Goal: Task Accomplishment & Management: Use online tool/utility

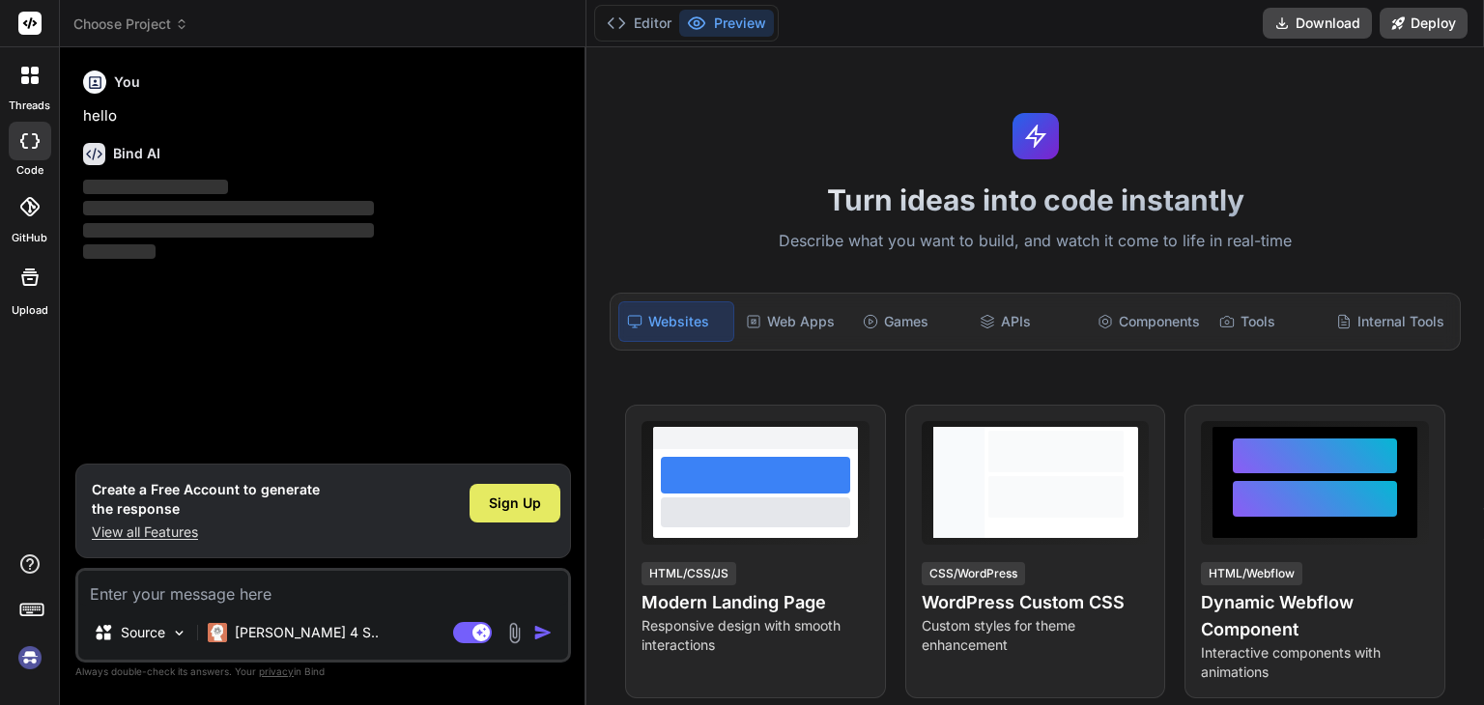
click at [518, 506] on span "Sign Up" at bounding box center [515, 503] width 52 height 19
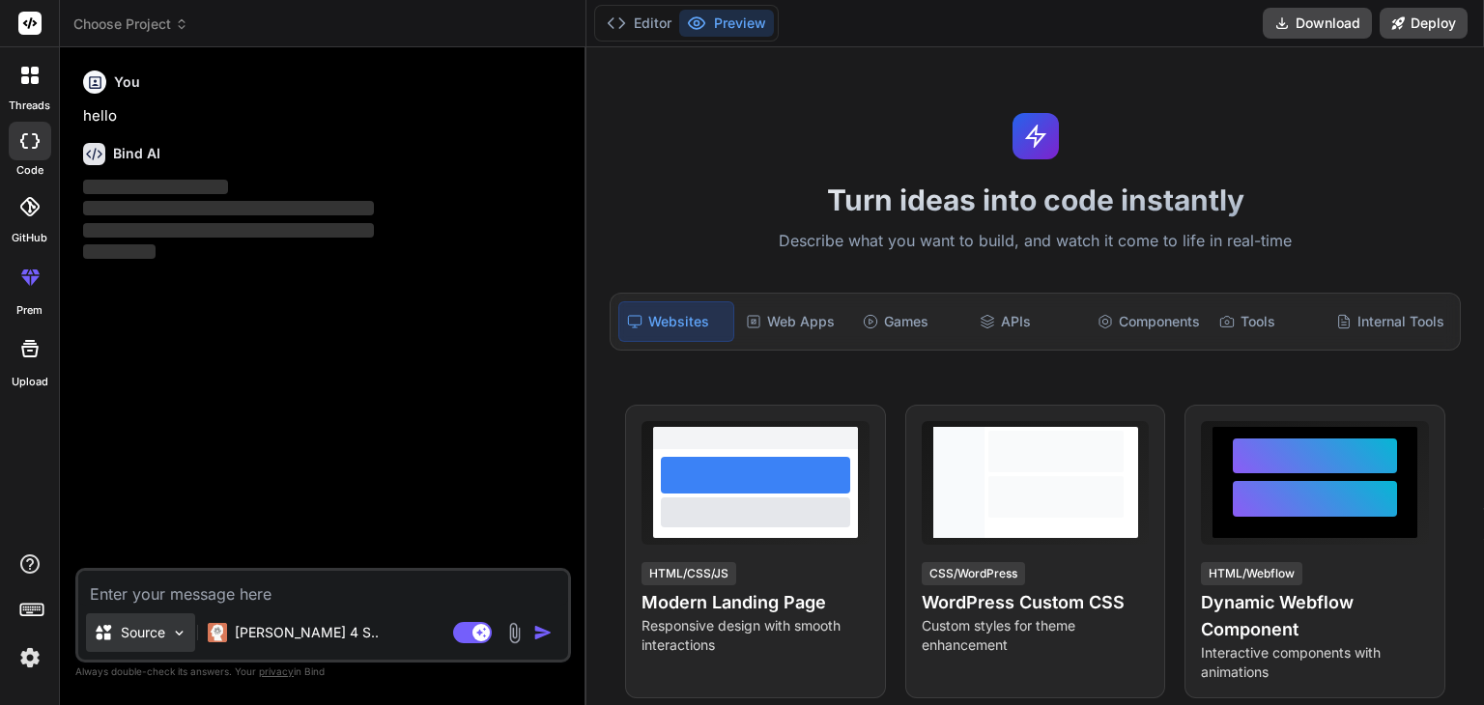
click at [182, 631] on img at bounding box center [179, 633] width 16 height 16
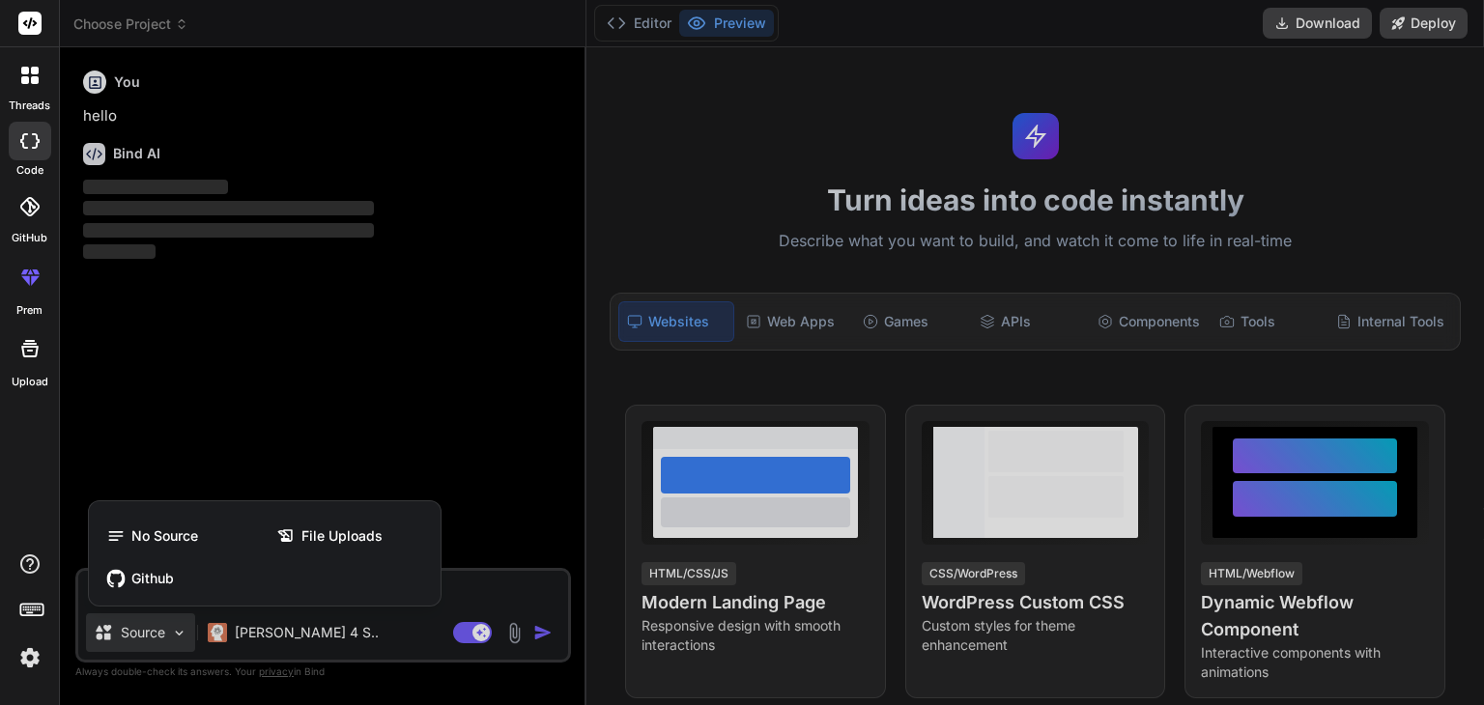
click at [465, 585] on div at bounding box center [742, 352] width 1484 height 705
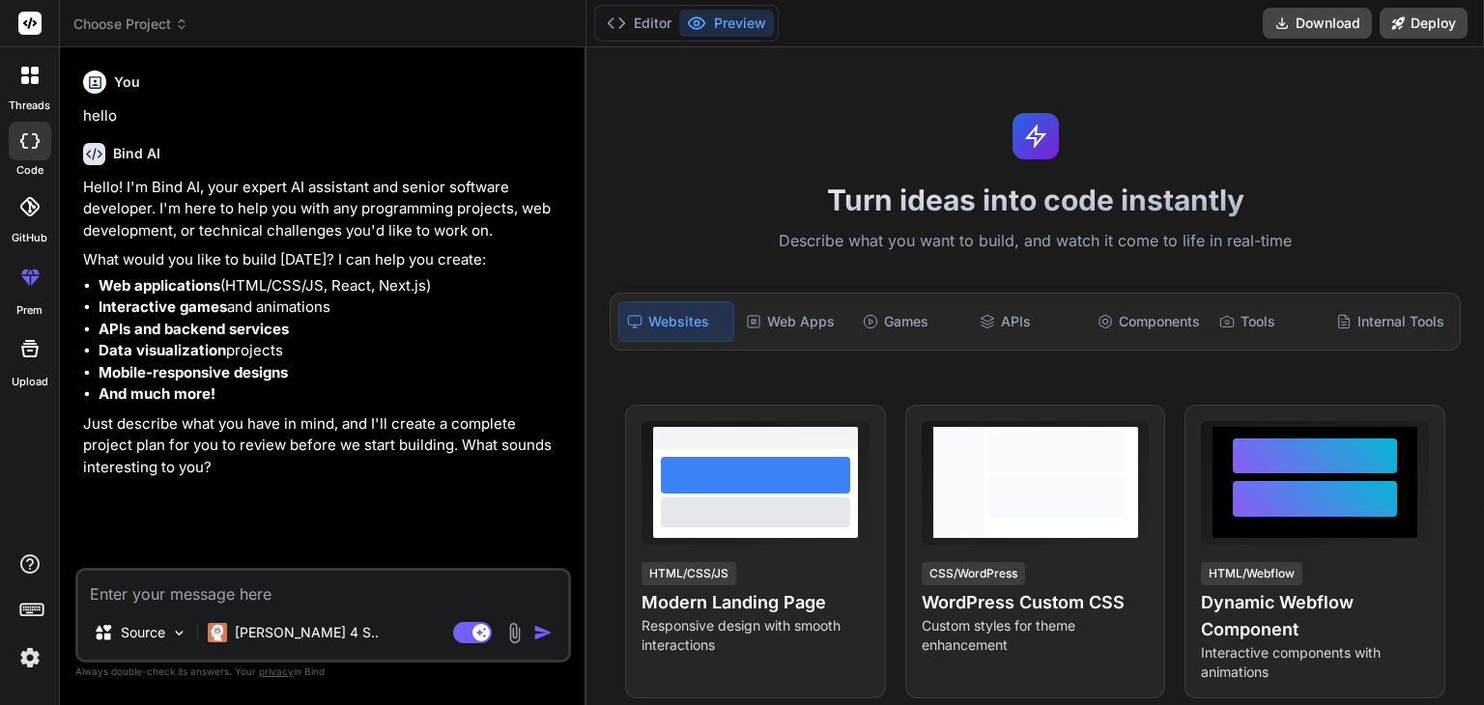
type textarea "x"
click at [254, 598] on textarea at bounding box center [323, 588] width 490 height 35
type textarea "c"
type textarea "x"
type textarea "ca"
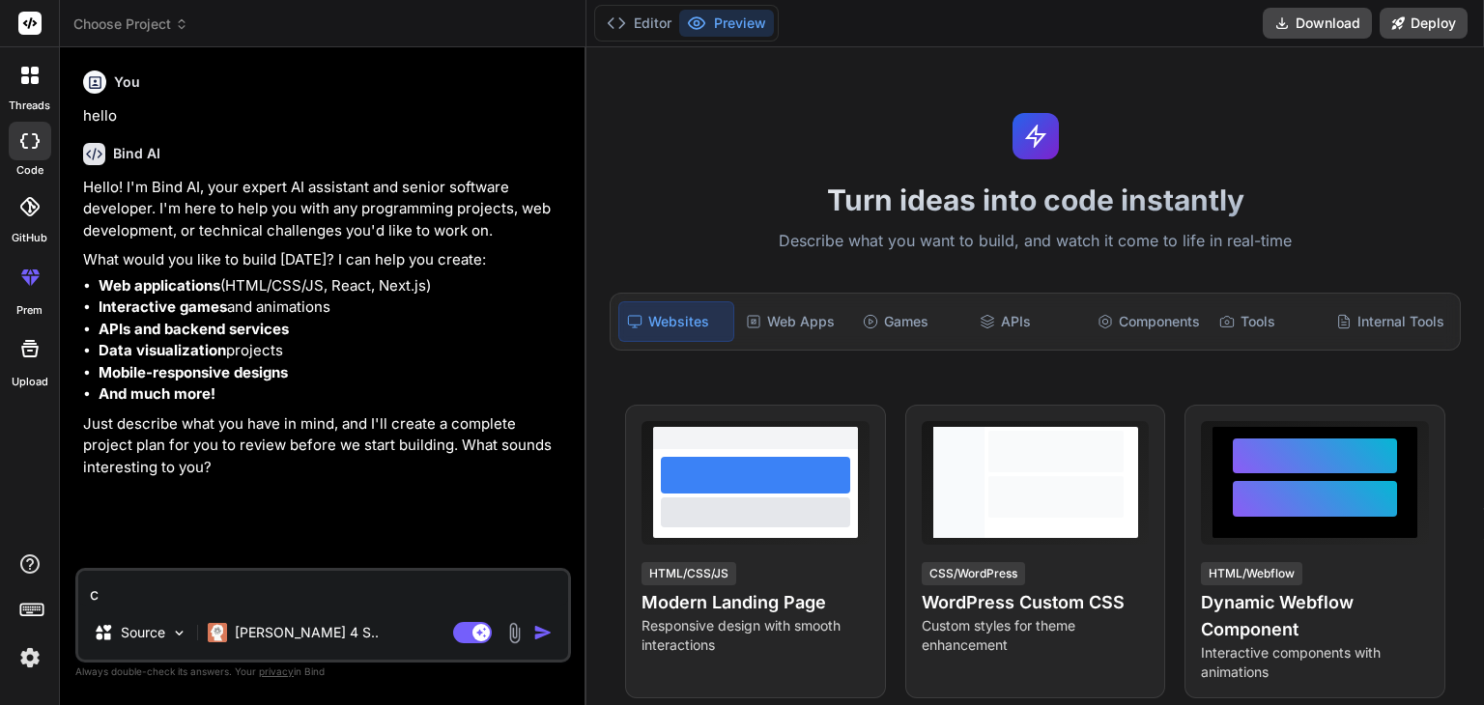
type textarea "x"
type textarea "can"
type textarea "x"
type textarea "can"
type textarea "x"
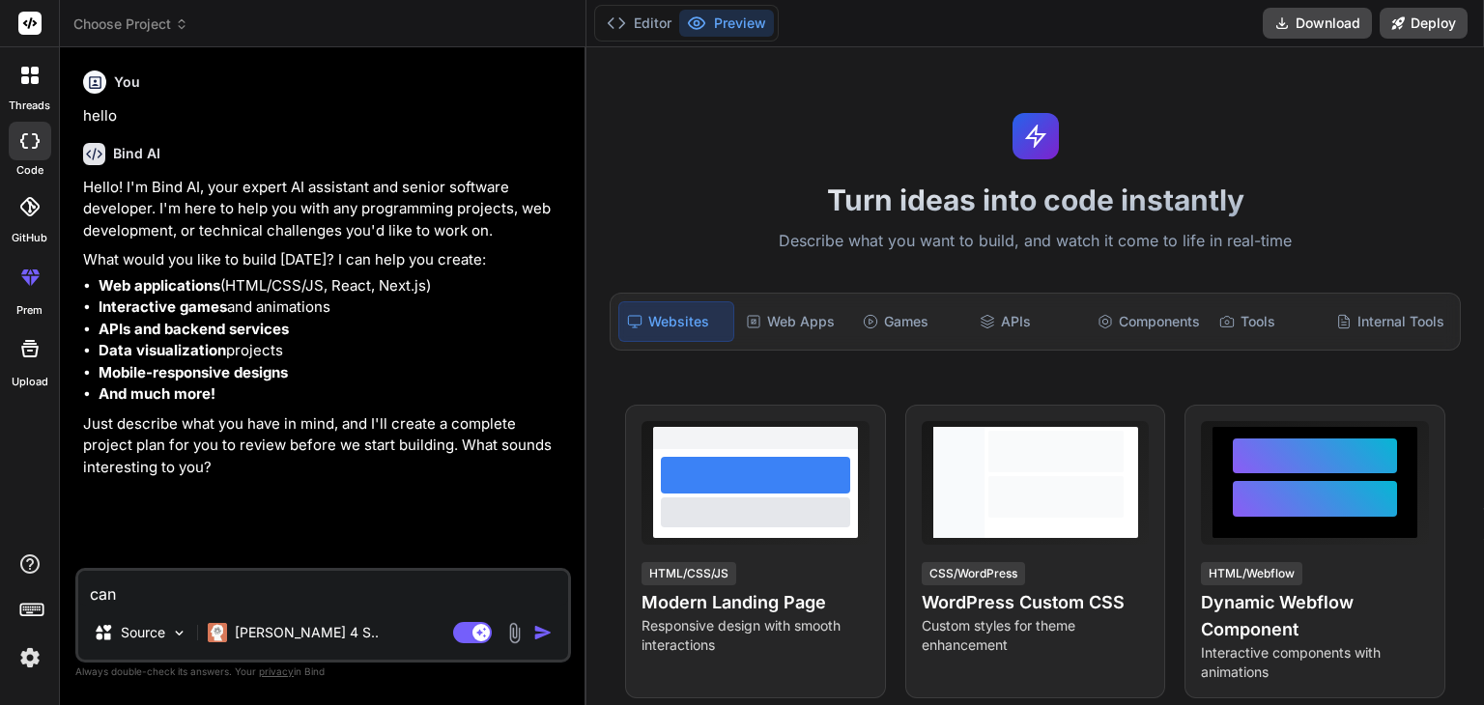
type textarea "can y"
type textarea "x"
type textarea "can yo"
type textarea "x"
type textarea "can you"
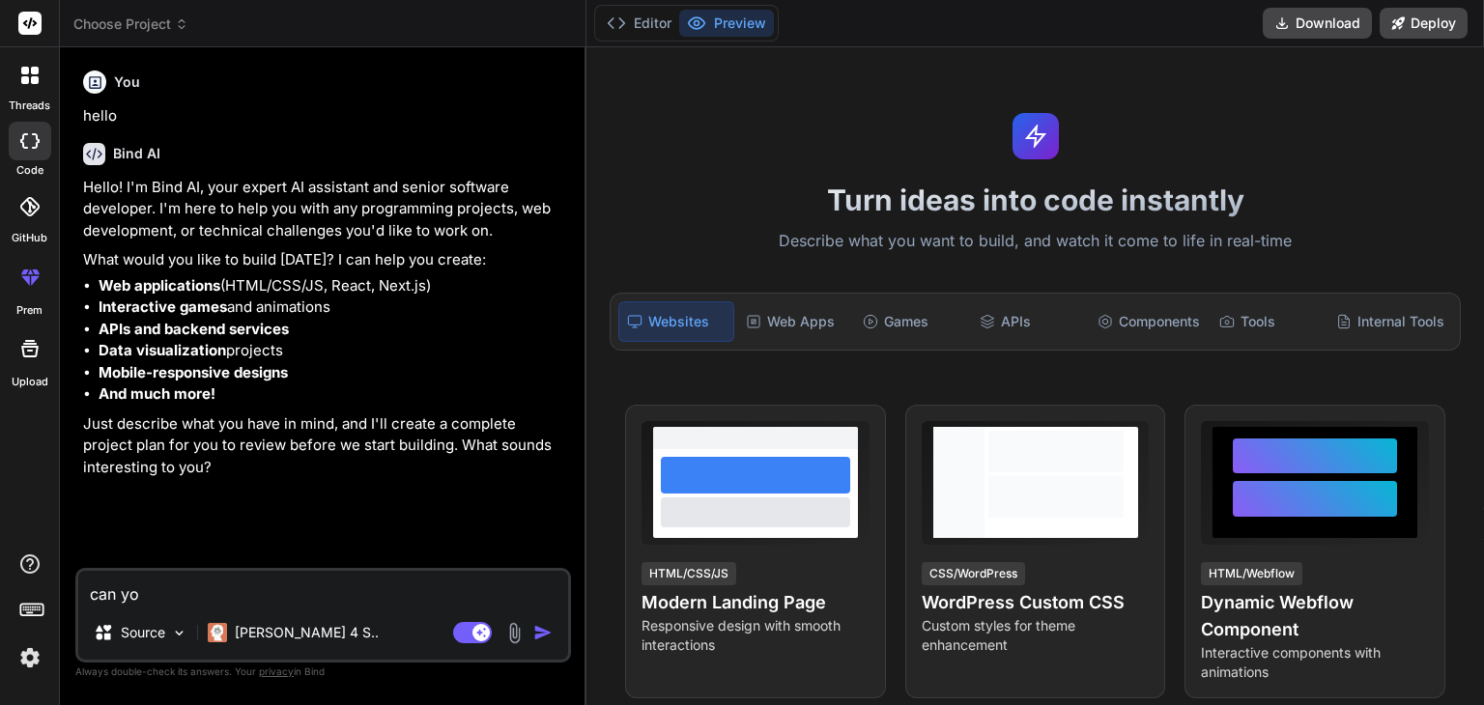
type textarea "x"
type textarea "can you"
type textarea "x"
type textarea "can you p"
type textarea "x"
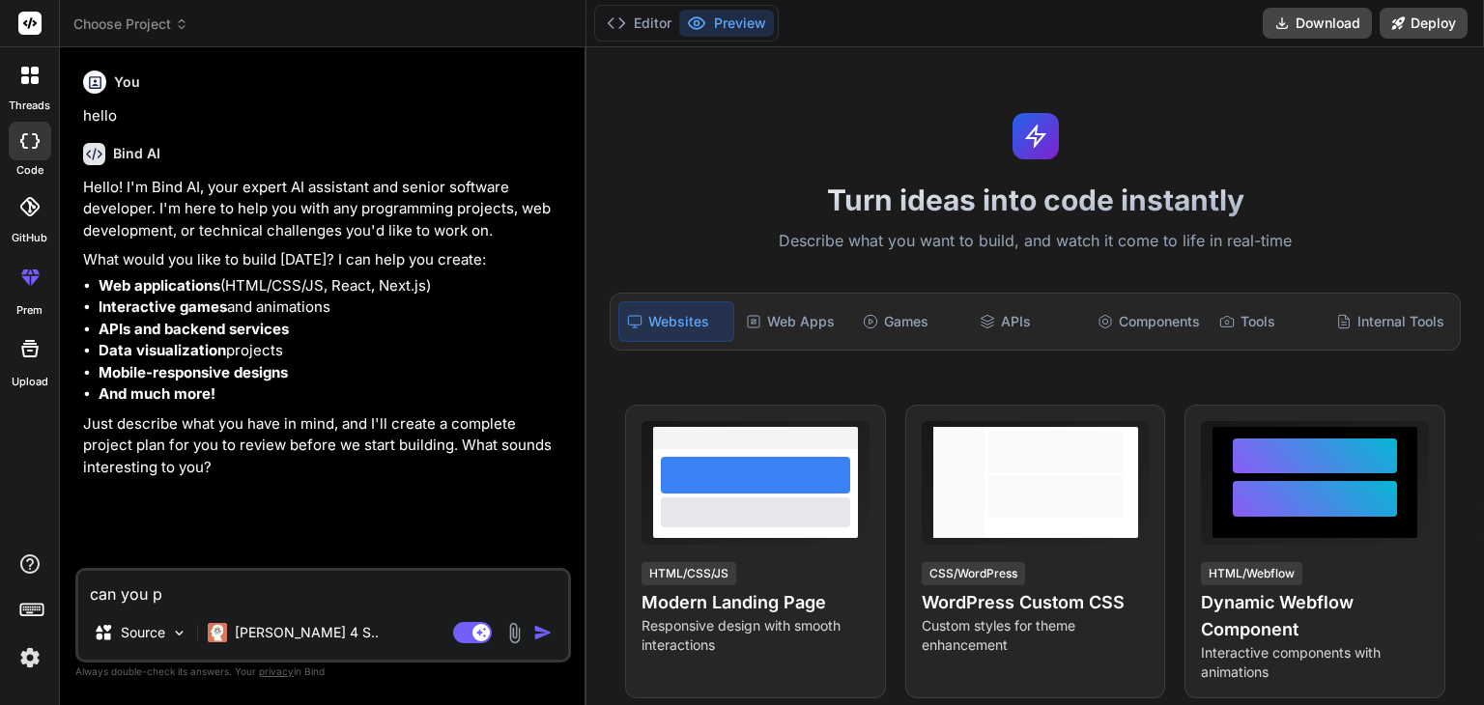
type textarea "can you pl"
type textarea "x"
type textarea "can you ple"
type textarea "x"
type textarea "can you plea"
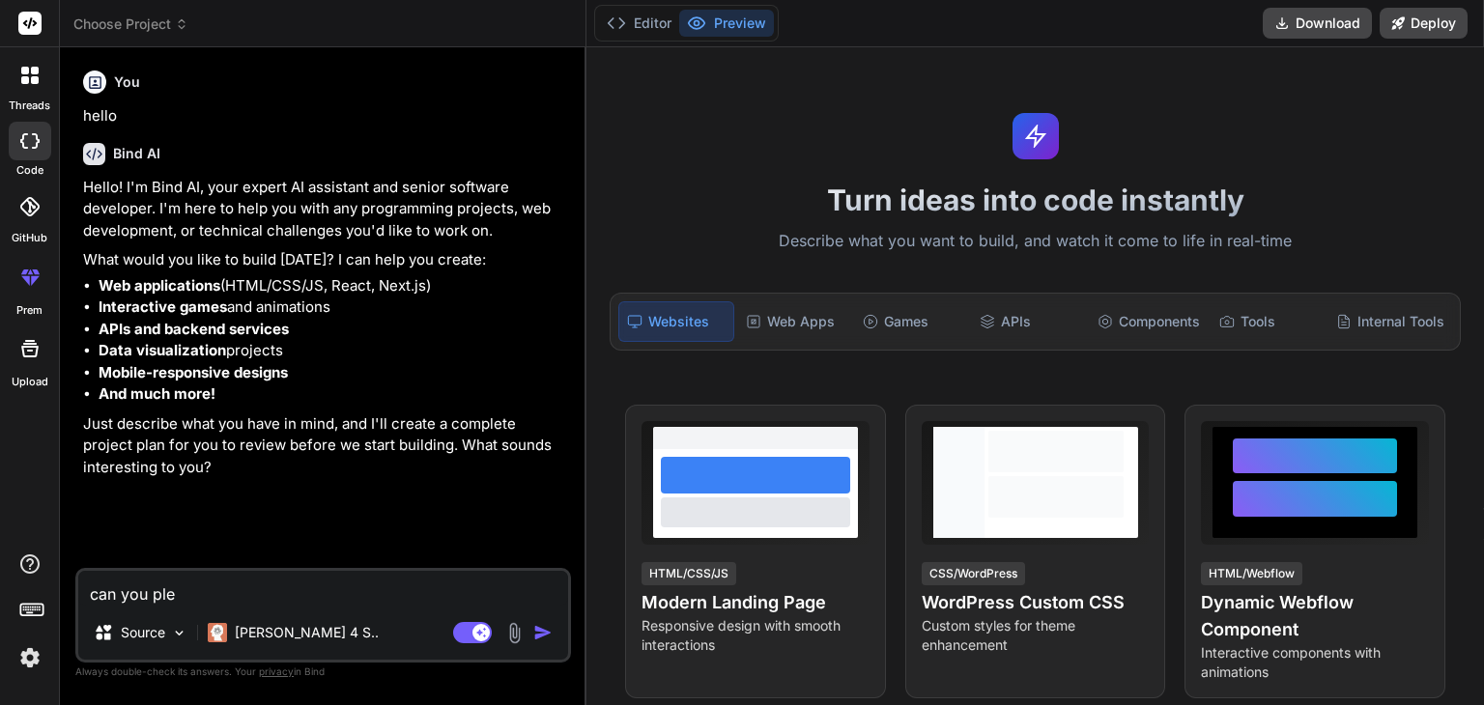
type textarea "x"
type textarea "can you pleas"
type textarea "x"
type textarea "can you please"
type textarea "x"
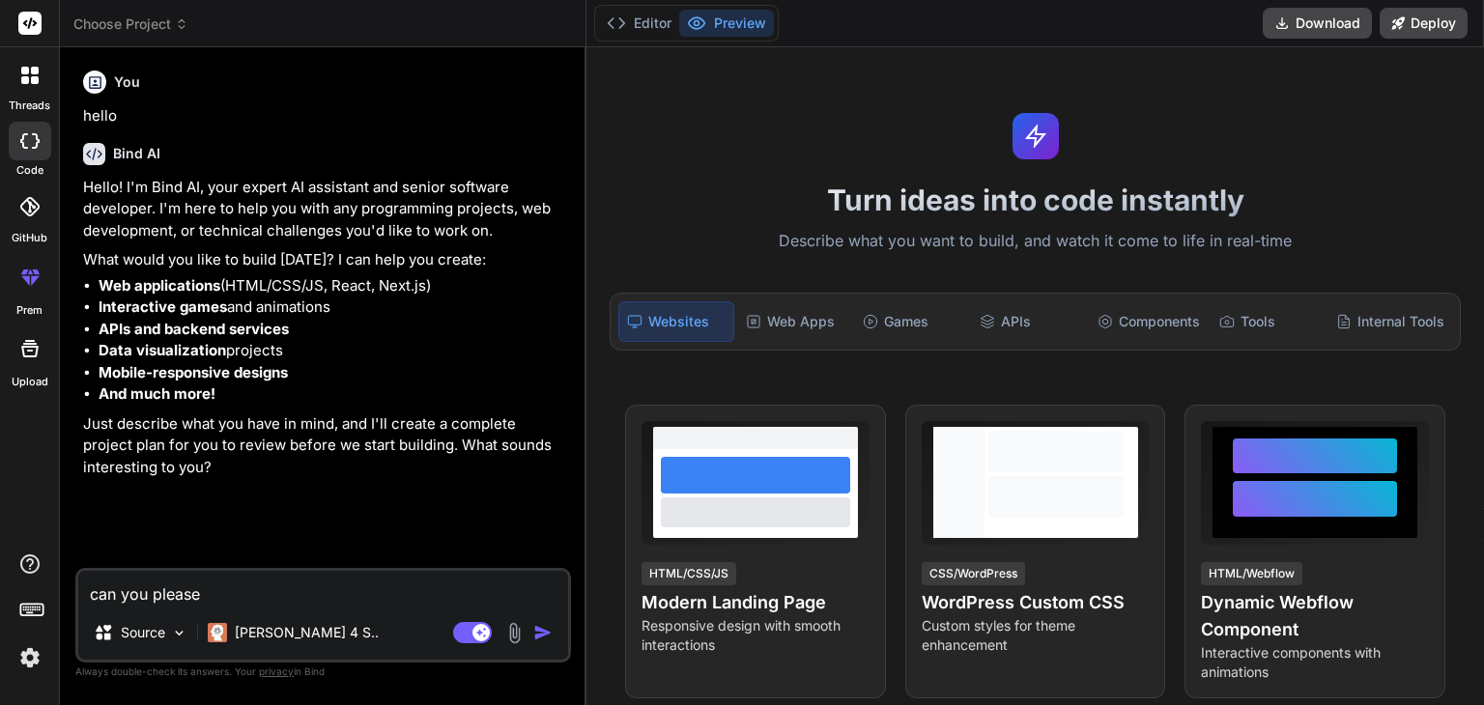
type textarea "can you please"
type textarea "x"
type textarea "can you please c"
type textarea "x"
type textarea "can you please cr"
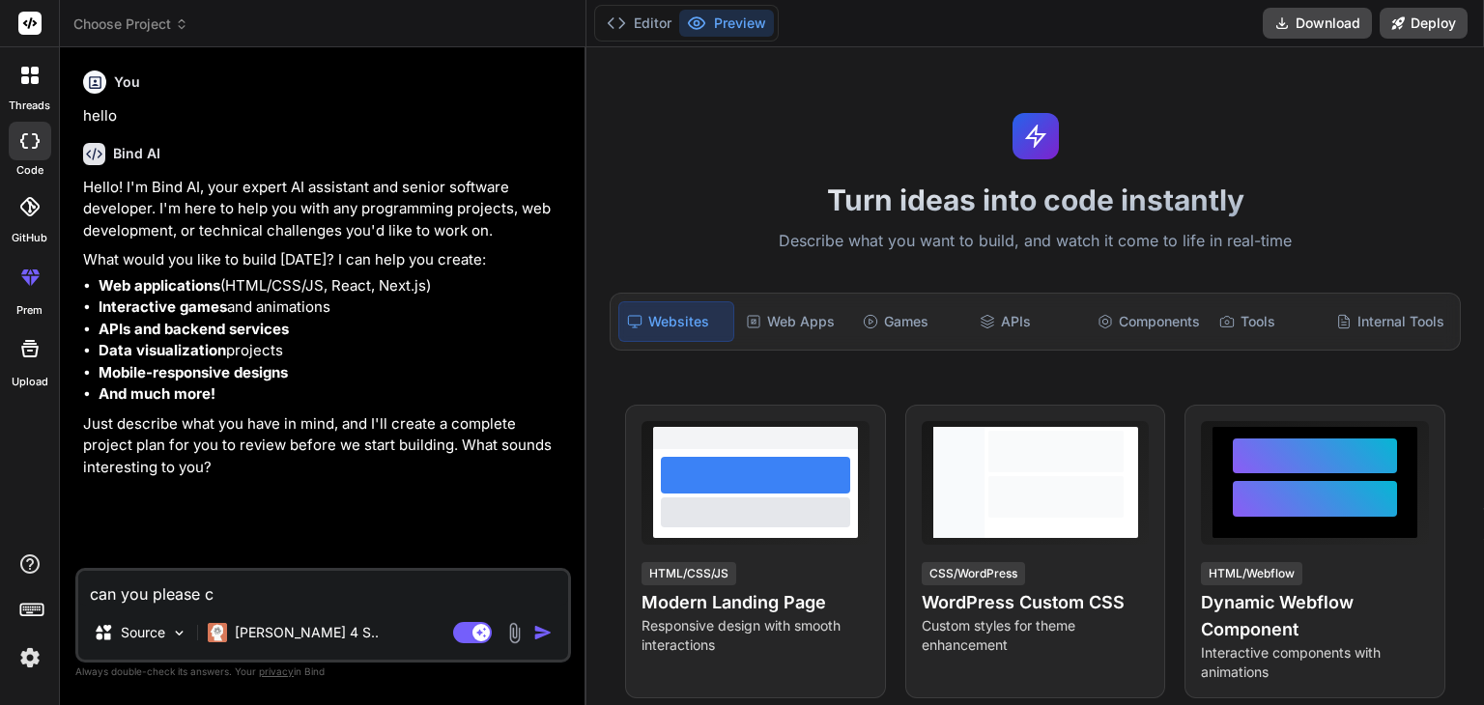
type textarea "x"
type textarea "can you please cre"
type textarea "x"
type textarea "can you please crea"
type textarea "x"
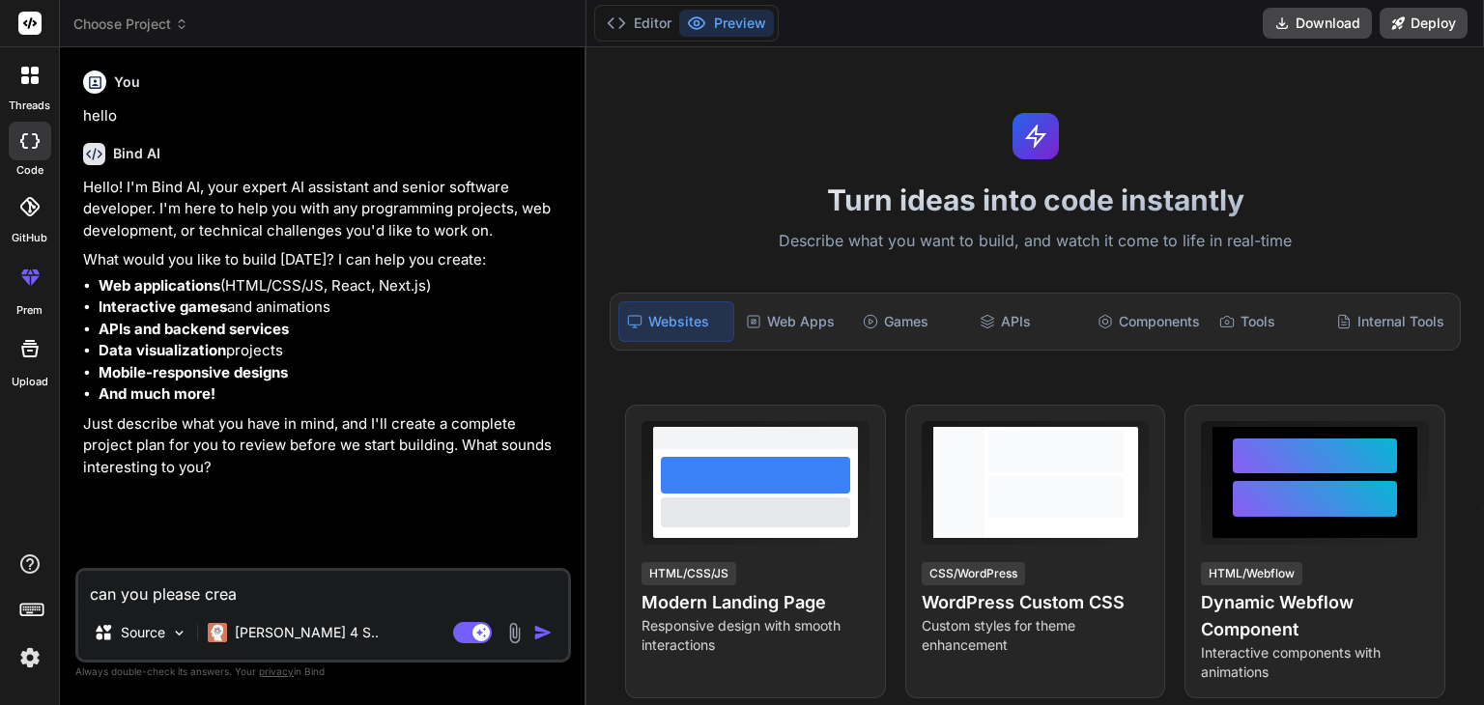
type textarea "can you please creat"
type textarea "x"
type textarea "can you please create"
type textarea "x"
type textarea "can you please create"
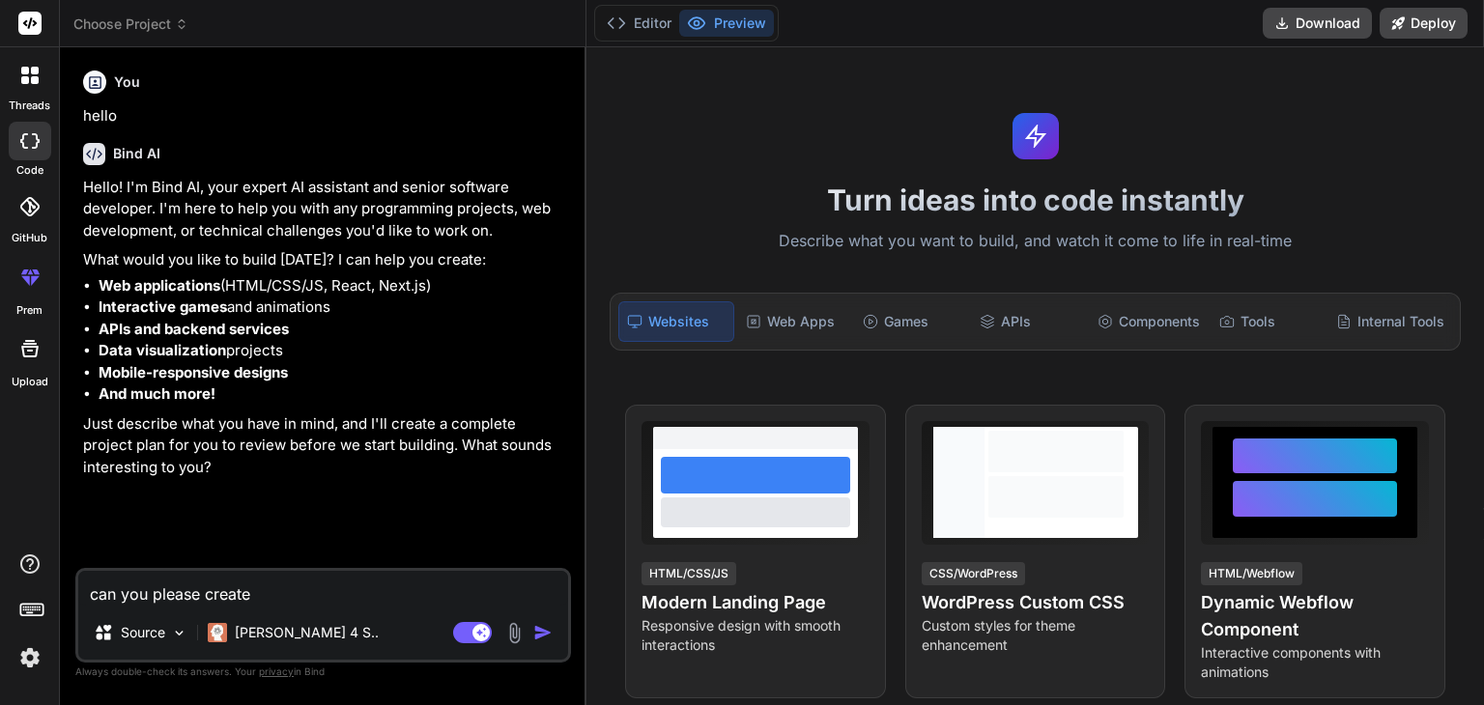
type textarea "x"
type textarea "can you please create a"
type textarea "x"
type textarea "can you please create a"
type textarea "x"
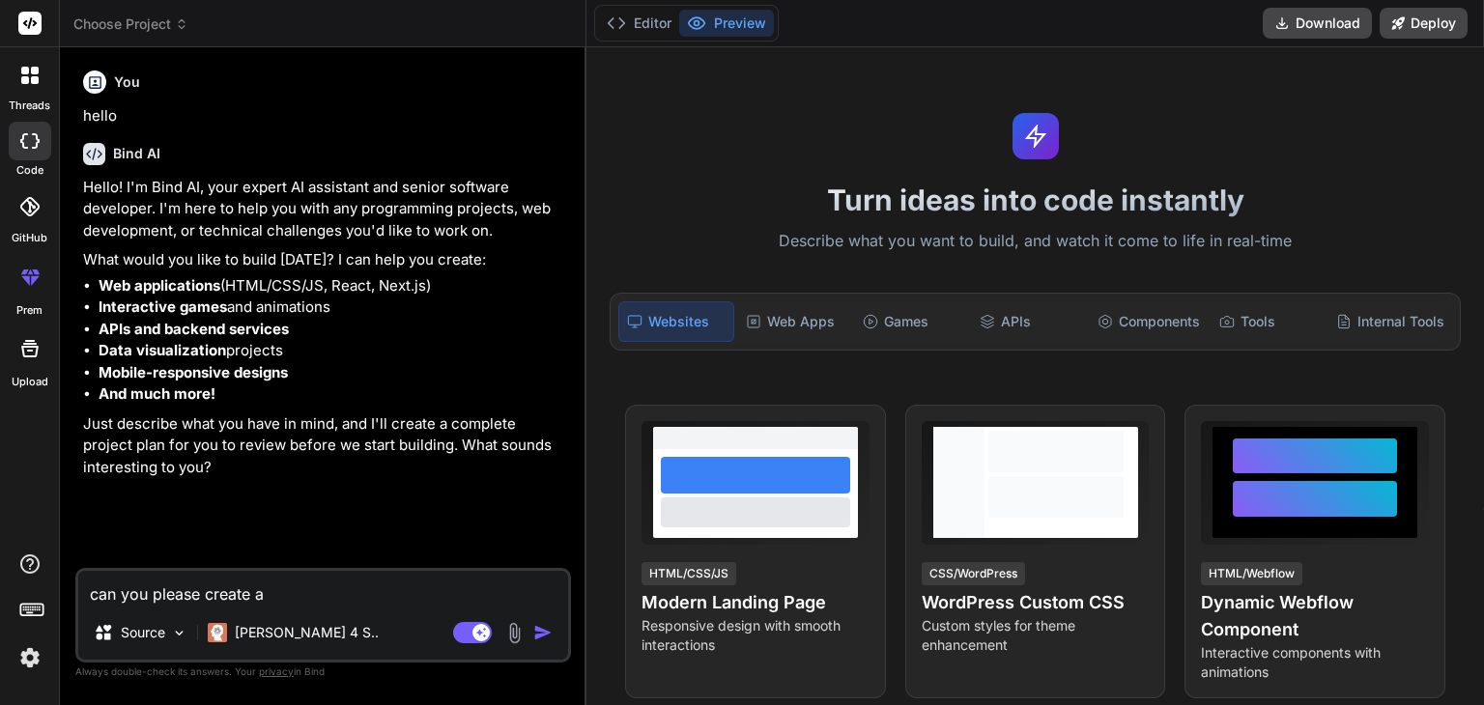
type textarea "can you please create a c"
type textarea "x"
type textarea "can you please create a co"
type textarea "x"
type textarea "can you please create a com"
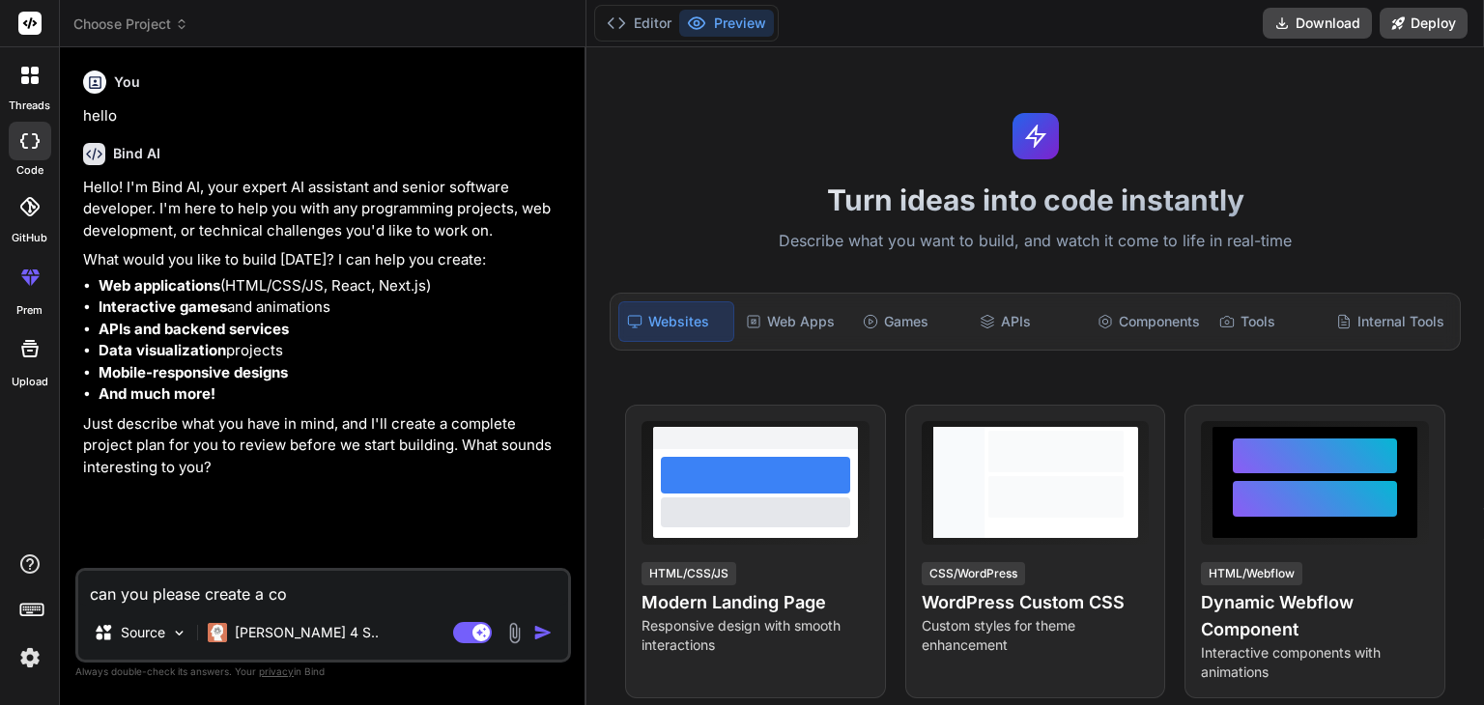
type textarea "x"
type textarea "can you please create a comp"
type textarea "x"
type textarea "can you please create a compl"
type textarea "x"
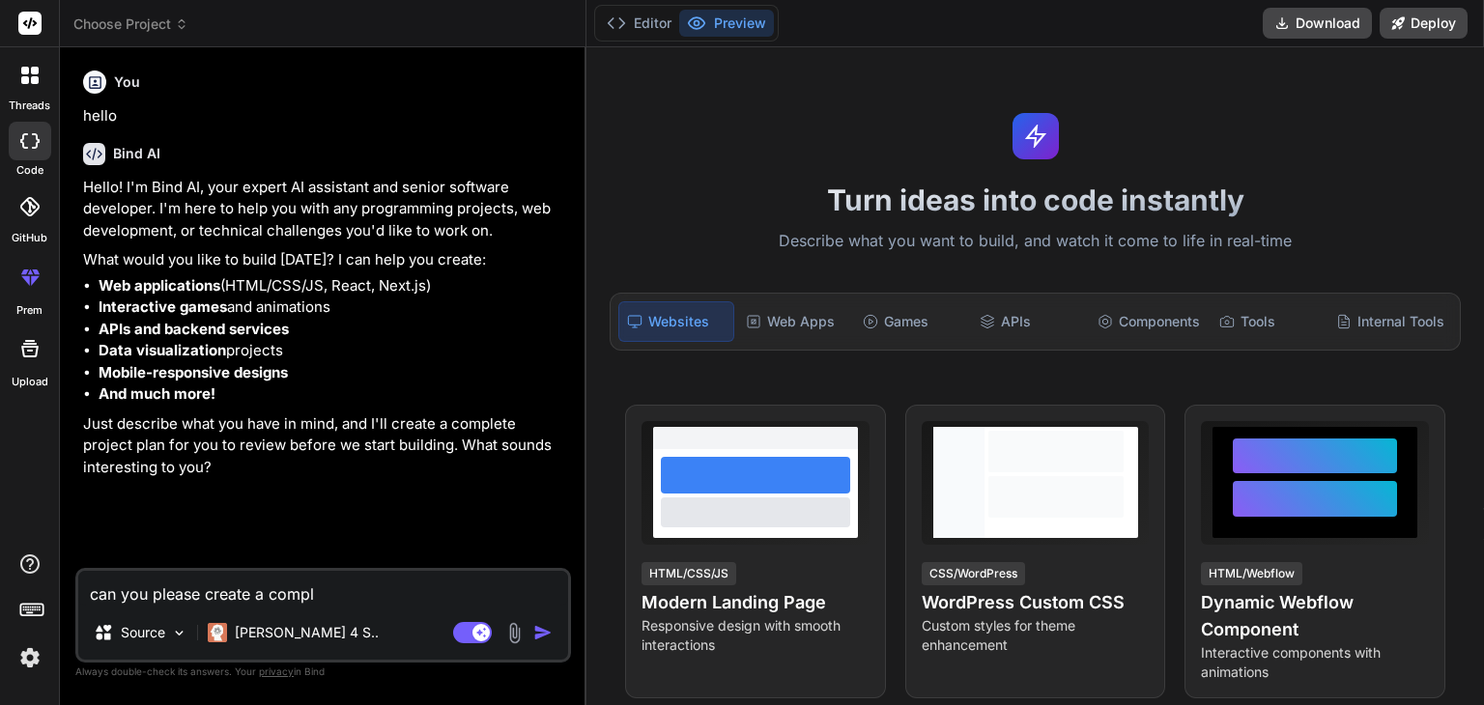
type textarea "can you please create a comple"
type textarea "x"
type textarea "can you please create a complet"
type textarea "x"
type textarea "can you please create a complete"
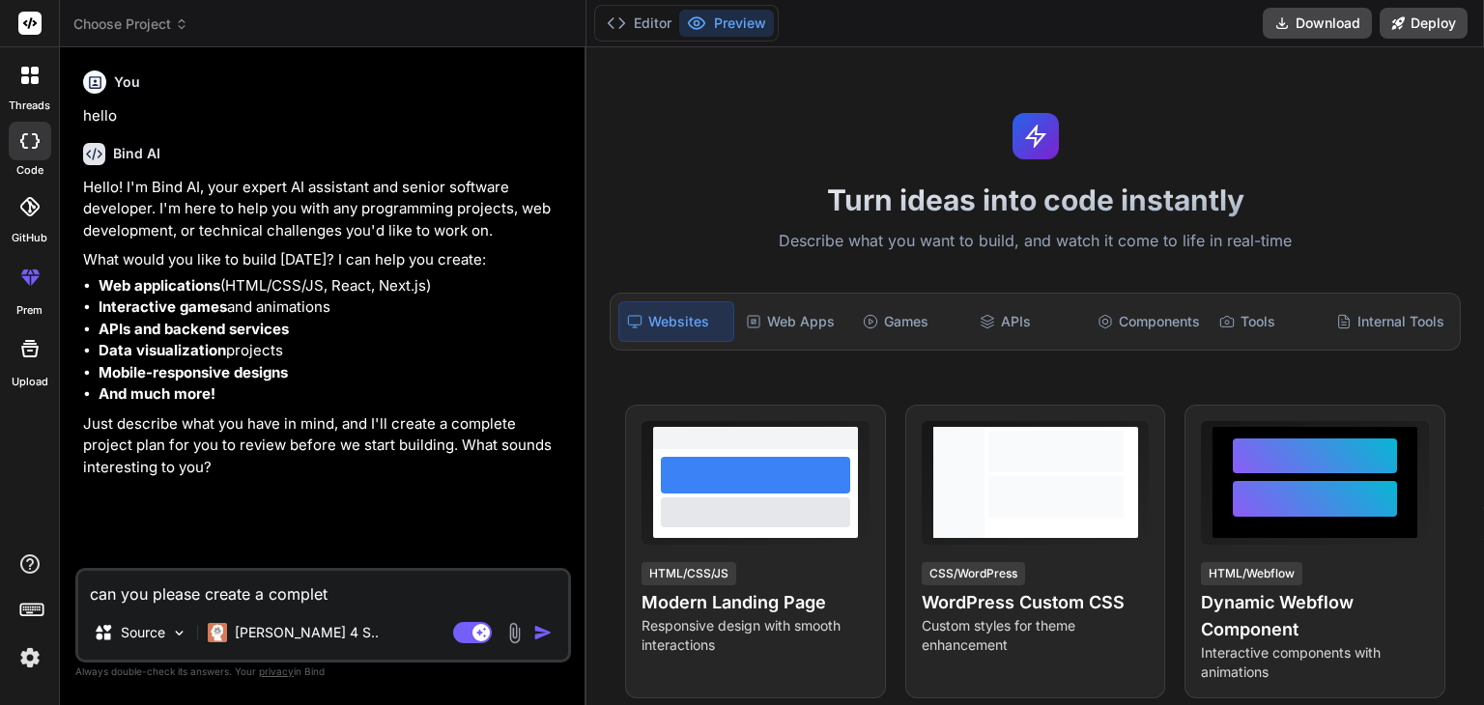
type textarea "x"
type textarea "can you please create a complete"
type textarea "x"
type textarea "can you please create a complete w"
type textarea "x"
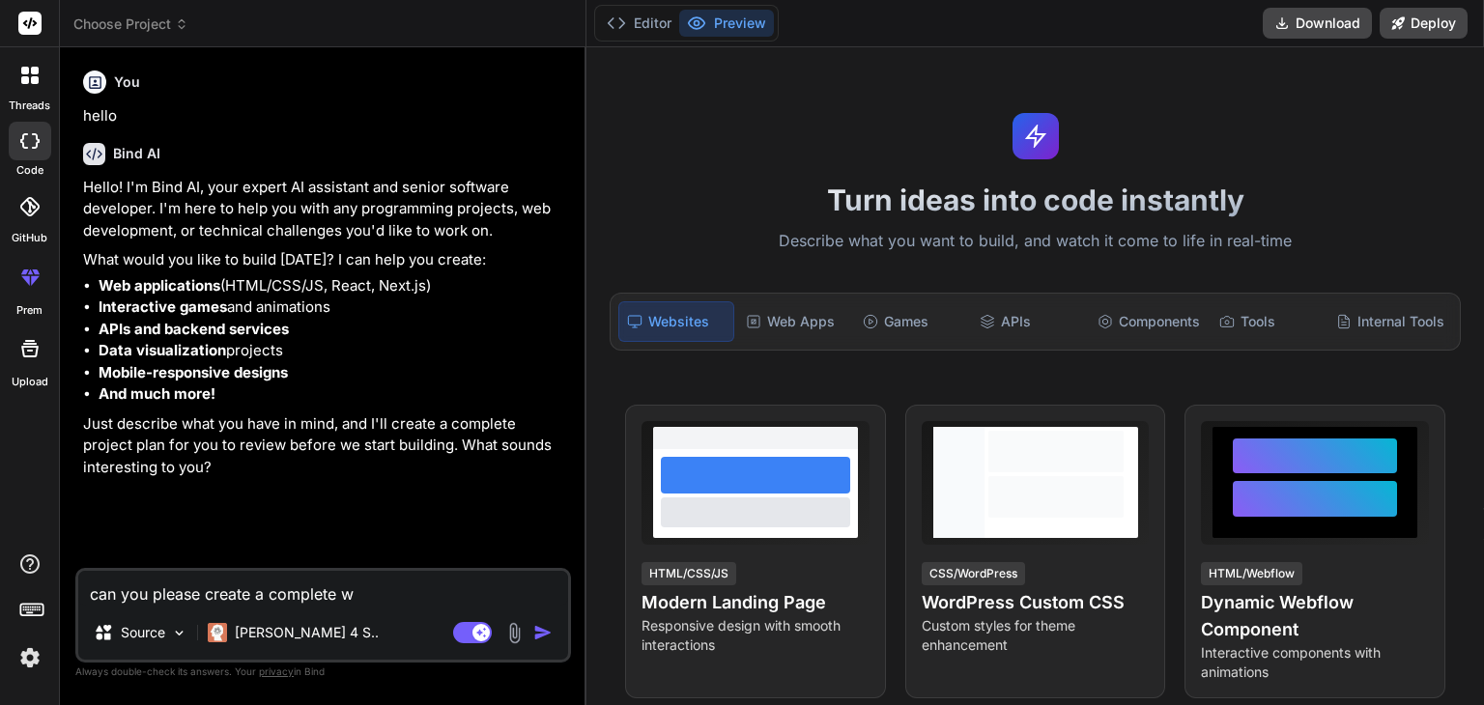
type textarea "can you please create a complete we"
type textarea "x"
type textarea "can you please create a complete web"
type textarea "x"
type textarea "can you please create a complete webs"
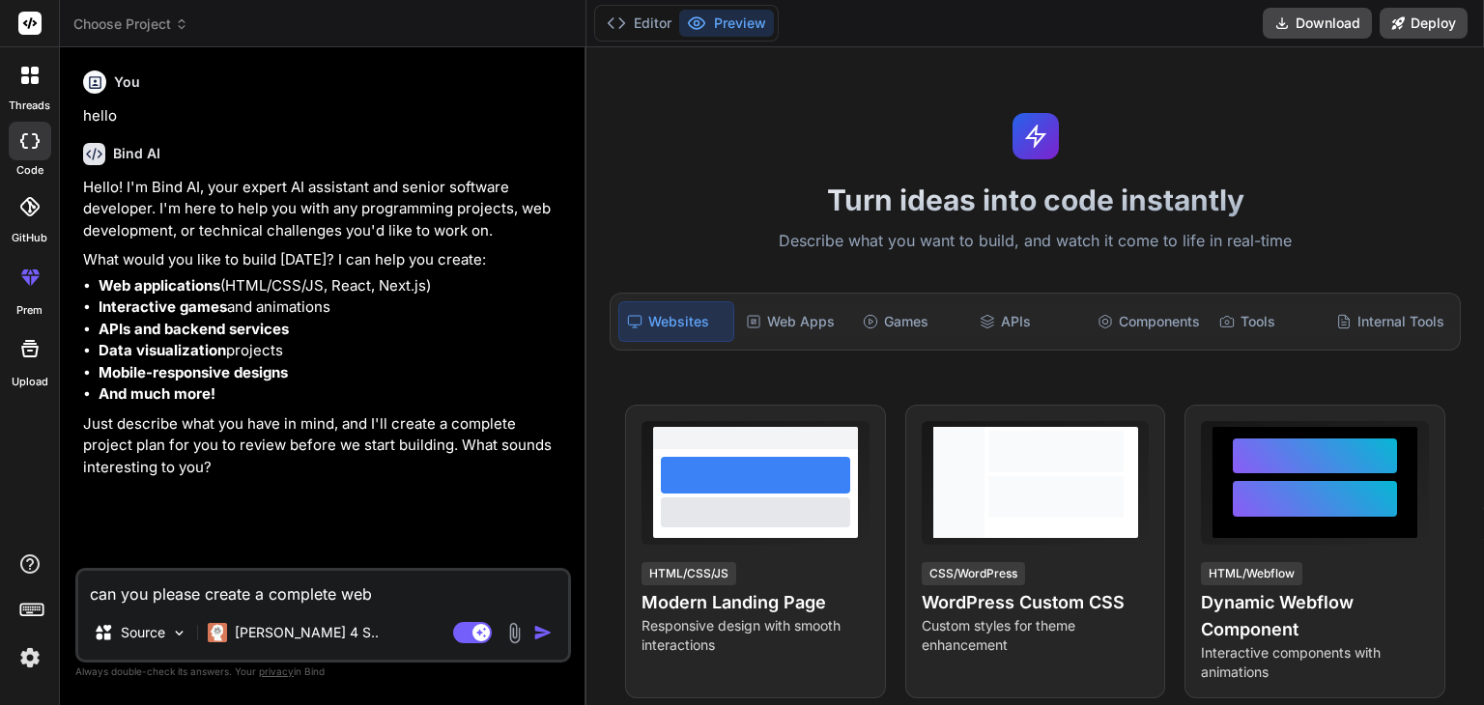
type textarea "x"
type textarea "can you please create a complete websi"
type textarea "x"
type textarea "can you please create a complete websit"
type textarea "x"
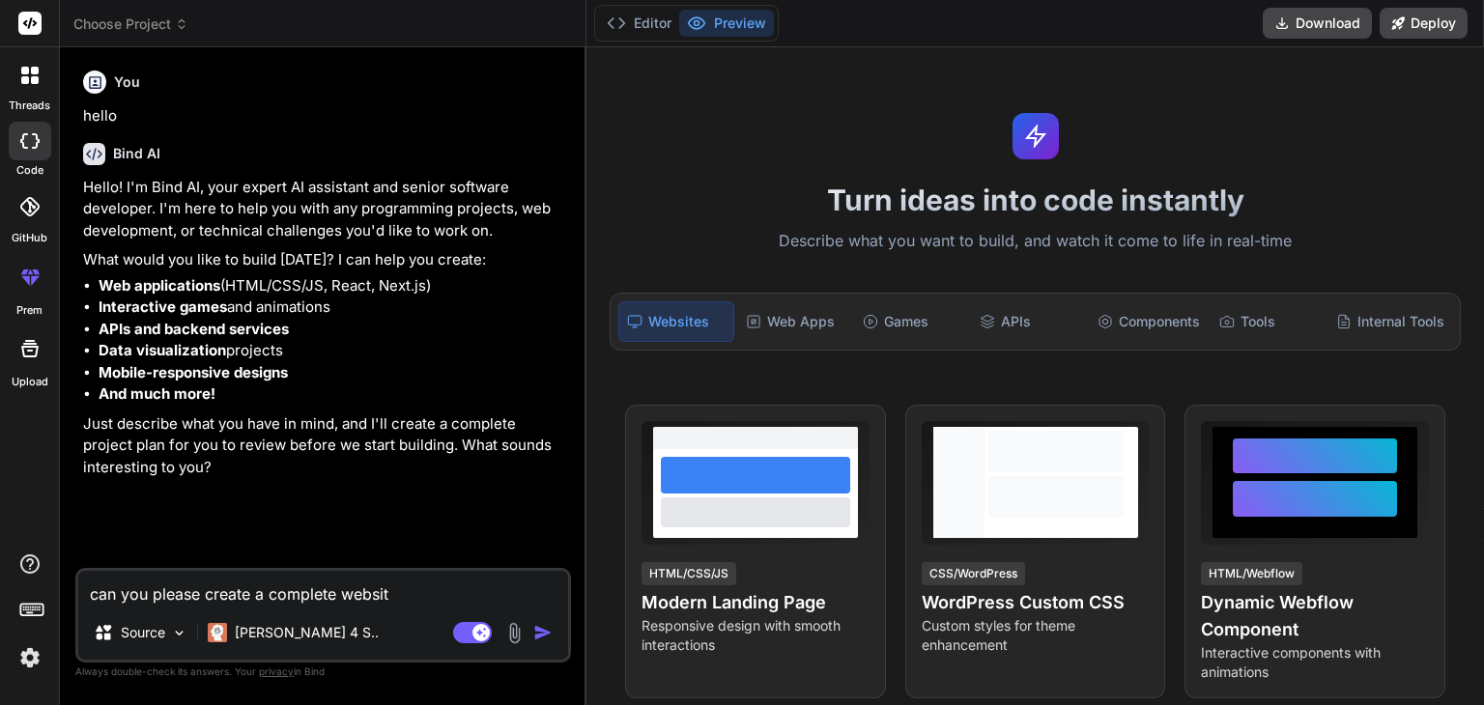
type textarea "can you please create a complete website"
type textarea "x"
type textarea "can you please create a complete website"
type textarea "x"
type textarea "can you please create a complete website f"
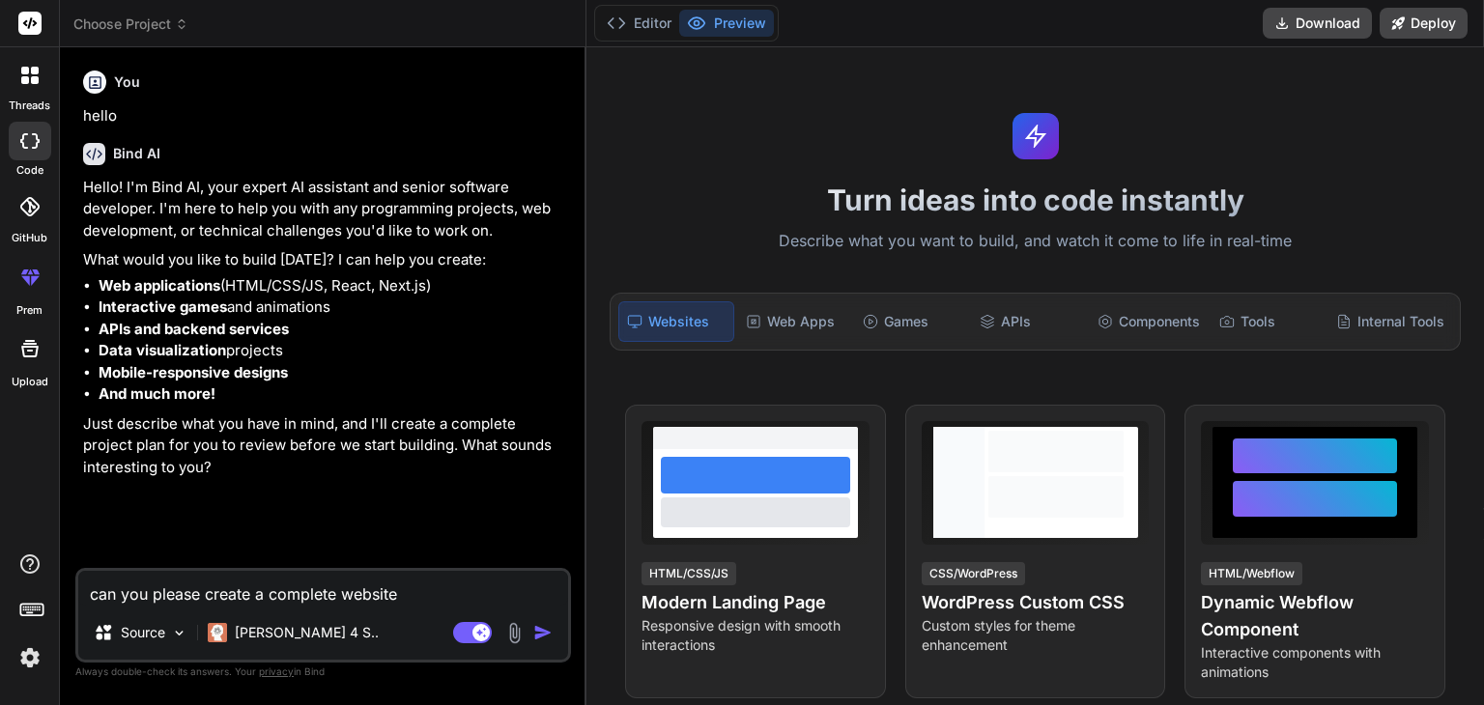
type textarea "x"
type textarea "can you please create a complete website fo"
type textarea "x"
type textarea "can you please create a complete website for"
type textarea "x"
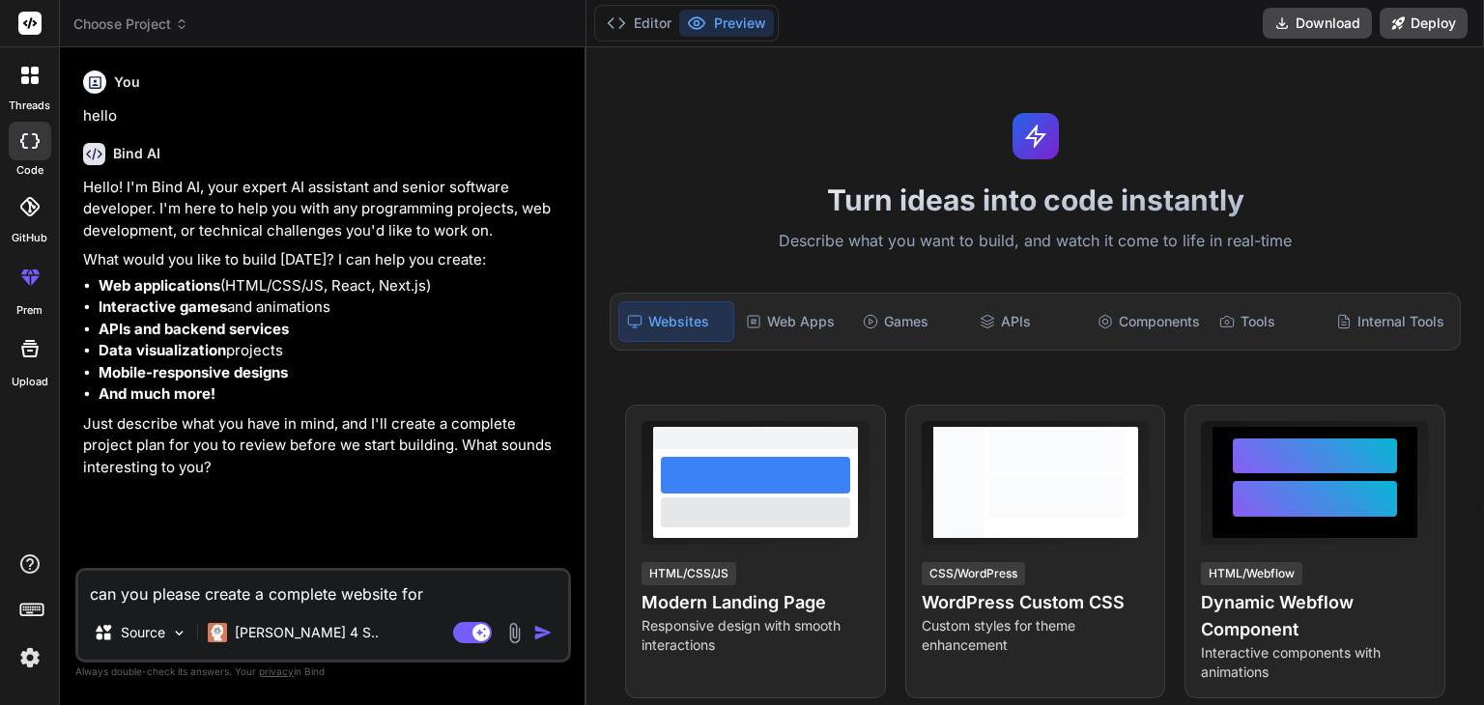
type textarea "can you please create a complete website for"
type textarea "x"
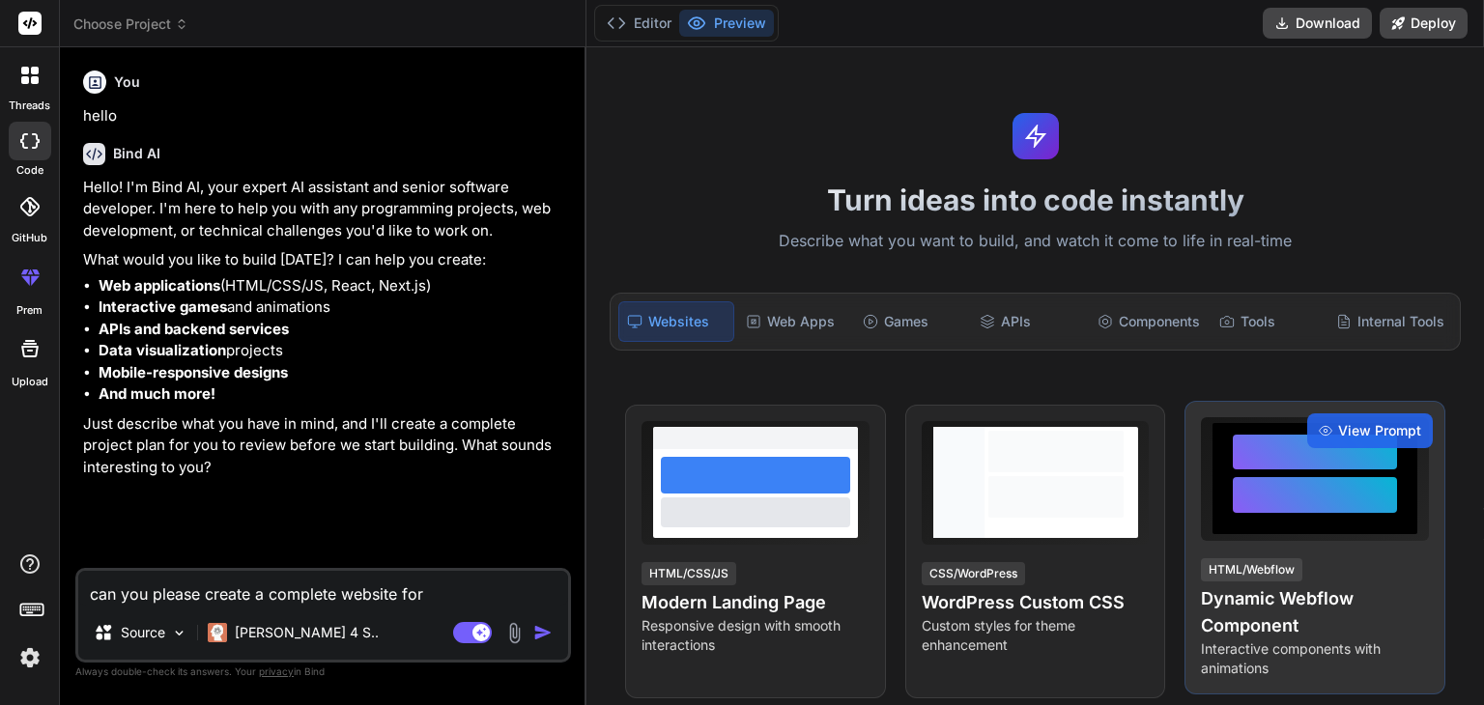
click at [1318, 583] on div "HTML/Webflow Dynamic Webflow Component Interactive components with animations" at bounding box center [1315, 617] width 228 height 122
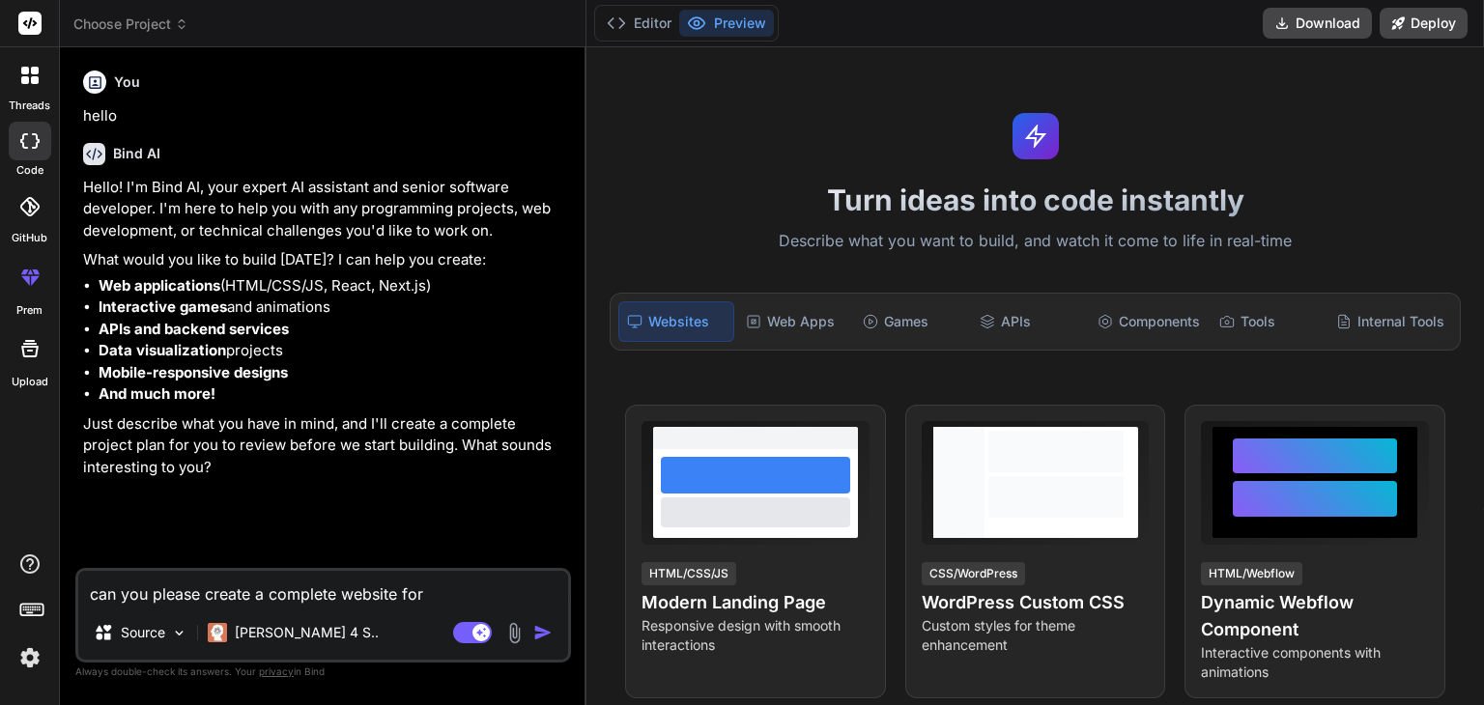
click at [429, 592] on textarea "can you please create a complete website for" at bounding box center [323, 588] width 490 height 35
paste textarea "ElectroMart is a full-stack e-commerce marketplace specializing in electrical c…"
type textarea "ElectroMart is a full-stack e-commerce marketplace specializing in electrical c…"
type textarea "x"
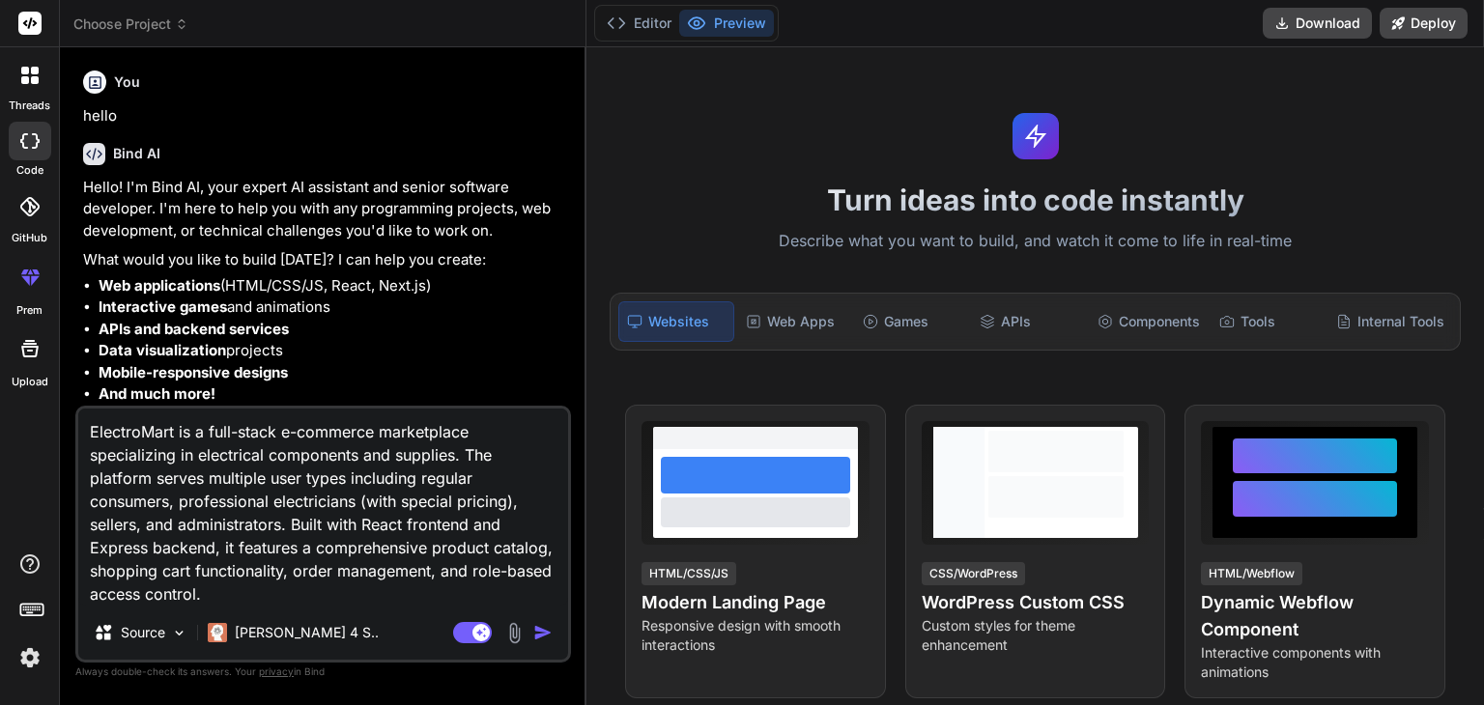
click at [155, 429] on textarea "ElectroMart is a full-stack e-commerce marketplace specializing in electrical c…" at bounding box center [323, 507] width 490 height 197
type textarea "is a full-stack e-commerce marketplace specializing in electrical components an…"
type textarea "x"
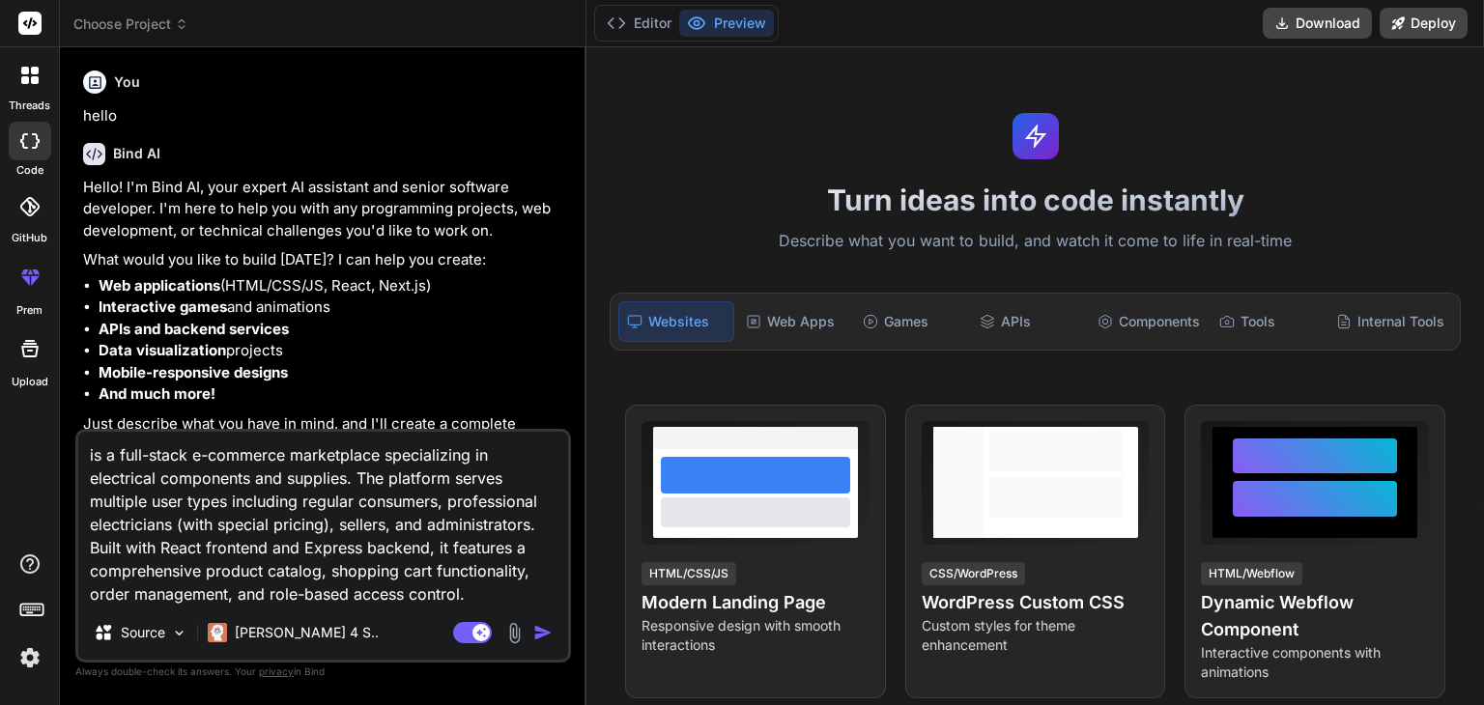
type textarea "cis a full-stack e-commerce marketplace specializing in electrical components a…"
type textarea "x"
type textarea "cais a full-stack e-commerce marketplace specializing in electrical components …"
type textarea "x"
type textarea "canis a full-stack e-commerce marketplace specializing in electrical components…"
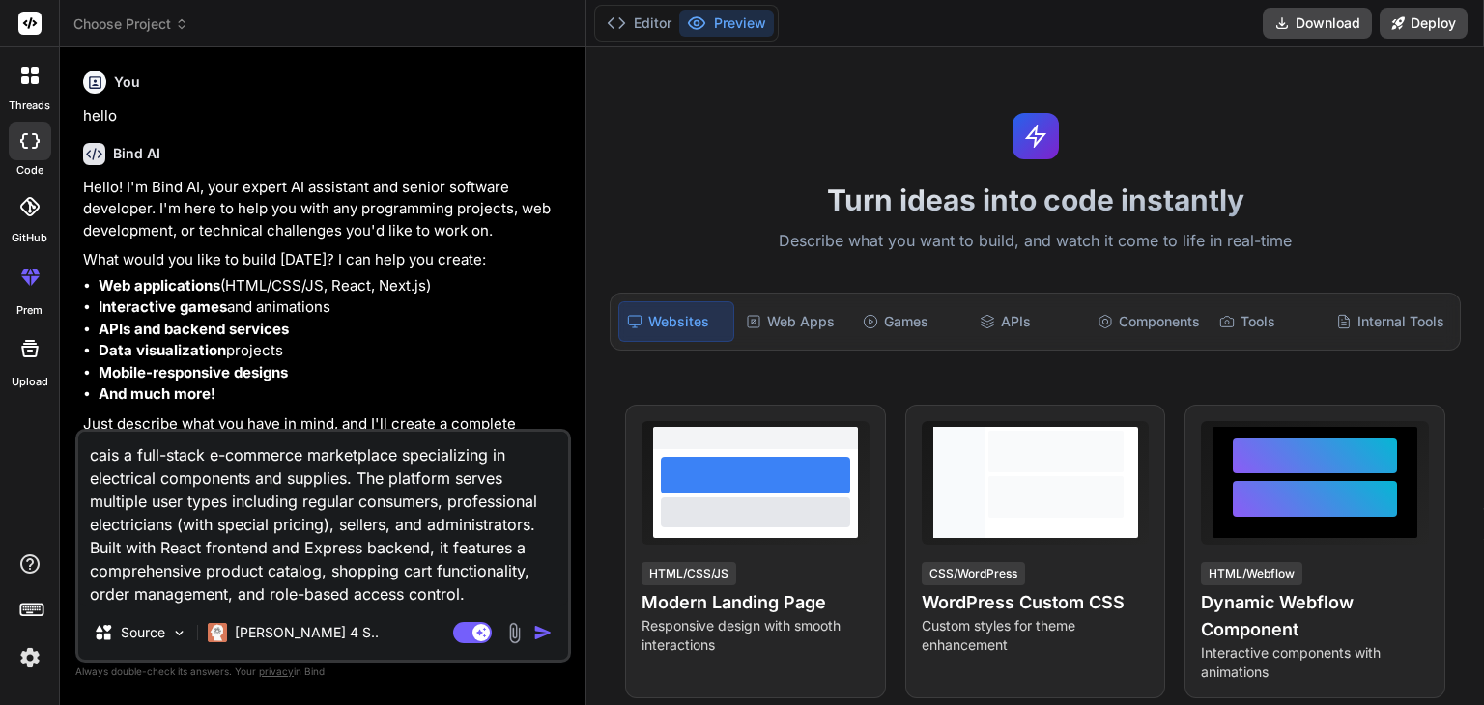
type textarea "x"
type textarea "can is a full-stack e-commerce marketplace specializing in electrical component…"
type textarea "x"
type textarea "can yis a full-stack e-commerce marketplace specializing in electrical componen…"
type textarea "x"
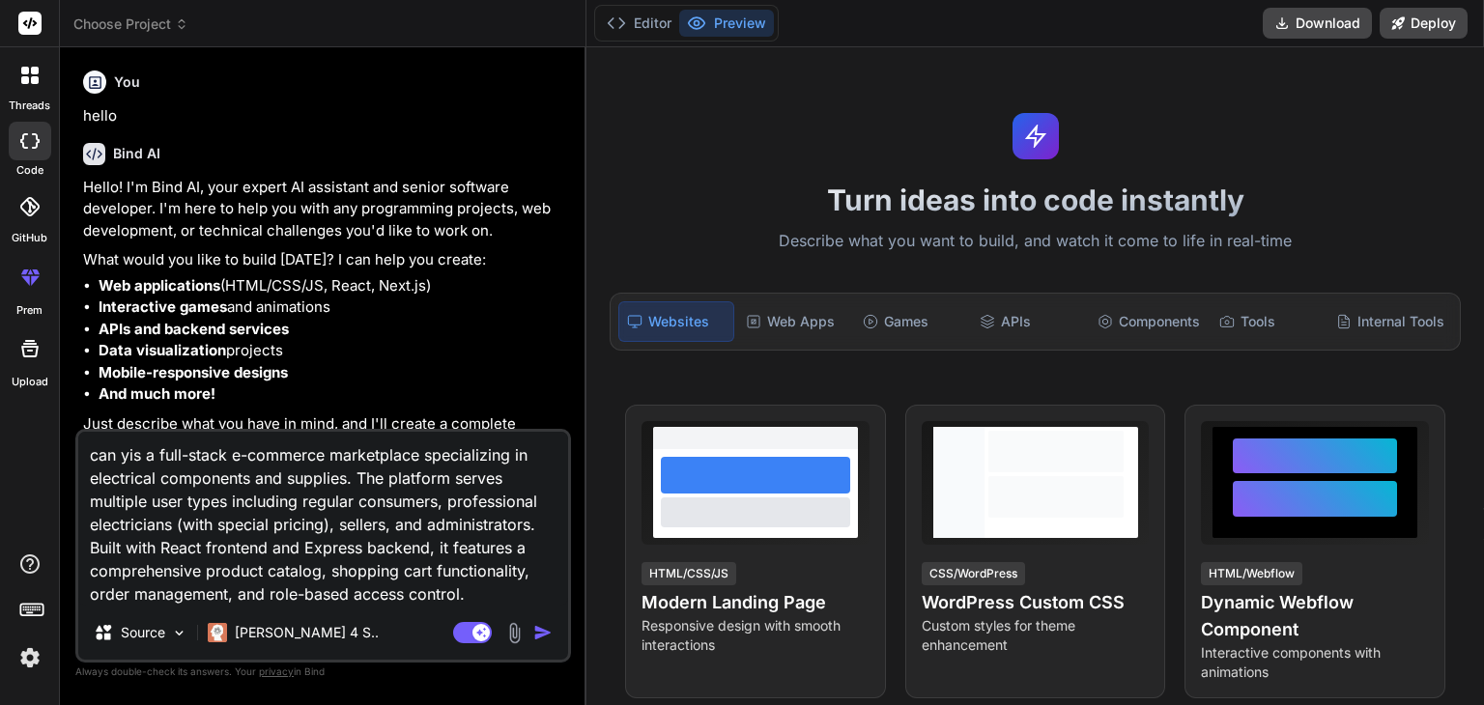
type textarea "can yois a full-stack e-commerce marketplace specializing in electrical compone…"
type textarea "x"
type textarea "can youis a full-stack e-commerce marketplace specializing in electrical compon…"
type textarea "x"
type textarea "can you is a full-stack e-commerce marketplace specializing in electrical compo…"
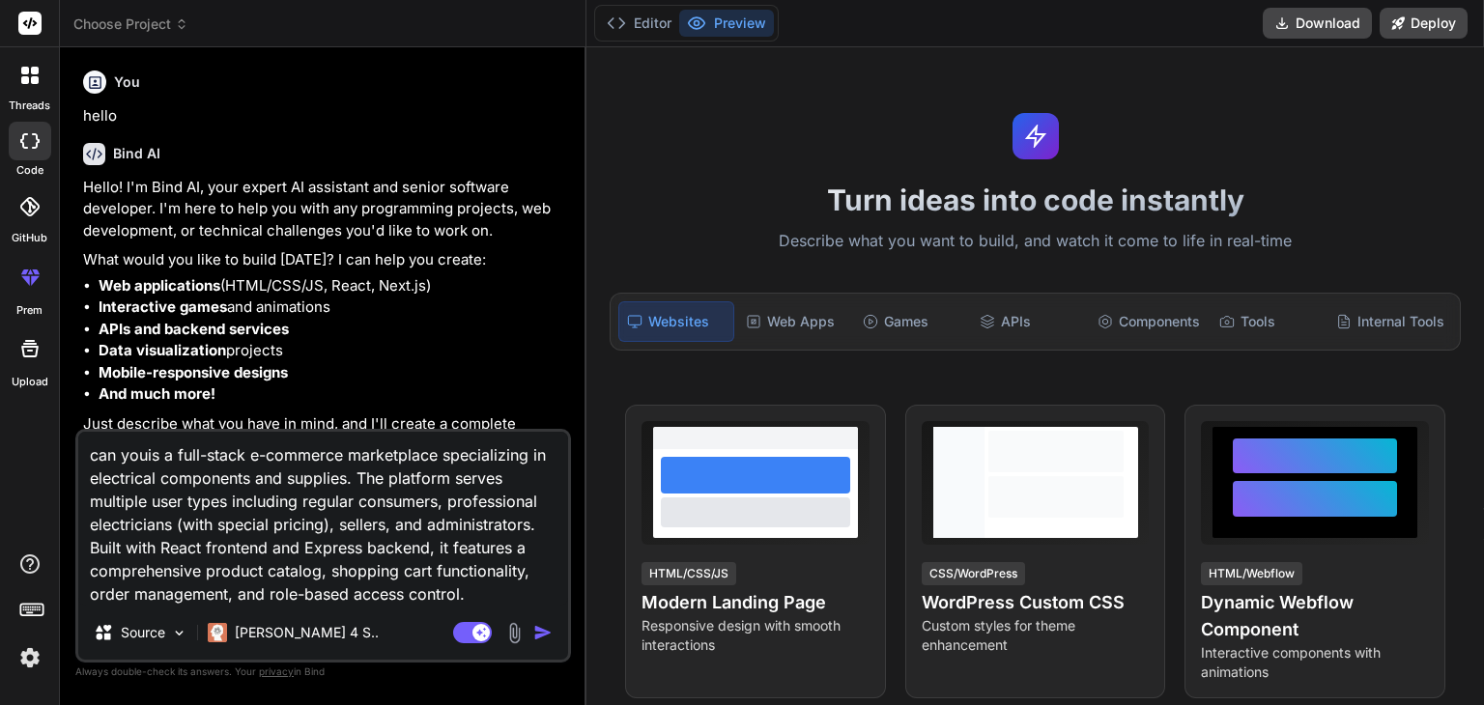
type textarea "x"
type textarea "can you pis a full-stack e-commerce marketplace specializing in electrical comp…"
type textarea "x"
type textarea "can you plis a full-stack e-commerce marketplace specializing in electrical com…"
type textarea "x"
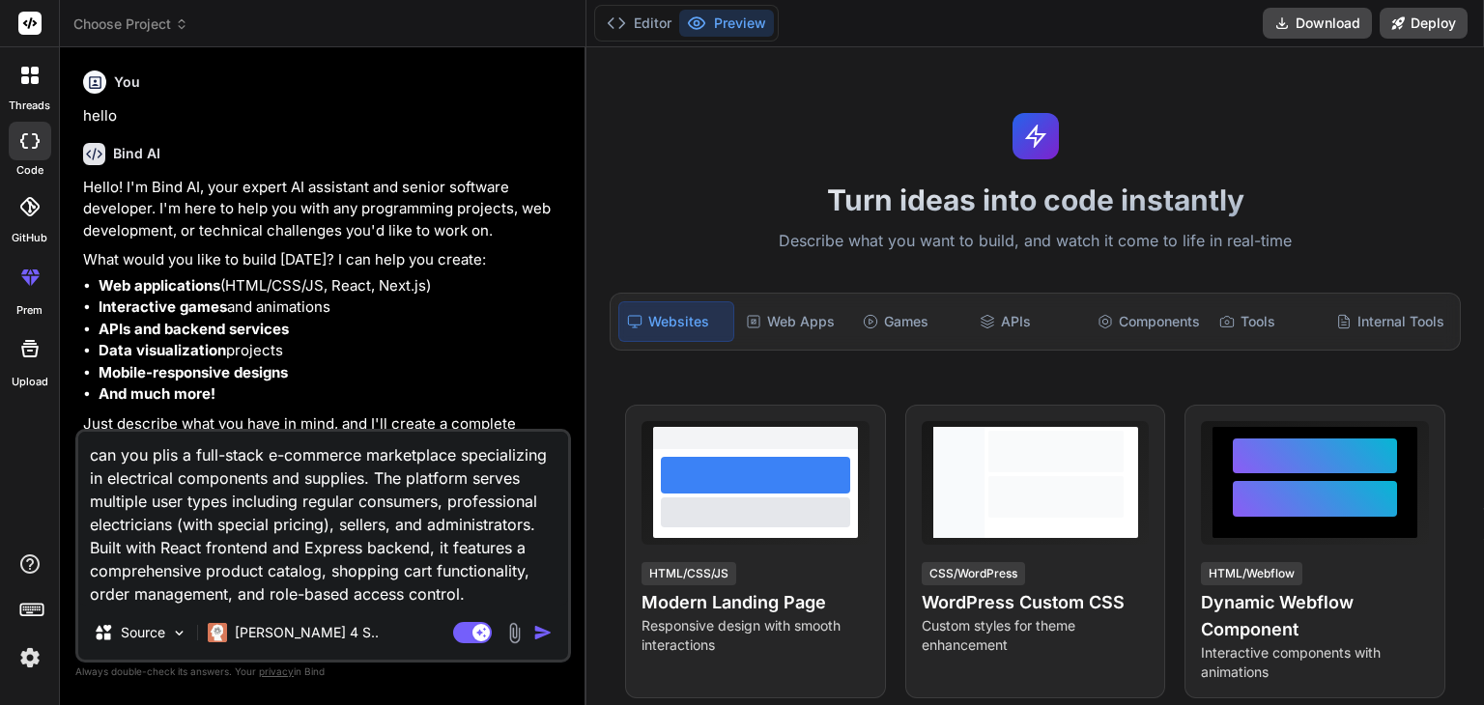
type textarea "can you [PERSON_NAME] a full-stack e-commerce marketplace specializing in elect…"
type textarea "x"
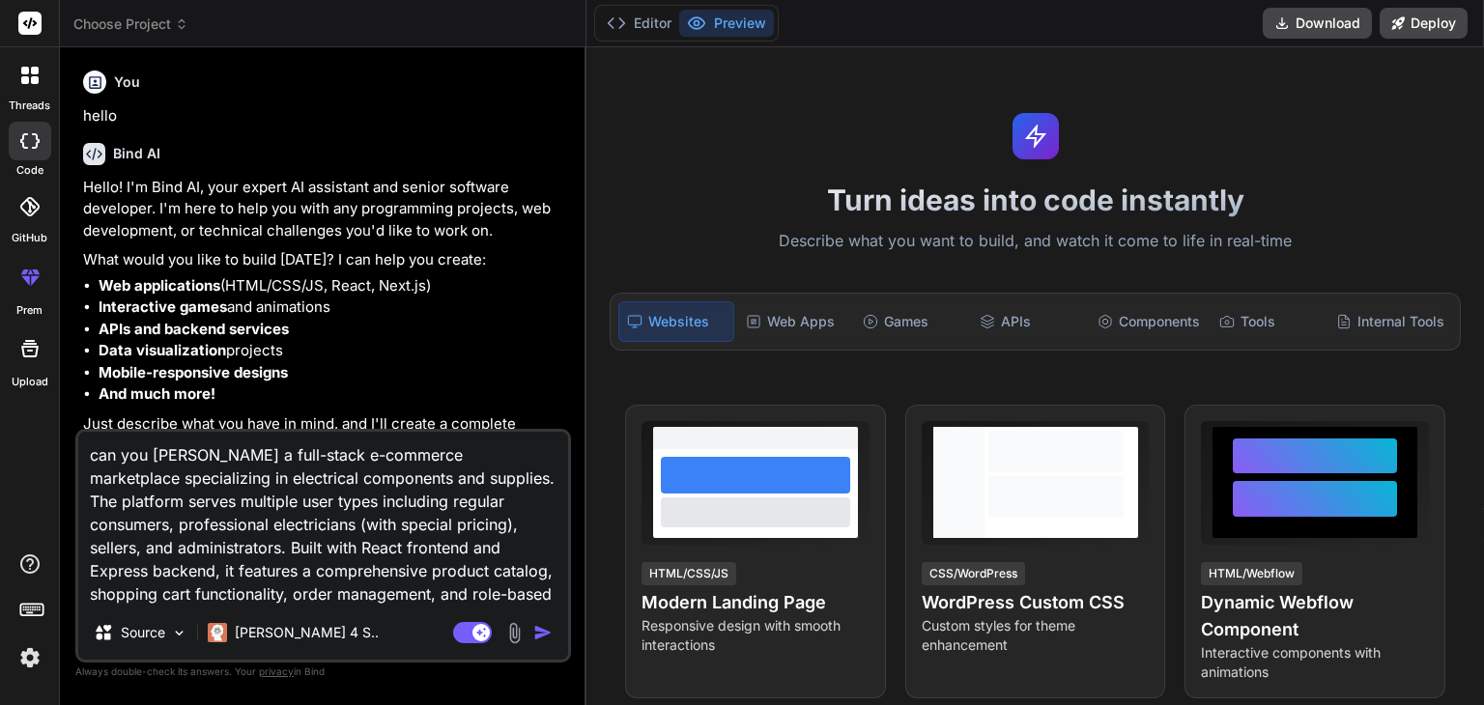
type textarea "can you pleais a full-stack e-commerce marketplace specializing in electrical c…"
type textarea "x"
type textarea "can you pleasis a full-stack e-commerce marketplace specializing in electrical …"
type textarea "x"
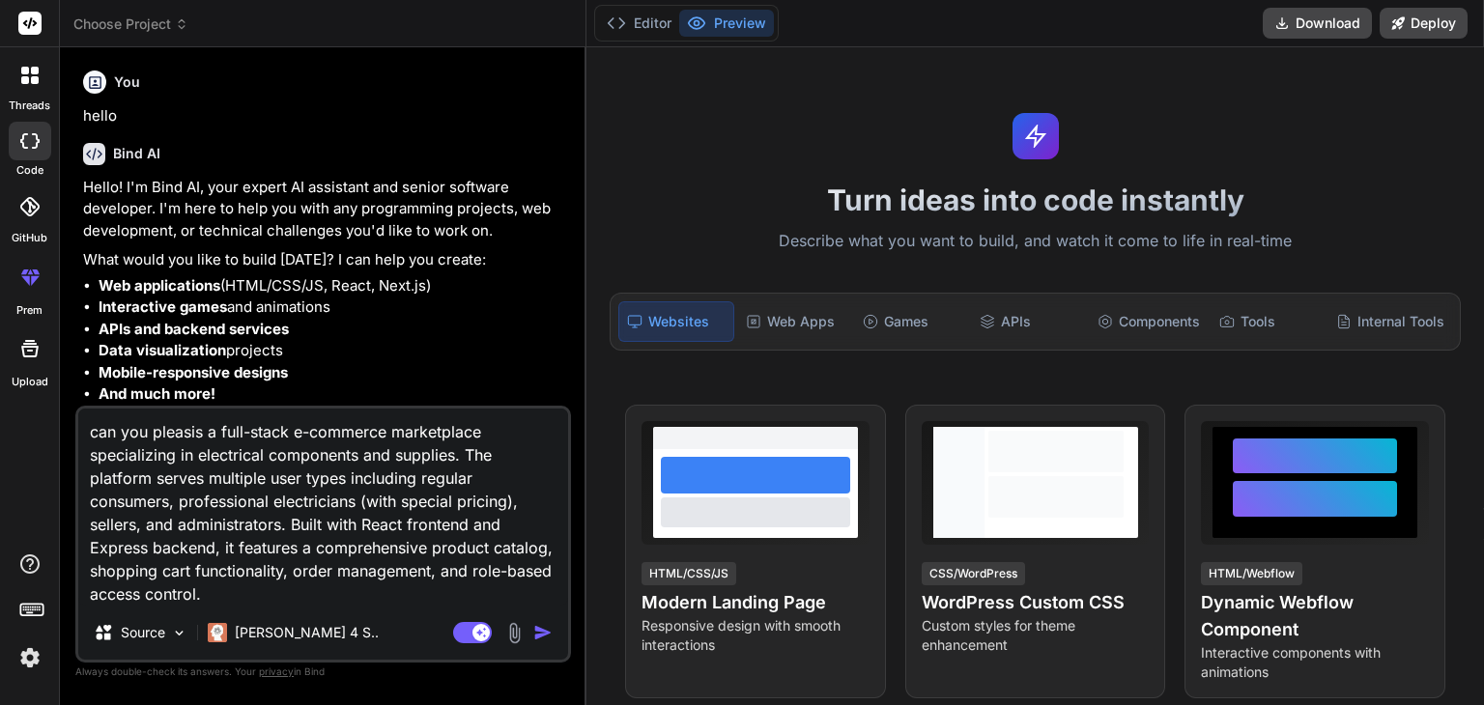
type textarea "can you pleaseis a full-stack e-commerce marketplace specializing in electrical…"
type textarea "x"
type textarea "can you please is a full-stack e-commerce marketplace specializing in electrica…"
type textarea "x"
type textarea "can you please cis a full-stack e-commerce marketplace specializing in electric…"
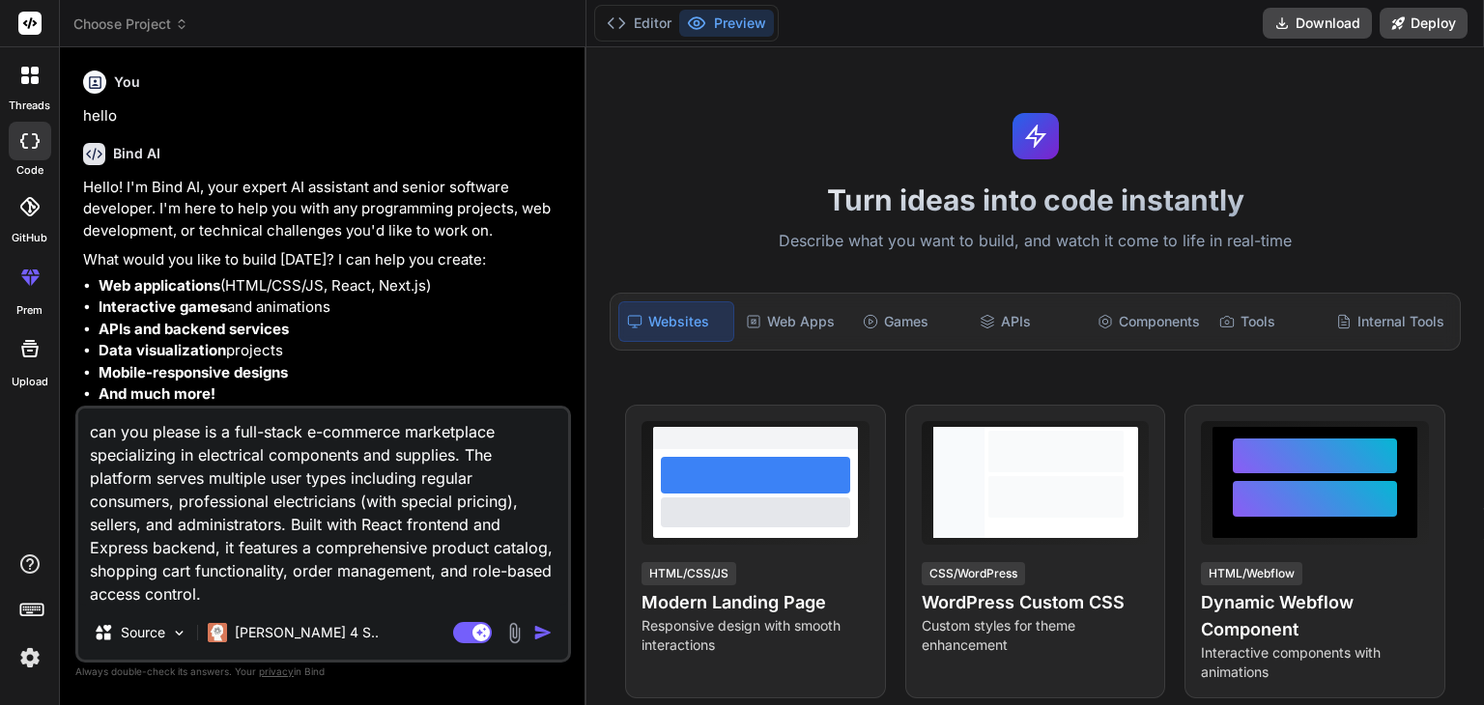
type textarea "x"
type textarea "can you please [PERSON_NAME] a full-stack e-commerce marketplace specializing i…"
type textarea "x"
type textarea "can you please creis a full-stack e-commerce marketplace specializing in electr…"
type textarea "x"
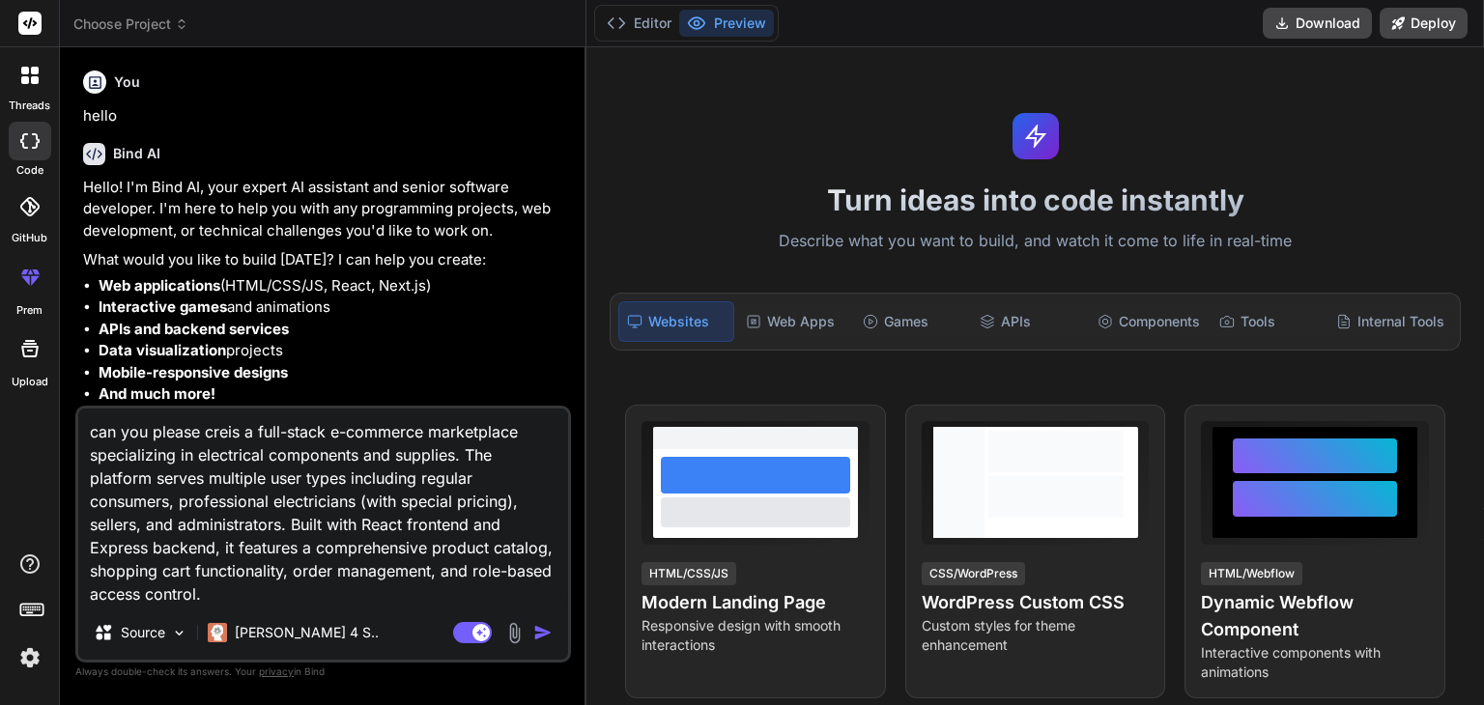
type textarea "can you please creais a full-stack e-commerce marketplace specializing in elect…"
type textarea "x"
type textarea "can you please creatis a full-stack e-commerce marketplace specializing in elec…"
type textarea "x"
type textarea "can you please createis a full-stack e-commerce marketplace specializing in ele…"
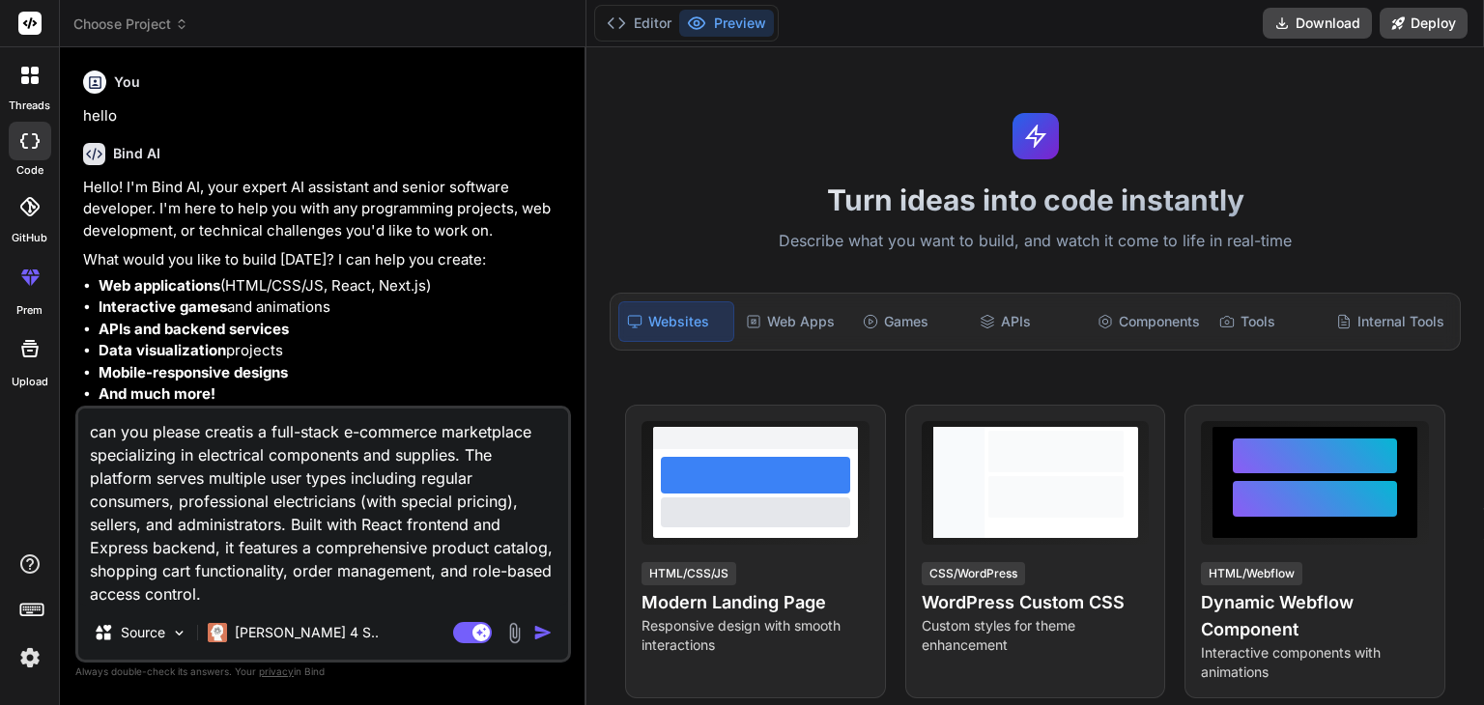
type textarea "x"
type textarea "can you please create is a full-stack e-commerce marketplace specializing in el…"
type textarea "x"
type textarea "can you please create isa full-stack e-commerce marketplace specializing in ele…"
type textarea "x"
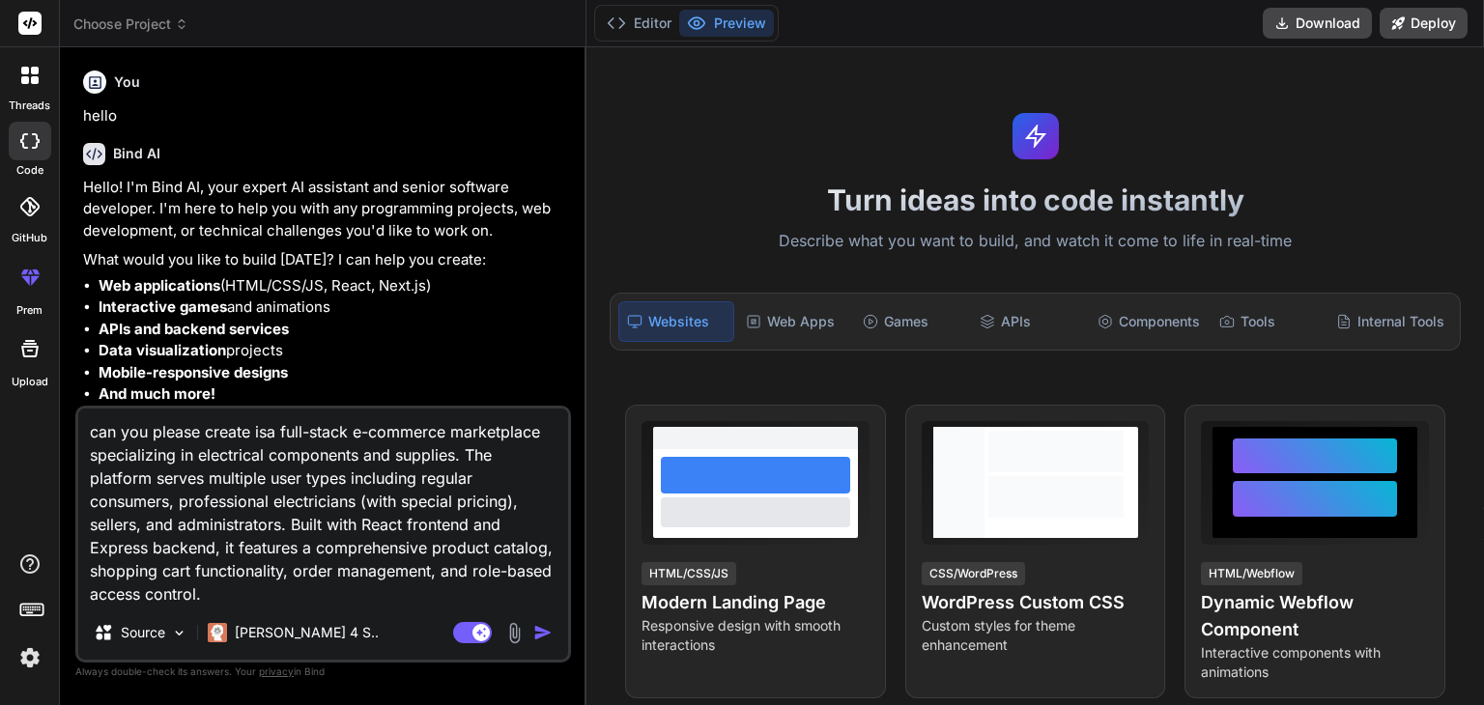
type textarea "can you please create ia full-stack e-commerce marketplace specializing in elec…"
type textarea "x"
type textarea "can you please create a full-stack e-commerce marketplace specializing in elect…"
click at [215, 588] on textarea "can you please create a full-stack e-commerce marketplace specializing in elect…" at bounding box center [323, 507] width 490 height 197
type textarea "x"
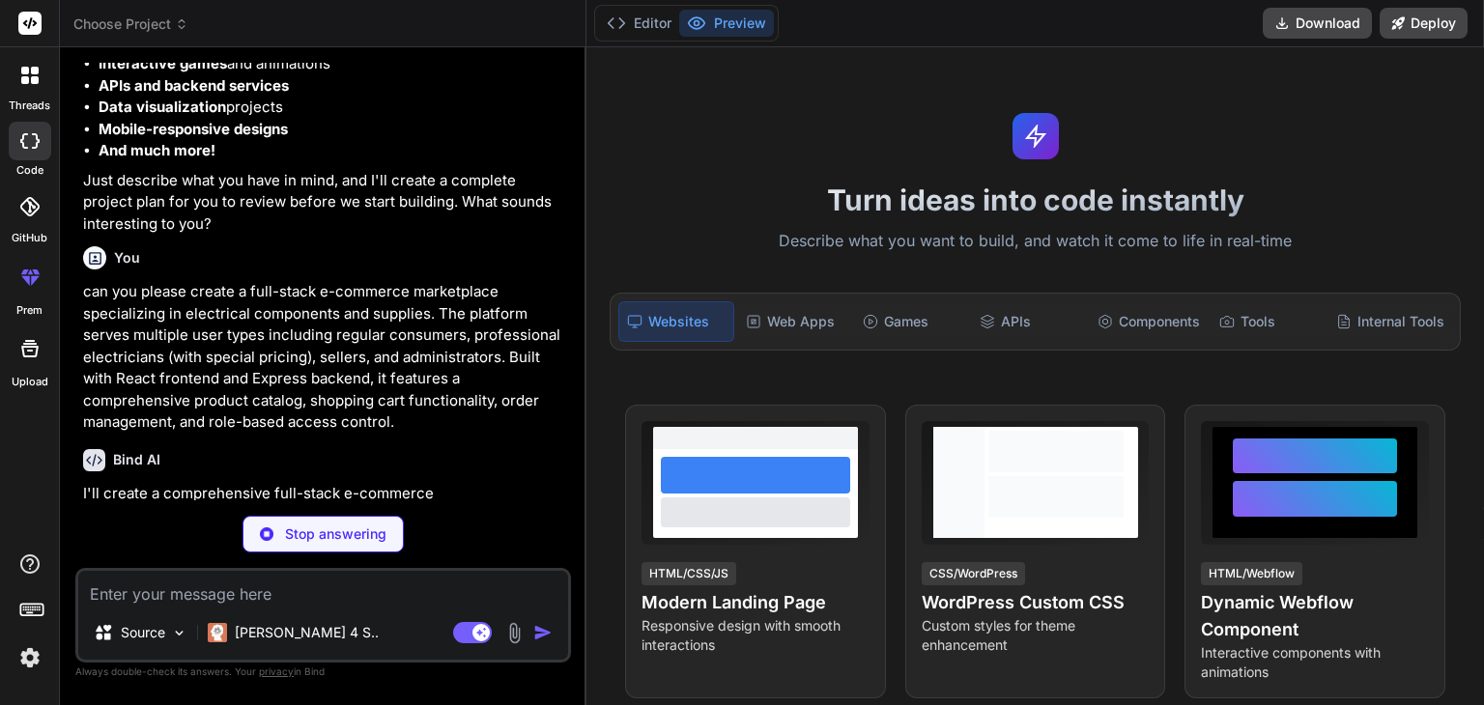
scroll to position [243, 0]
type textarea "x"
click at [340, 427] on p "can you please create a full-stack e-commerce marketplace specializing in elect…" at bounding box center [325, 357] width 484 height 153
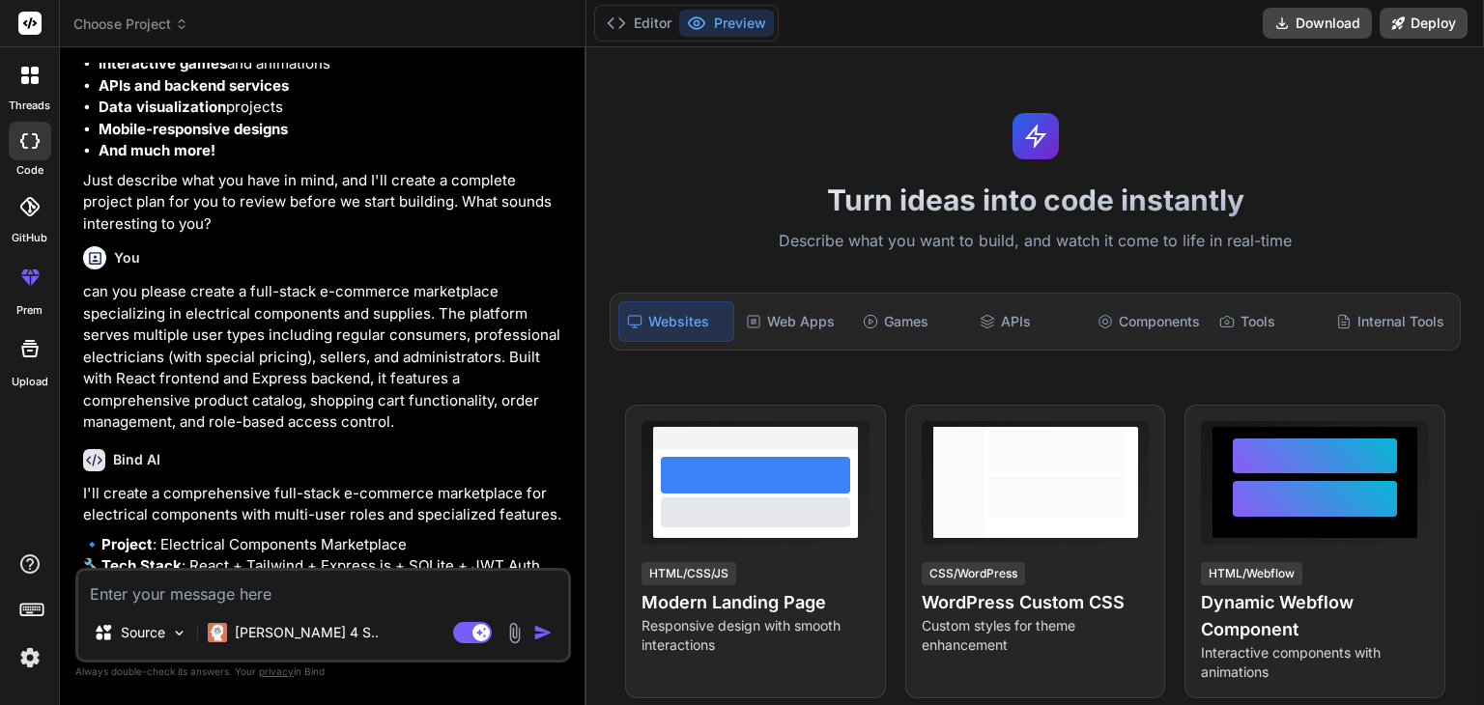
type textarea "x"
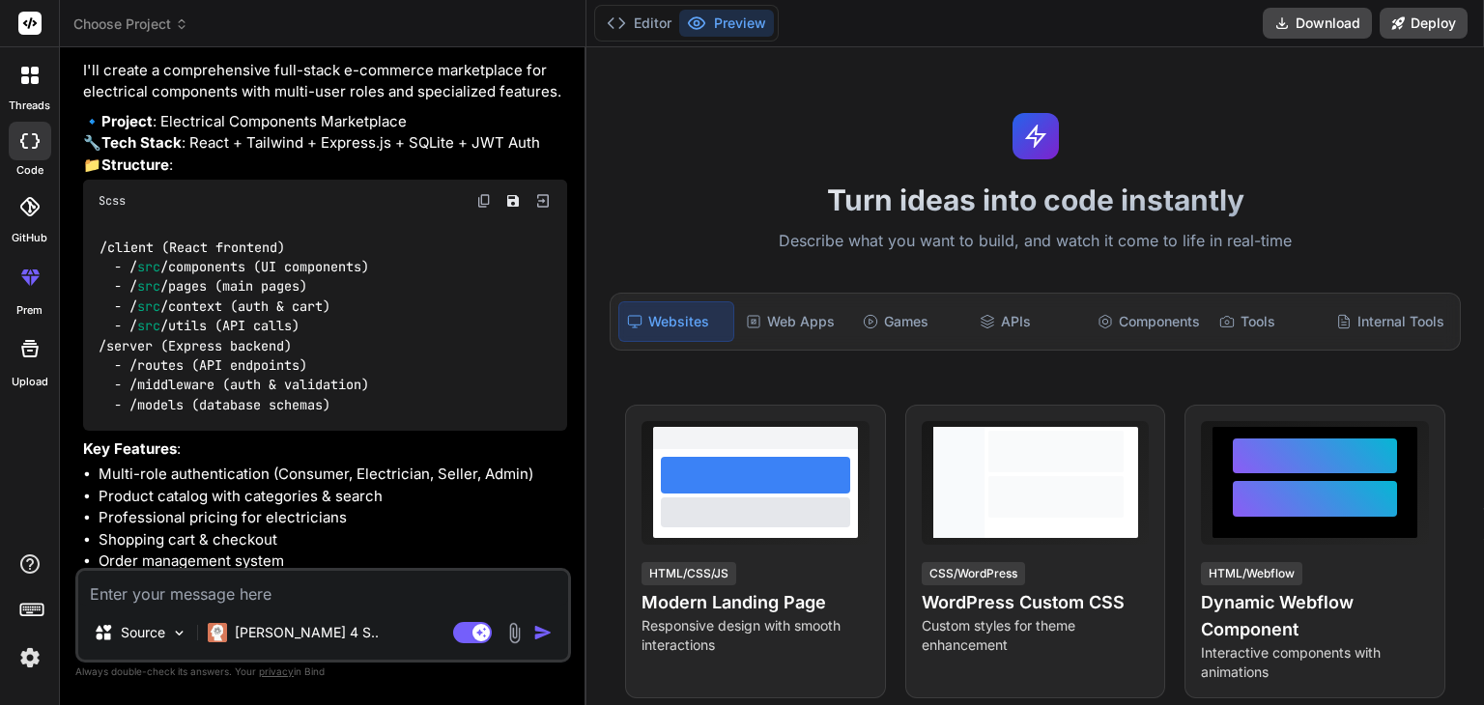
scroll to position [668, 0]
click at [480, 207] on img at bounding box center [483, 198] width 15 height 15
click at [409, 175] on p "🔹 Project : Electrical Components Marketplace 🔧 Tech Stack : React + Tailwind +…" at bounding box center [325, 142] width 484 height 66
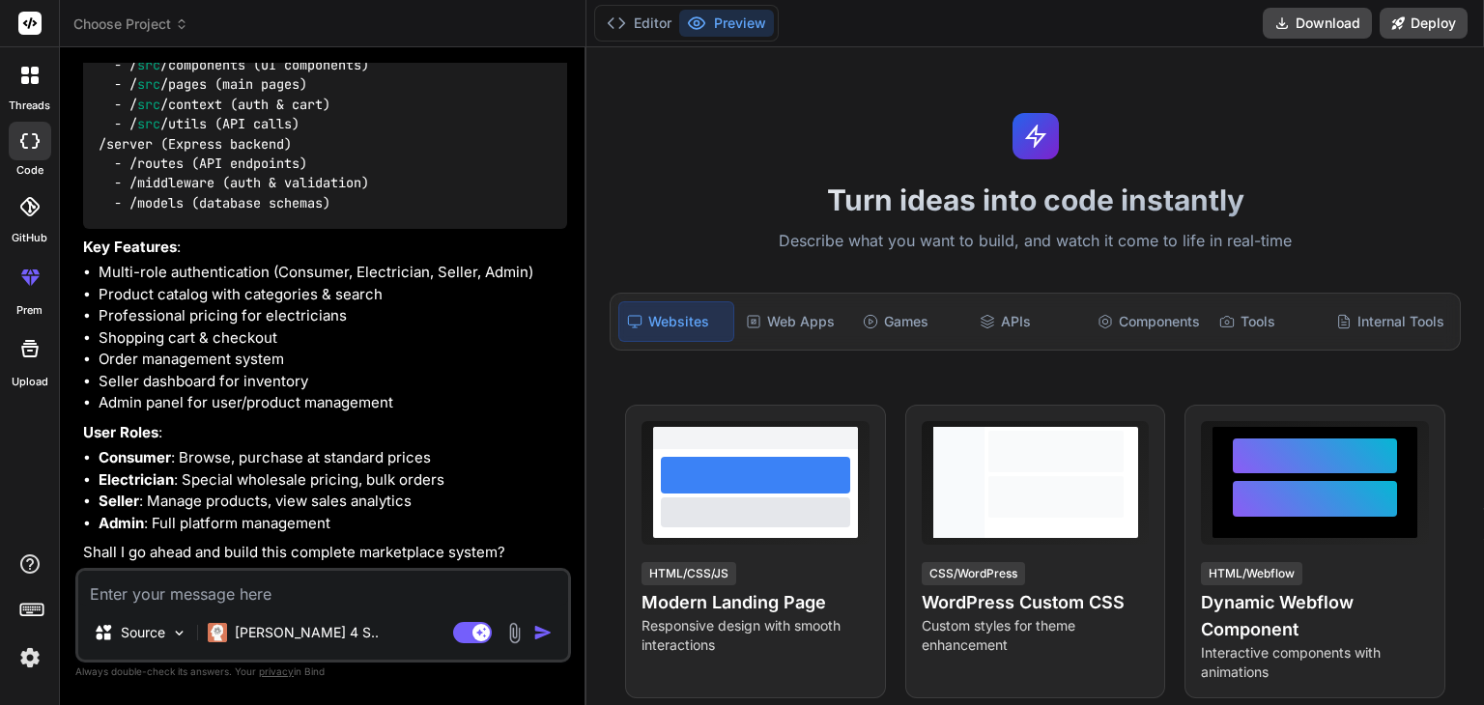
scroll to position [910, 0]
click at [240, 604] on textarea at bounding box center [323, 588] width 490 height 35
type textarea "y"
type textarea "x"
type textarea "ye"
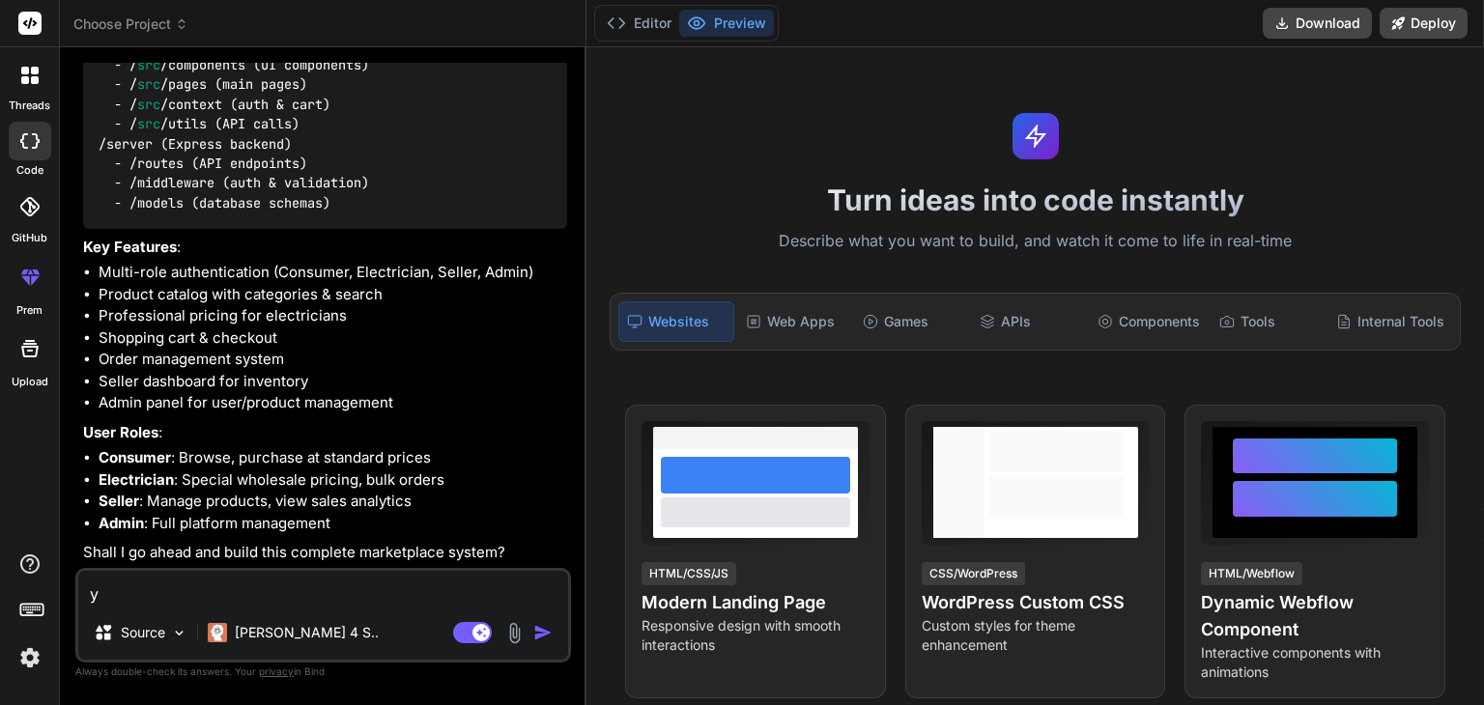
type textarea "x"
type textarea "yes"
type textarea "x"
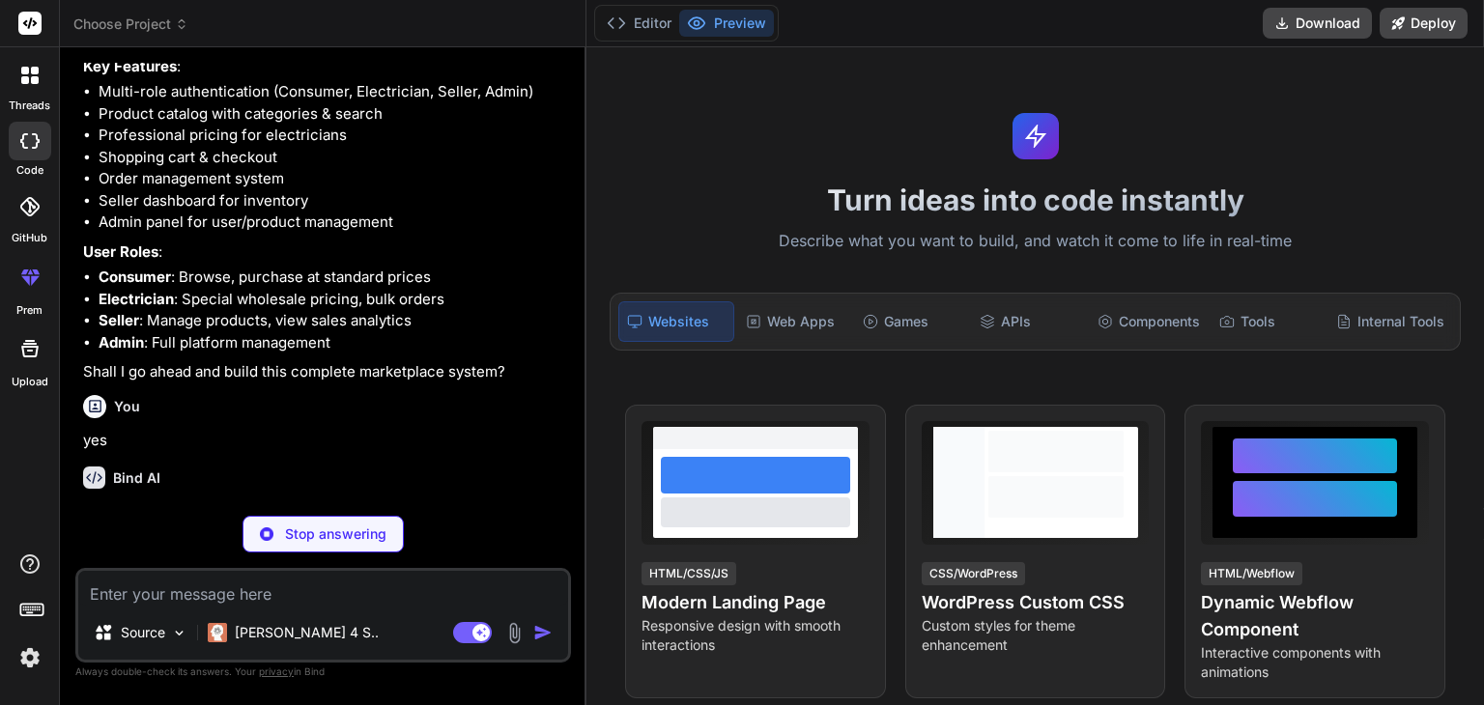
scroll to position [1111, 0]
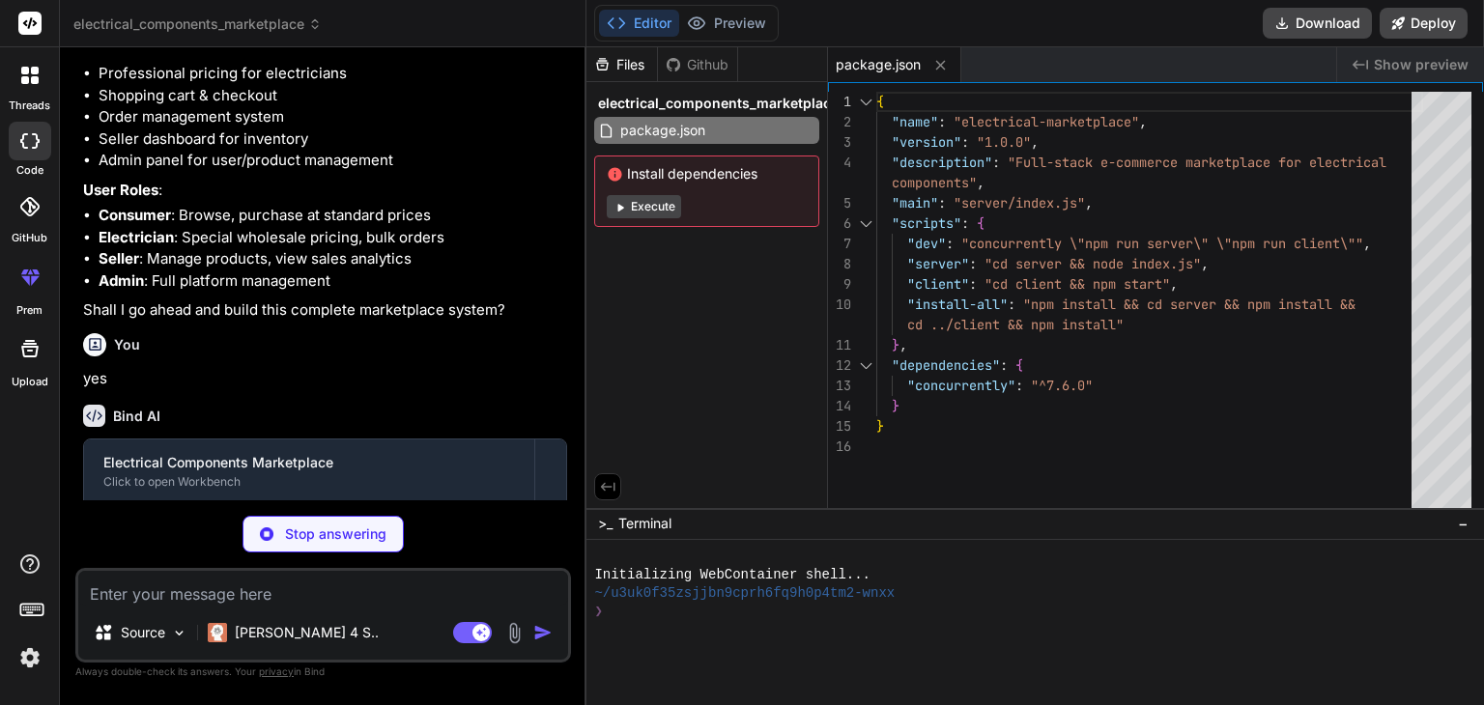
type textarea "x"
type textarea "} }"
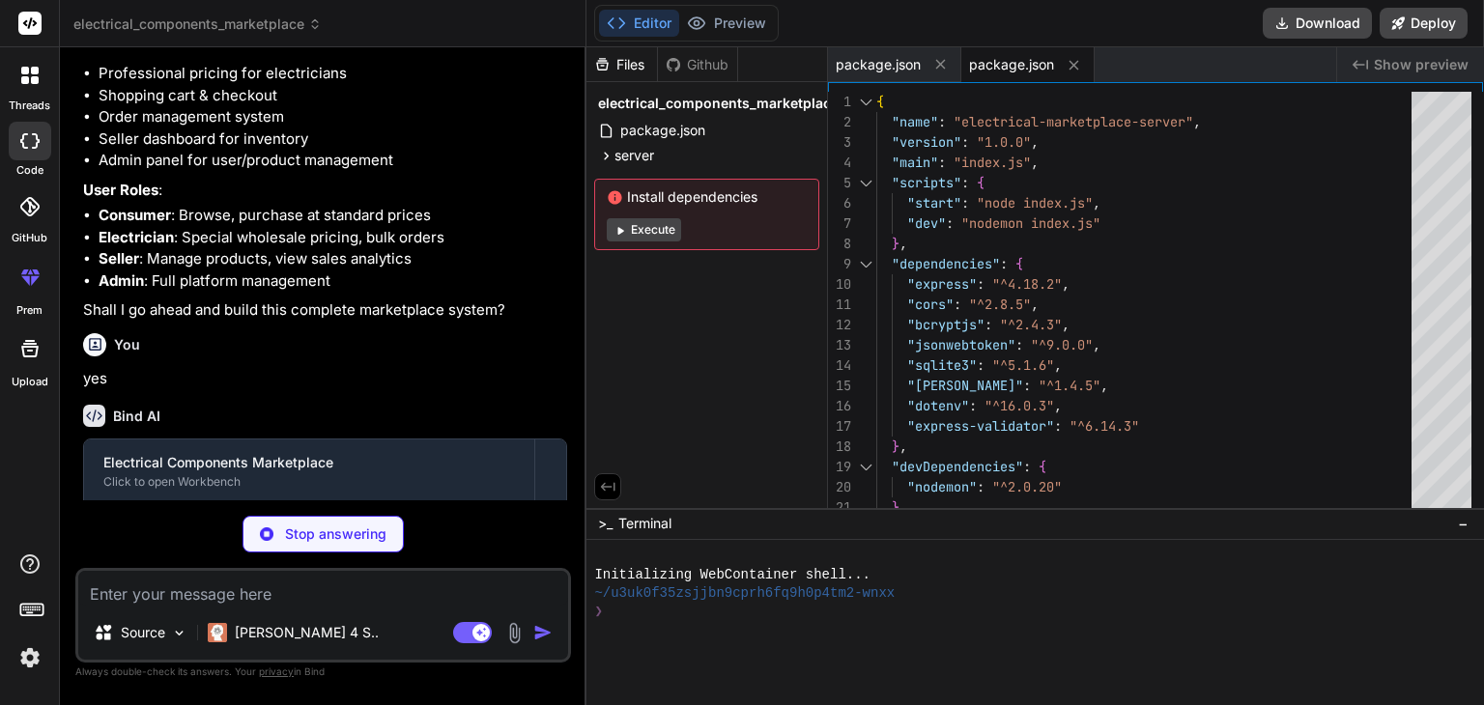
type textarea "x"
type textarea "JWT_SECRET=your_super_secret_jwt_key_here_change_in_production PORT=5000 NODE_E…"
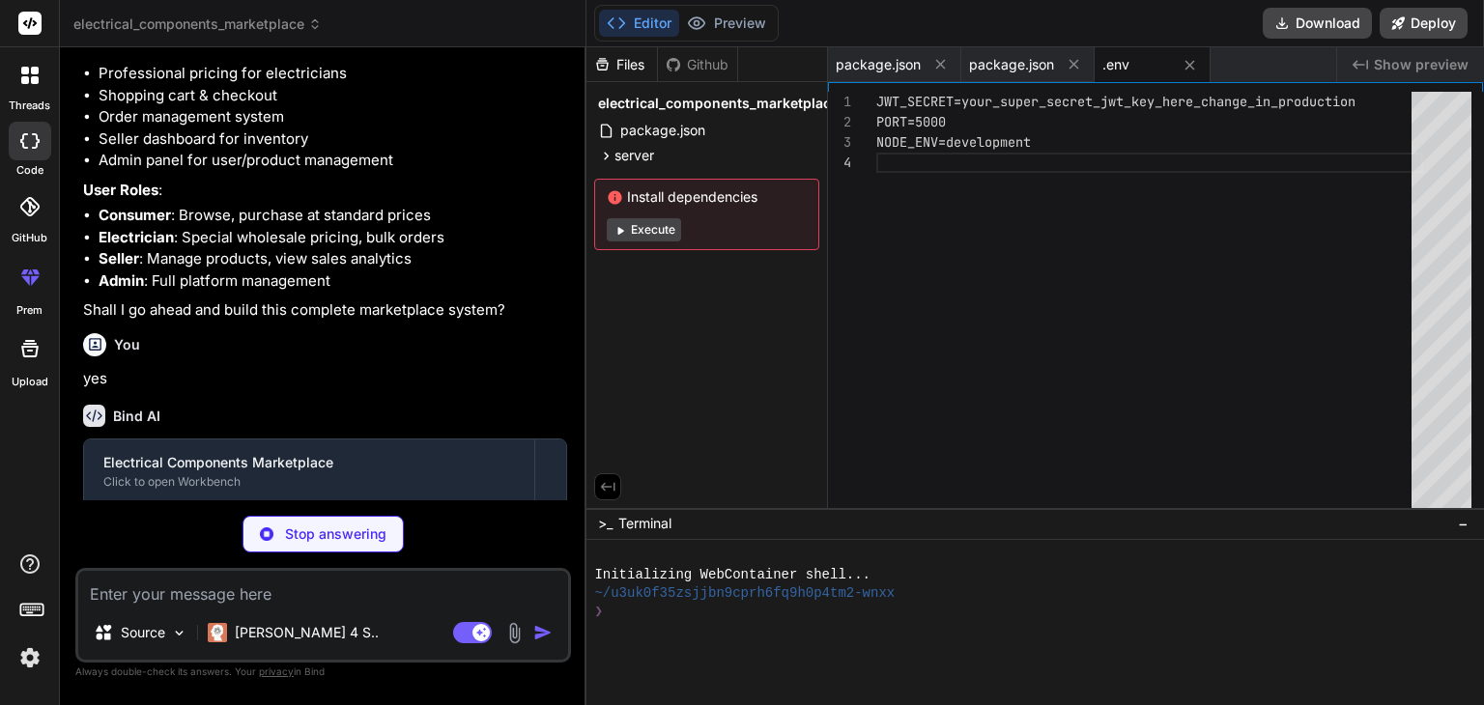
type textarea "x"
click at [881, 66] on span "package.json" at bounding box center [878, 64] width 85 height 19
type textarea ""install-all": "npm install && cd server && npm install && cd ../client && npm …"
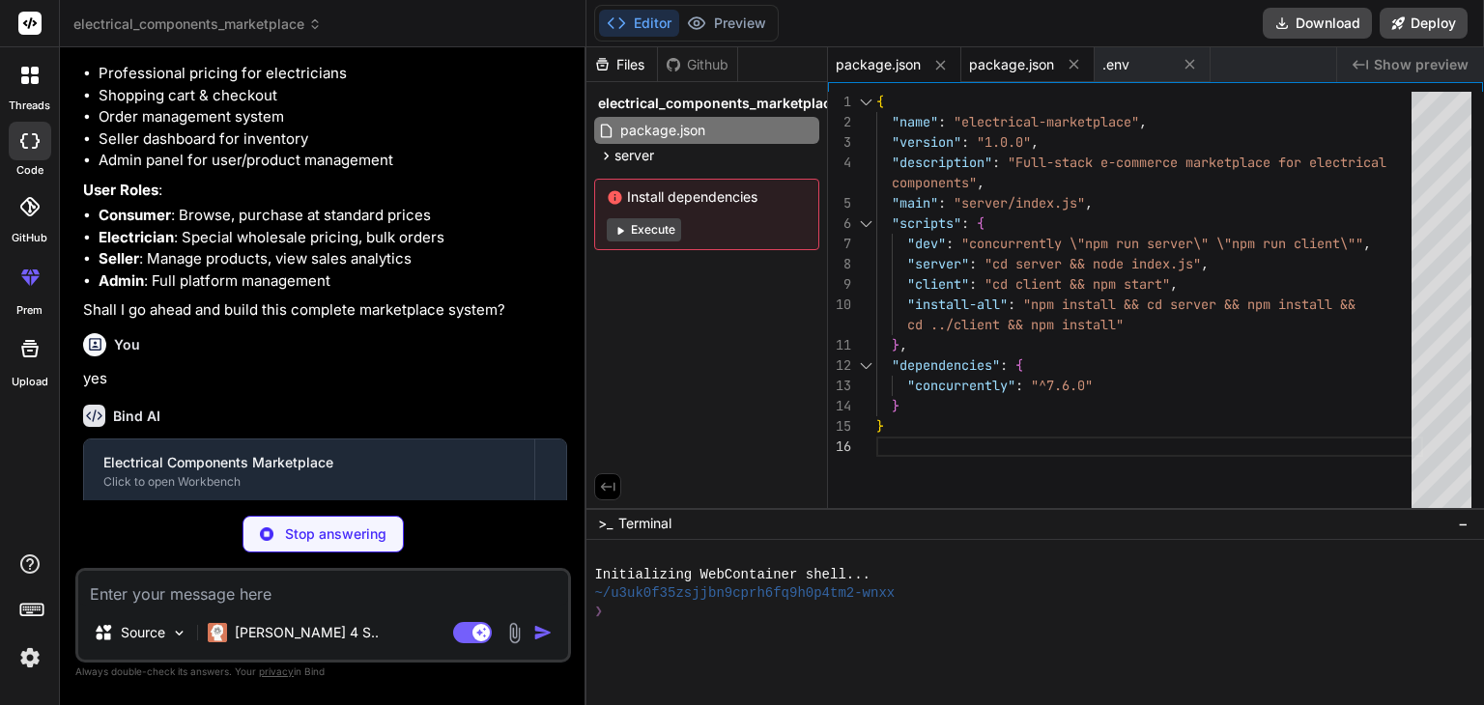
type textarea "x"
type textarea "console.log(`Server running on port ${PORT}`); });"
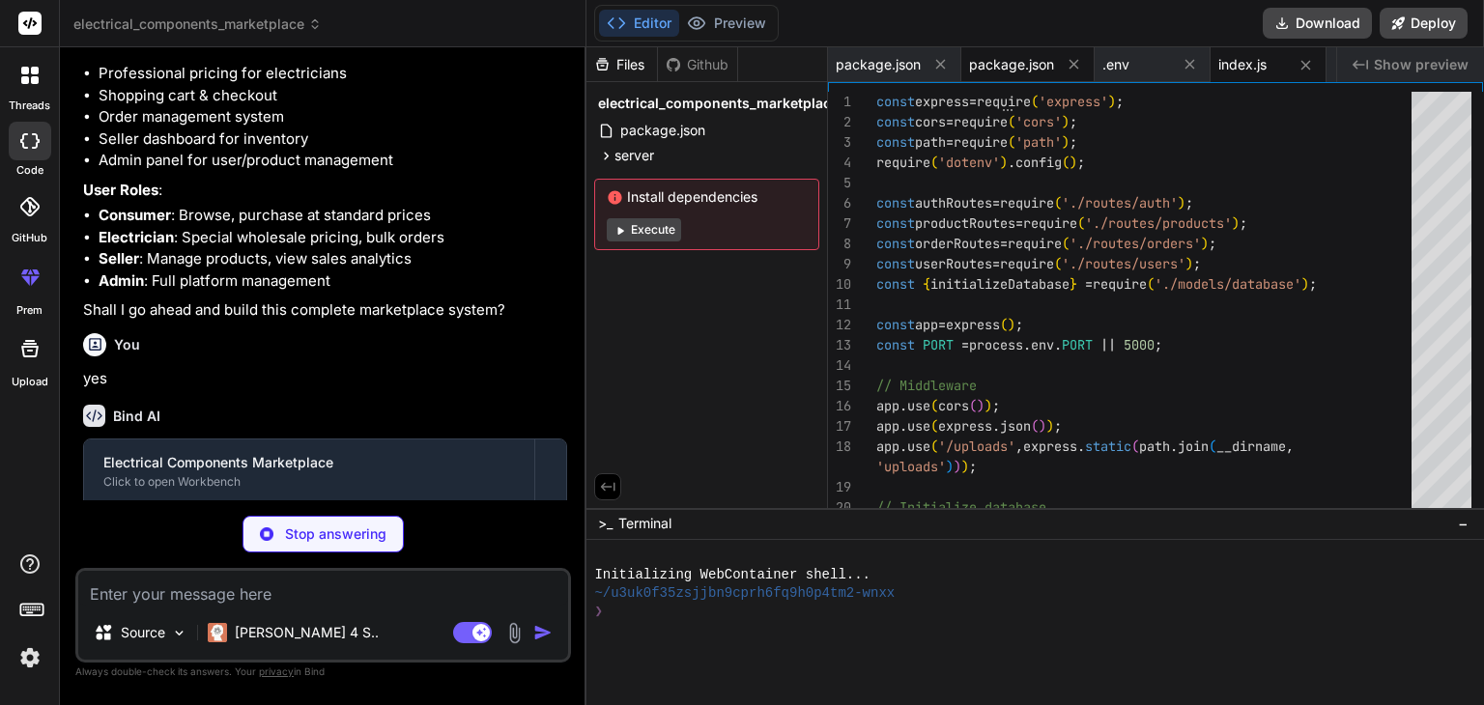
click at [1006, 58] on span "package.json" at bounding box center [1011, 64] width 85 height 19
type textarea "x"
type textarea "} }"
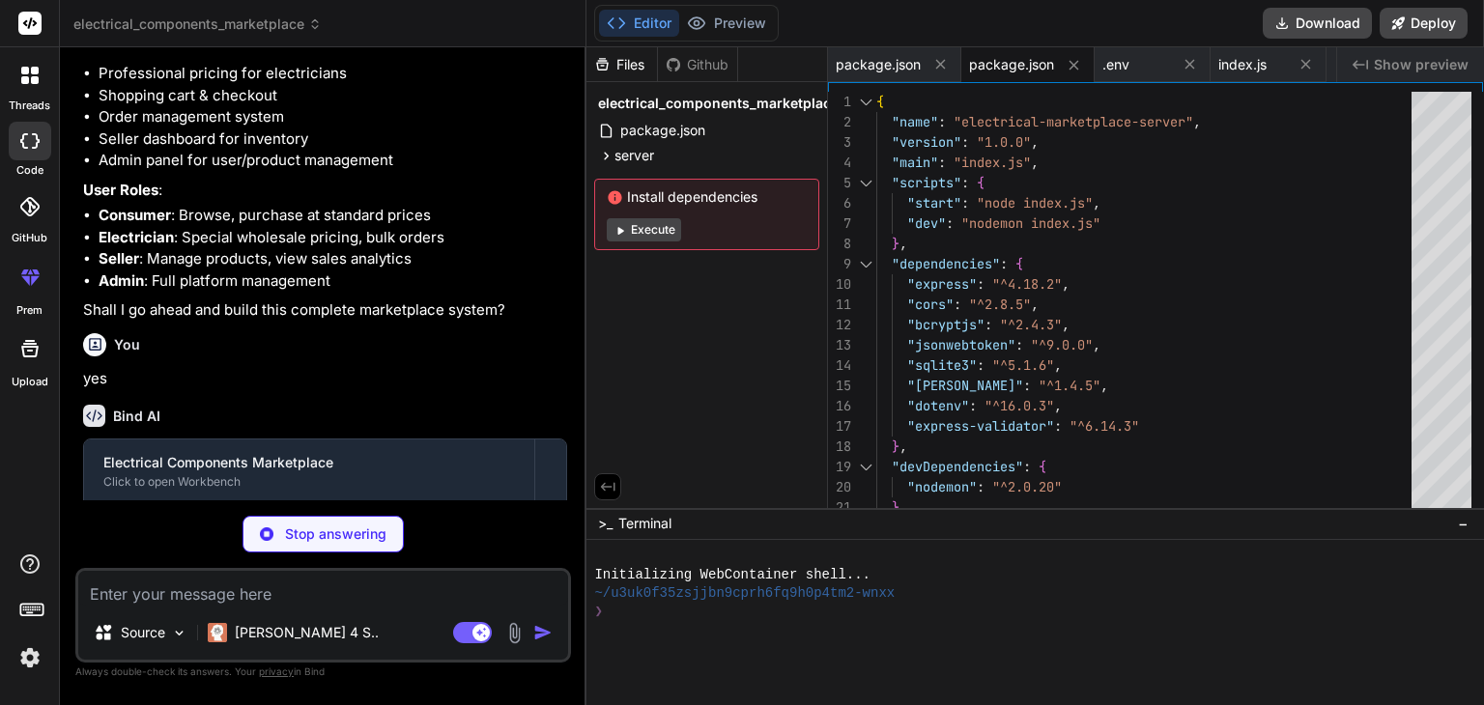
type textarea "x"
type textarea "]); }); } }); }; module.exports = { db, initializeDatabase };"
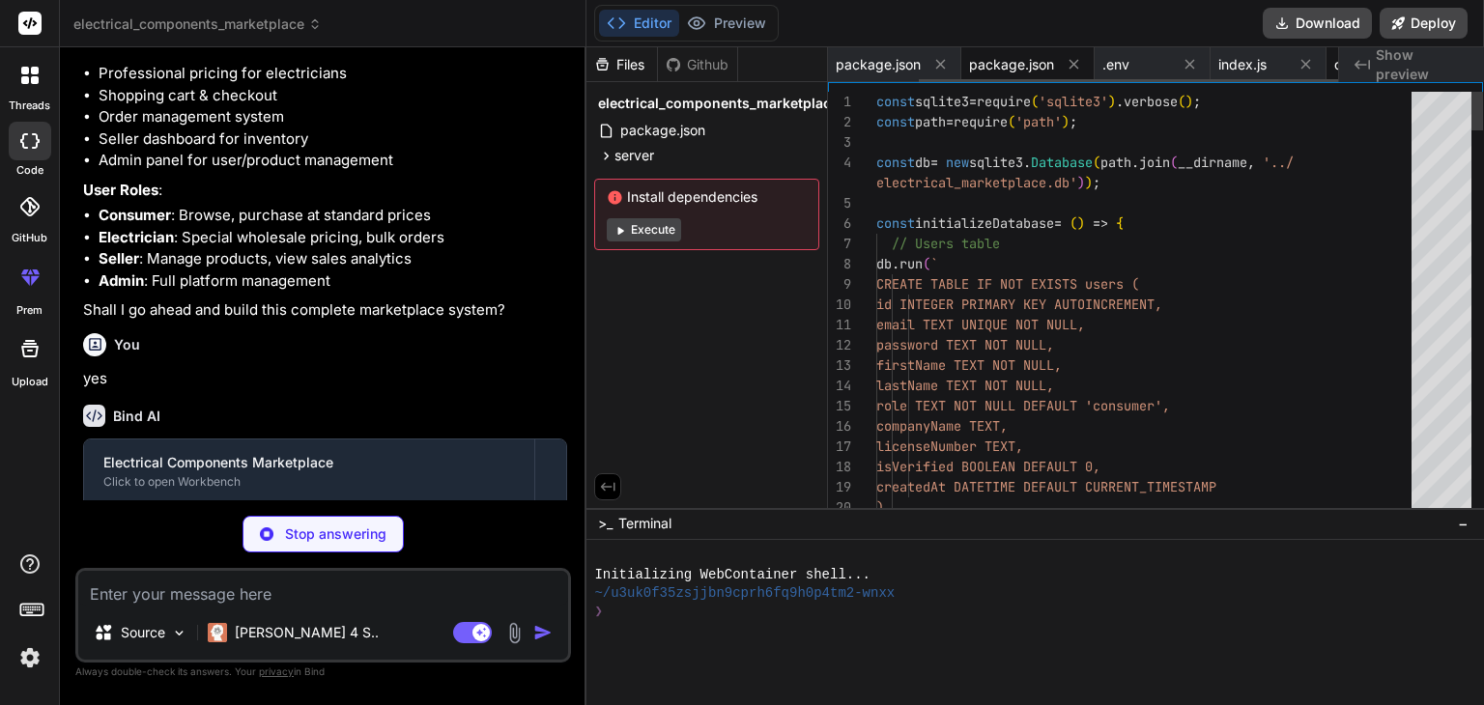
scroll to position [0, 109]
type textarea "x"
type textarea "}; module.exports = { authenticateToken, authorizeRoles };"
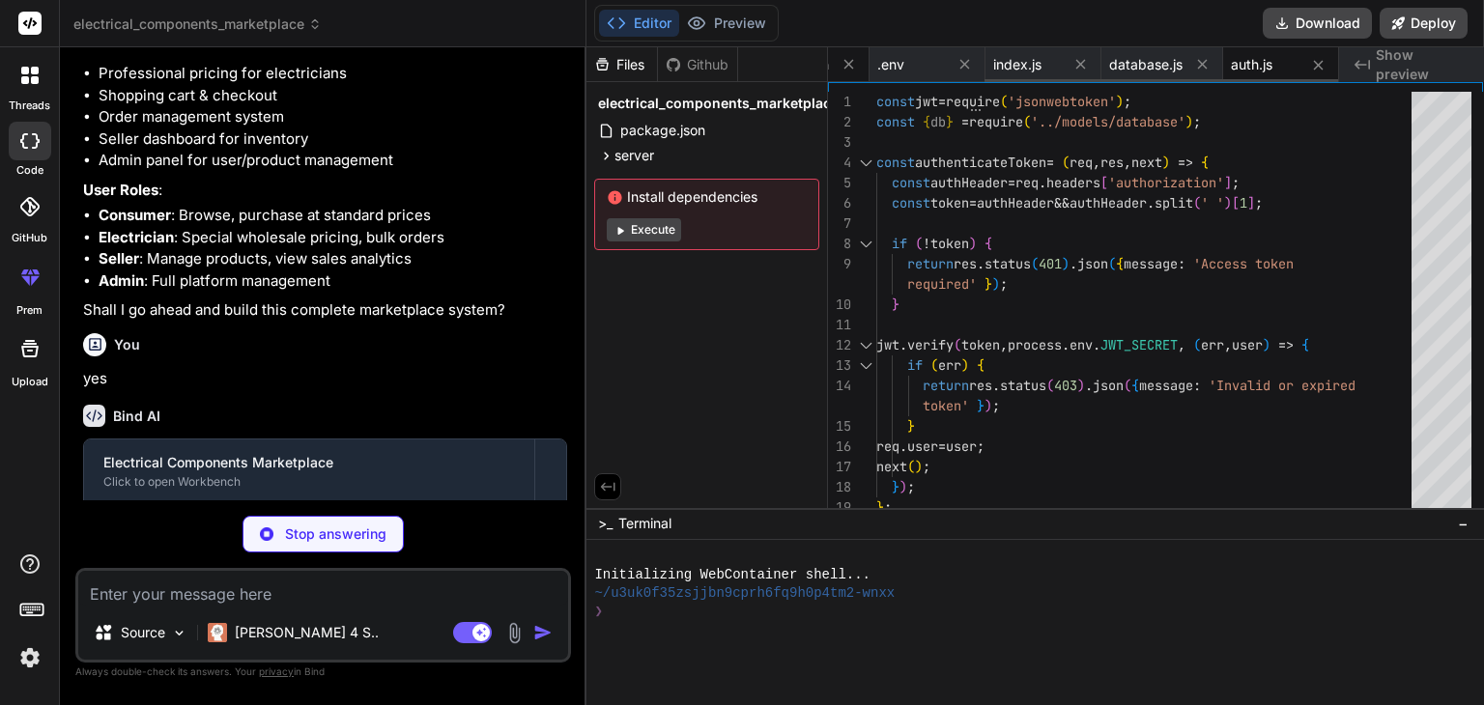
type textarea "x"
type textarea "res.json(user); }); }); module.exports = router;"
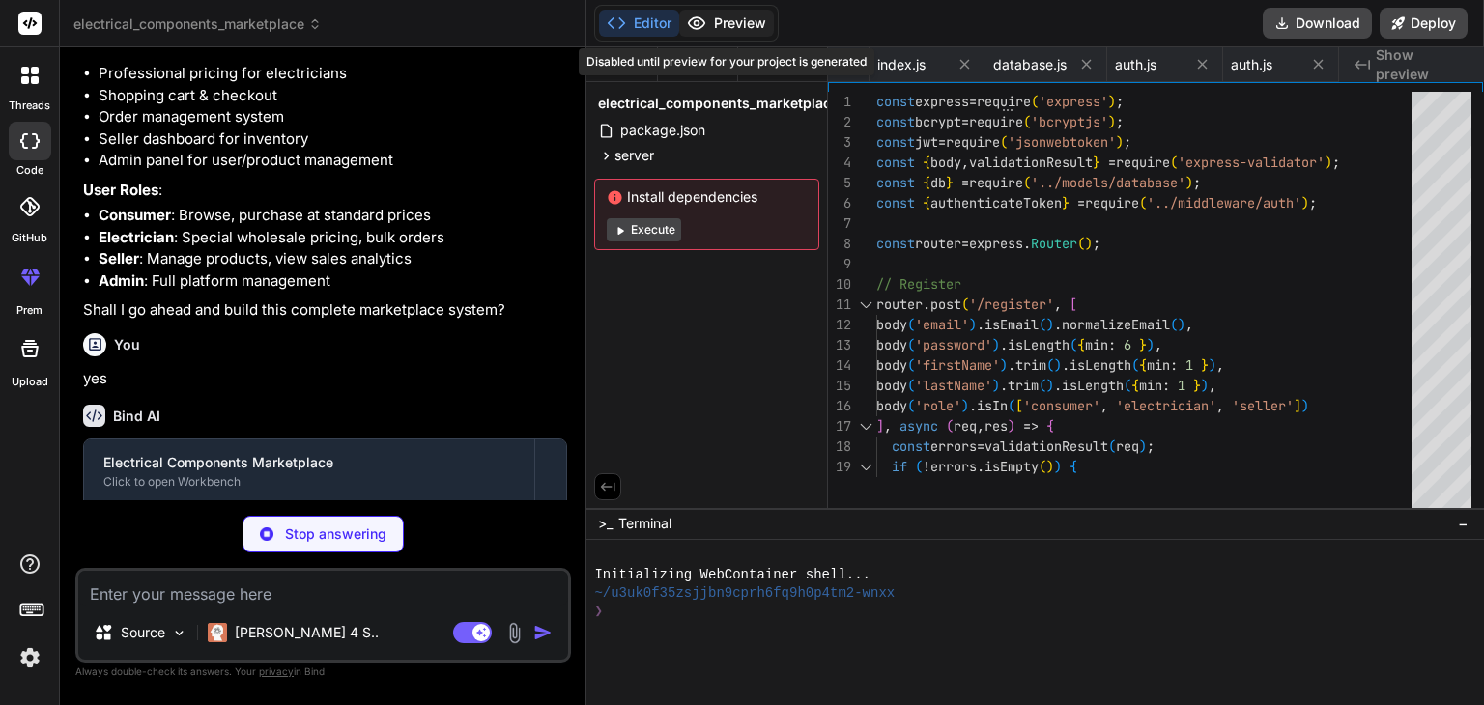
type textarea "x"
type textarea "return res.status(500).json({ message: 'Database error' }); } res.json(categori…"
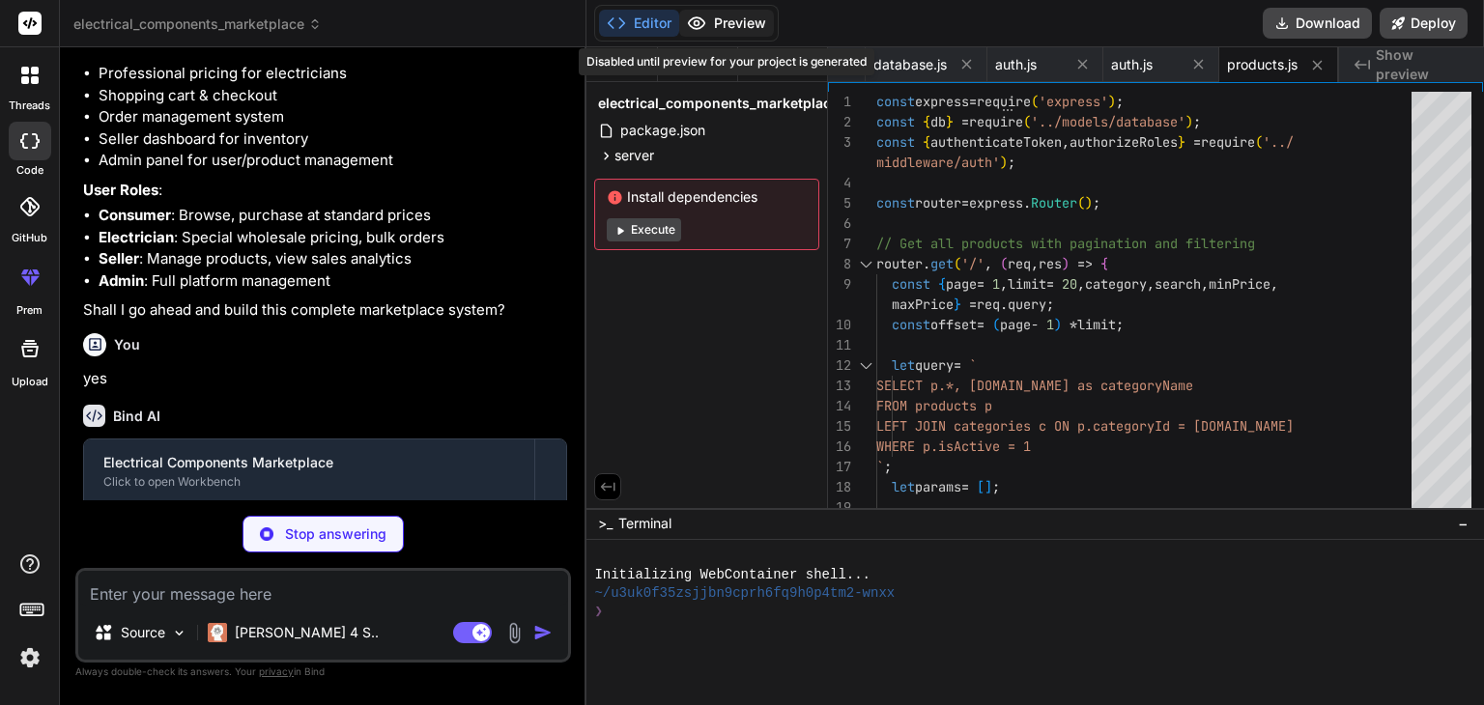
type textarea "x"
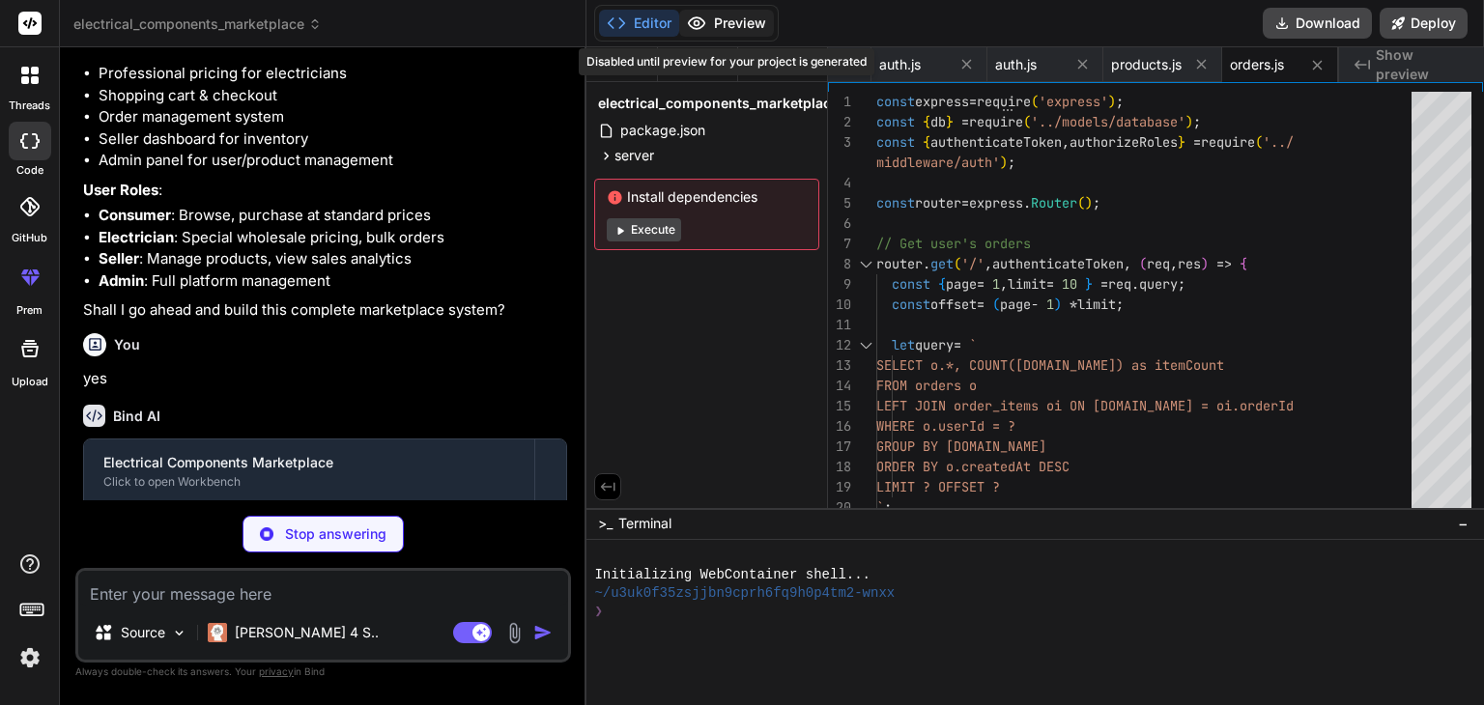
type textarea "x"
type textarea "found' }); } res.json({ message: 'Verification status updated successfully' });…"
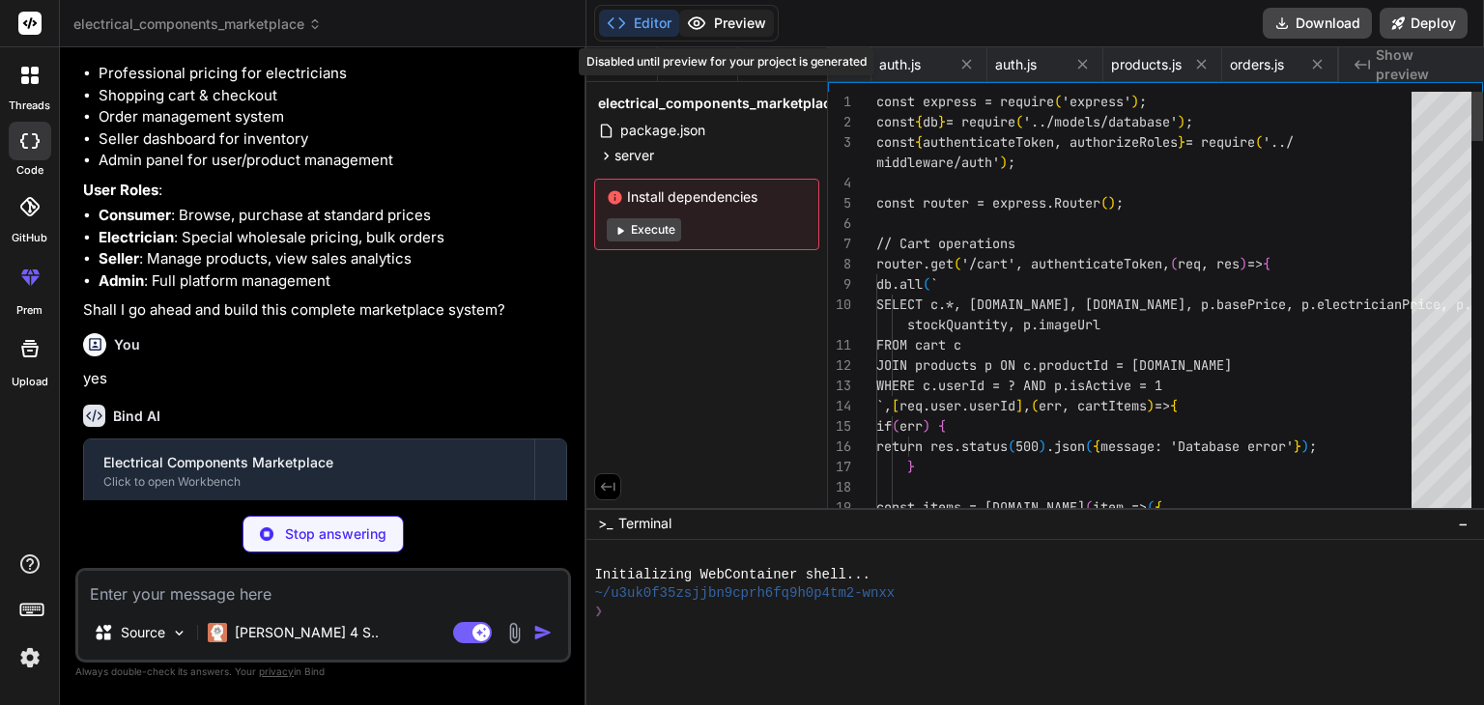
scroll to position [0, 693]
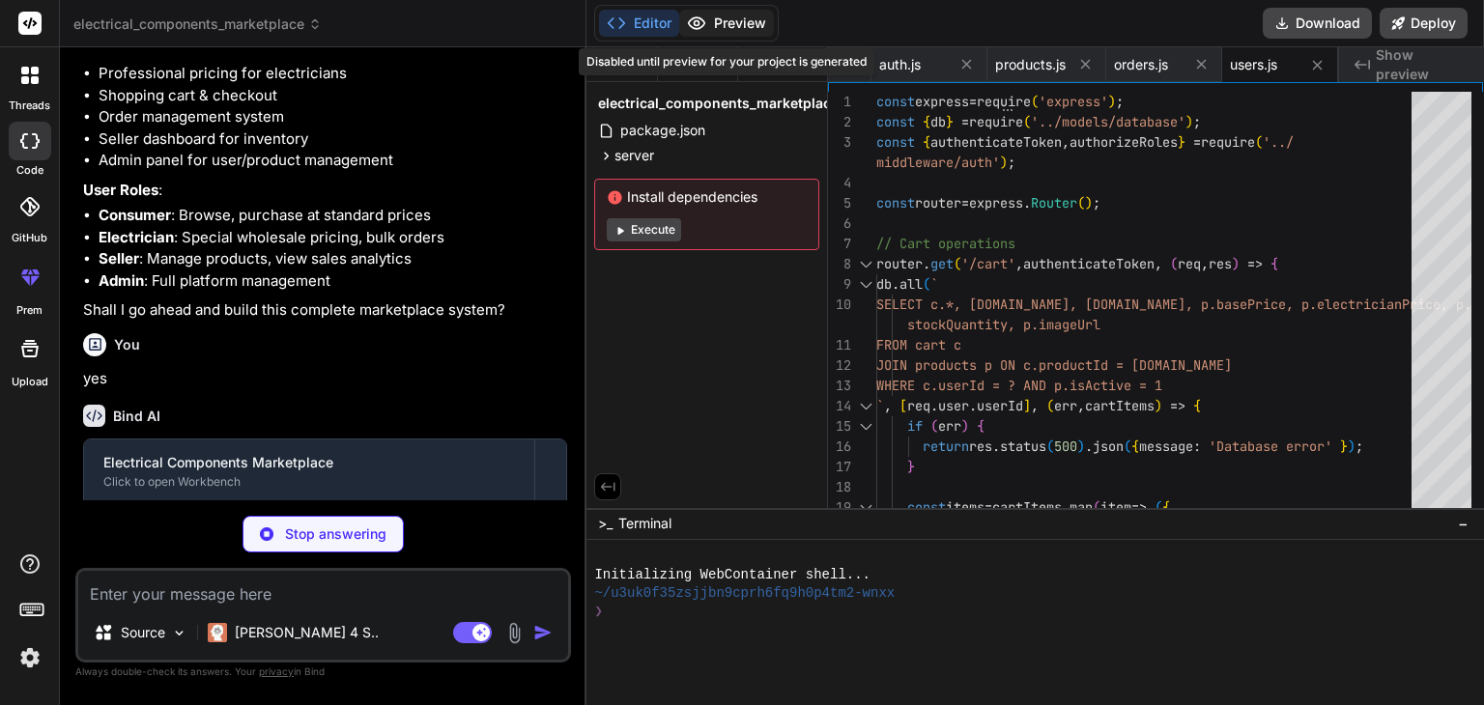
type textarea "x"
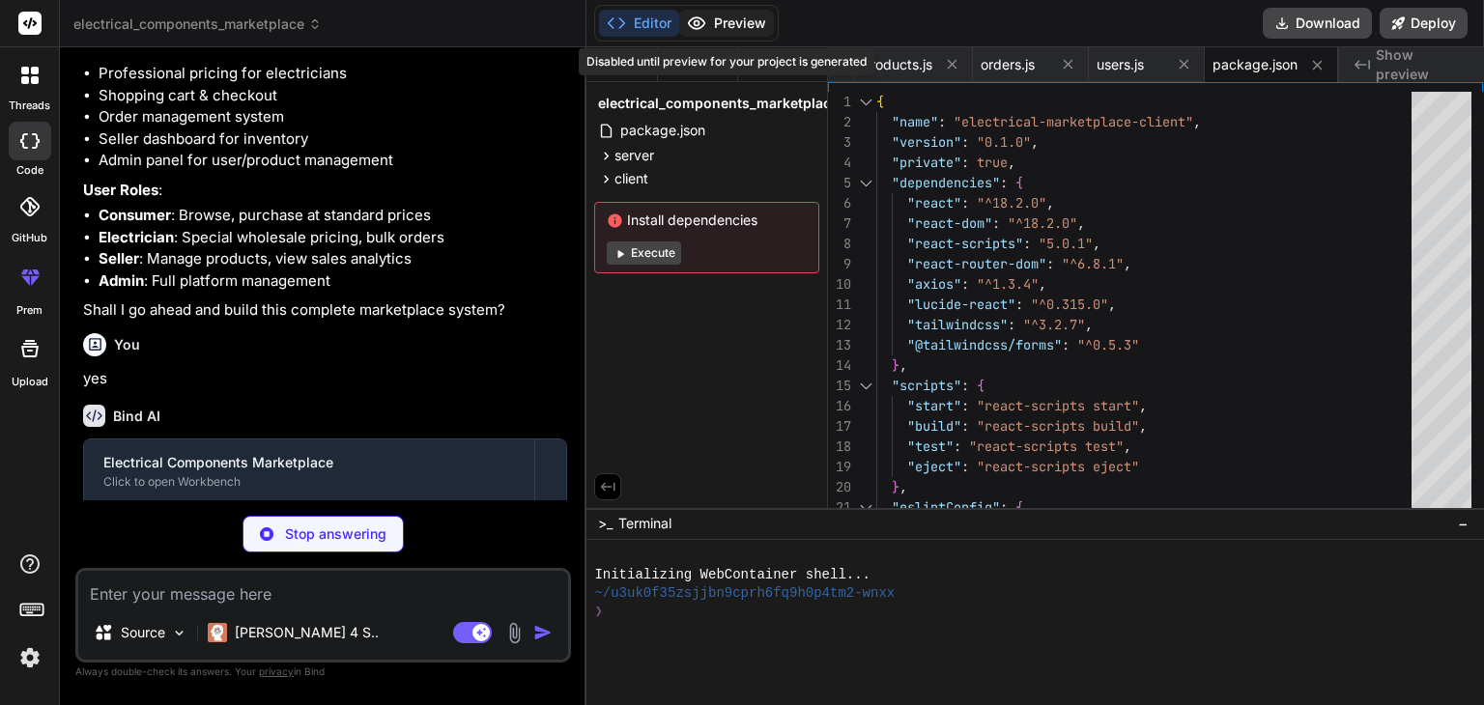
type textarea "x"
type textarea "}, }, plugins: [ require('@tailwindcss/forms'), ], }"
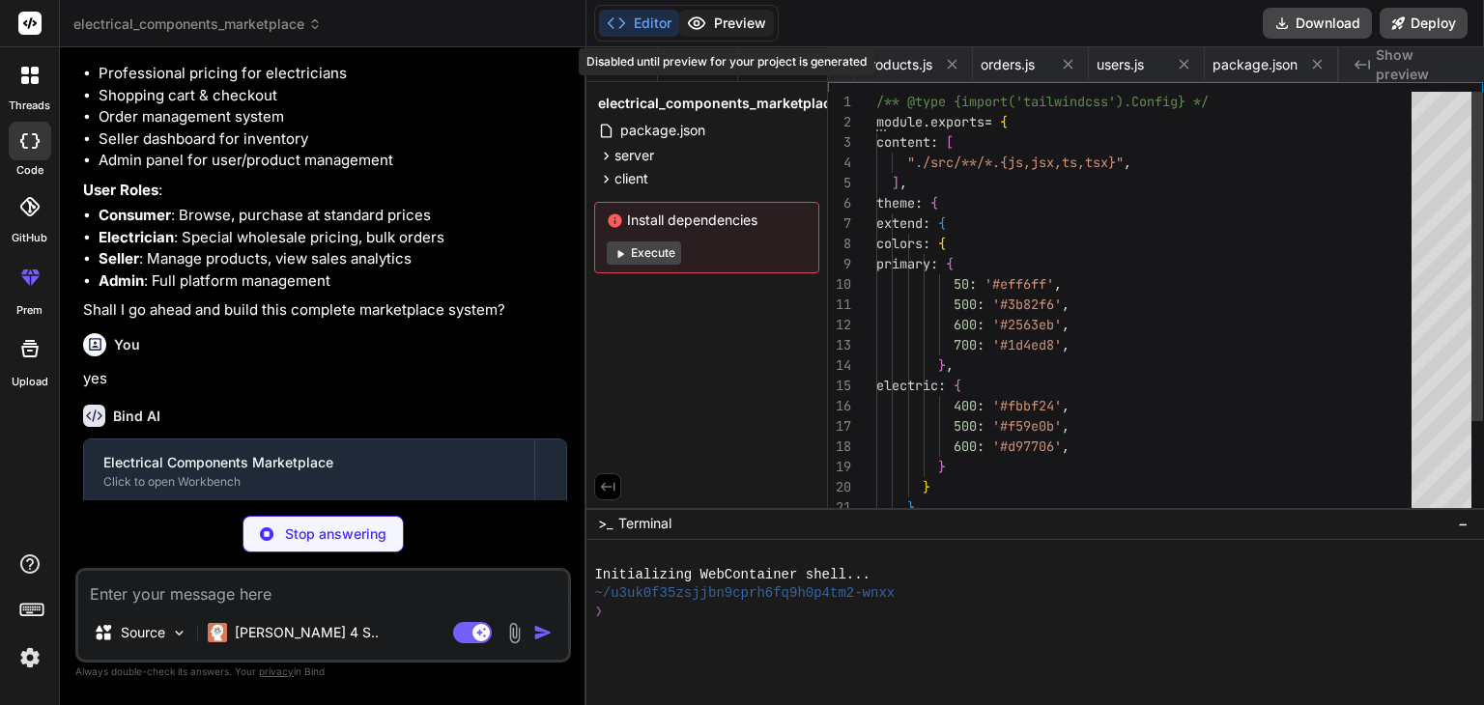
scroll to position [0, 981]
type textarea "x"
type textarea "} .input { @apply block w-full rounded-md border-gray-300 shadow-sm focus:borde…"
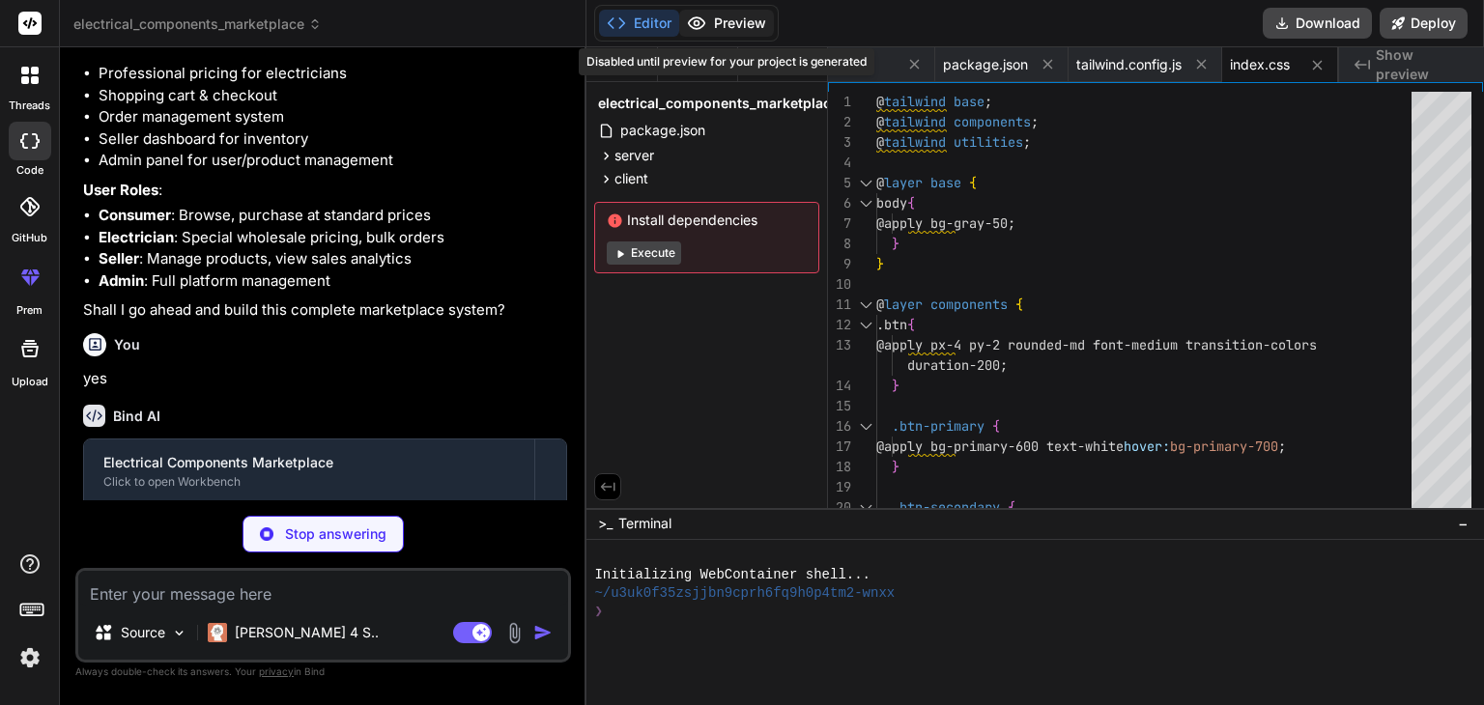
type textarea "x"
type textarea ");"
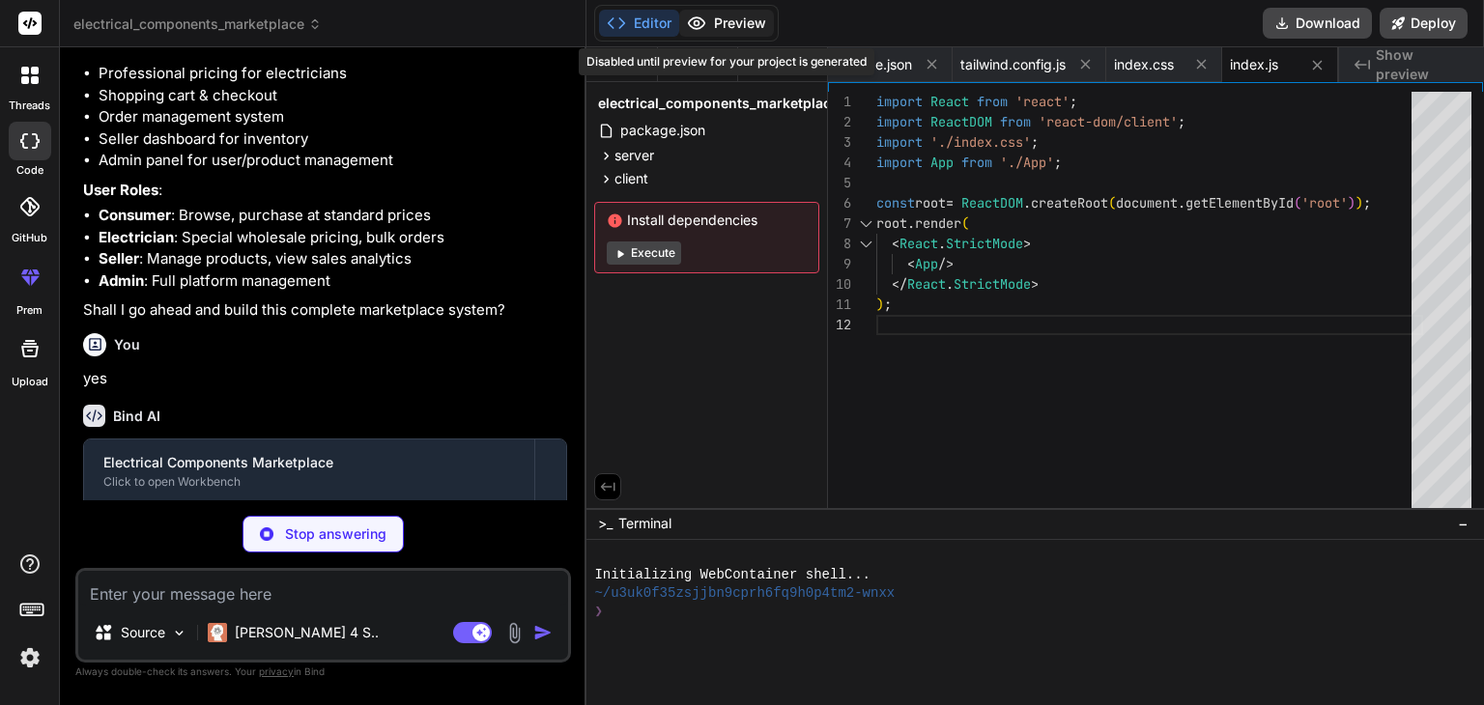
type textarea "x"
type textarea "</Router> </CartProvider> </AuthProvider> ); } export default App;"
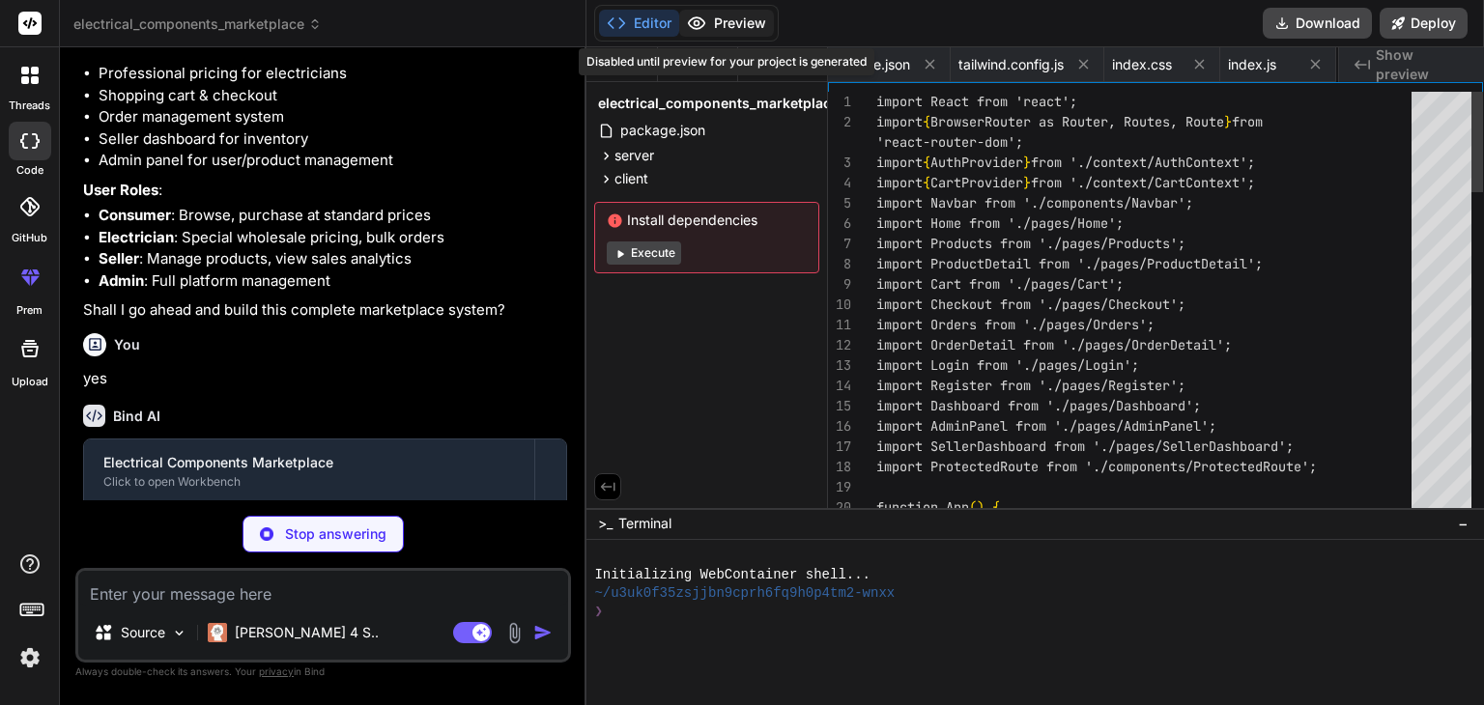
scroll to position [0, 1329]
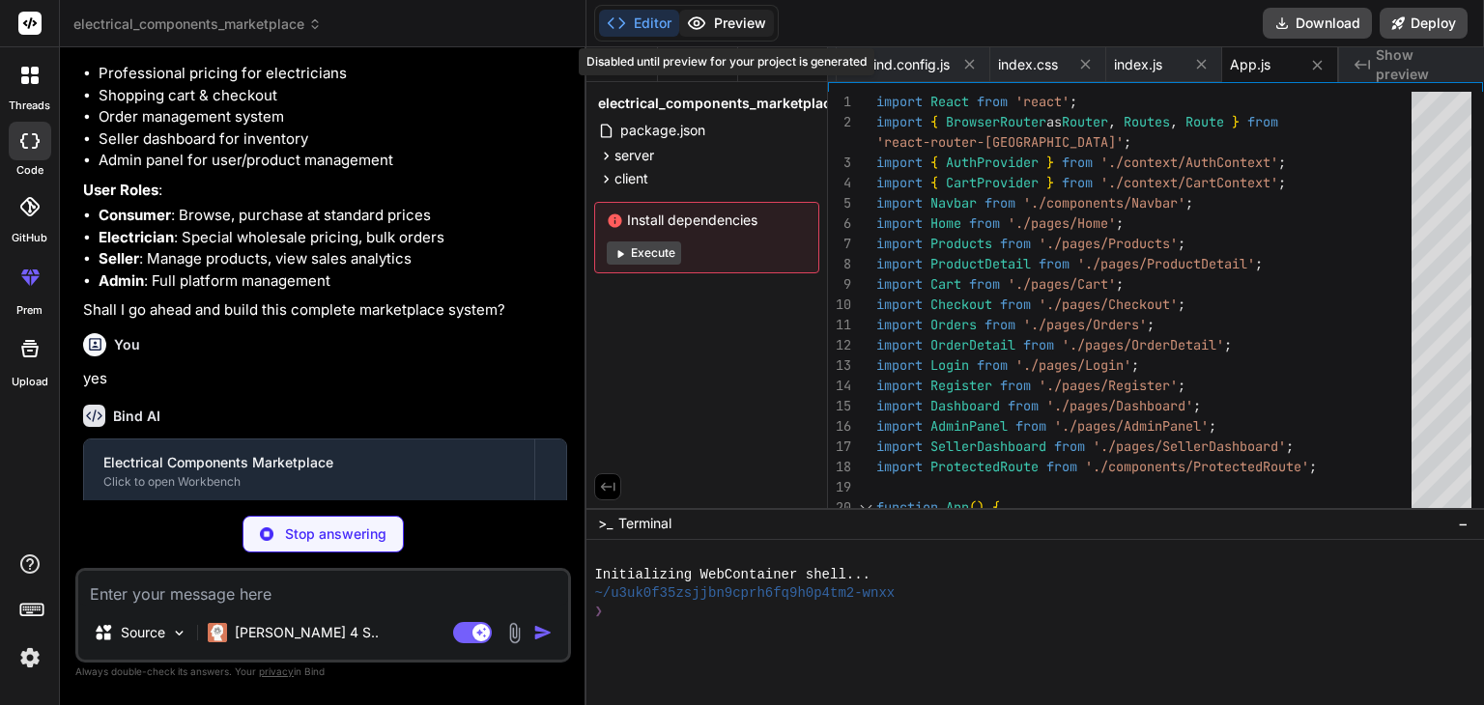
type textarea "x"
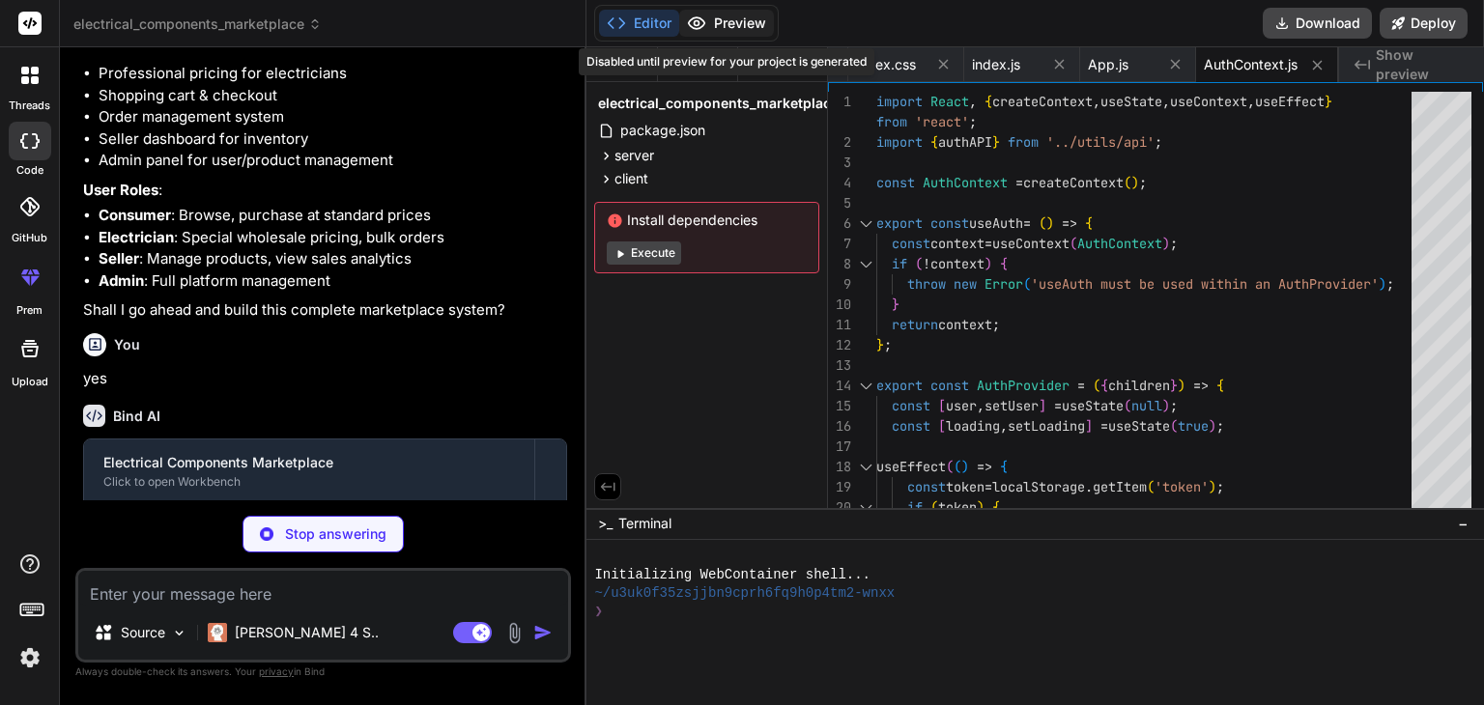
type textarea "x"
type textarea "{children} </CartContext.Provider> ); };"
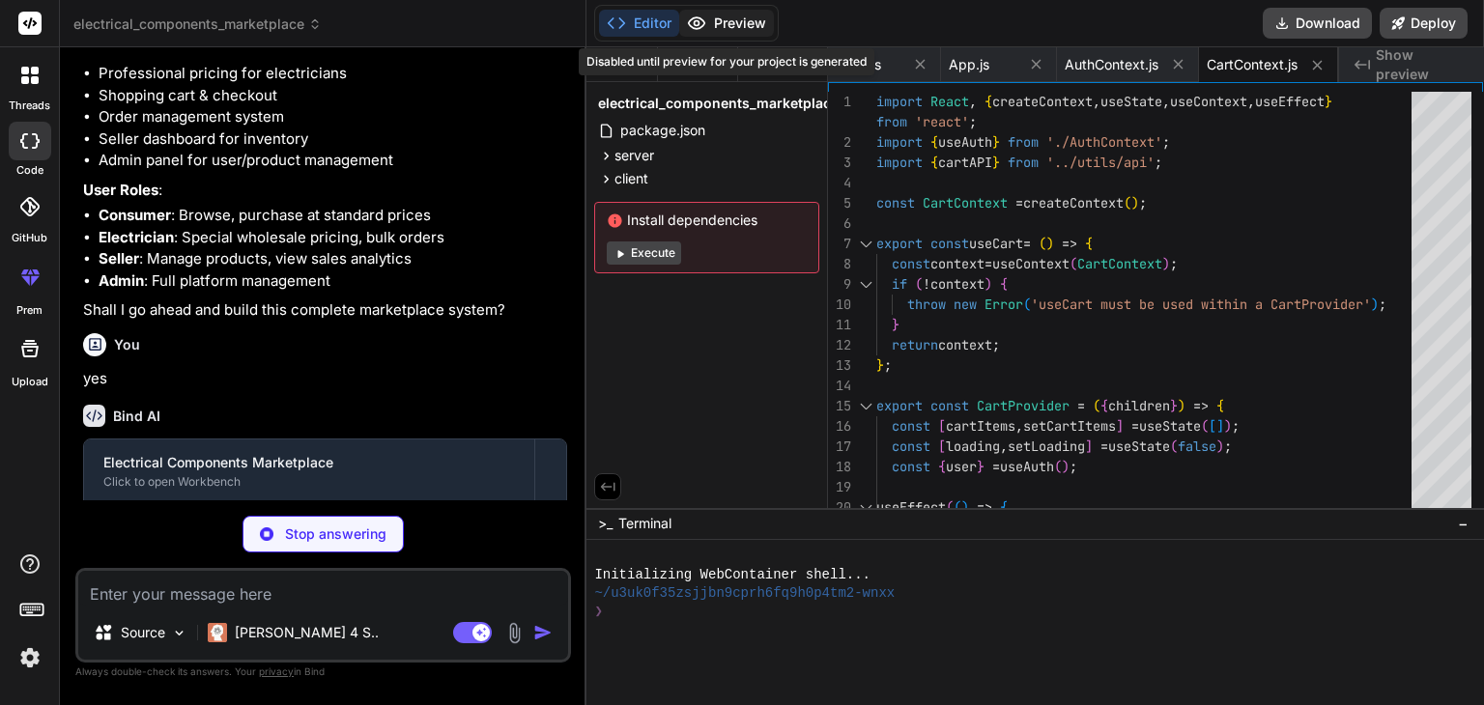
type textarea "x"
type textarea "// Users API export const userAPI = { getAllUsers: (params) => api.get('/users/…"
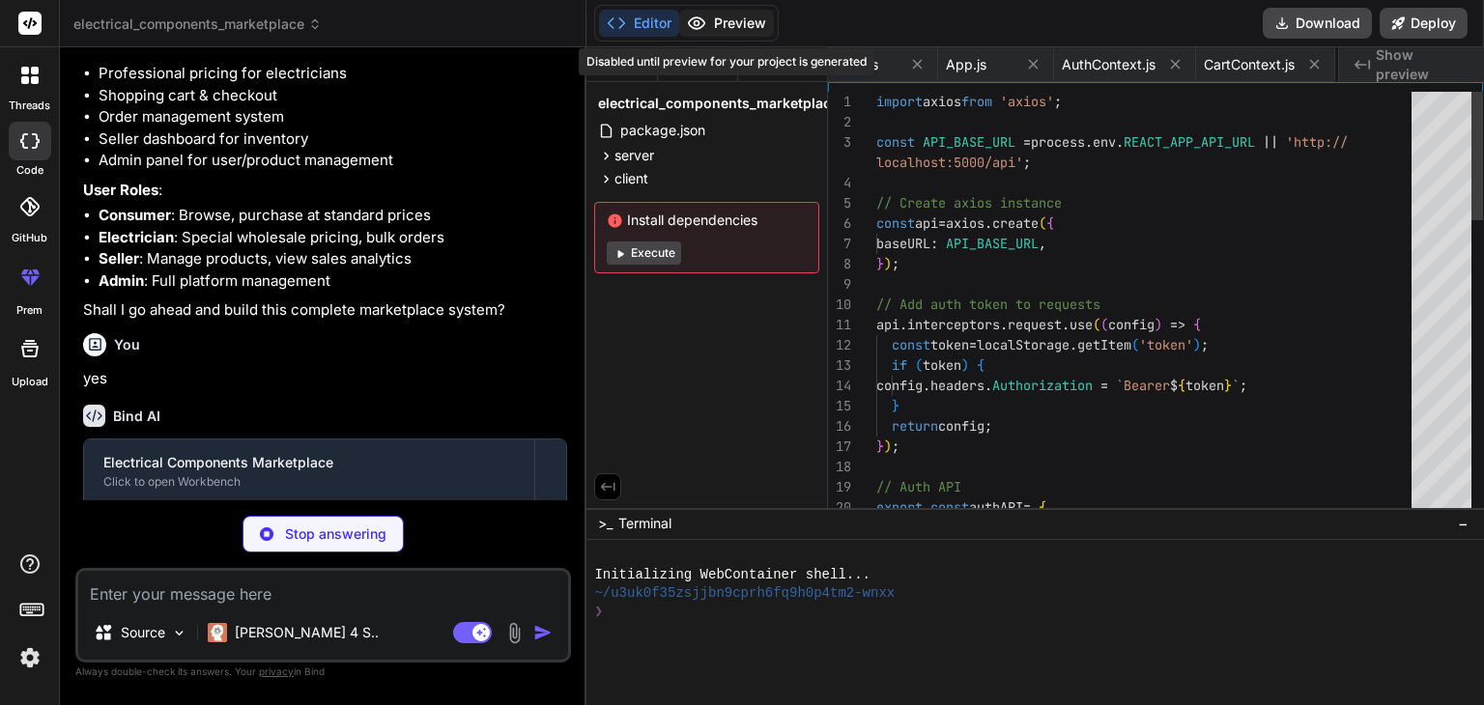
scroll to position [0, 1727]
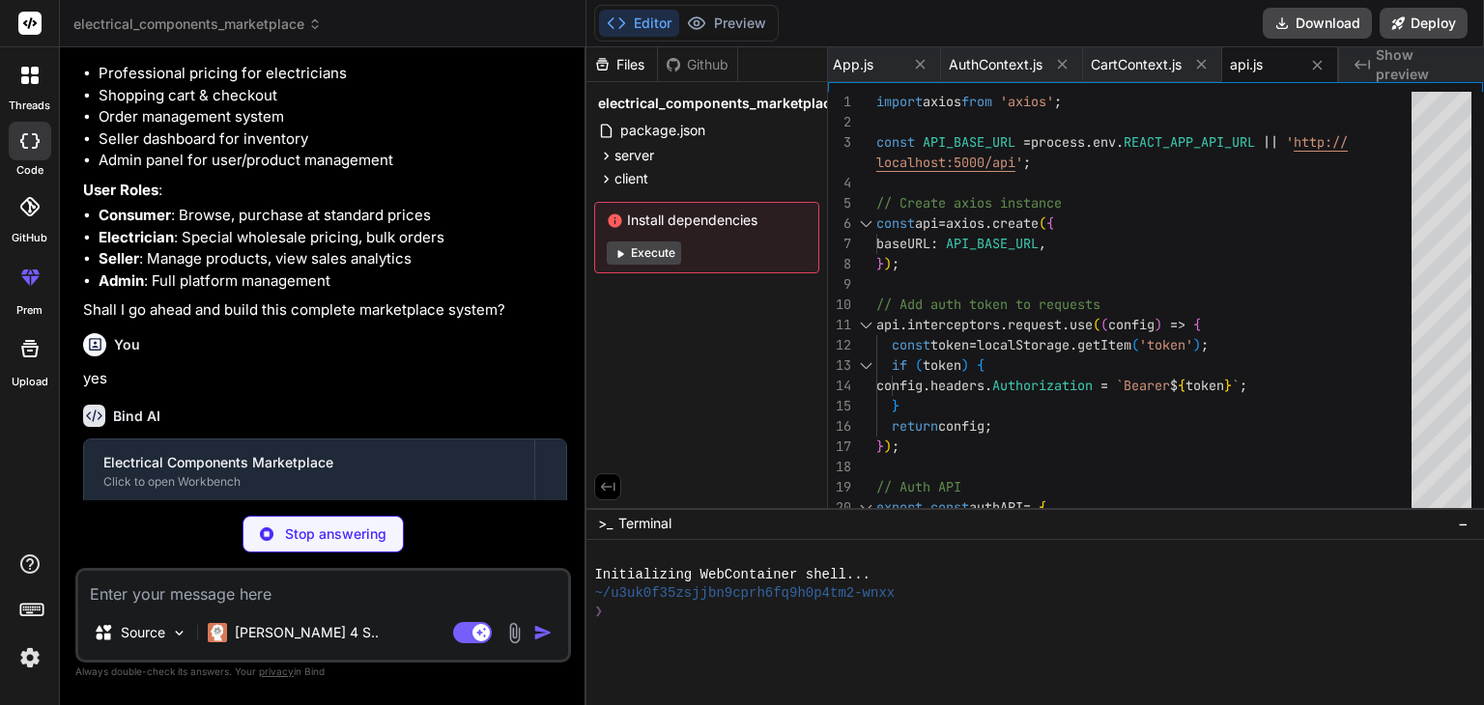
click at [650, 21] on button "Editor" at bounding box center [639, 23] width 80 height 27
type textarea "x"
type textarea "}; export default Navbar;"
click at [607, 153] on icon at bounding box center [607, 156] width 5 height 8
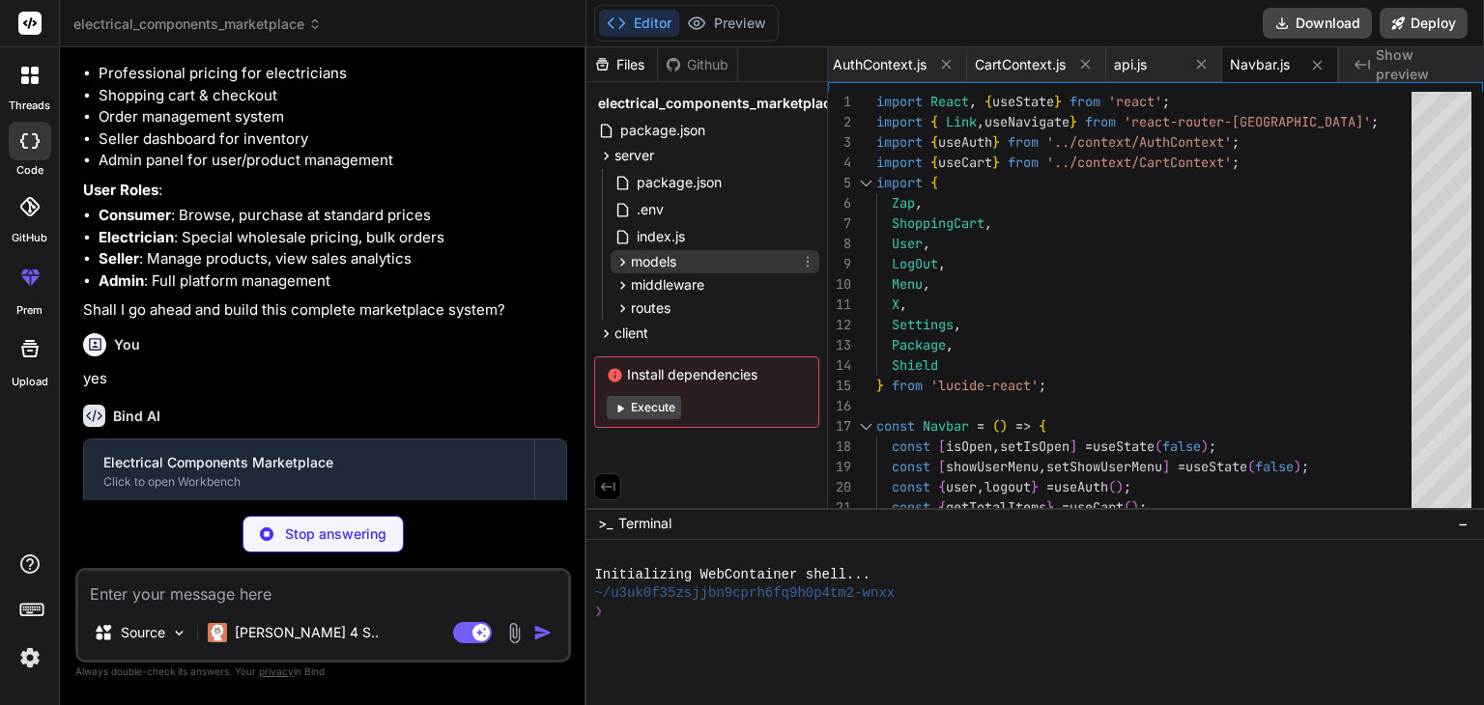
click at [621, 266] on icon at bounding box center [622, 262] width 16 height 16
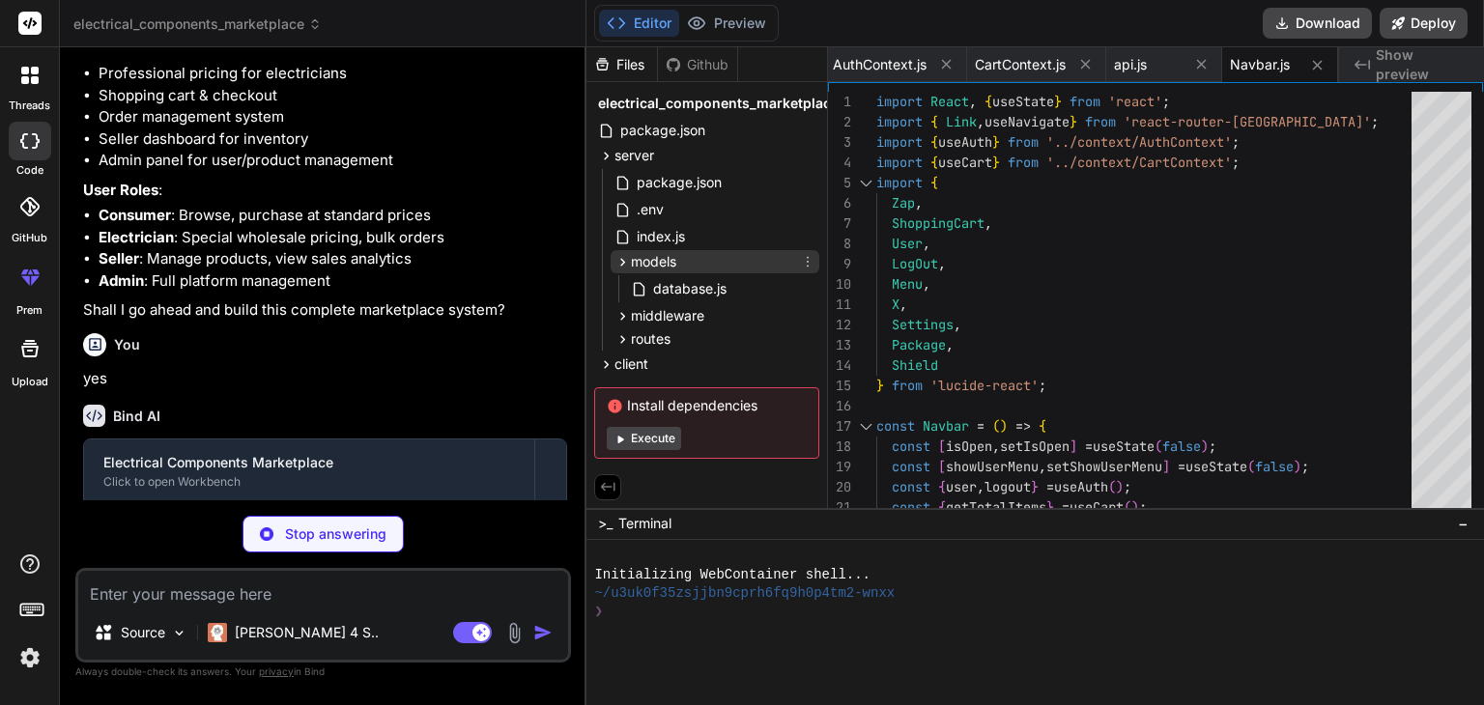
type textarea "x"
type textarea "if (roles.length > 0 && !roles.includes(user.role)) { return <Navigate to="/das…"
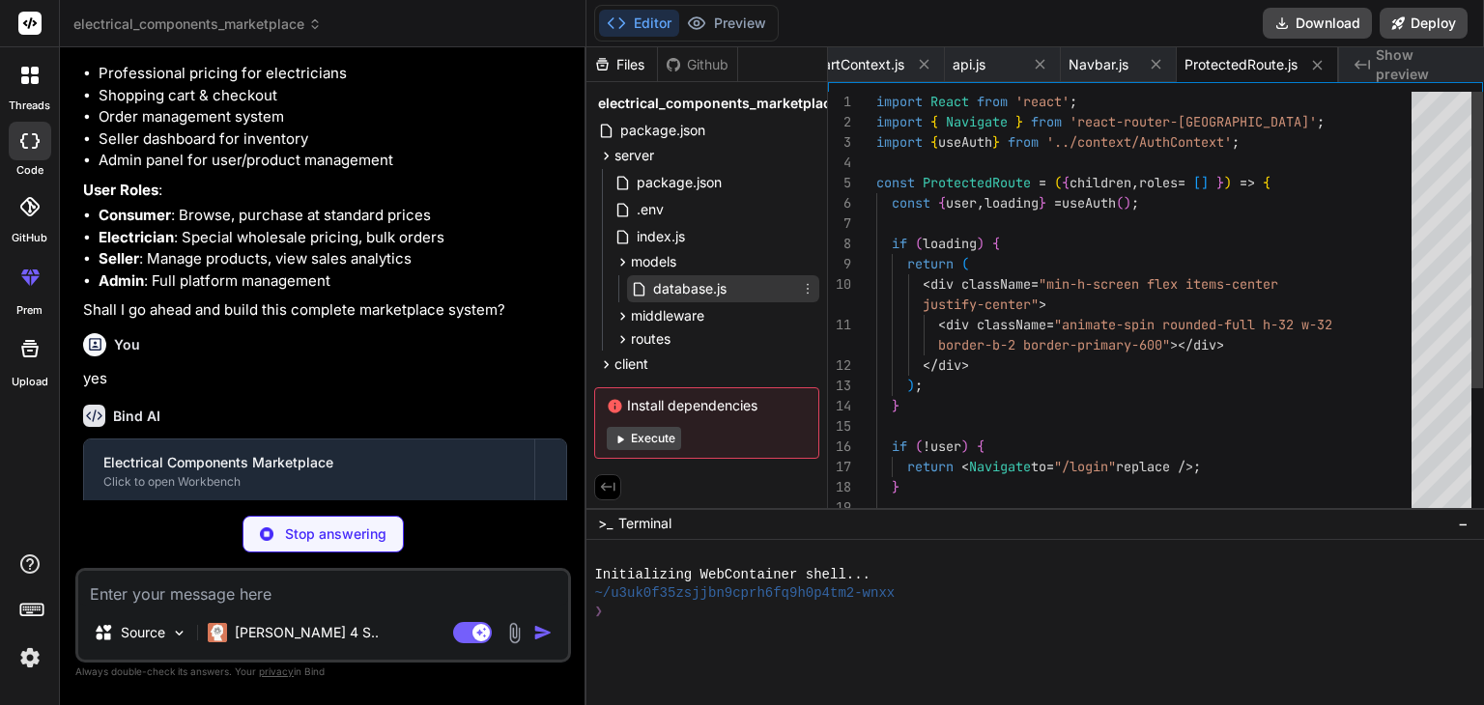
type textarea "x"
click at [662, 283] on span "database.js" at bounding box center [689, 288] width 77 height 23
type textarea "]); }); } }); }; module.exports = { db, initializeDatabase };"
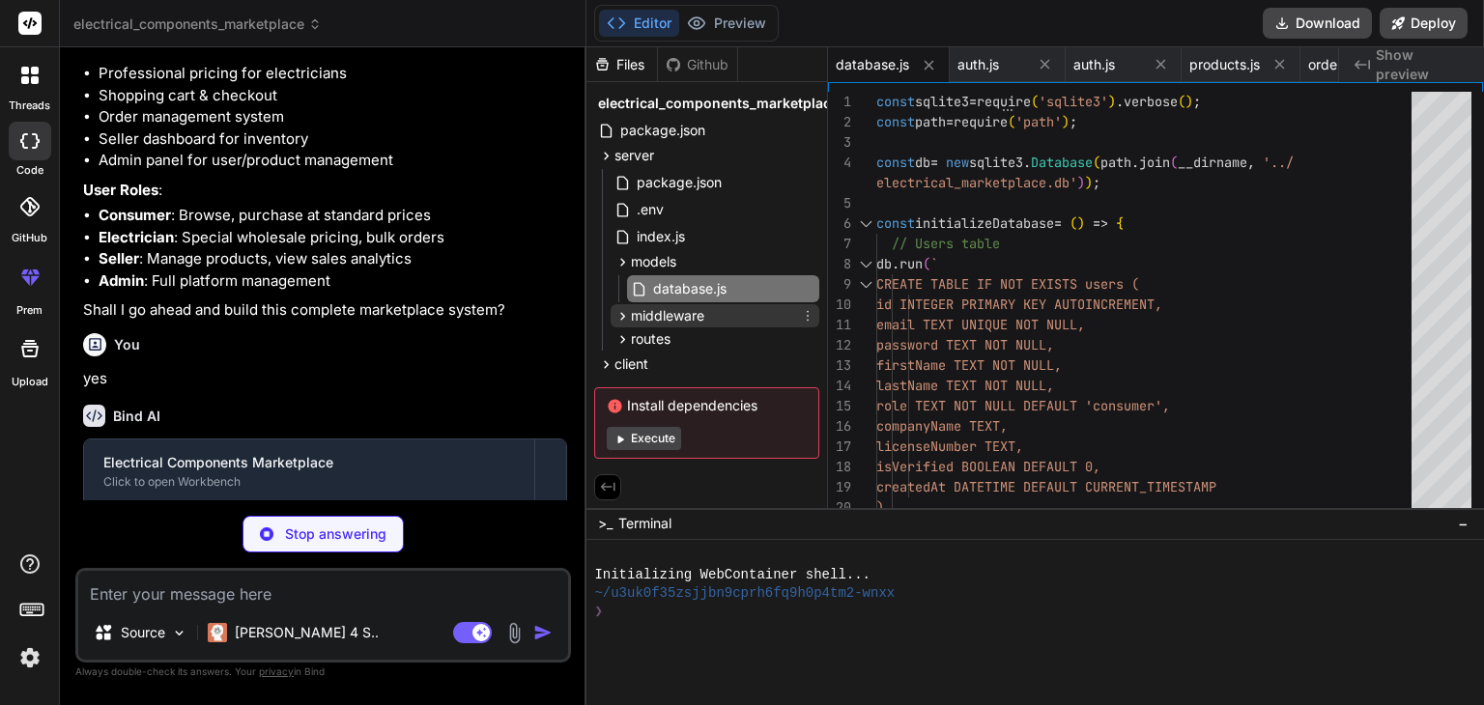
click at [620, 312] on icon at bounding box center [622, 316] width 16 height 16
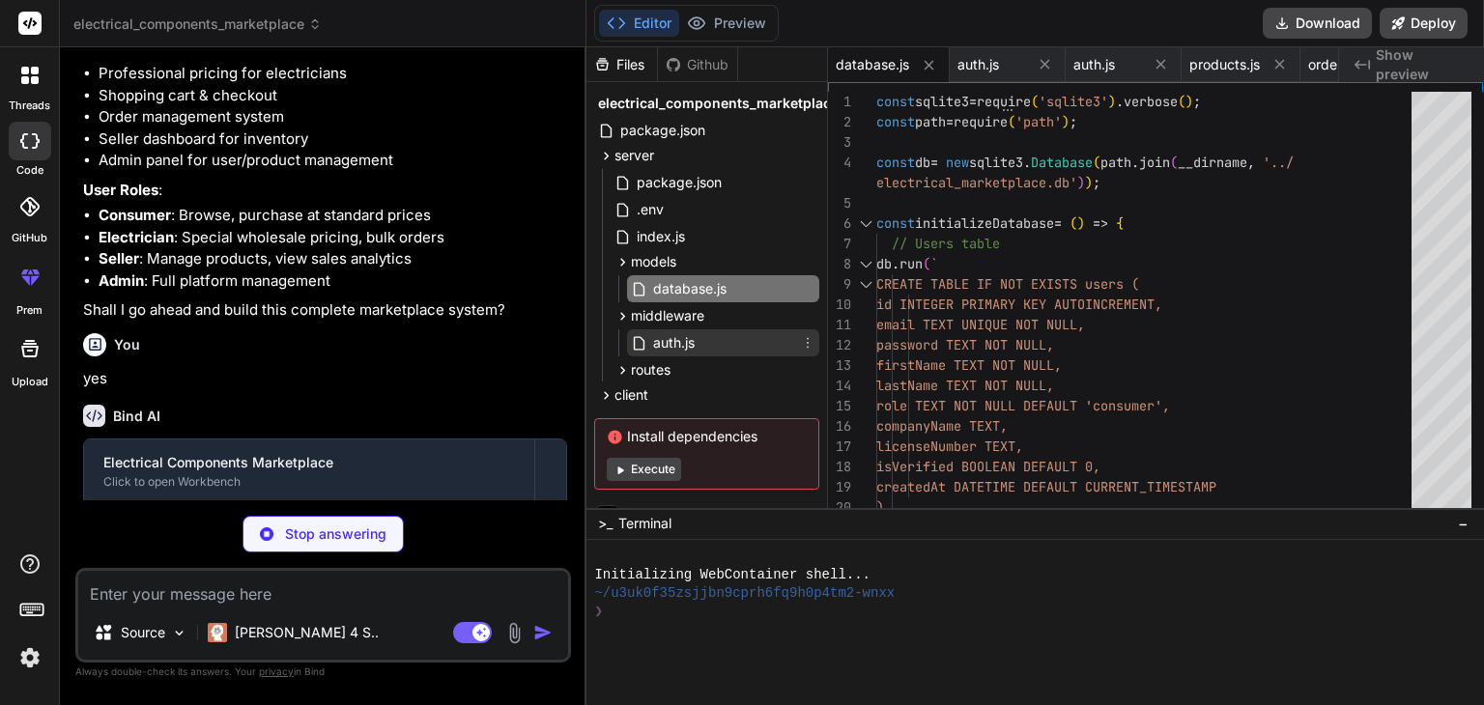
click at [661, 339] on span "auth.js" at bounding box center [673, 342] width 45 height 23
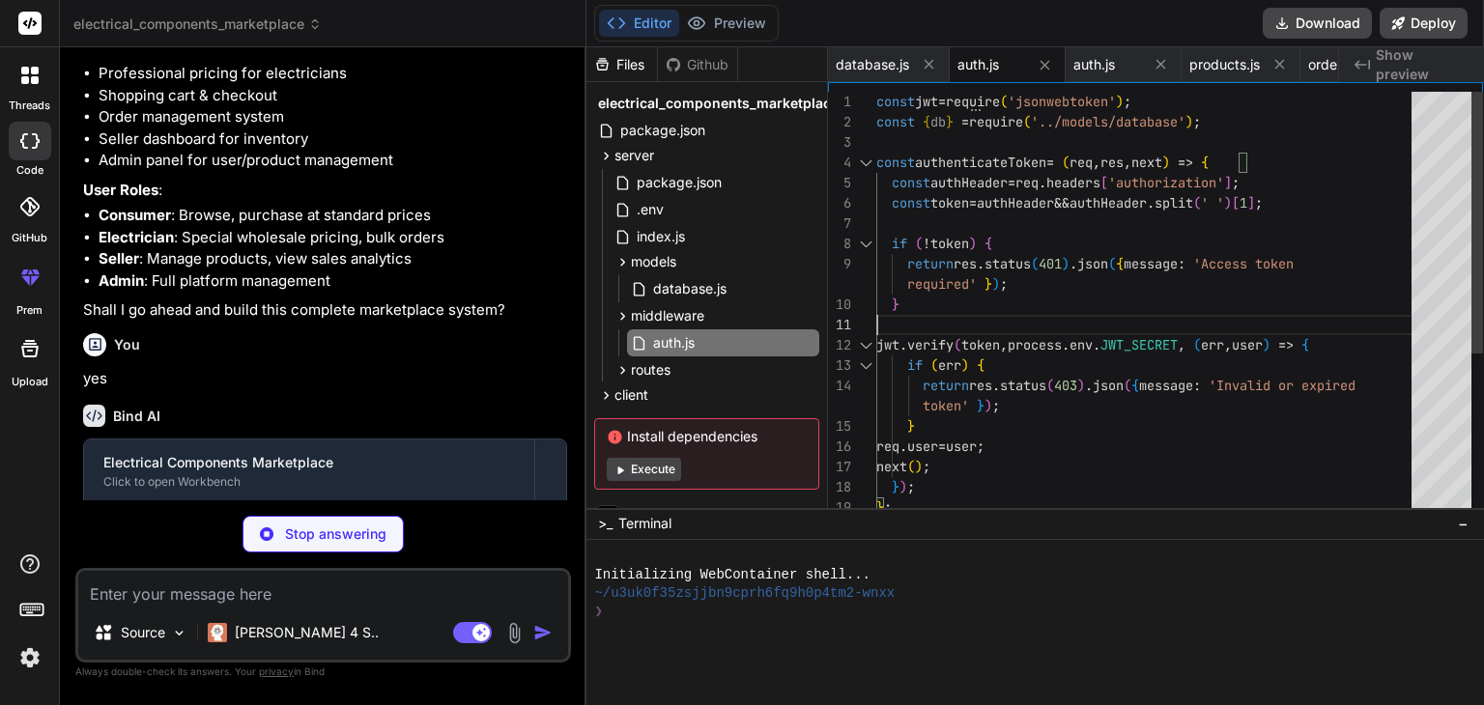
scroll to position [0, 0]
click at [1019, 318] on div "const jwt = require ( 'jsonwebtoken' ) ; const { db } = require ( '../models/da…" at bounding box center [1149, 437] width 547 height 690
click at [622, 364] on icon at bounding box center [622, 370] width 16 height 16
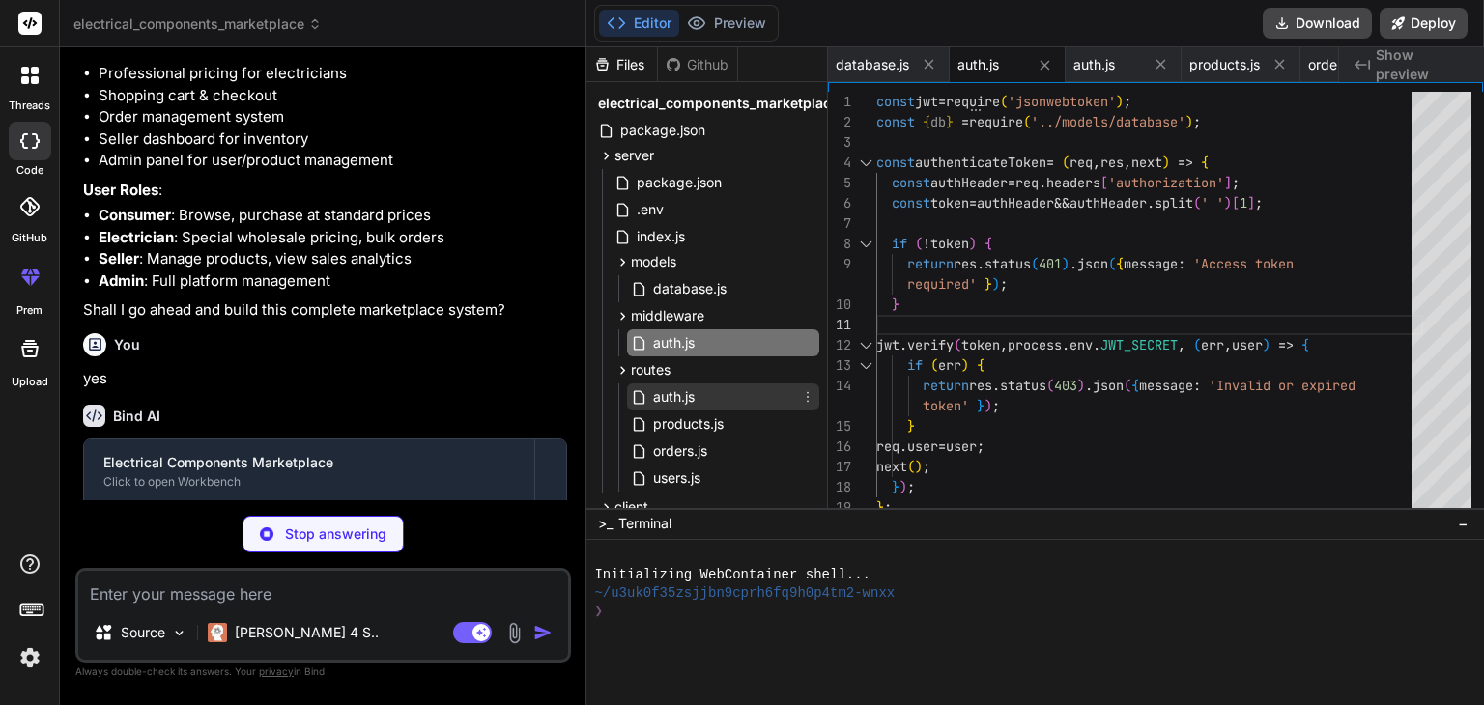
click at [672, 399] on span "auth.js" at bounding box center [673, 396] width 45 height 23
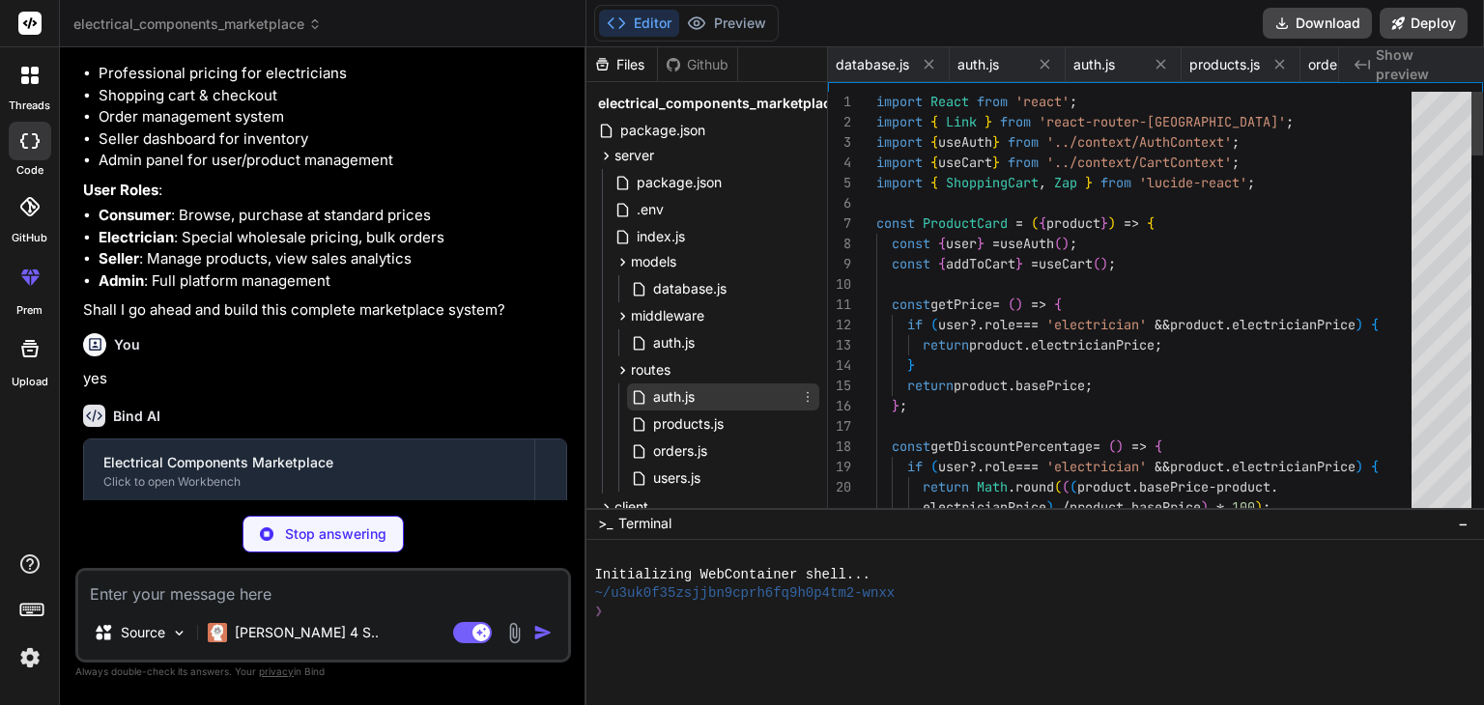
scroll to position [0, 2147]
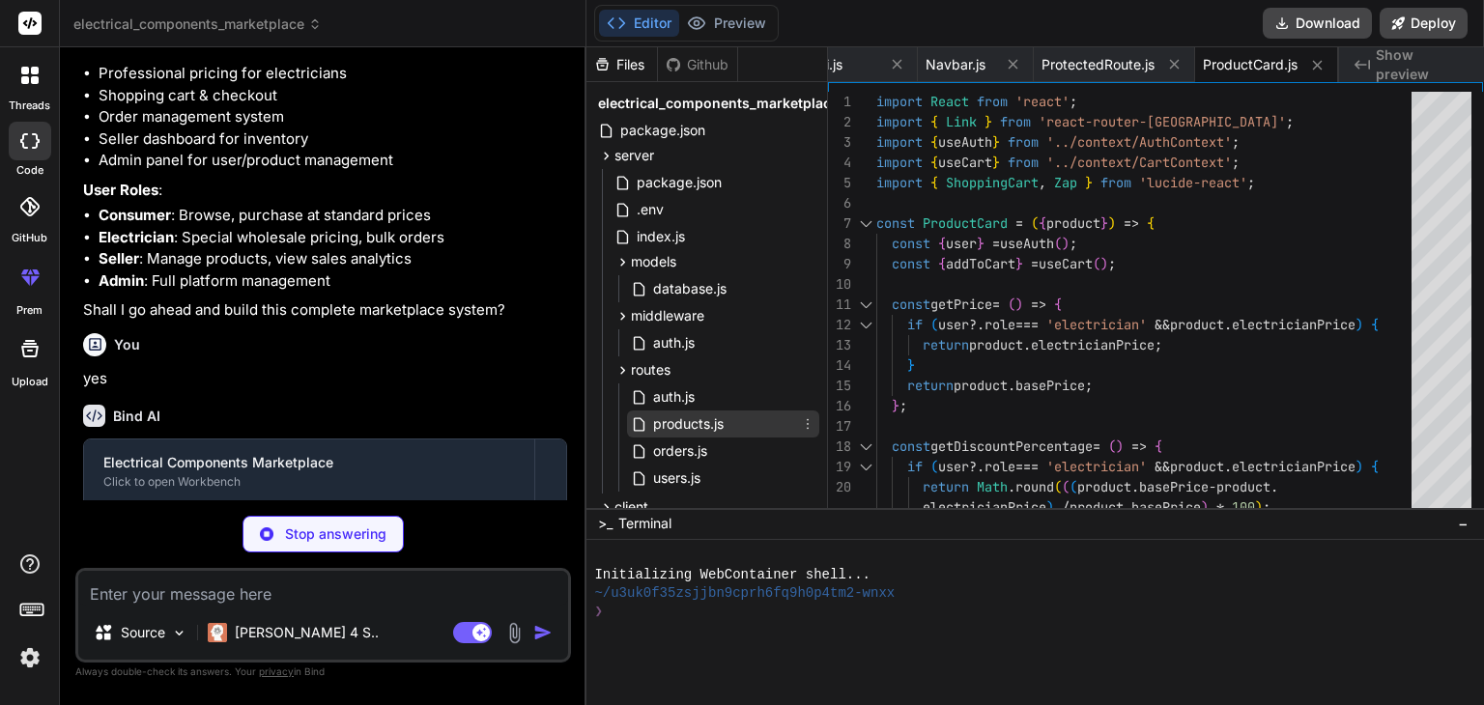
click at [675, 426] on span "products.js" at bounding box center [688, 423] width 74 height 23
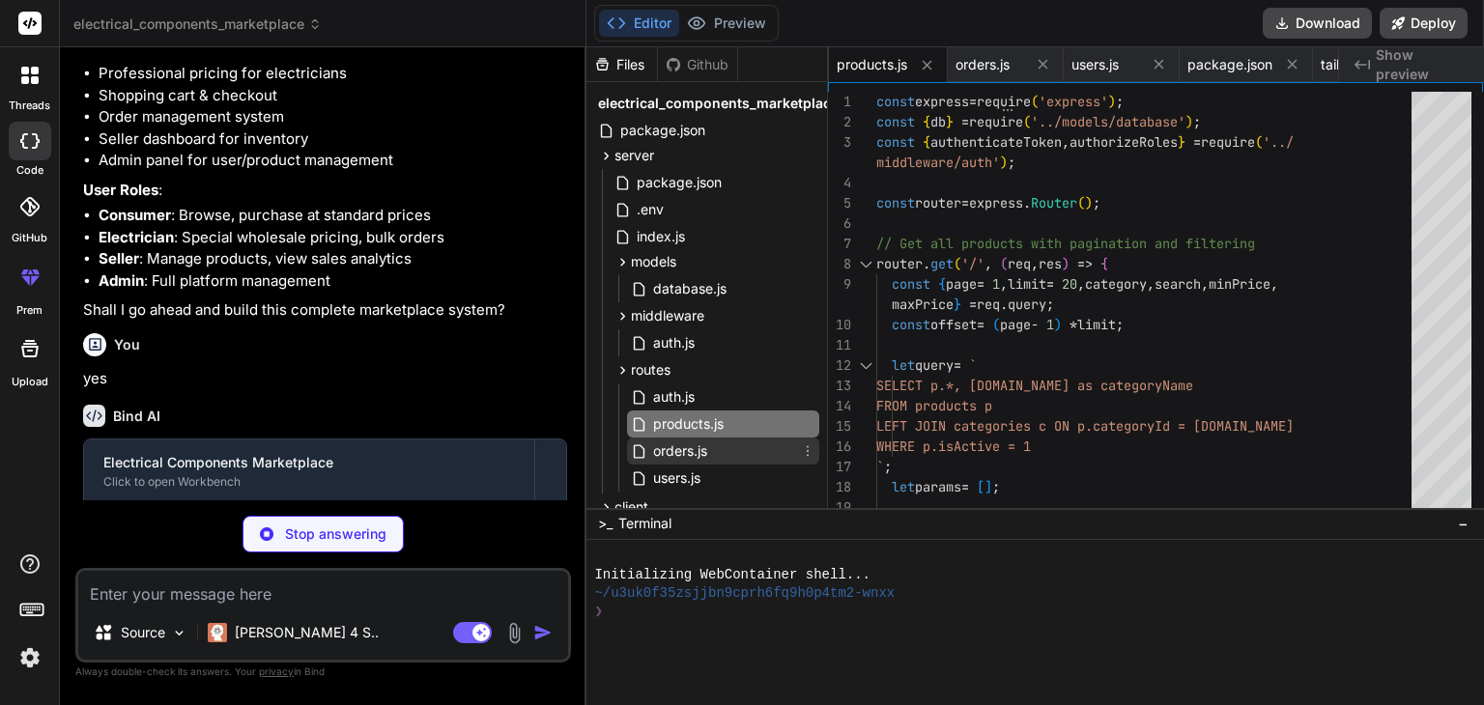
click at [668, 446] on span "orders.js" at bounding box center [680, 451] width 58 height 23
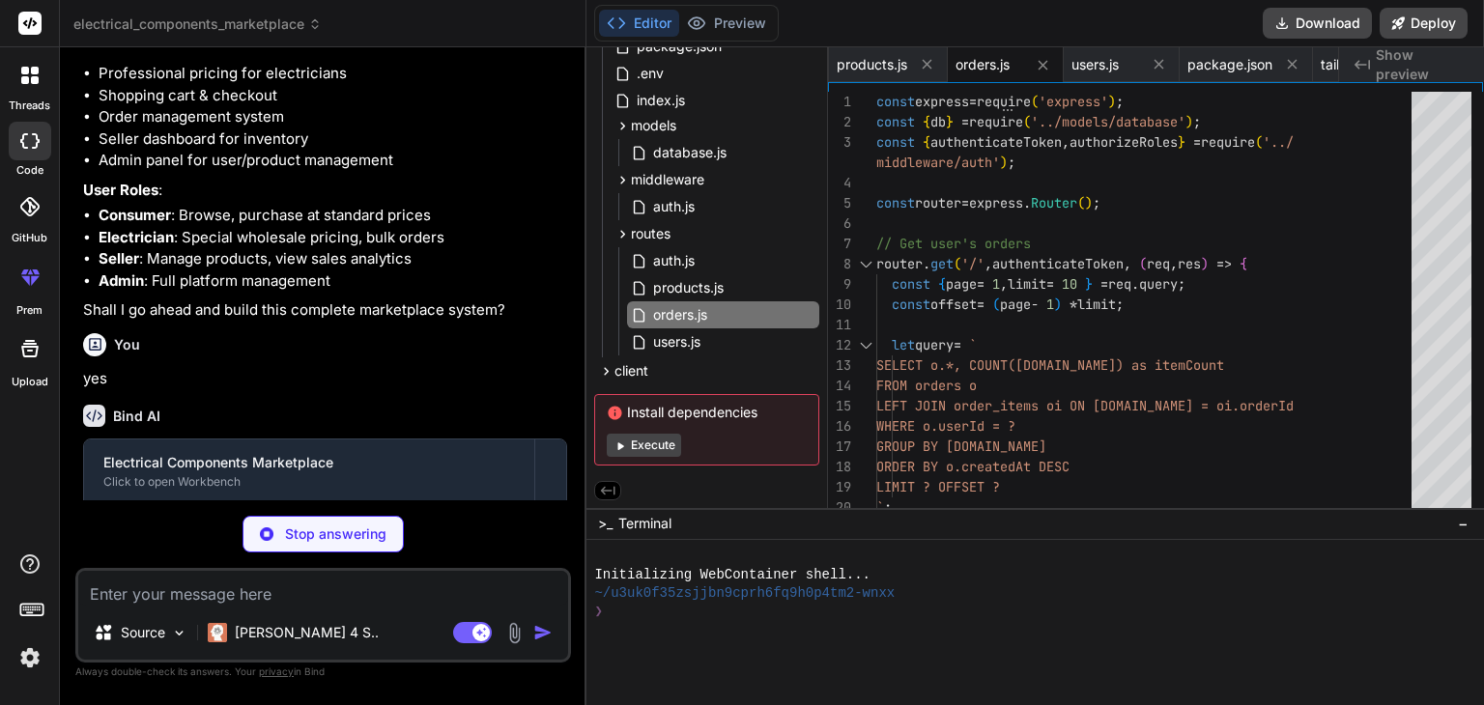
scroll to position [139, 0]
click at [610, 367] on icon at bounding box center [606, 371] width 16 height 16
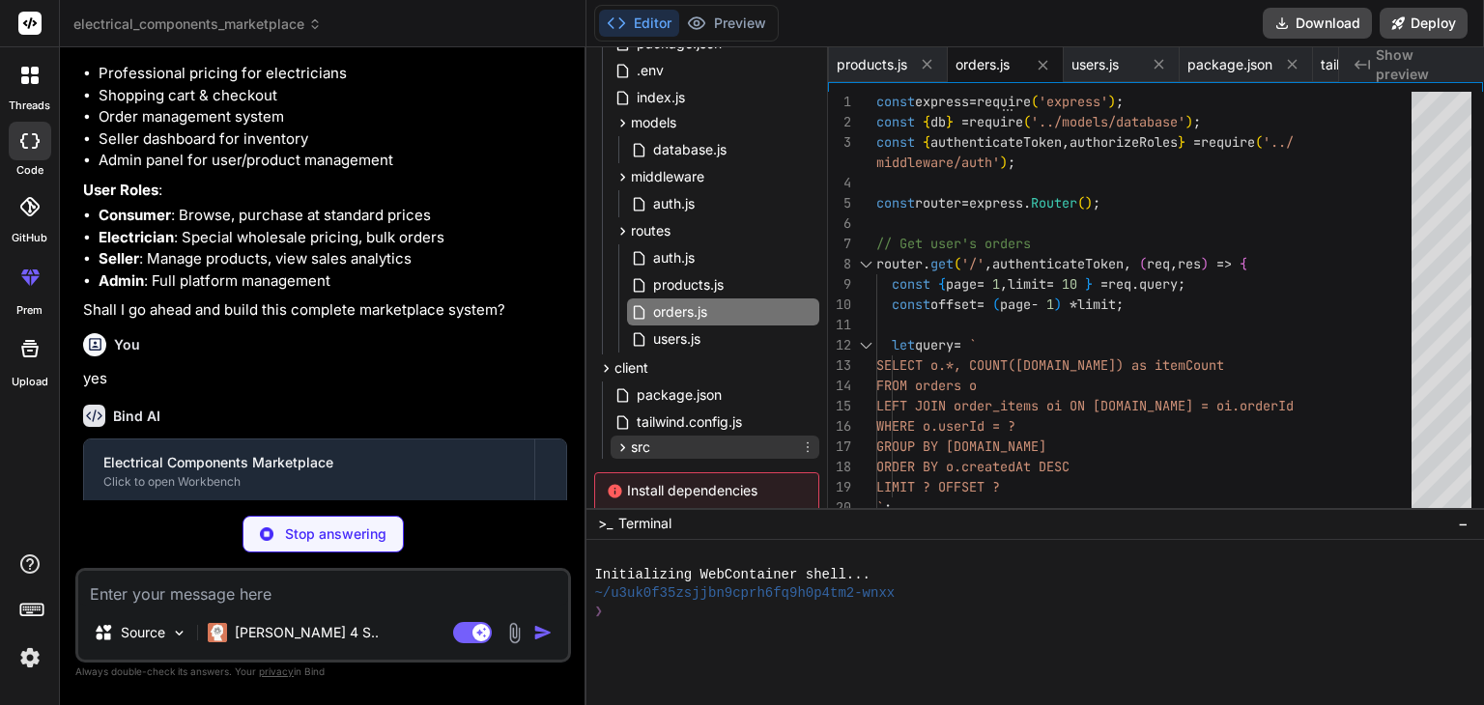
click at [625, 442] on icon at bounding box center [622, 448] width 16 height 16
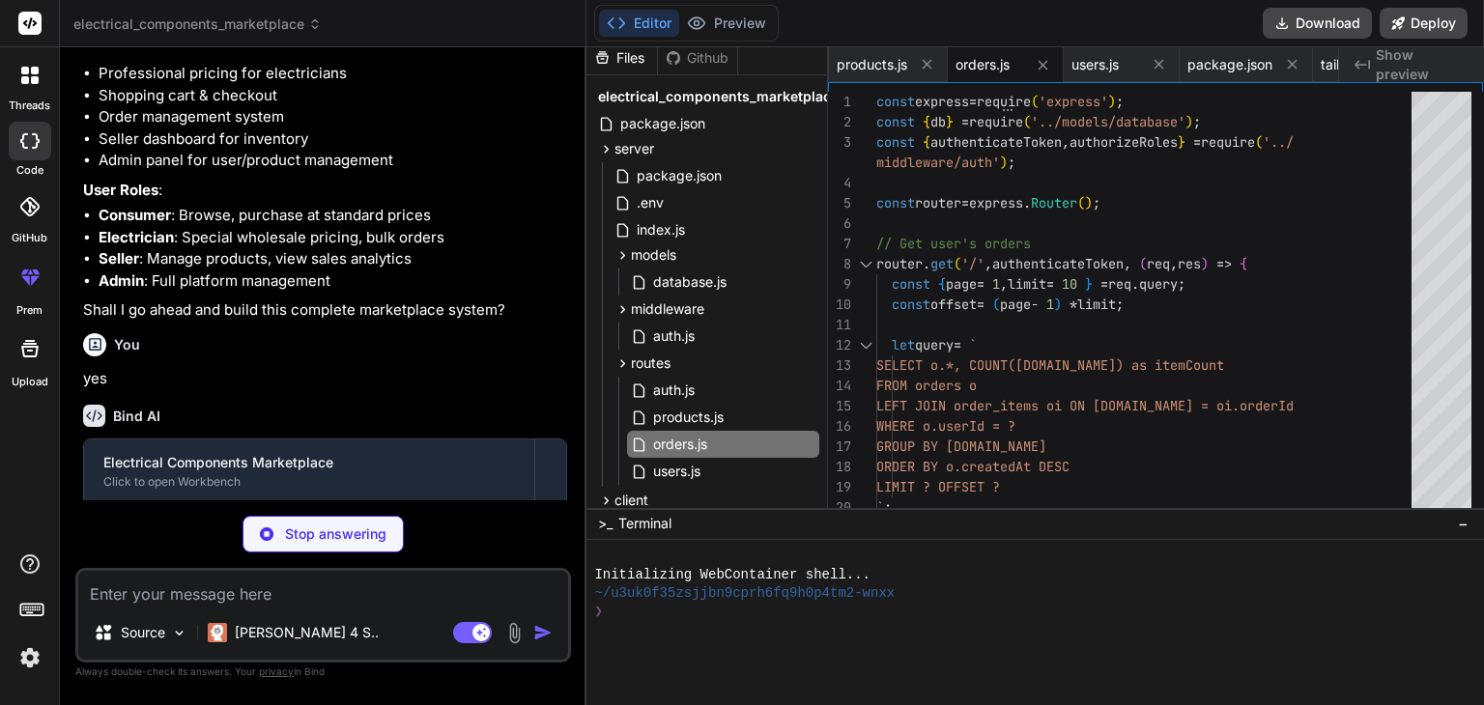
scroll to position [3, 0]
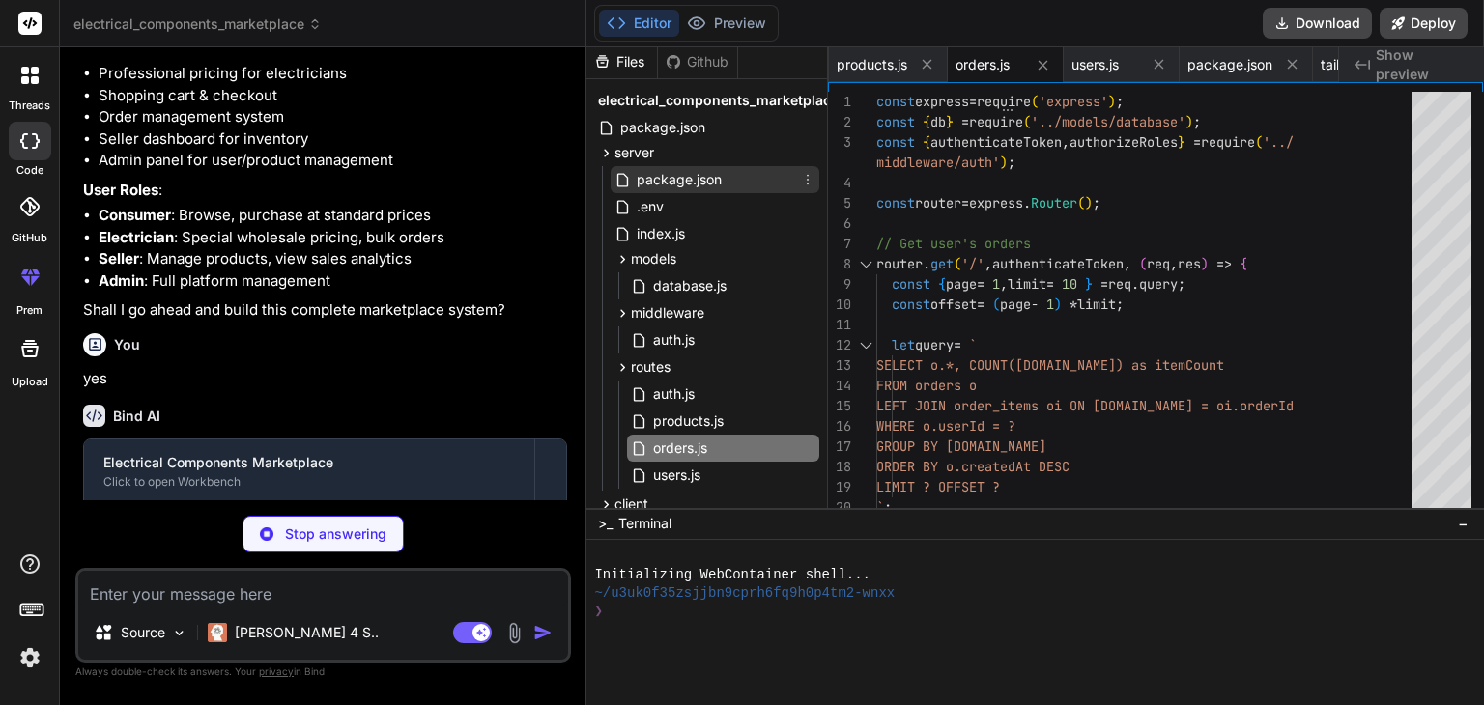
click at [696, 180] on span "package.json" at bounding box center [679, 179] width 89 height 23
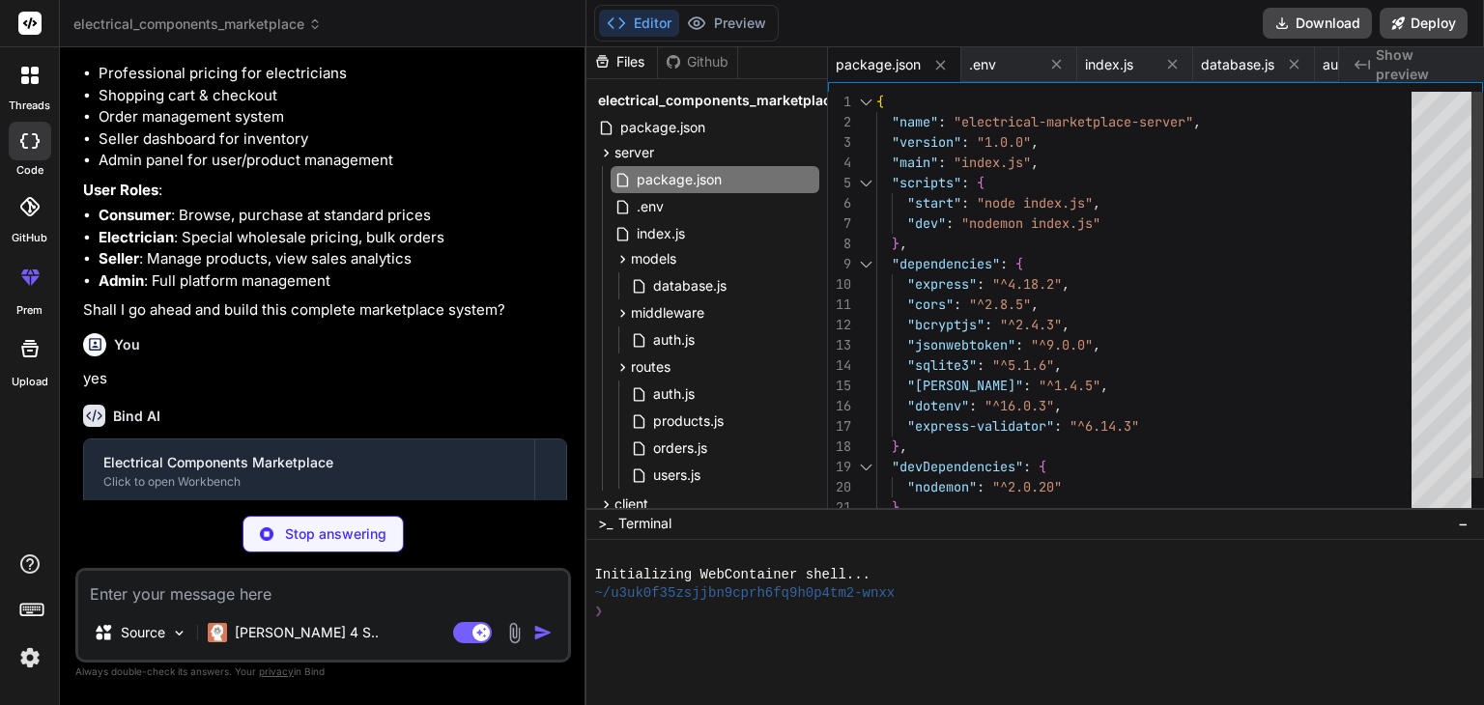
click at [1162, 255] on div "{ "name" : "electrical-marketplace-server" , "version" : "1.0.0" , "main" : "in…" at bounding box center [1149, 325] width 547 height 467
click at [607, 153] on icon at bounding box center [607, 153] width 5 height 8
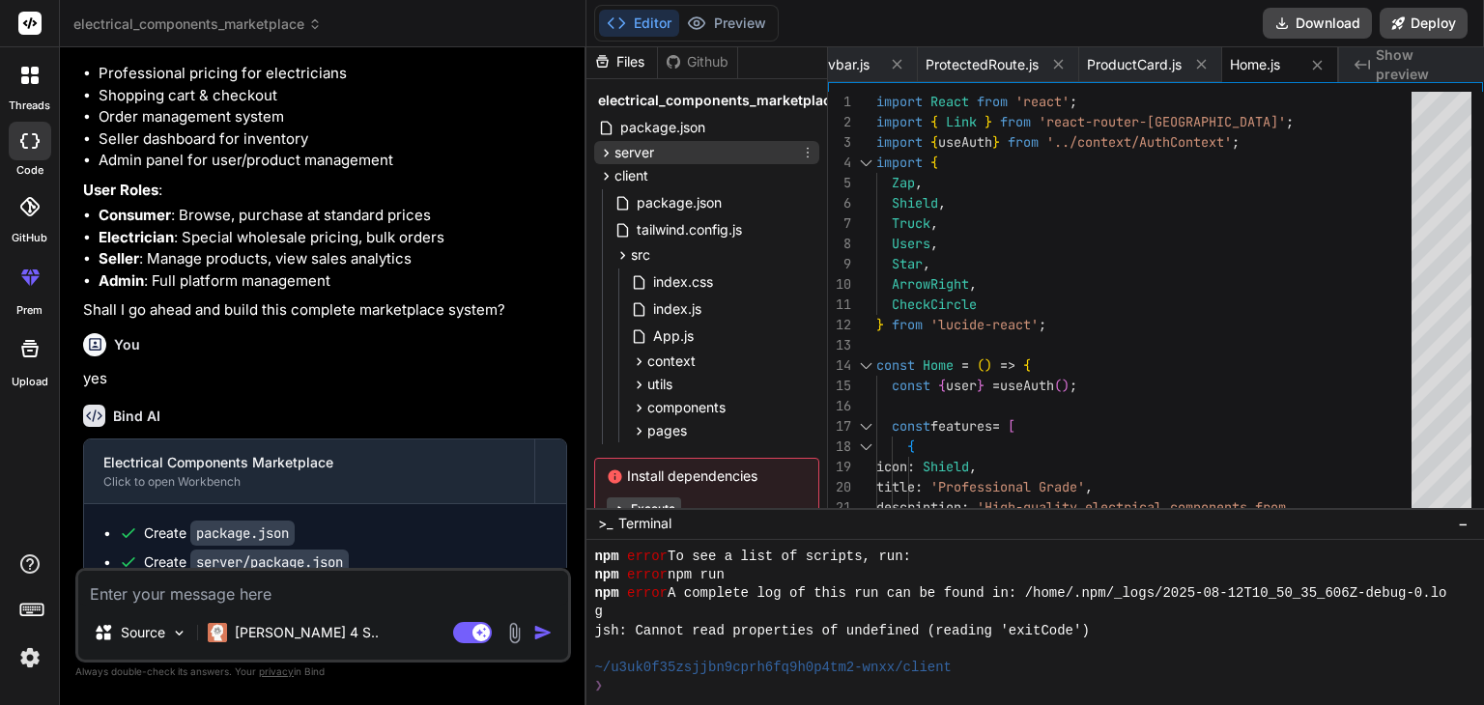
scroll to position [815, 0]
click at [658, 206] on span "package.json" at bounding box center [679, 202] width 89 height 23
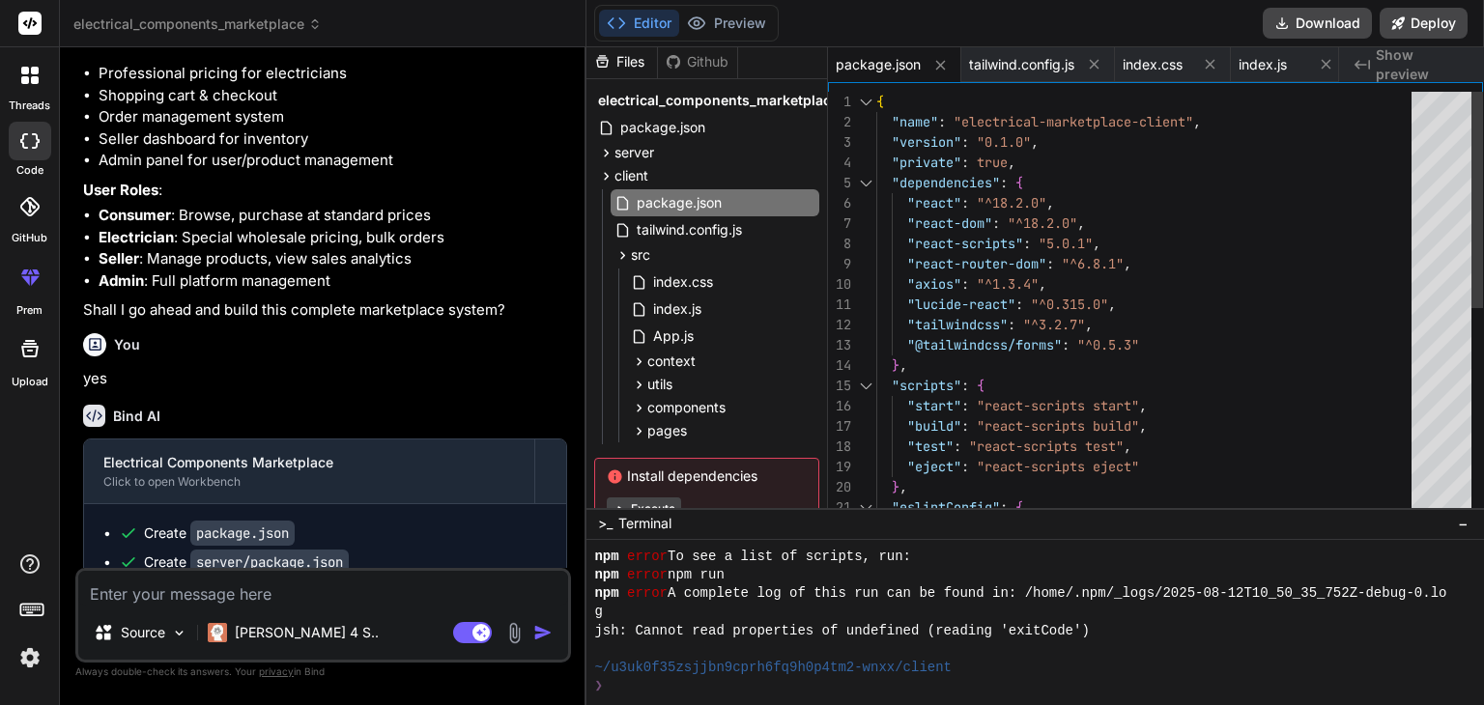
scroll to position [0, 0]
click at [1202, 207] on div ""version" : "0.1.0" , "private" : true , "dependencies" : { "react" : "^18.2.0"…" at bounding box center [1149, 508] width 547 height 832
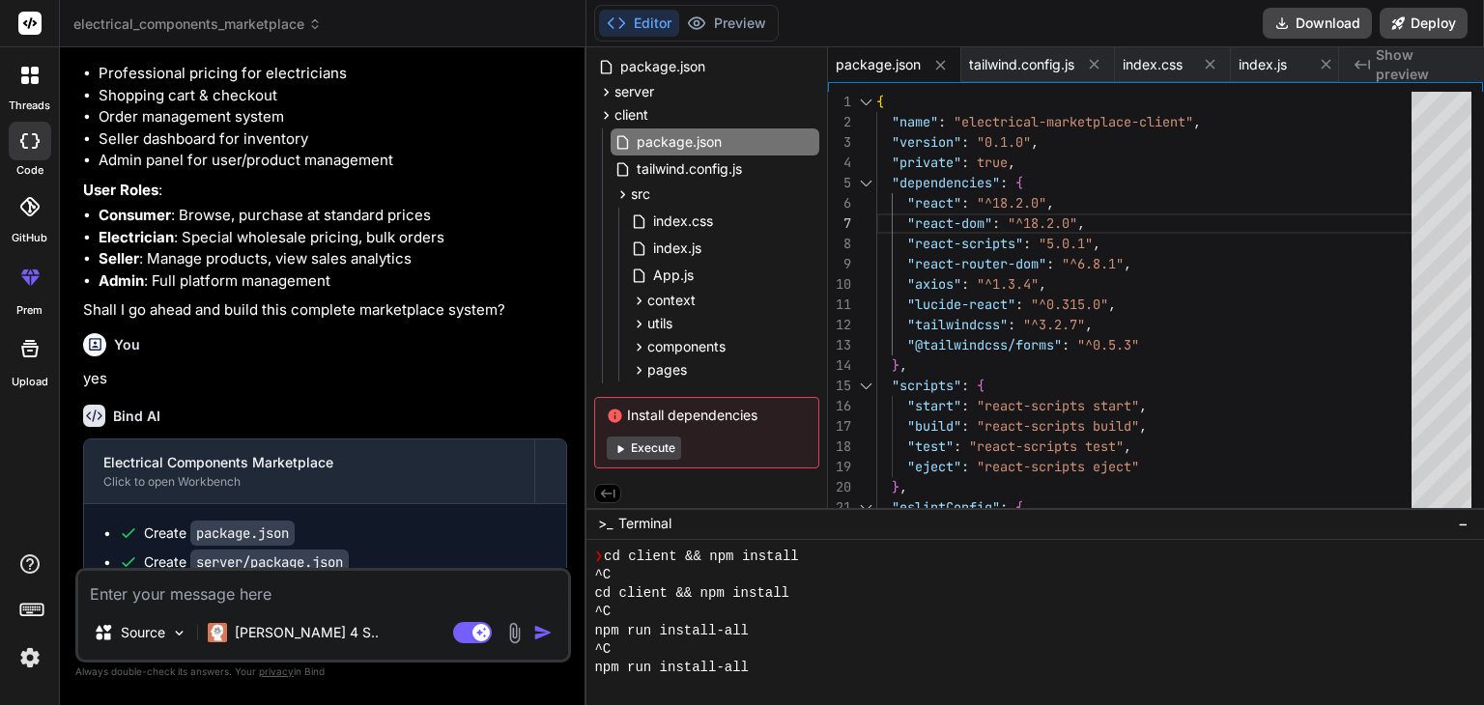
scroll to position [67, 0]
click at [635, 441] on button "Execute" at bounding box center [644, 445] width 74 height 23
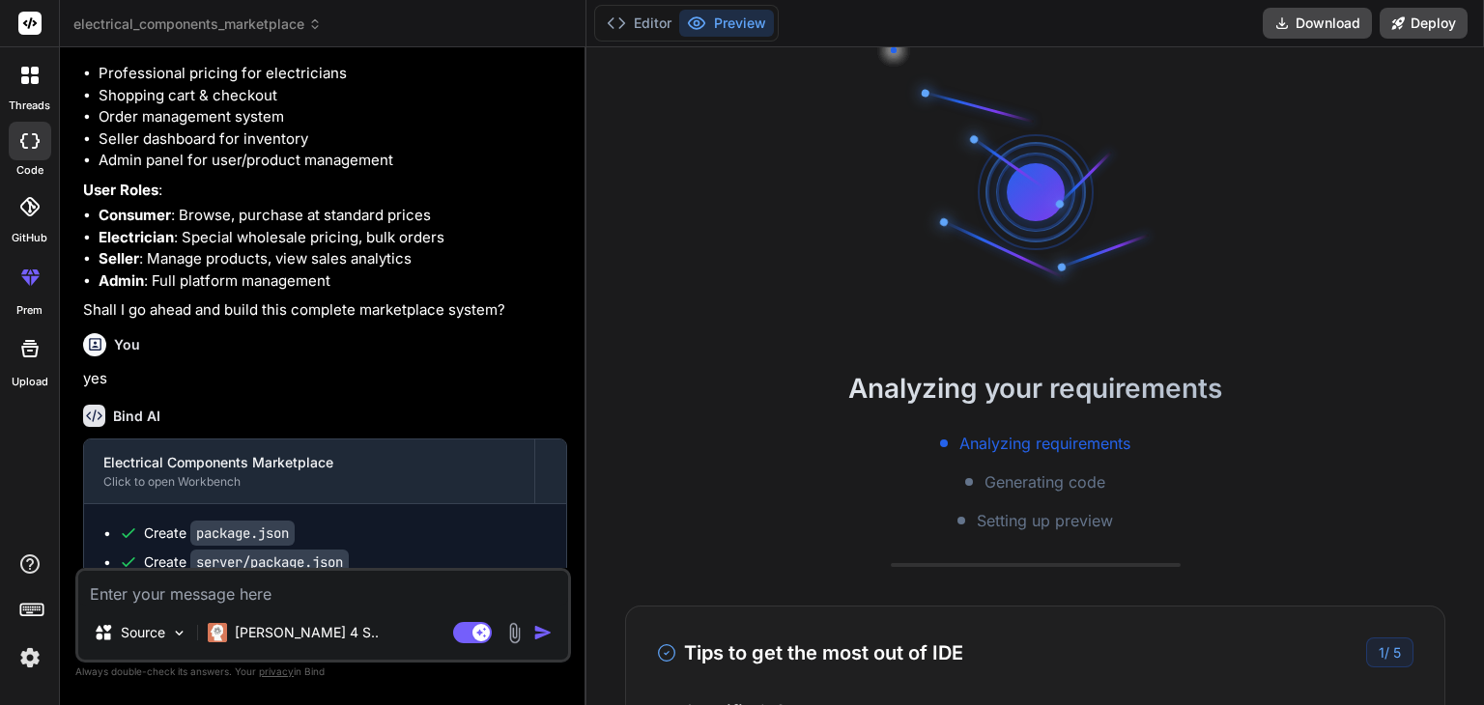
scroll to position [185, 0]
click at [645, 34] on button "Editor" at bounding box center [639, 23] width 80 height 27
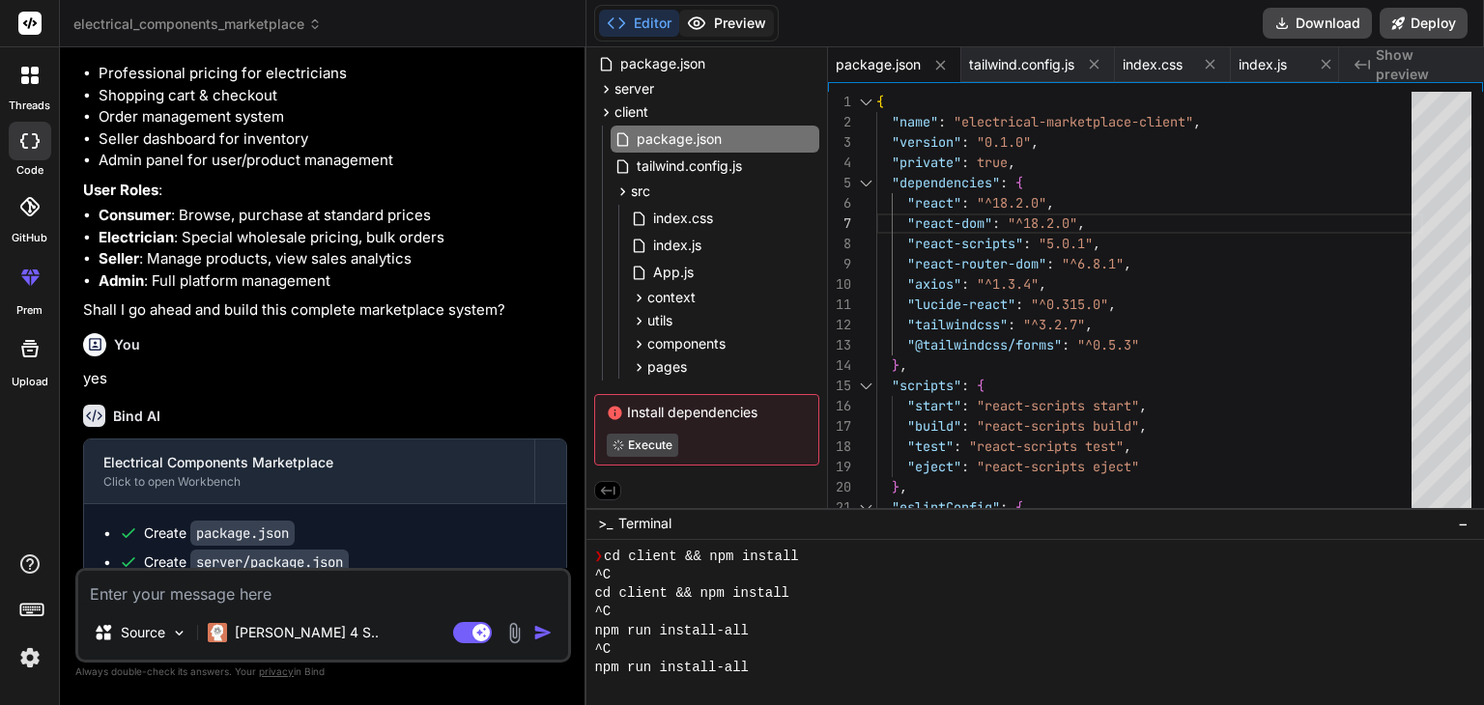
click at [715, 18] on button "Preview" at bounding box center [726, 23] width 95 height 27
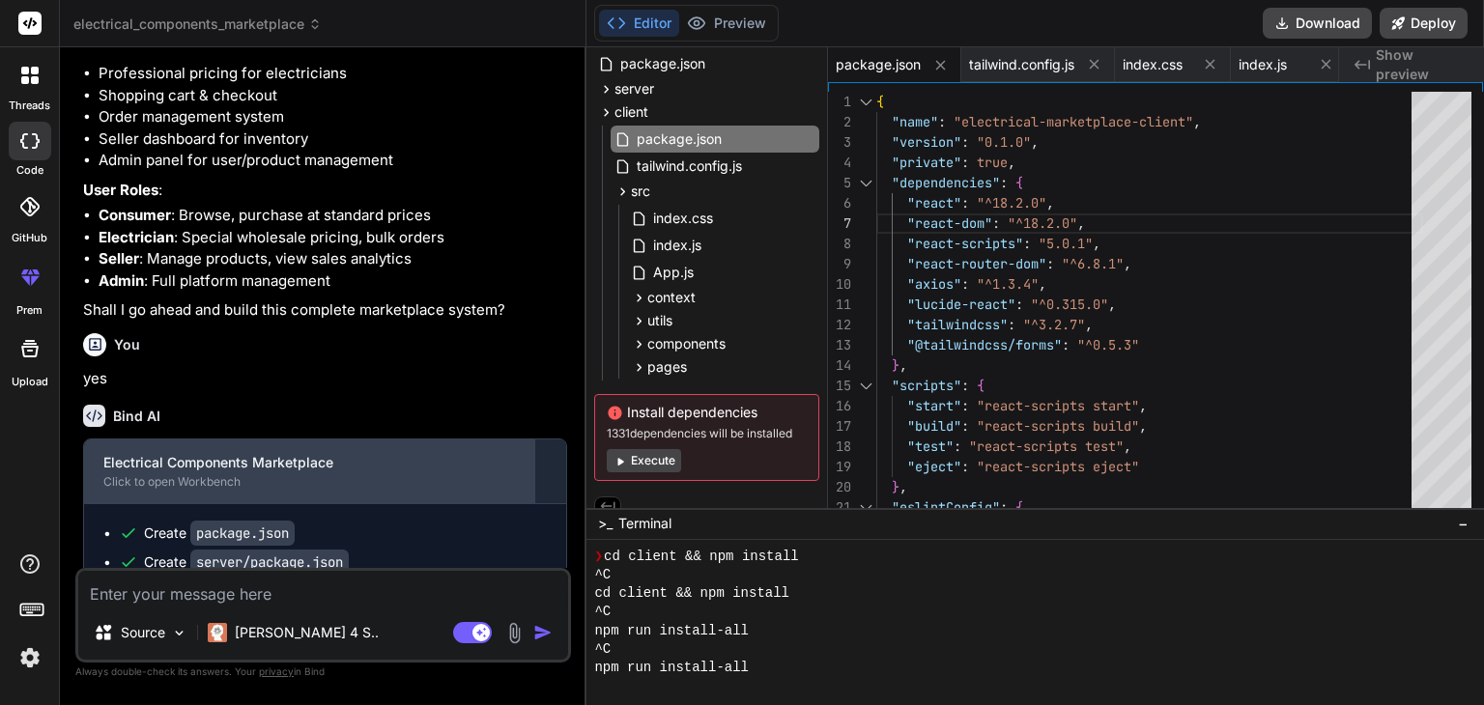
click at [489, 490] on div "Click to open Workbench" at bounding box center [309, 481] width 412 height 15
click at [423, 490] on div "Click to open Workbench" at bounding box center [309, 481] width 412 height 15
click at [192, 503] on div "Electrical Components Marketplace Click to open Workbench" at bounding box center [309, 472] width 450 height 64
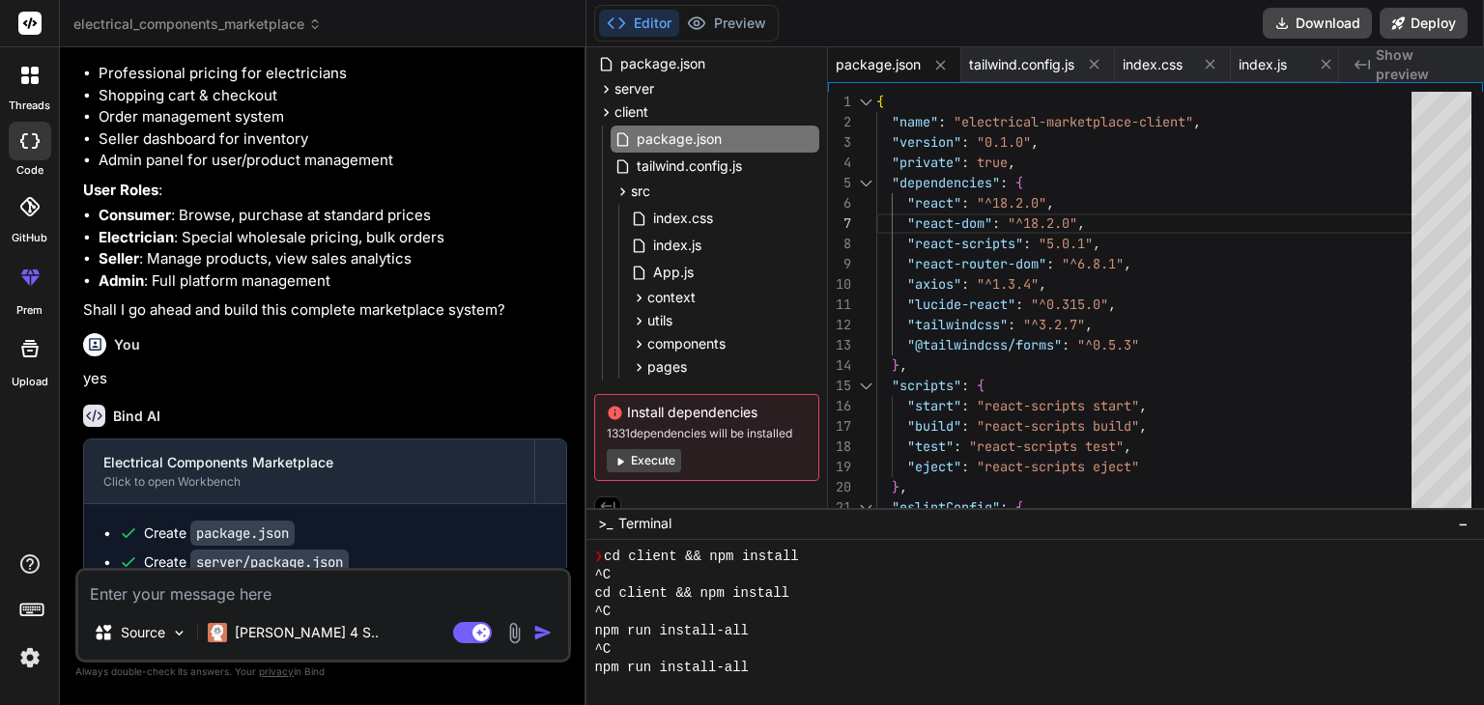
scroll to position [85, 0]
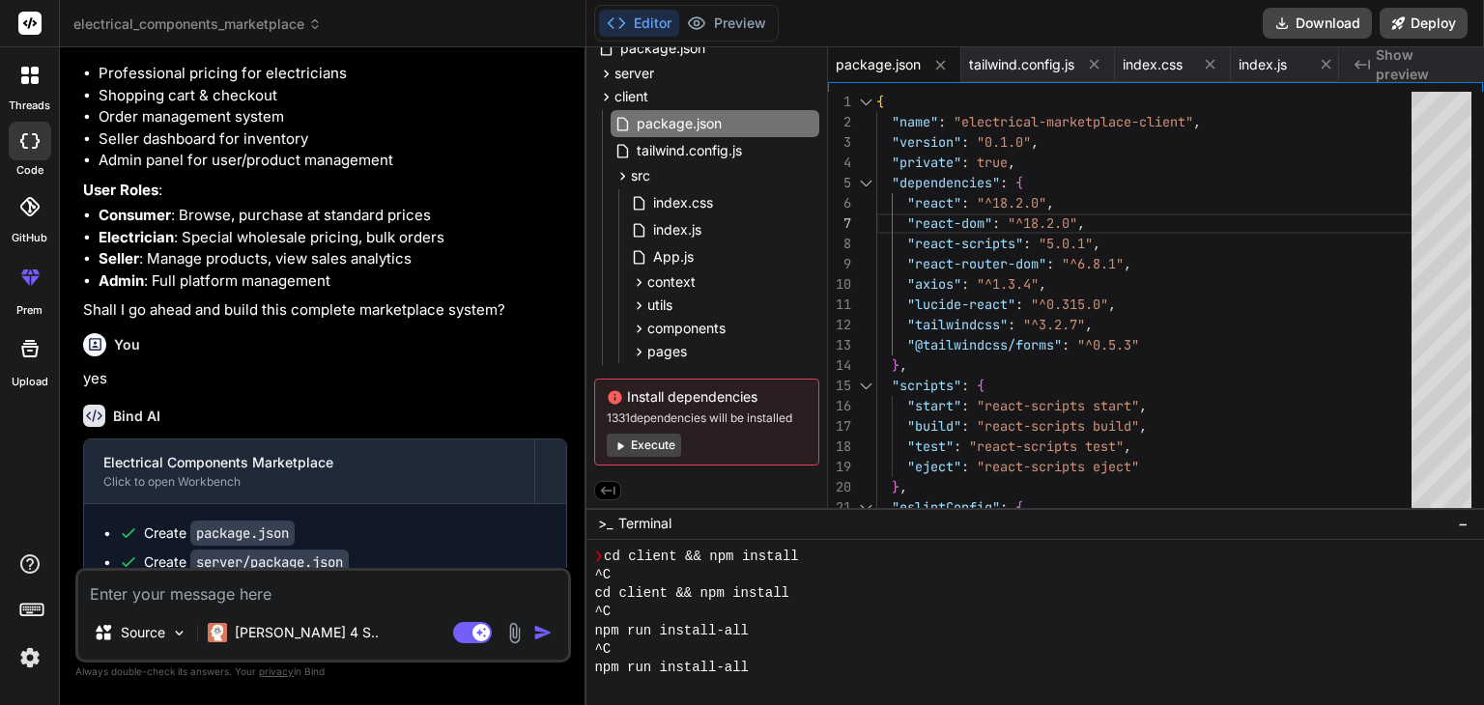
click at [657, 440] on button "Execute" at bounding box center [644, 445] width 74 height 23
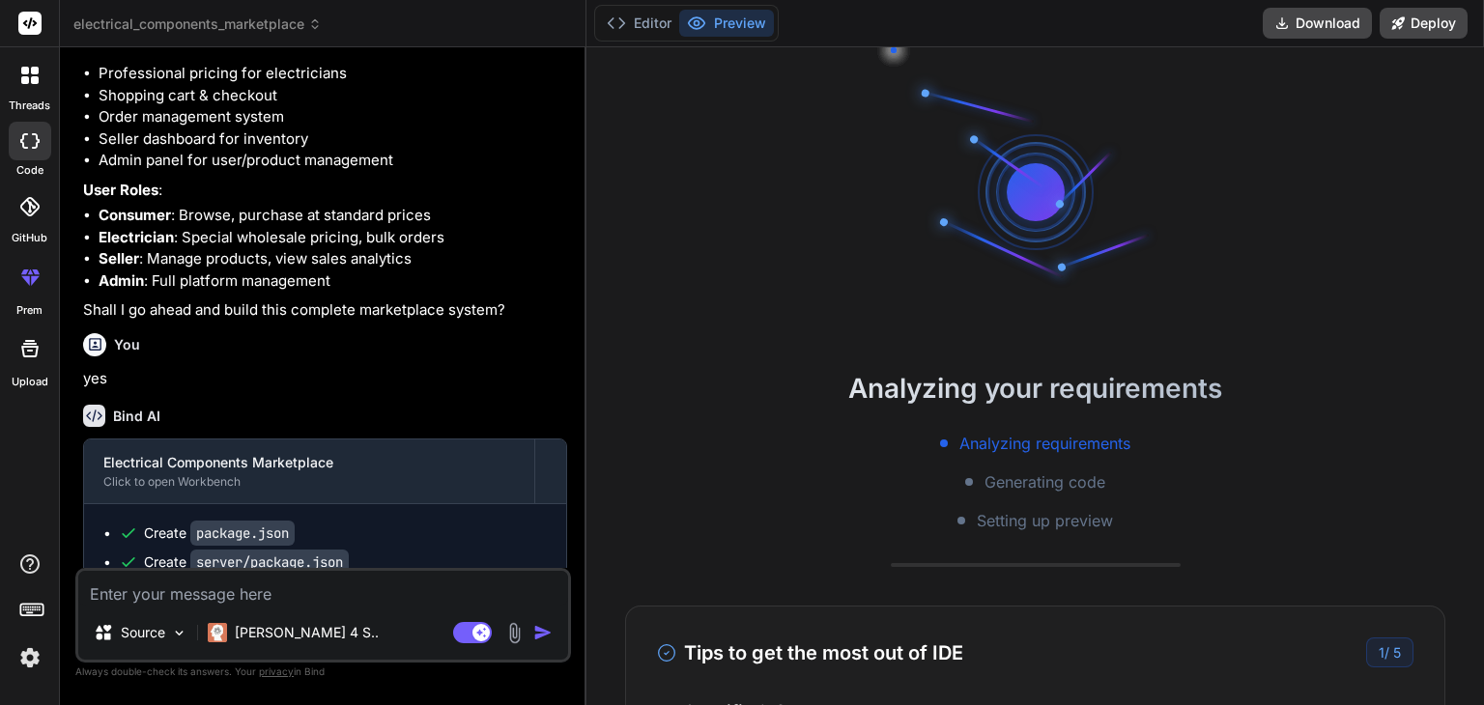
click at [547, 427] on div "Bind AI" at bounding box center [325, 416] width 484 height 22
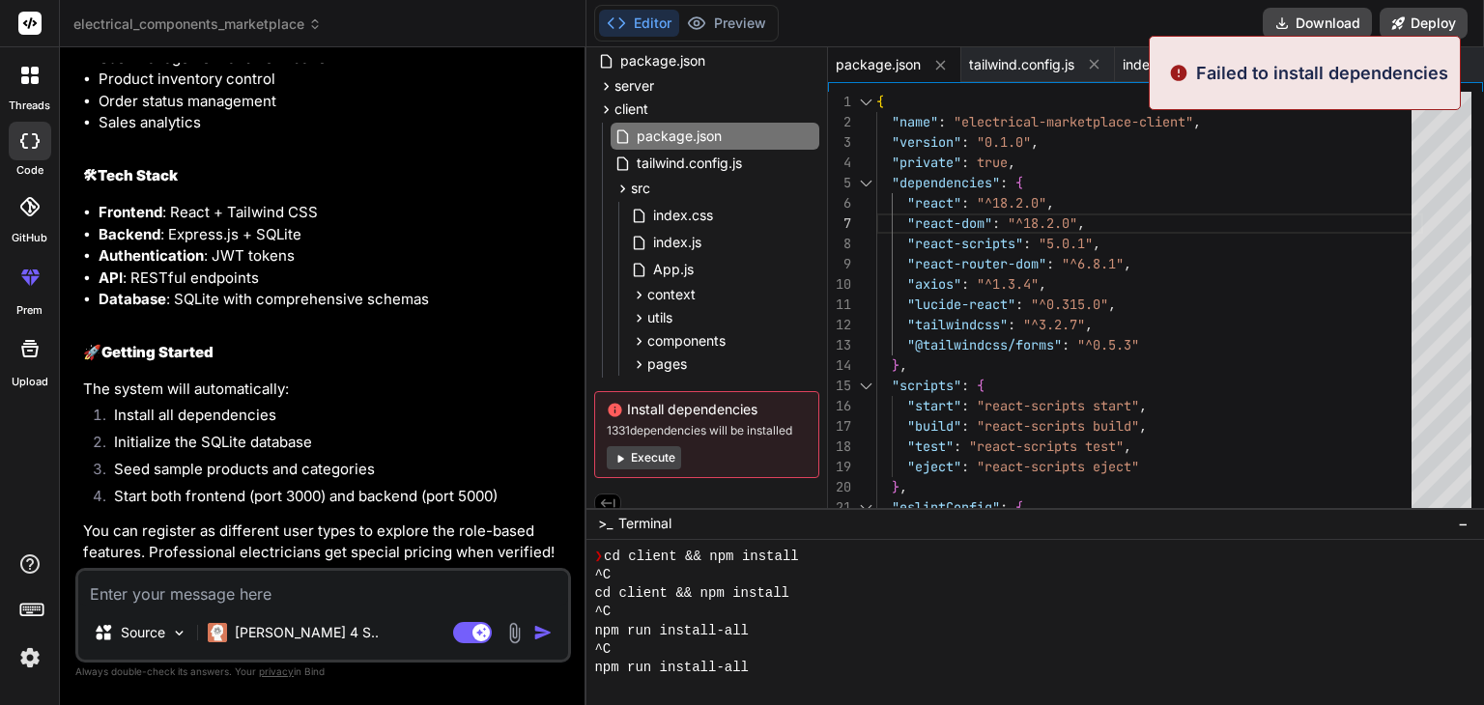
scroll to position [85, 0]
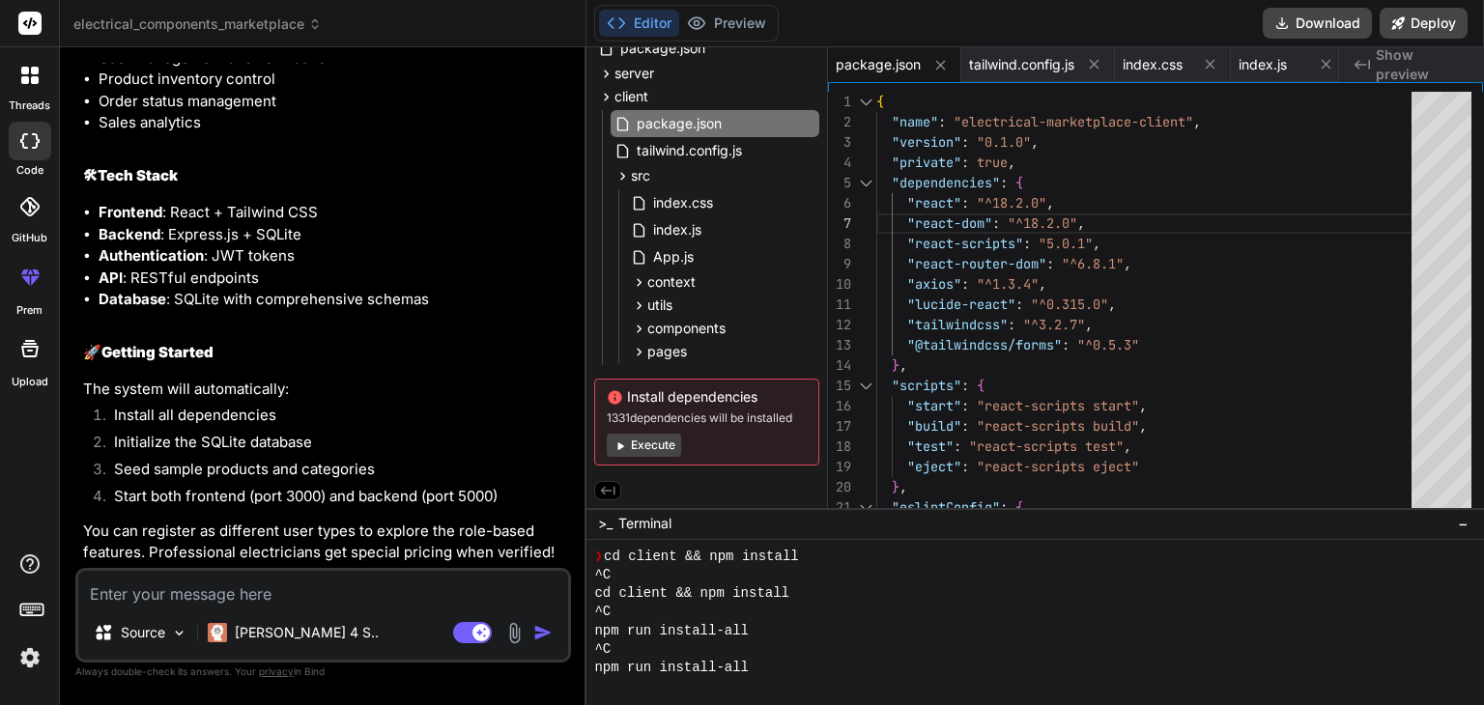
click at [649, 445] on button "Execute" at bounding box center [644, 445] width 74 height 23
click at [266, 587] on textarea at bounding box center [323, 588] width 490 height 35
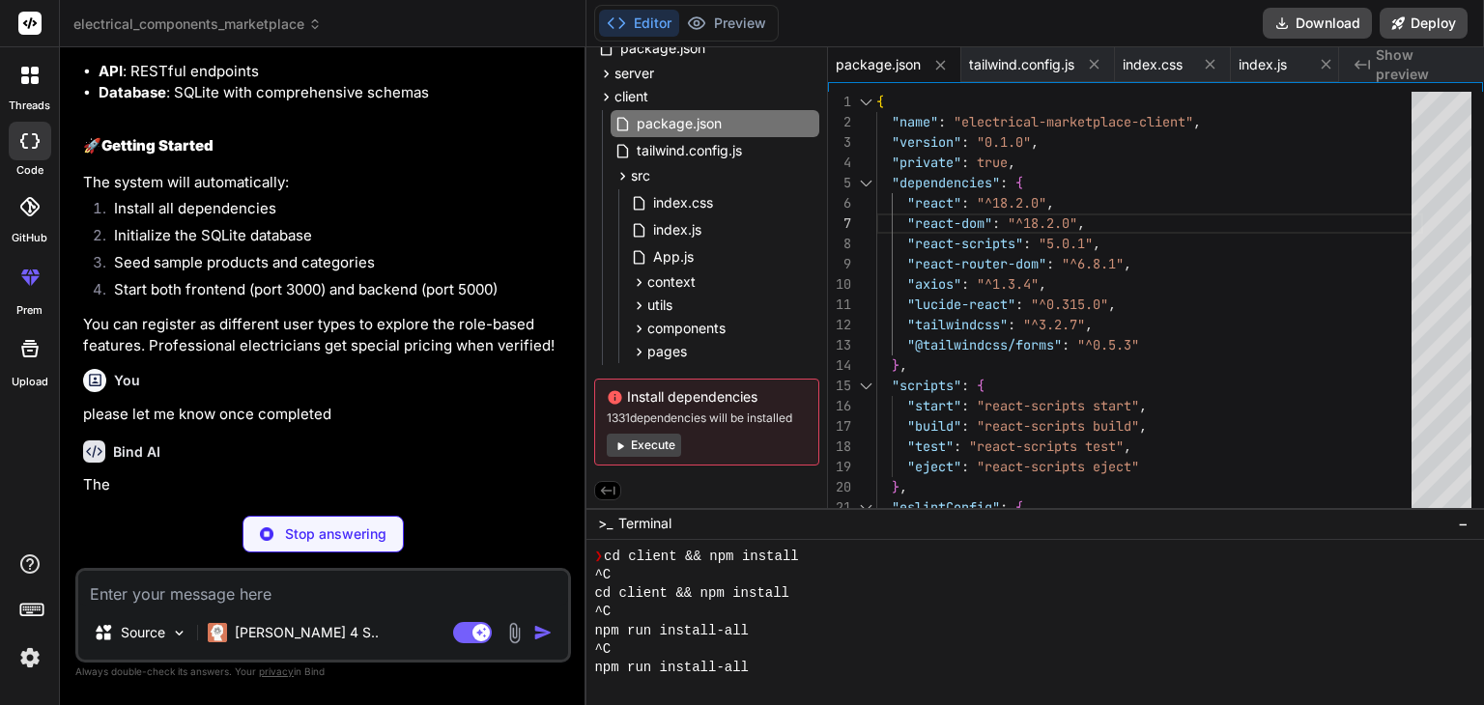
scroll to position [3269, 0]
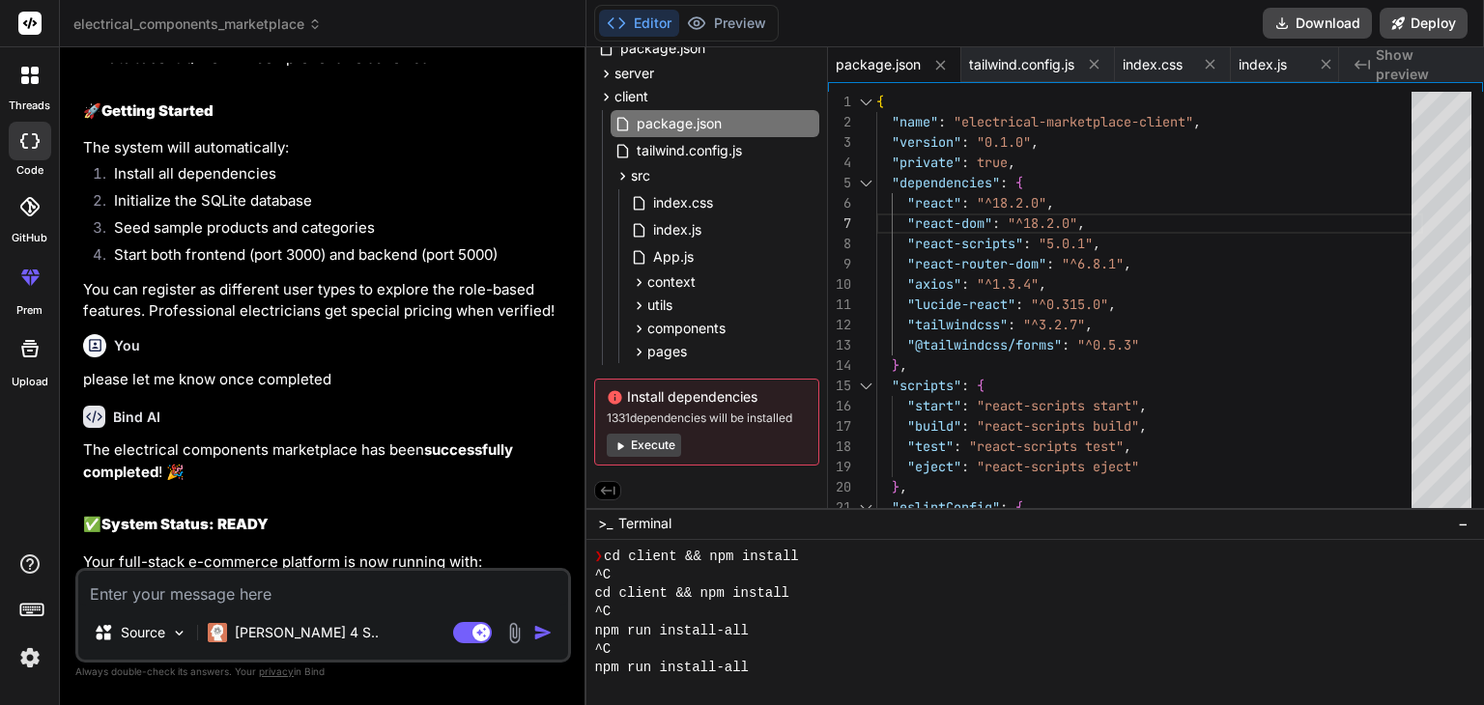
click at [451, 481] on strong "successfully completed" at bounding box center [300, 461] width 434 height 41
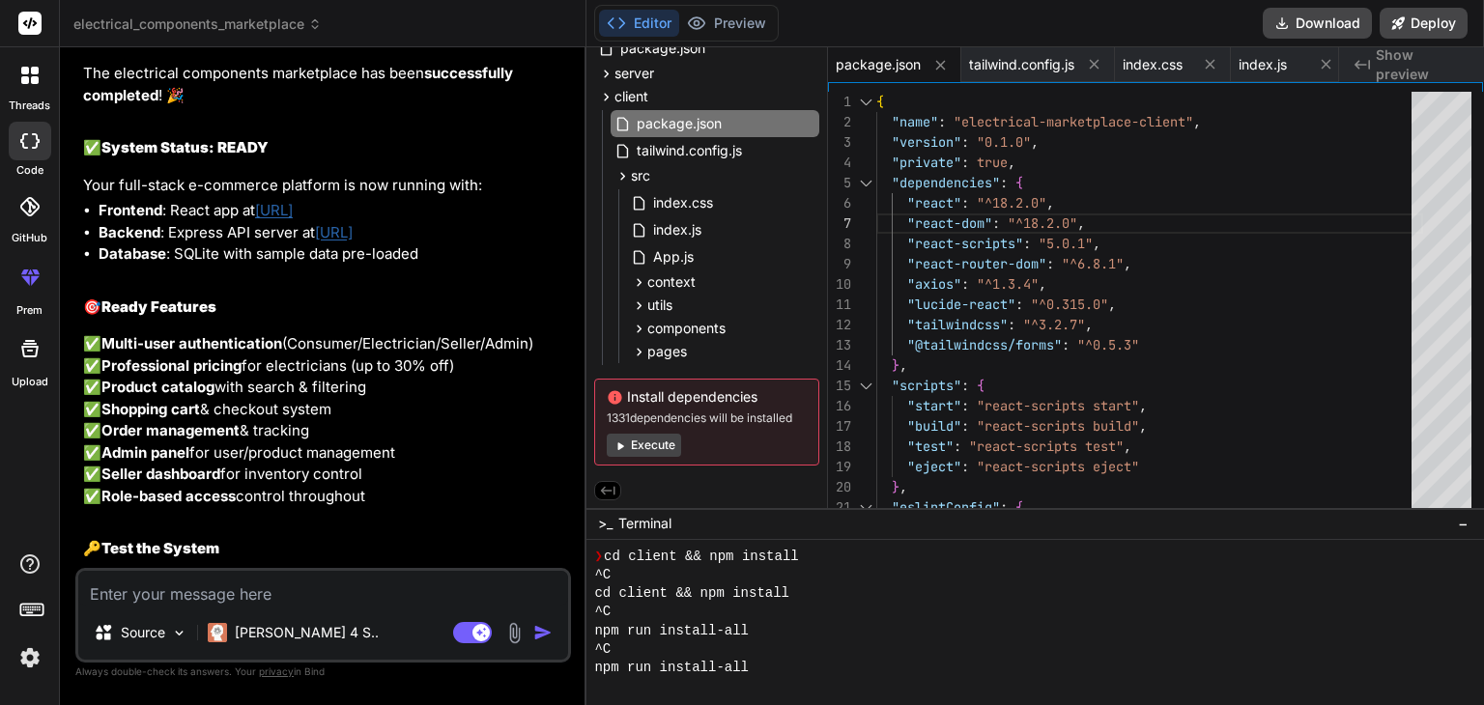
scroll to position [3655, 0]
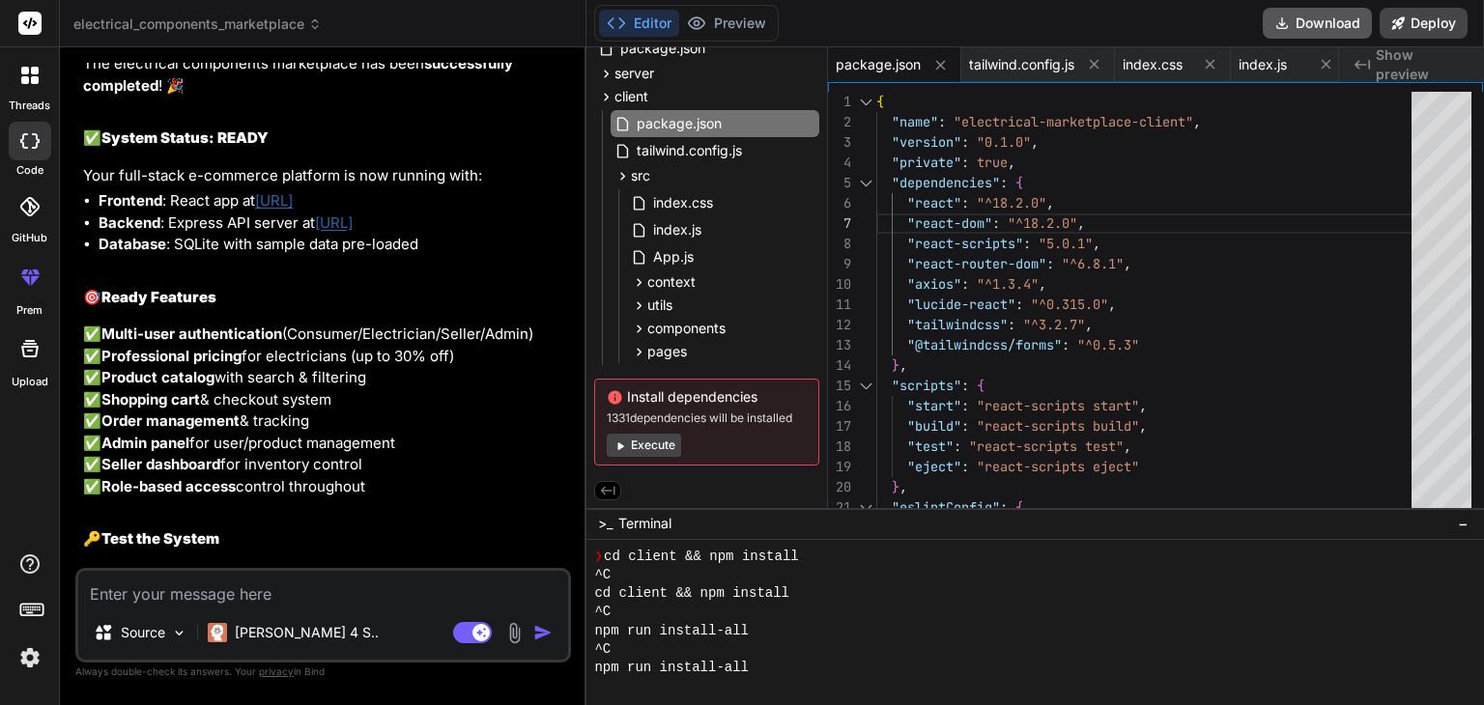
drag, startPoint x: 1323, startPoint y: 18, endPoint x: 1337, endPoint y: 22, distance: 14.1
click at [1337, 22] on button "Download" at bounding box center [1317, 23] width 109 height 31
click at [361, 440] on p "✅ Multi-user authentication (Consumer/Electrician/Seller/Admin) ✅ Professional …" at bounding box center [325, 411] width 484 height 174
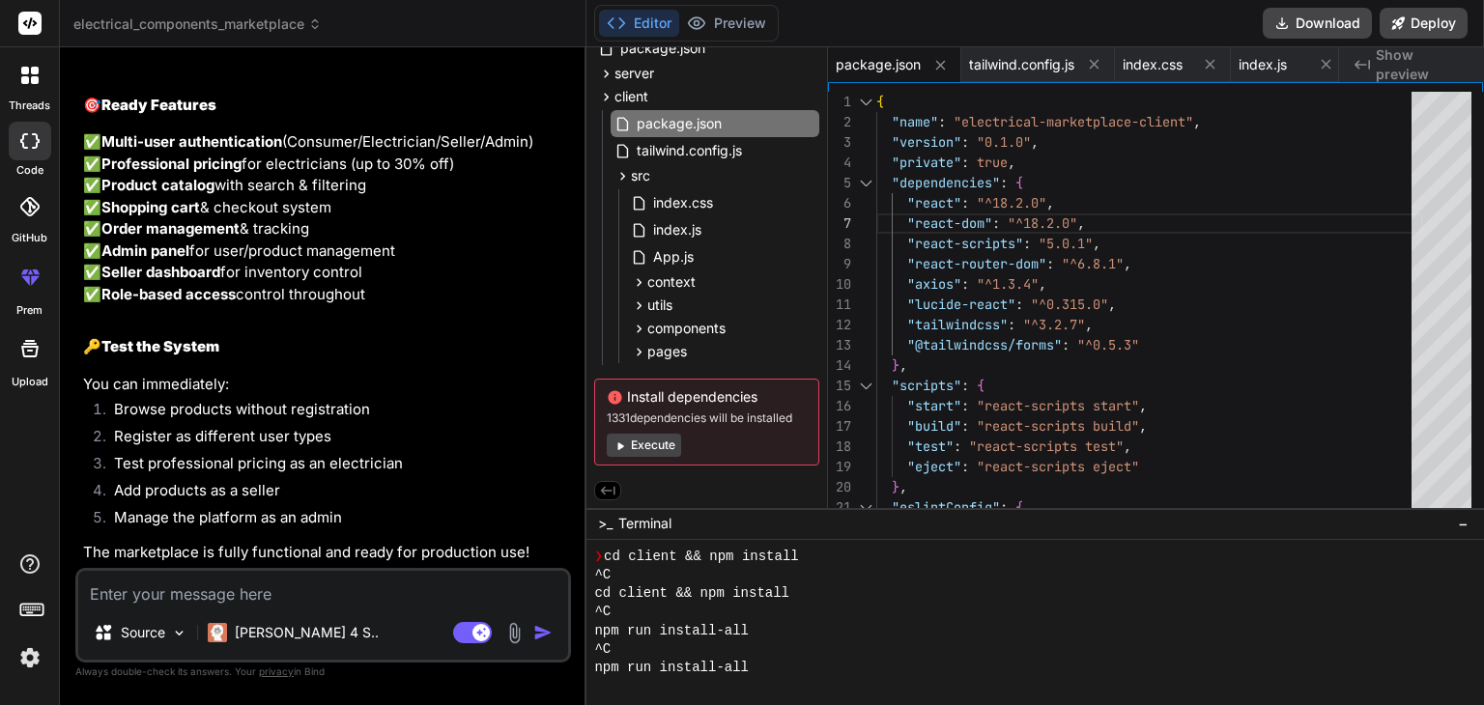
scroll to position [4042, 0]
click at [641, 434] on button "Execute" at bounding box center [644, 445] width 74 height 23
click at [1260, 302] on div ""version" : "0.1.0" , "private" : true , "dependencies" : { "react" : "^18.2.0"…" at bounding box center [1149, 508] width 547 height 832
click at [226, 581] on textarea at bounding box center [323, 588] width 490 height 35
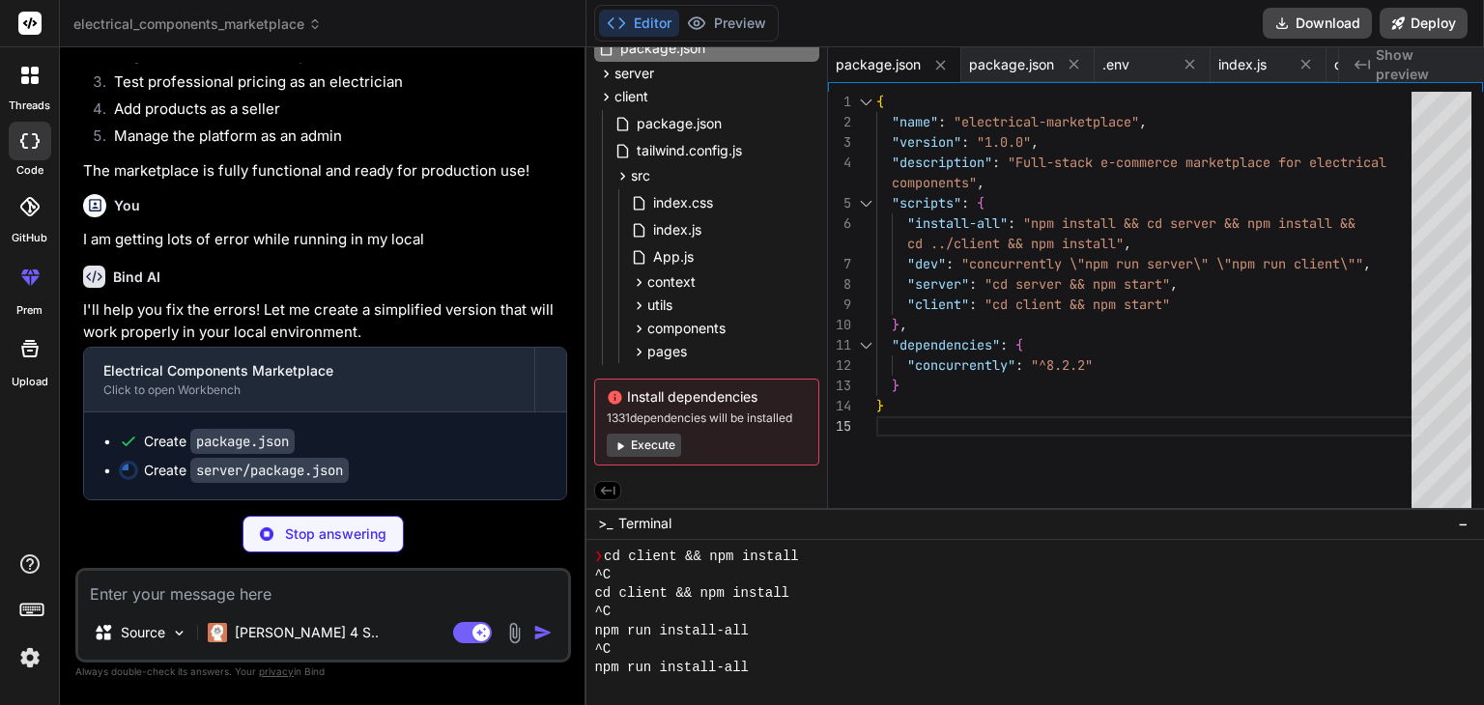
click at [508, 217] on div "You" at bounding box center [325, 205] width 484 height 23
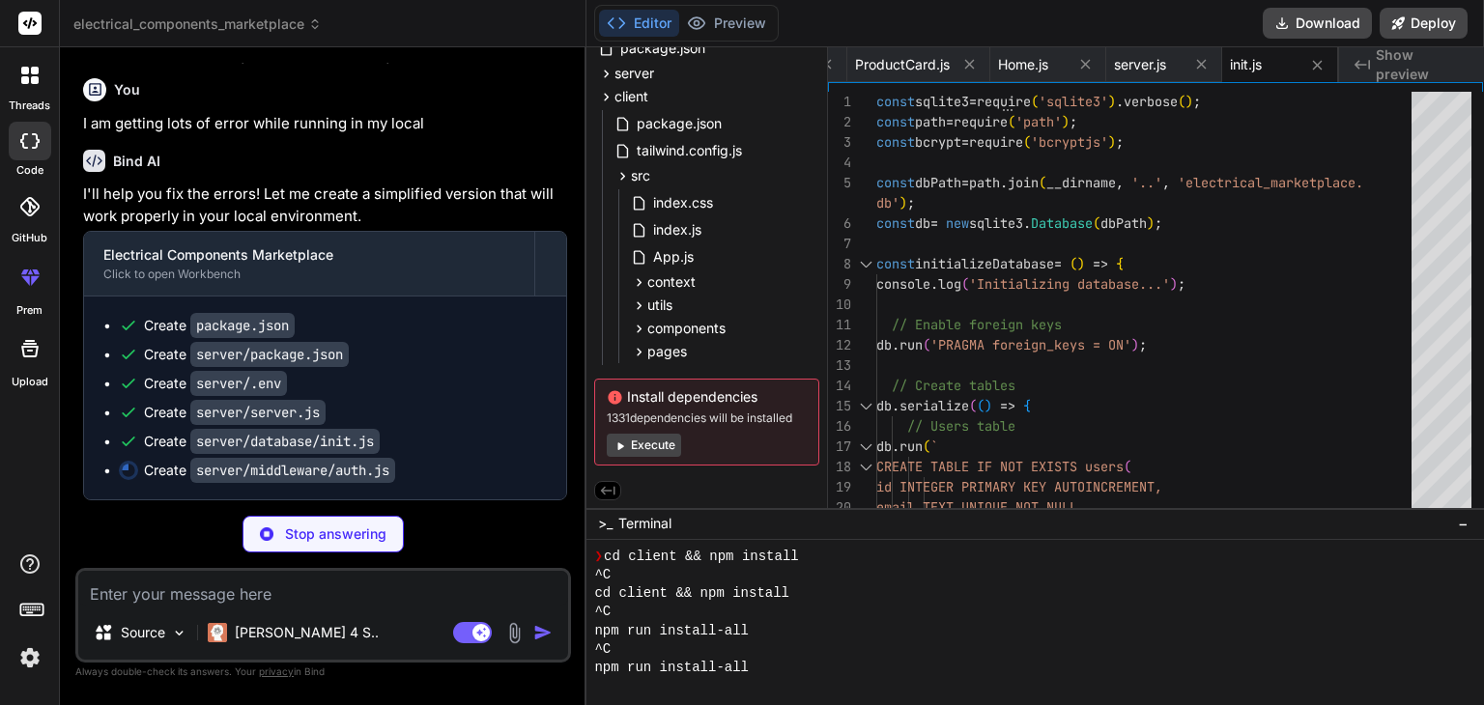
scroll to position [0, 619]
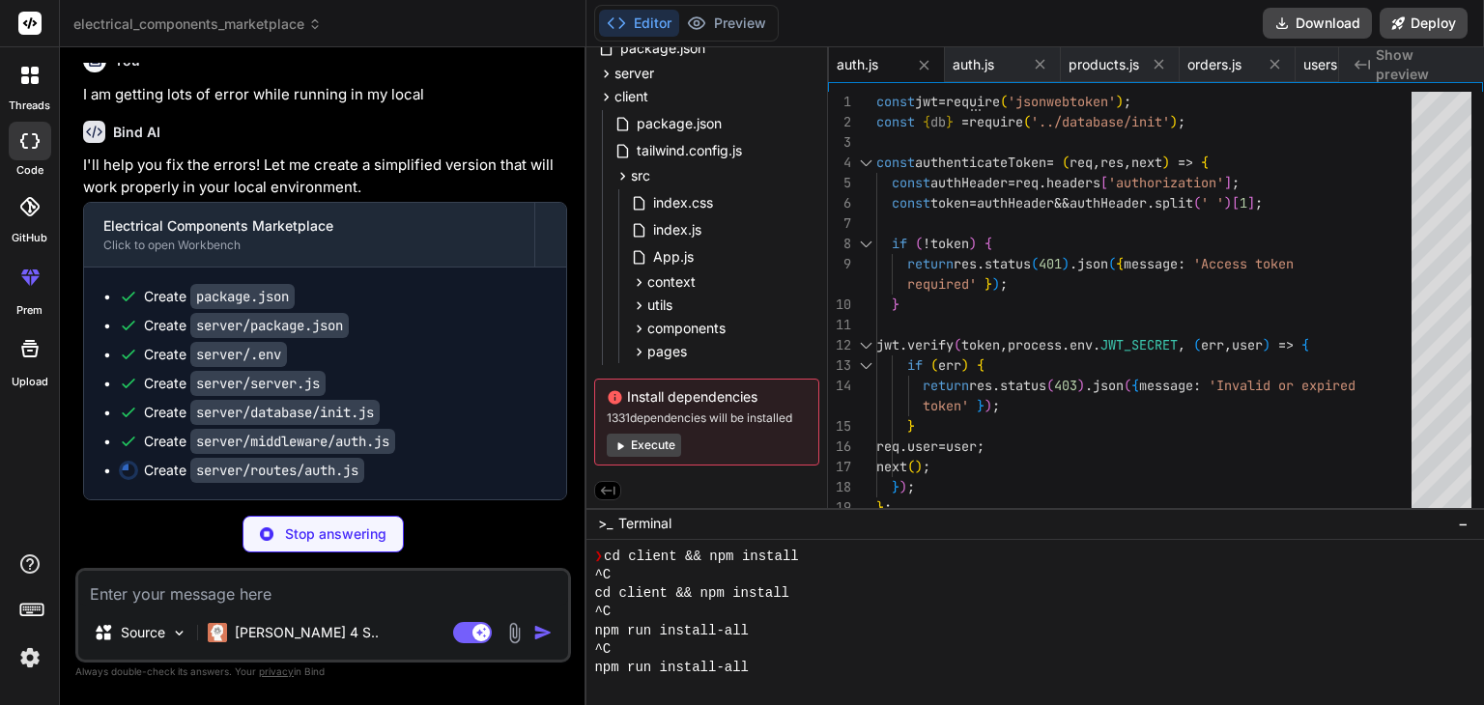
click at [541, 395] on ul "Create package.json Create server/package.json Create server/.env Create server…" at bounding box center [324, 383] width 443 height 193
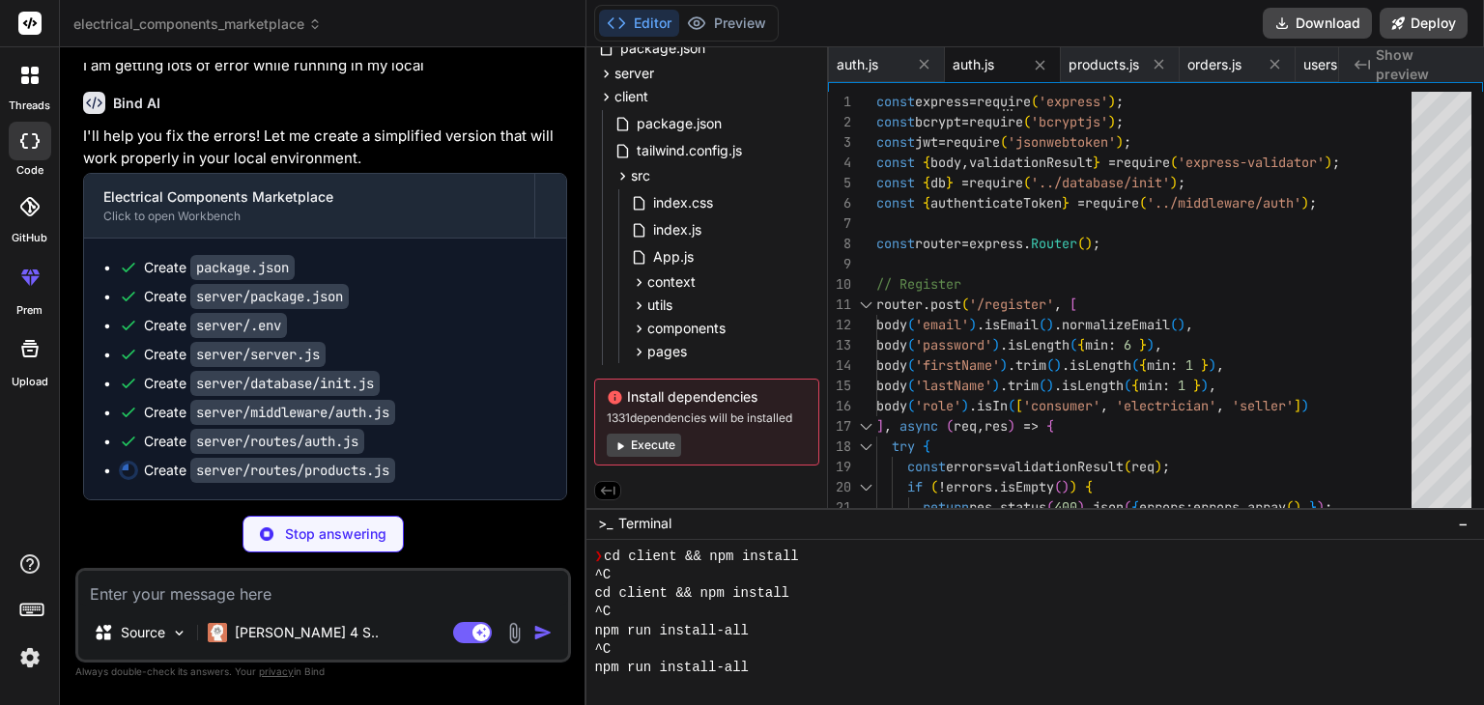
scroll to position [4596, 0]
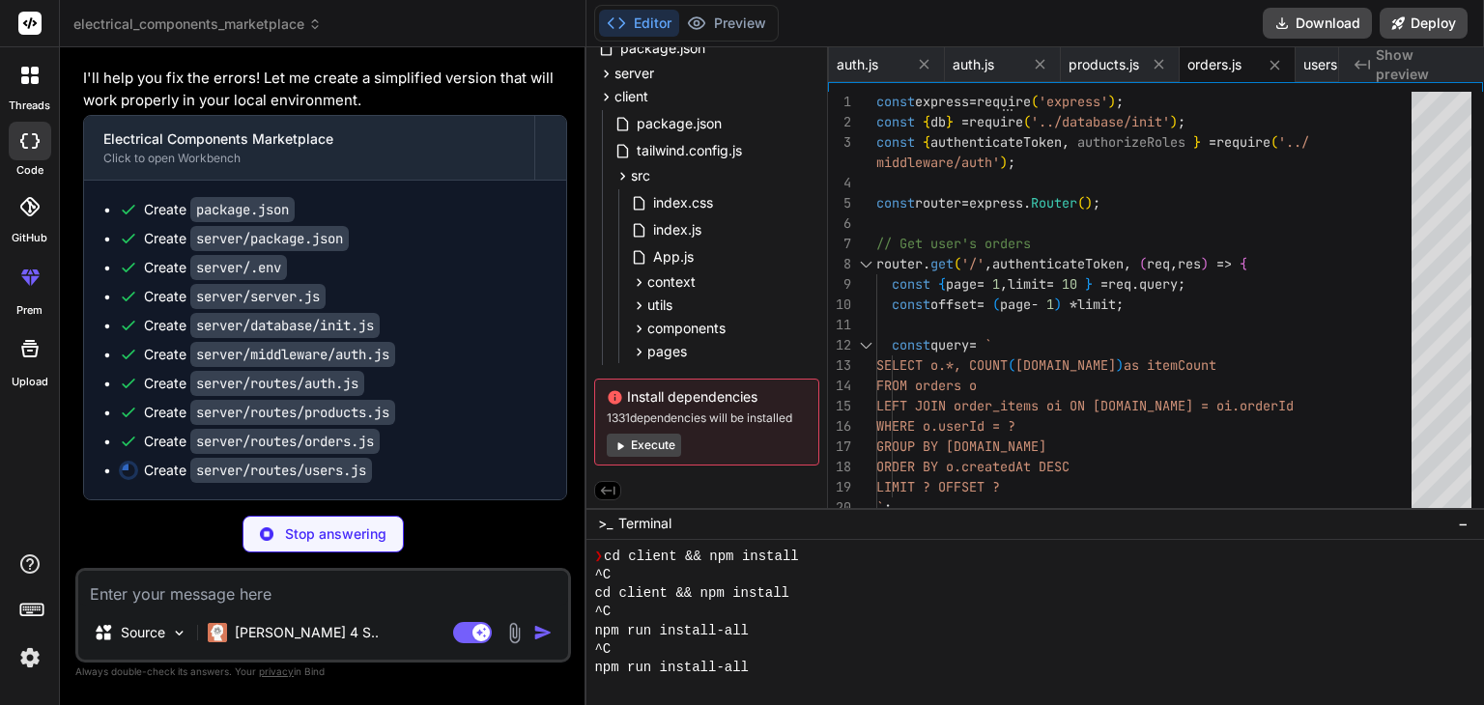
click at [459, 306] on div "Create server/server.js" at bounding box center [333, 296] width 428 height 19
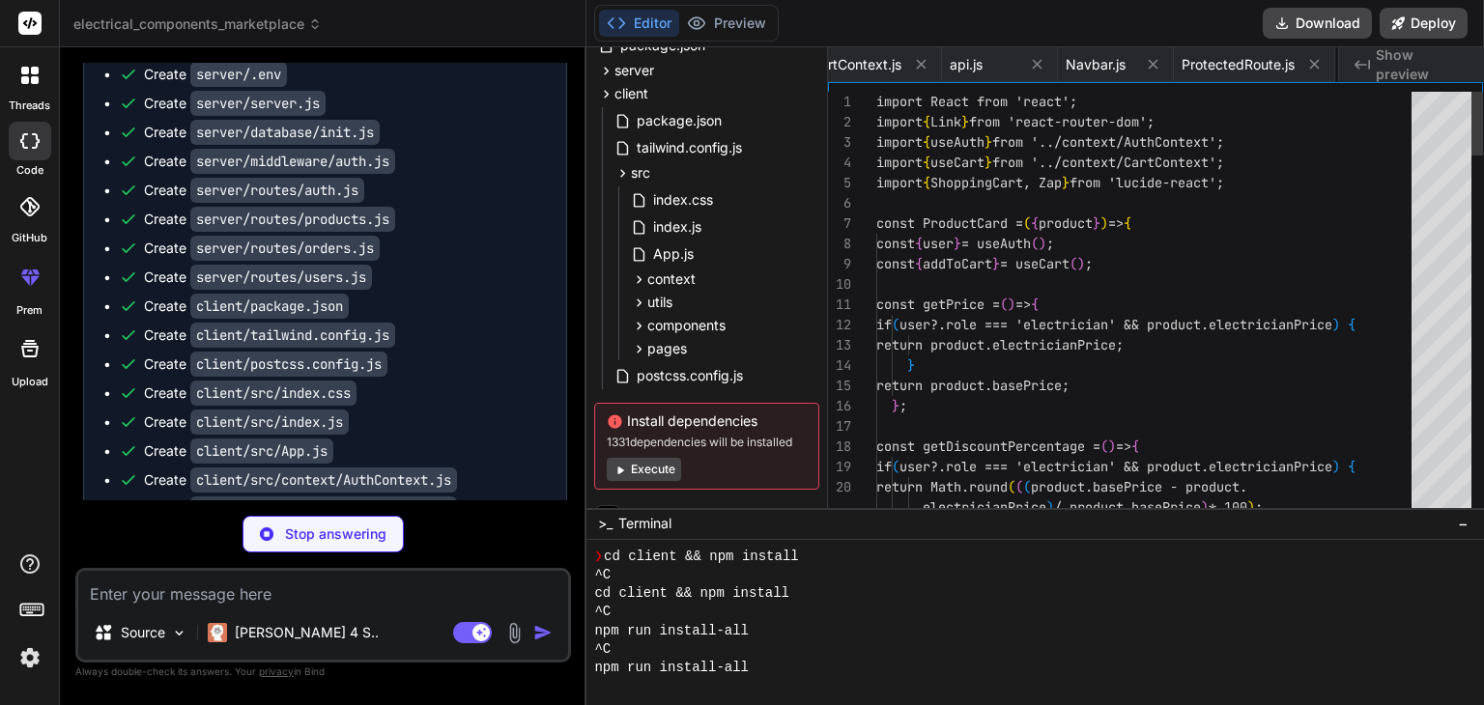
scroll to position [0, 2148]
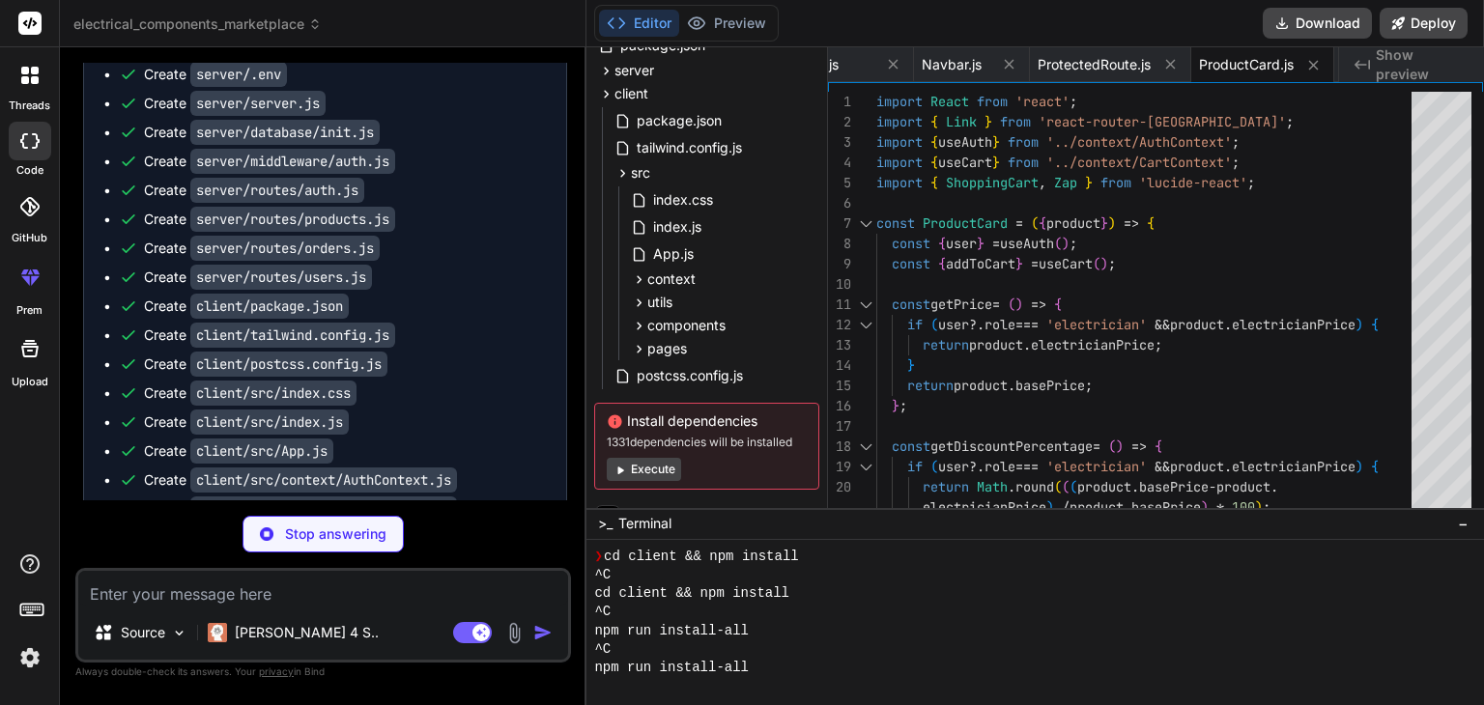
click at [546, 285] on ul "Create package.json Create server/package.json Create server/.env Create server…" at bounding box center [324, 335] width 443 height 657
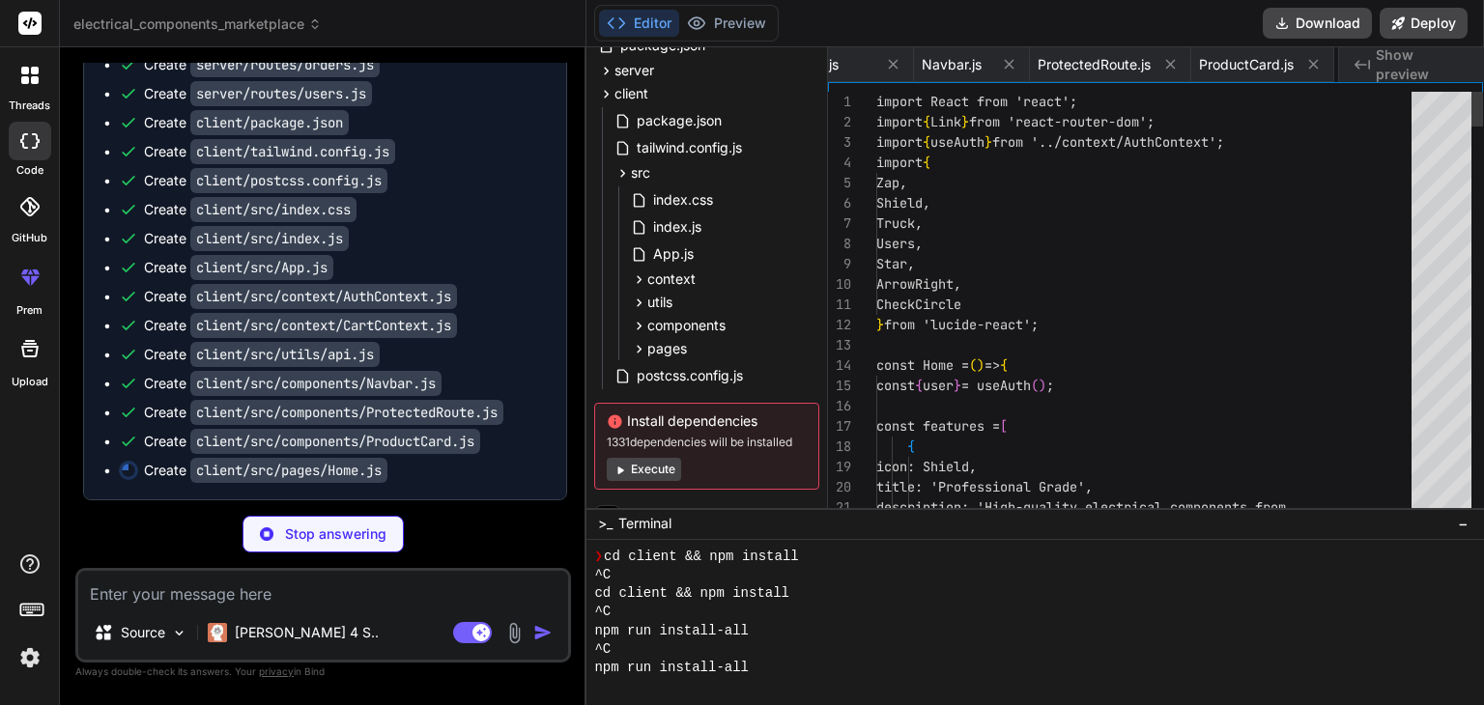
scroll to position [0, 2264]
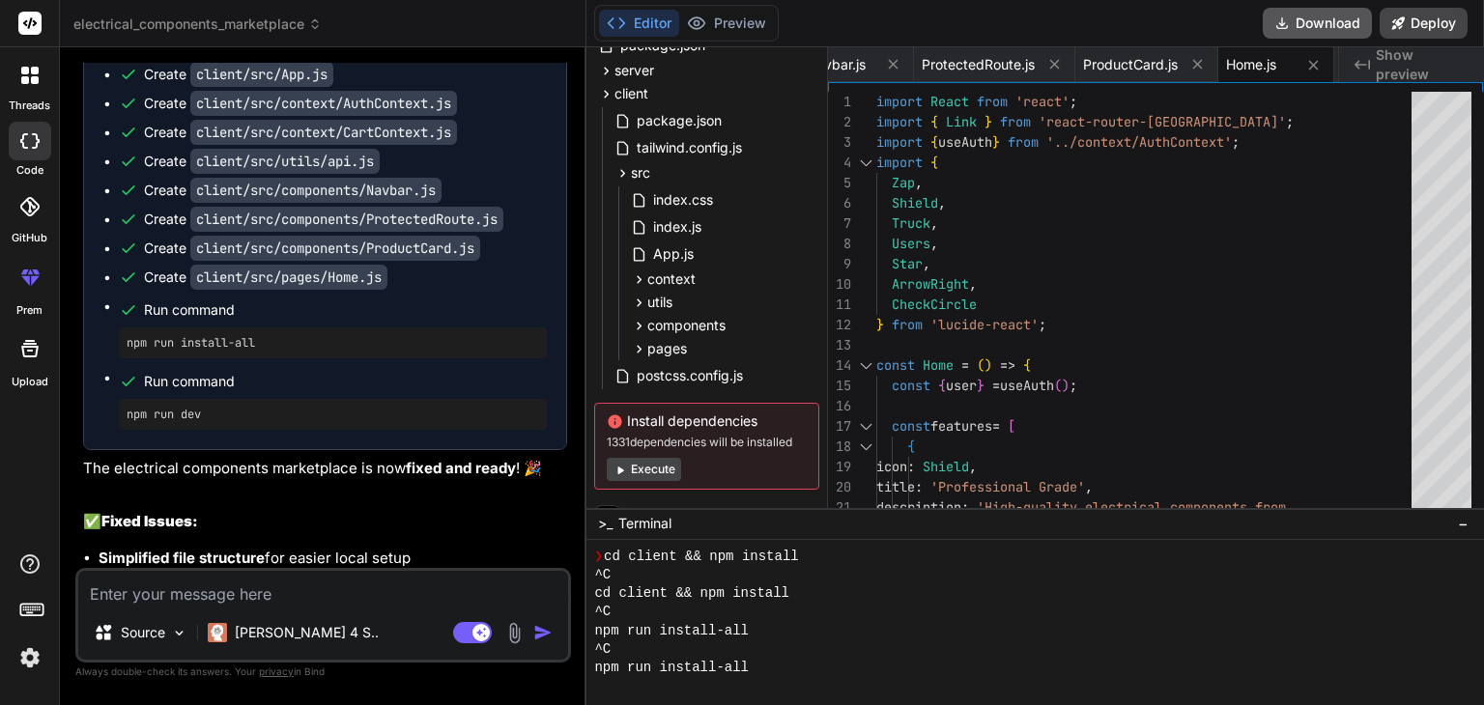
click at [1319, 16] on button "Download" at bounding box center [1317, 23] width 109 height 31
click at [527, 320] on span "Run command" at bounding box center [345, 309] width 403 height 19
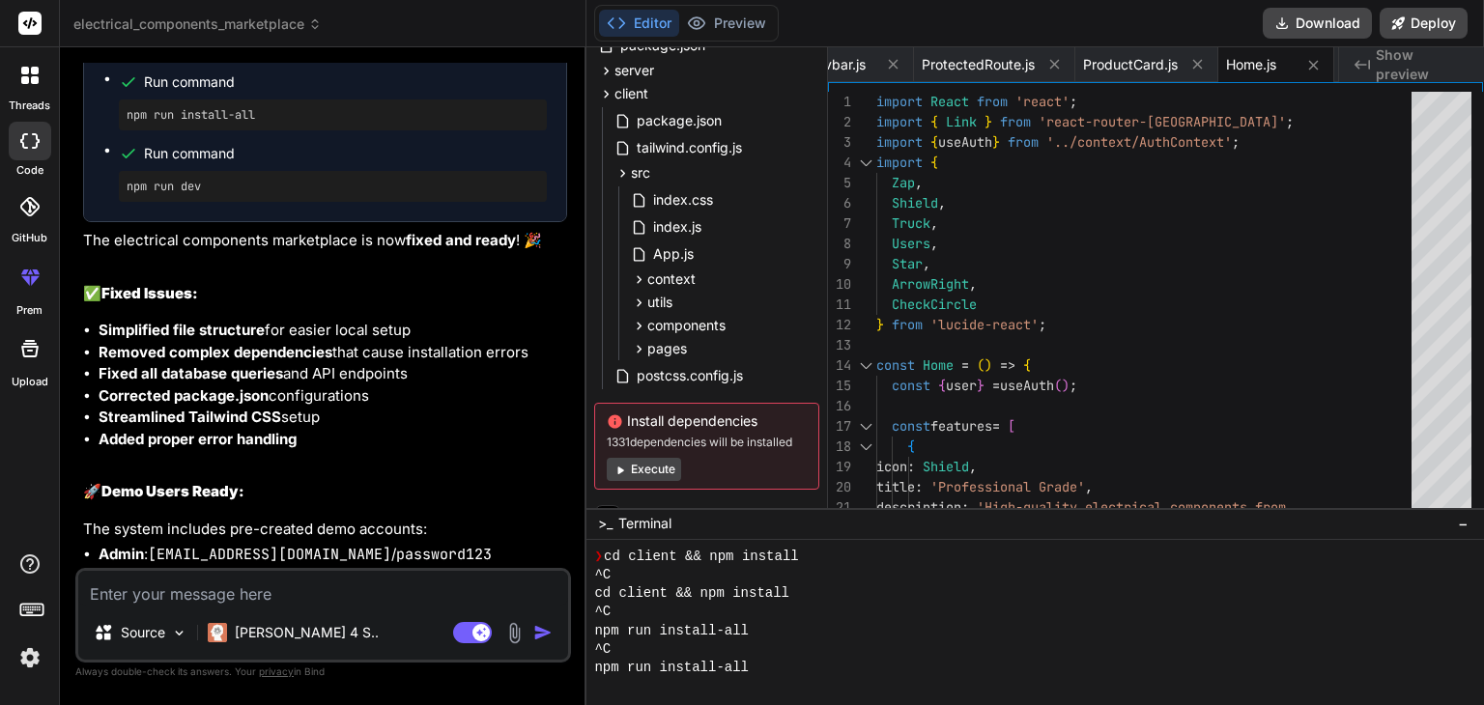
scroll to position [5263, 0]
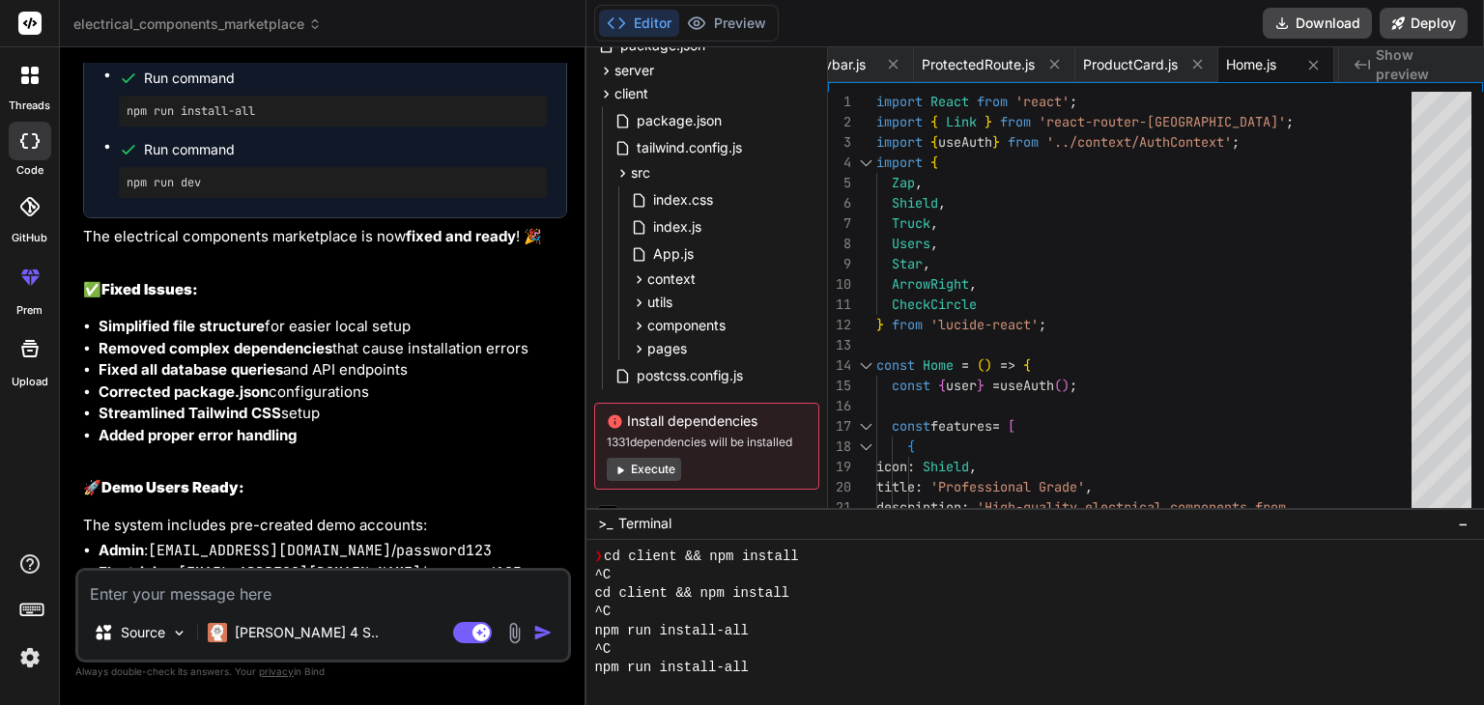
click at [254, 598] on textarea at bounding box center [323, 588] width 490 height 35
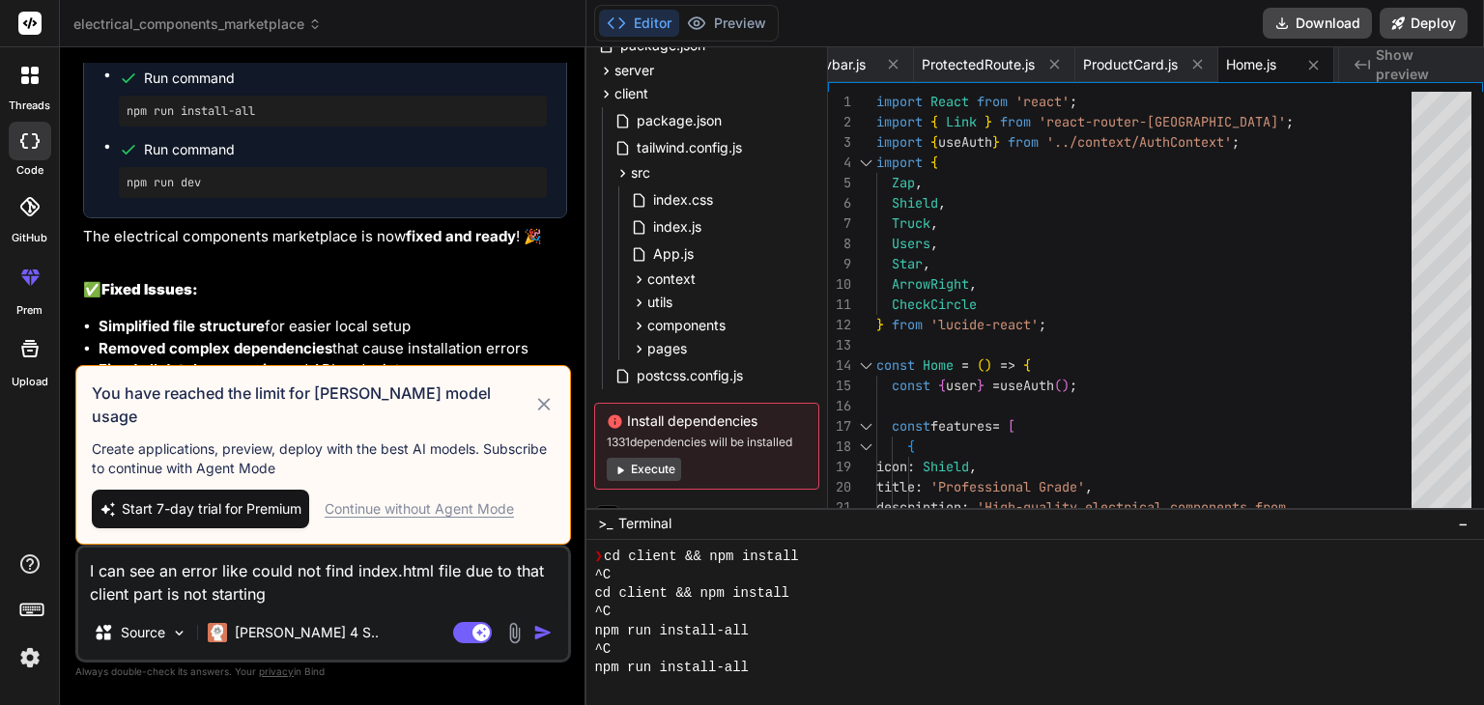
click at [428, 508] on div "Continue without Agent Mode" at bounding box center [419, 508] width 189 height 19
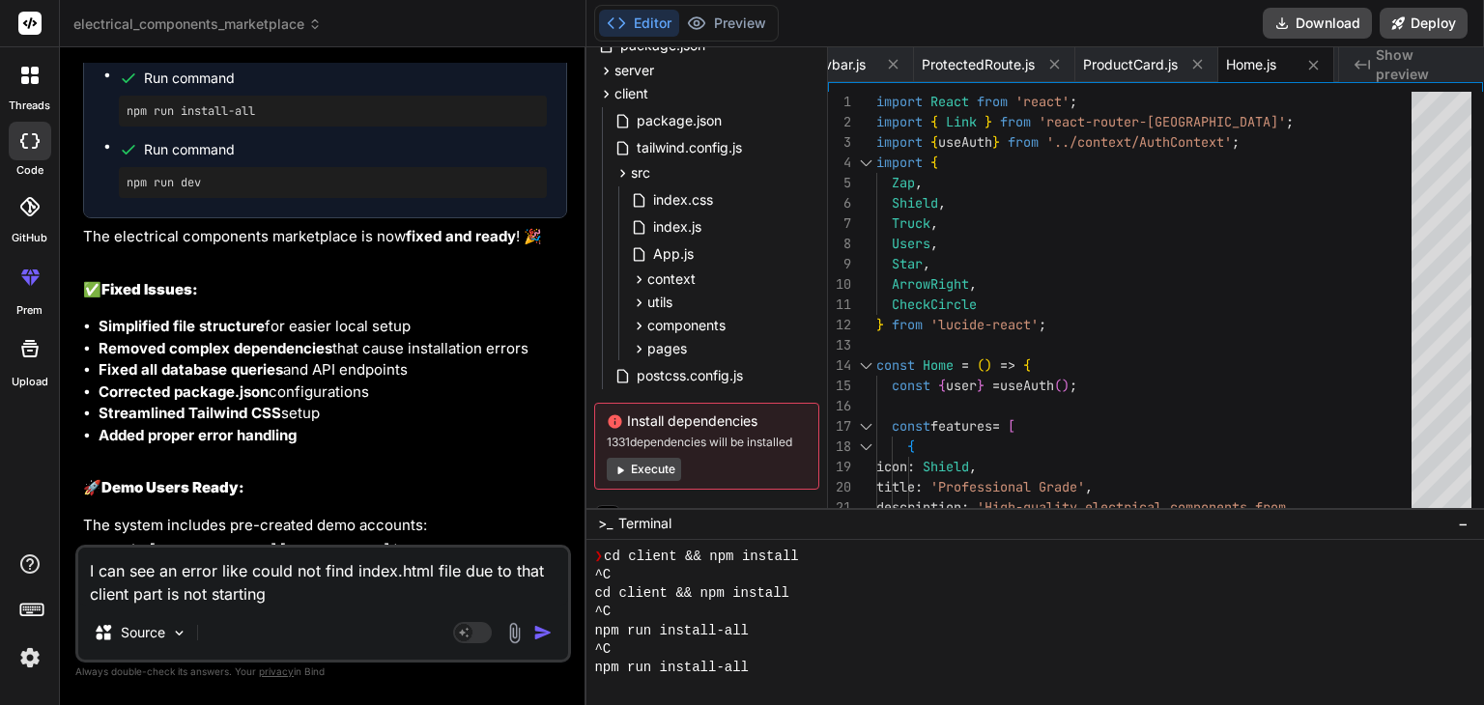
click at [301, 588] on textarea "I can see an error like could not find index.html file due to that client part …" at bounding box center [323, 577] width 490 height 58
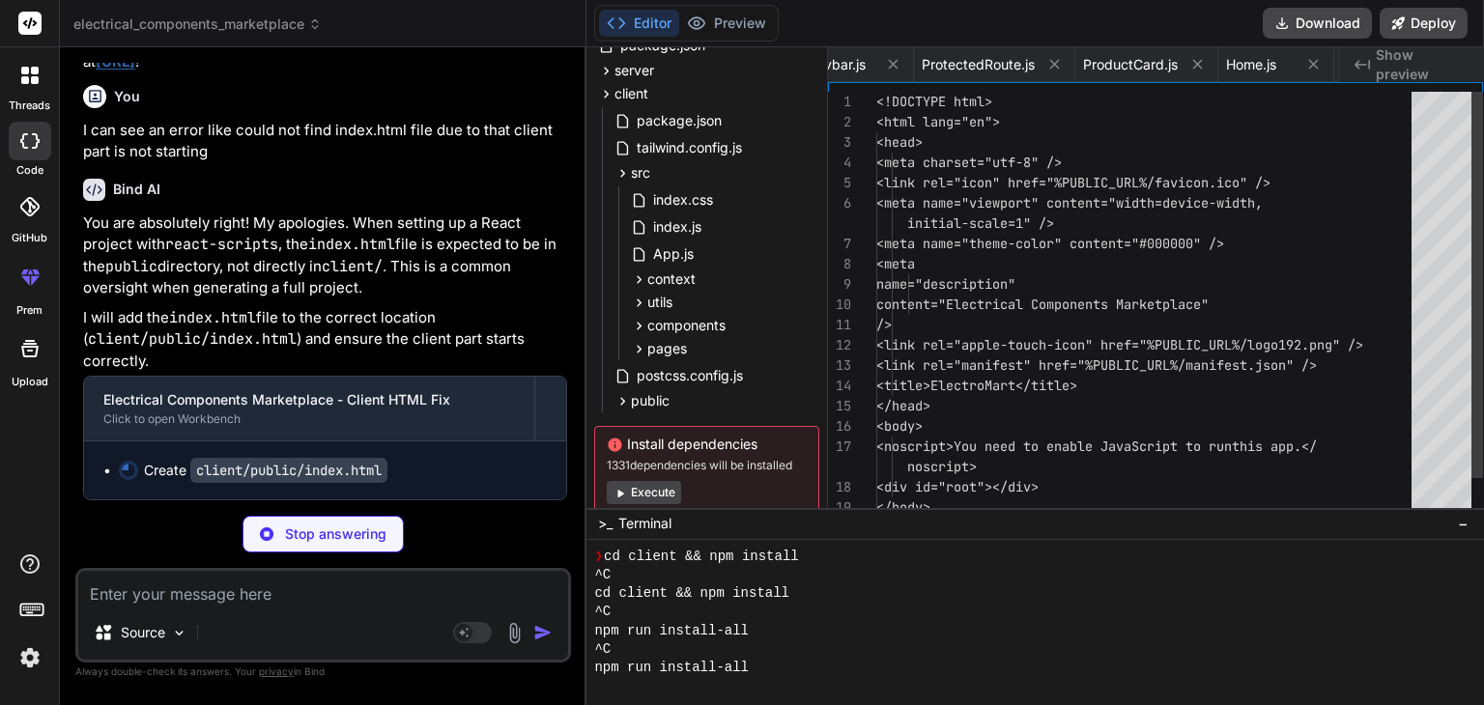
scroll to position [0, 2768]
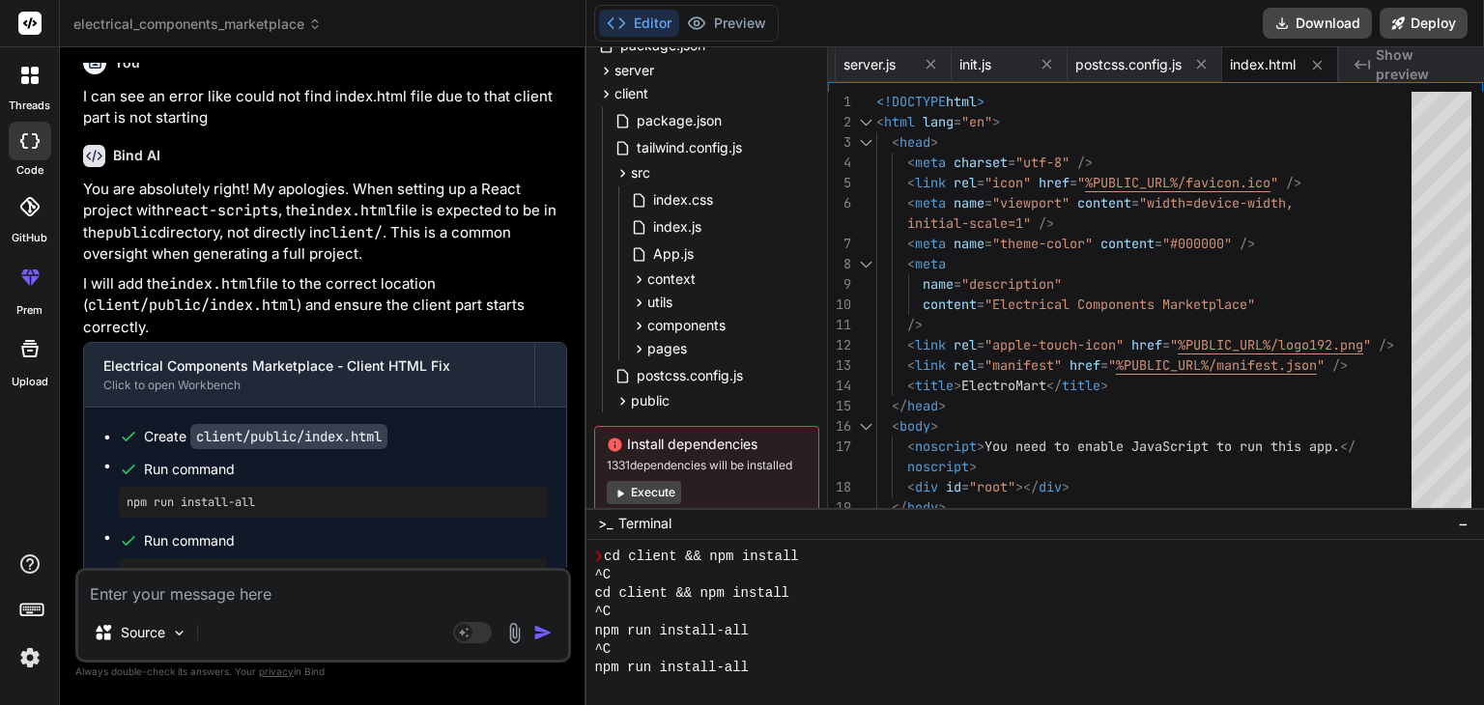
click at [488, 167] on div "Bind AI" at bounding box center [325, 156] width 484 height 22
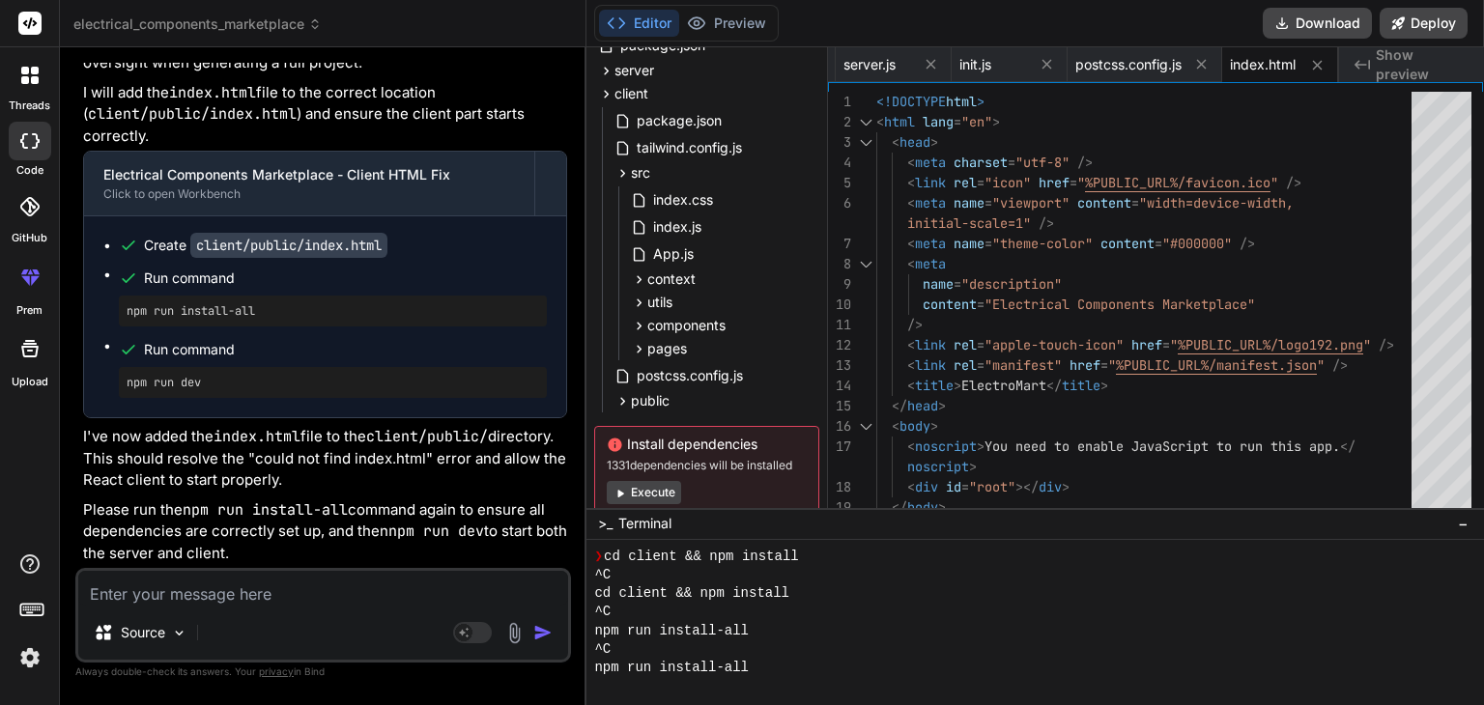
scroll to position [6593, 0]
click at [468, 452] on p "I've now added the index.html file to the client/public/ directory. This should…" at bounding box center [325, 459] width 484 height 66
click at [1314, 25] on button "Download" at bounding box center [1317, 23] width 109 height 31
click at [331, 579] on textarea at bounding box center [323, 588] width 490 height 35
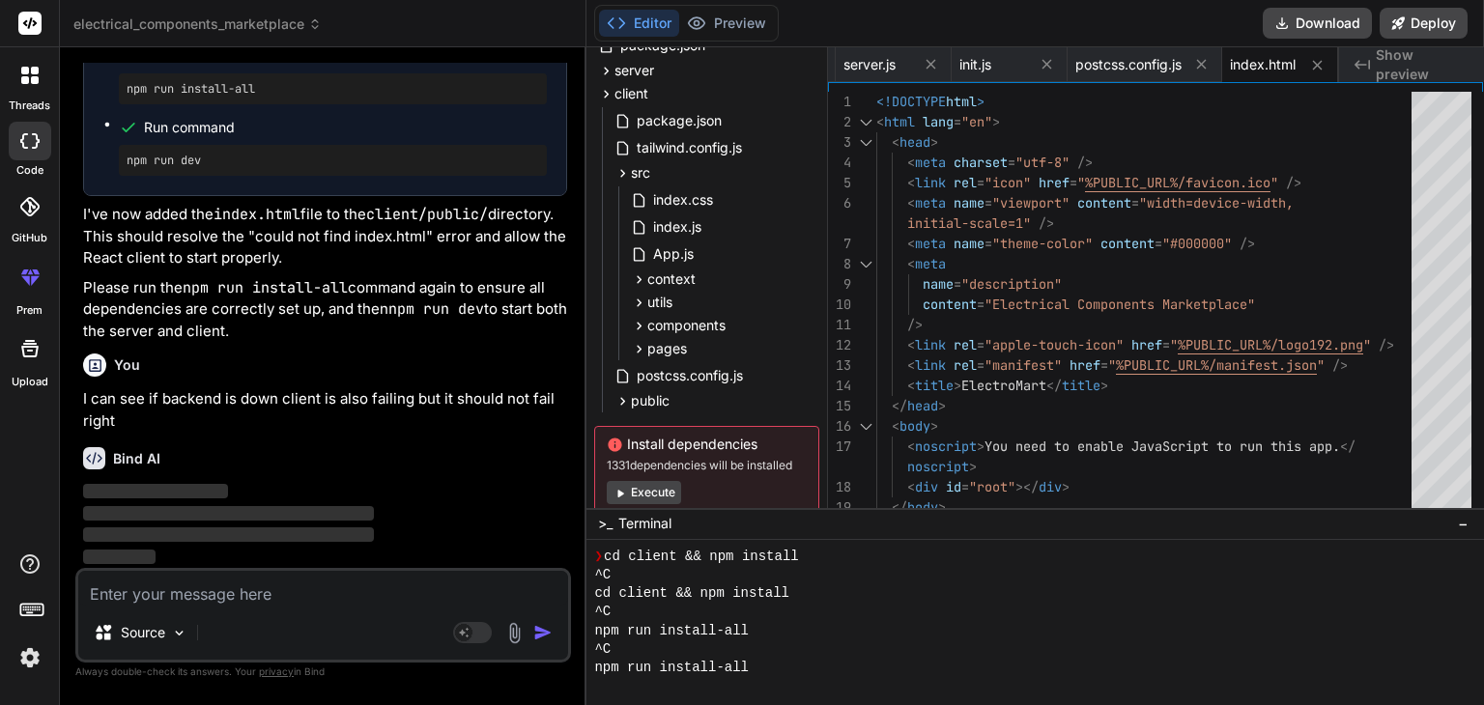
scroll to position [6816, 0]
click at [174, 632] on img at bounding box center [179, 633] width 16 height 16
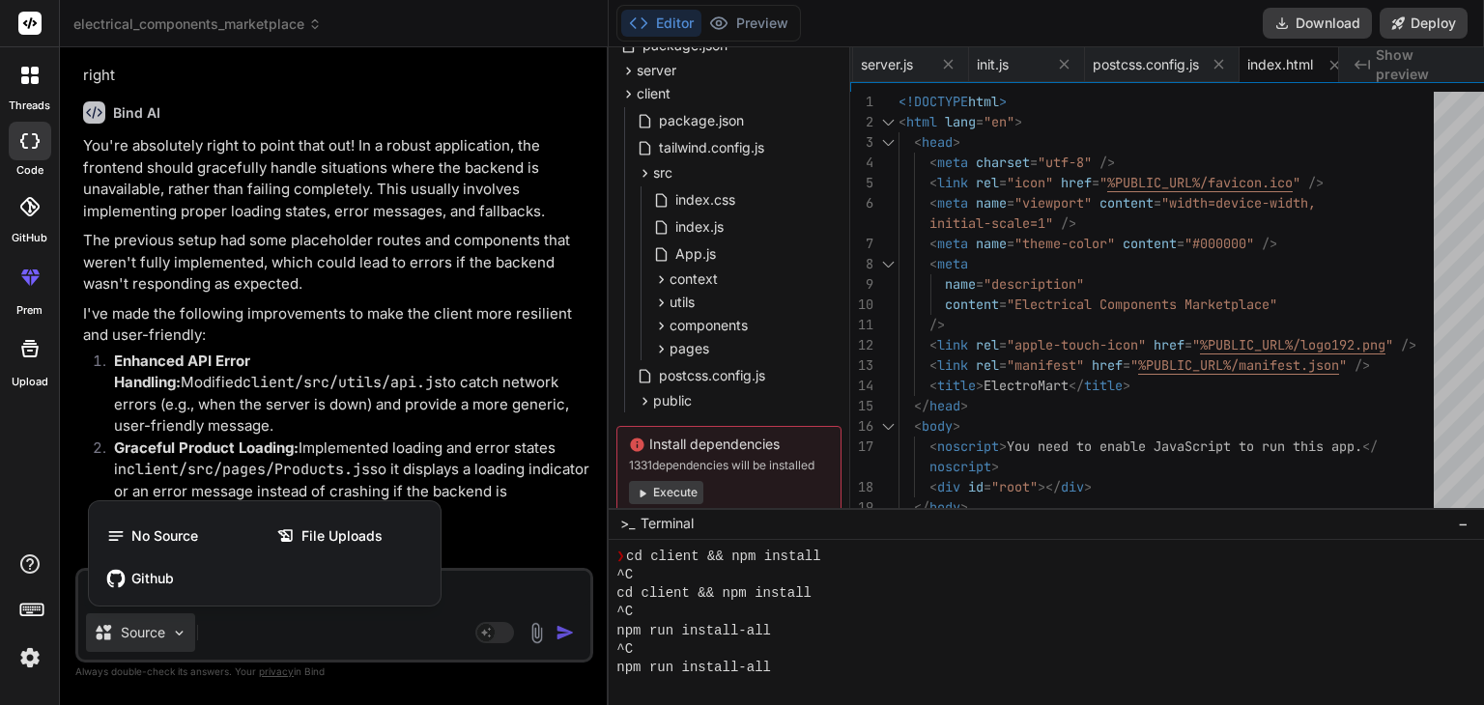
click at [310, 632] on div at bounding box center [742, 352] width 1484 height 705
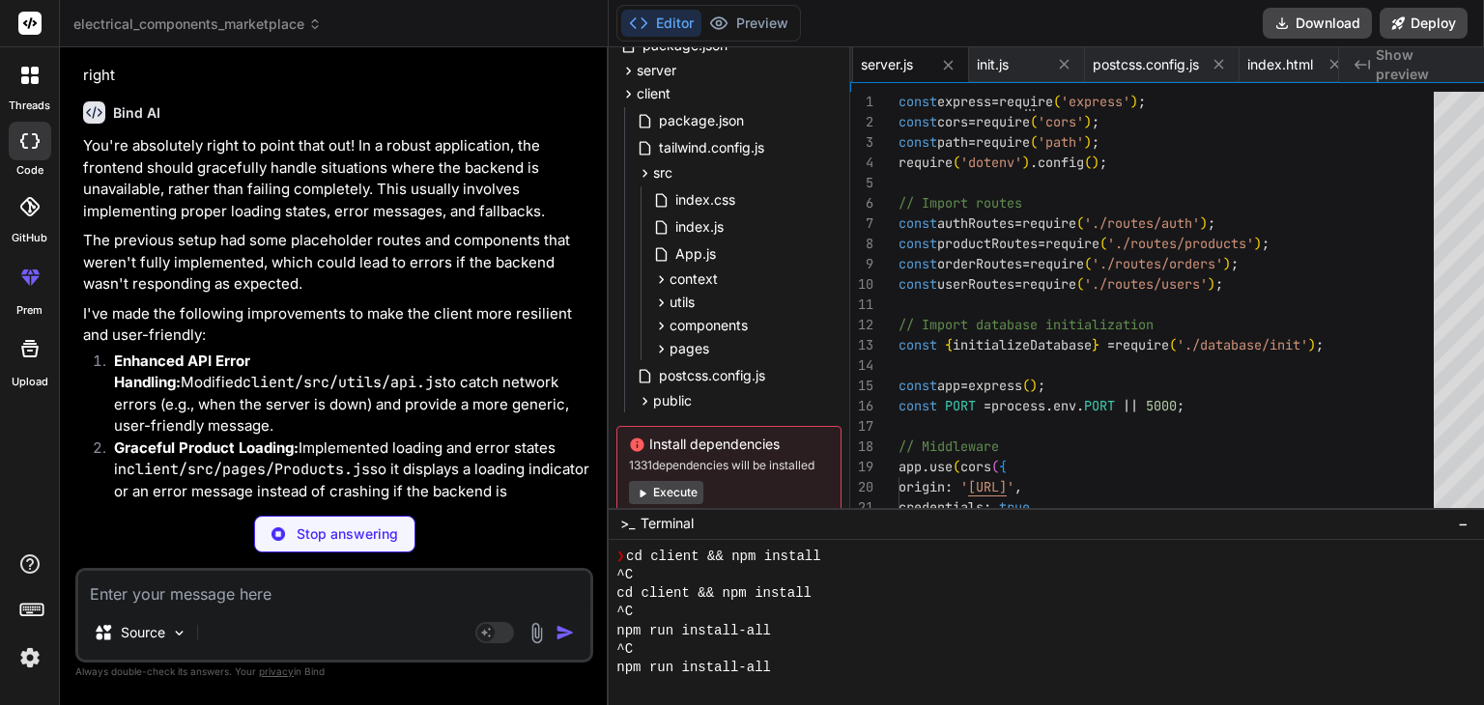
click at [485, 472] on div "Bind AI You're absolutely right to point that out! In a robust application, the…" at bounding box center [336, 514] width 506 height 857
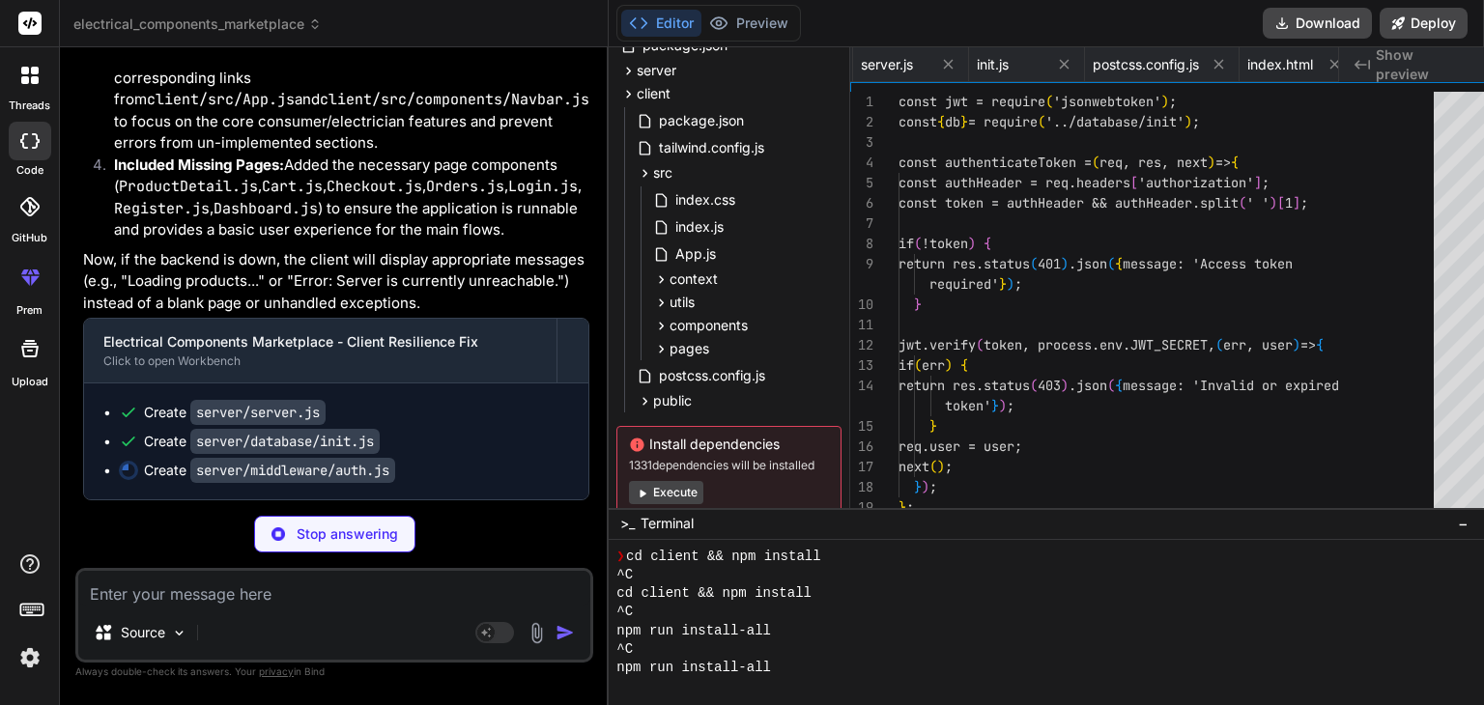
scroll to position [0, 619]
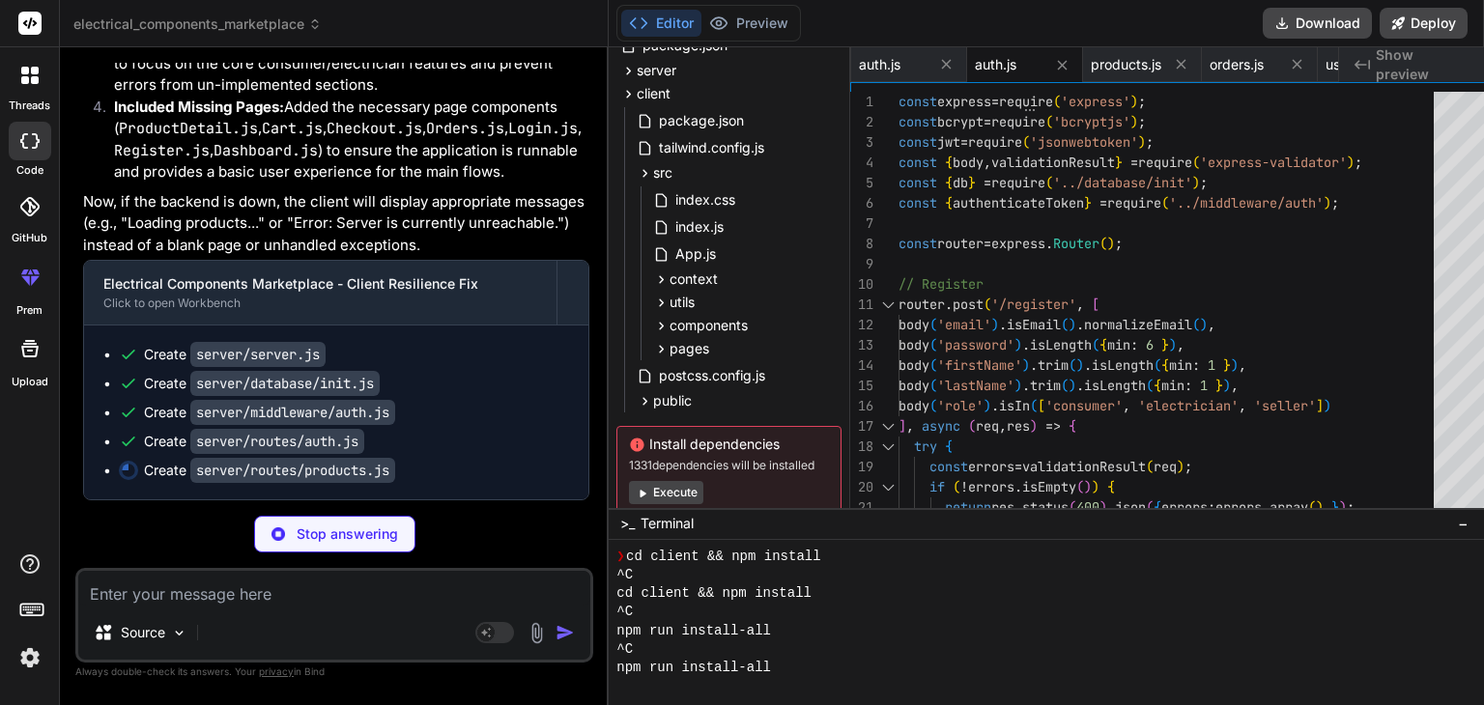
click at [450, 257] on p "Now, if the backend is down, the client will display appropriate messages (e.g.…" at bounding box center [336, 224] width 506 height 66
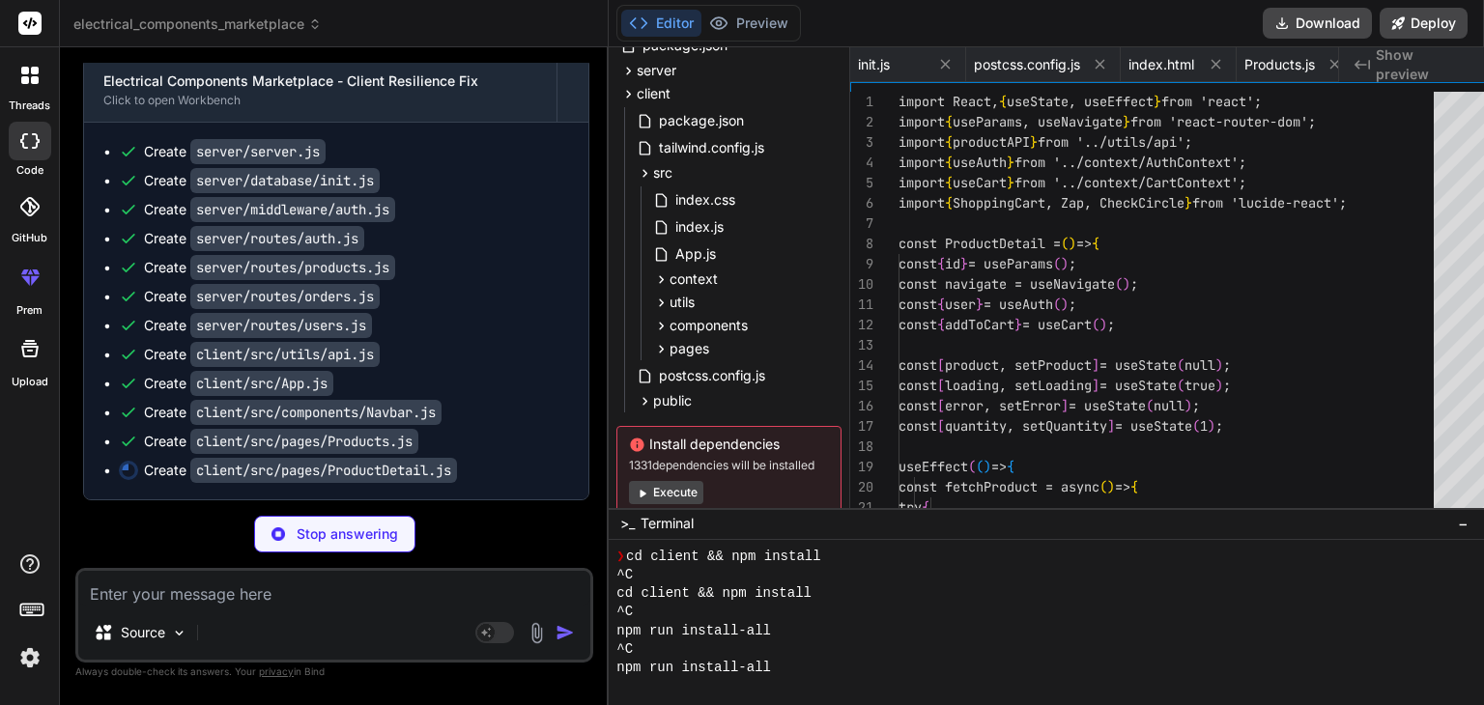
scroll to position [0, 3036]
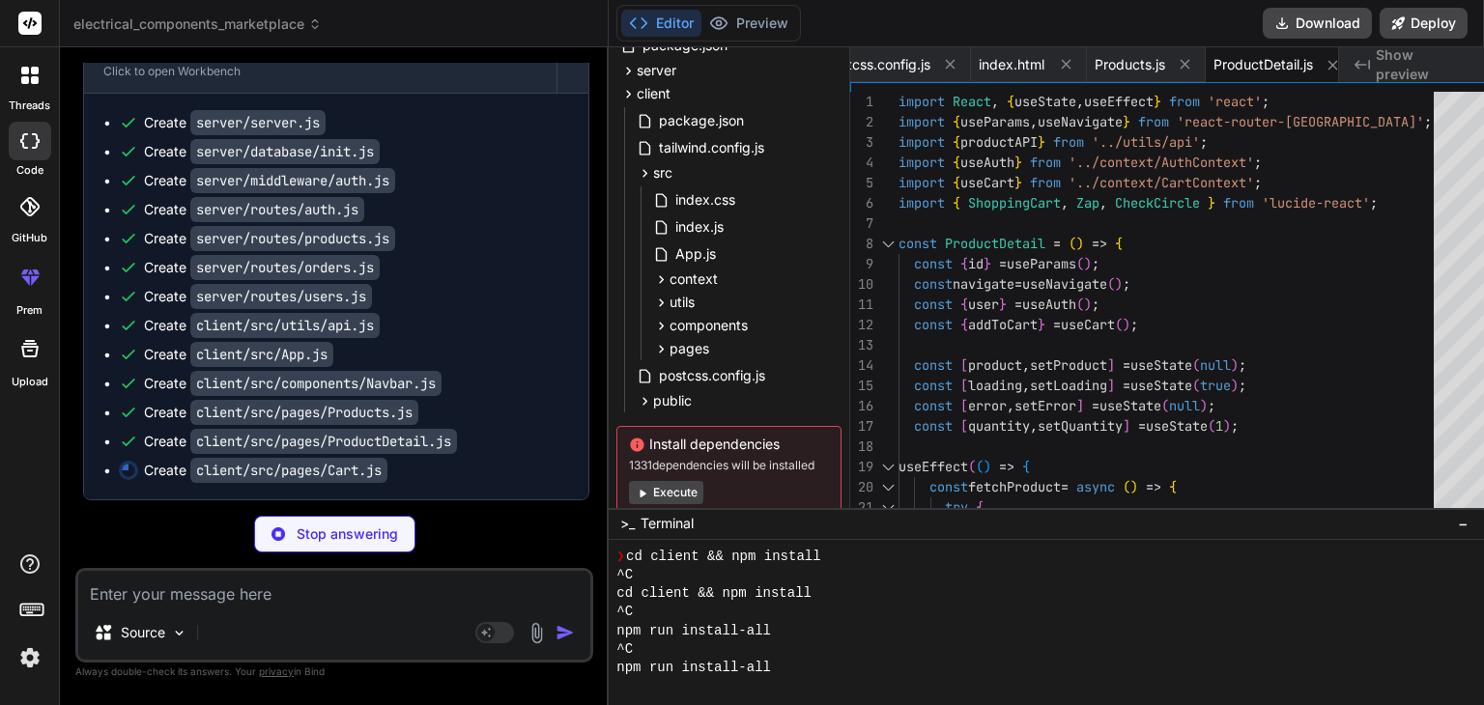
click at [525, 403] on ul "Create server/server.js Create server/database/init.js Create server/middleware…" at bounding box center [336, 296] width 466 height 367
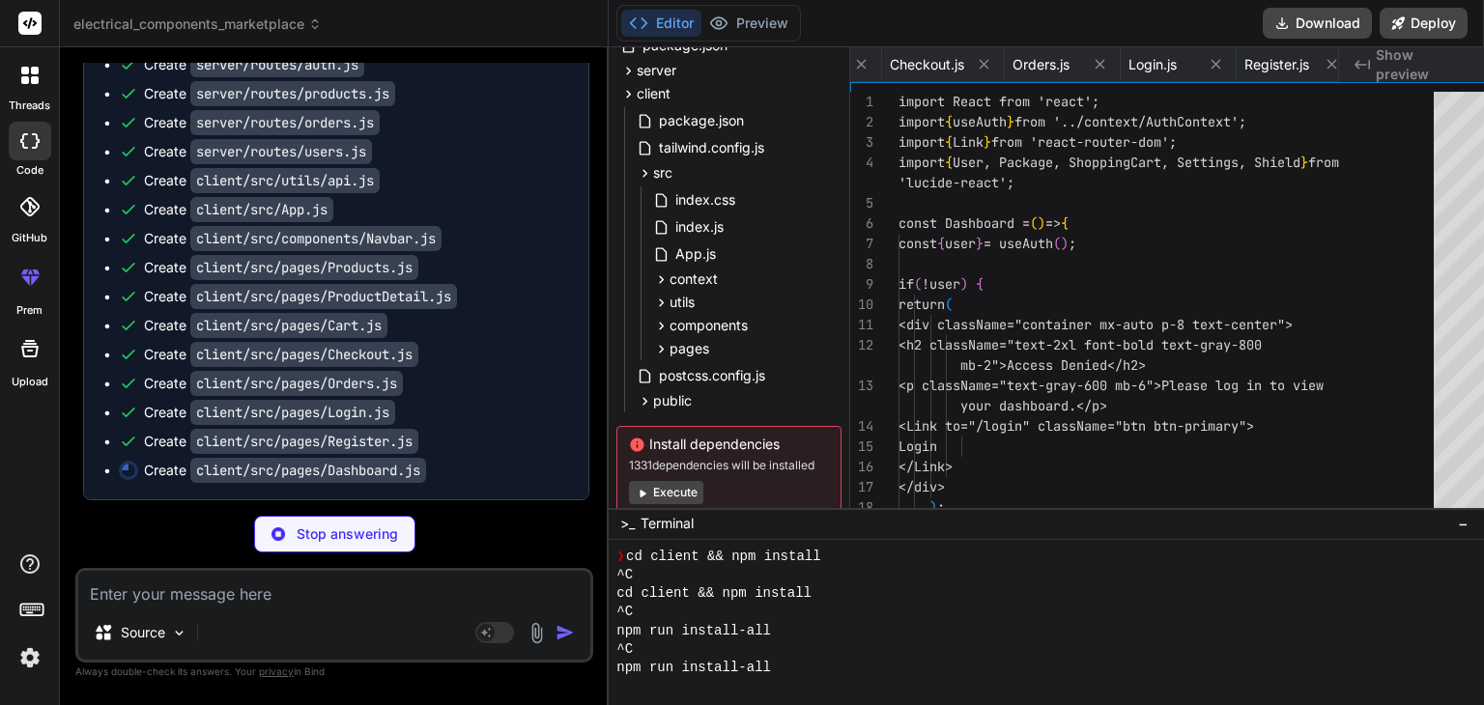
scroll to position [0, 3756]
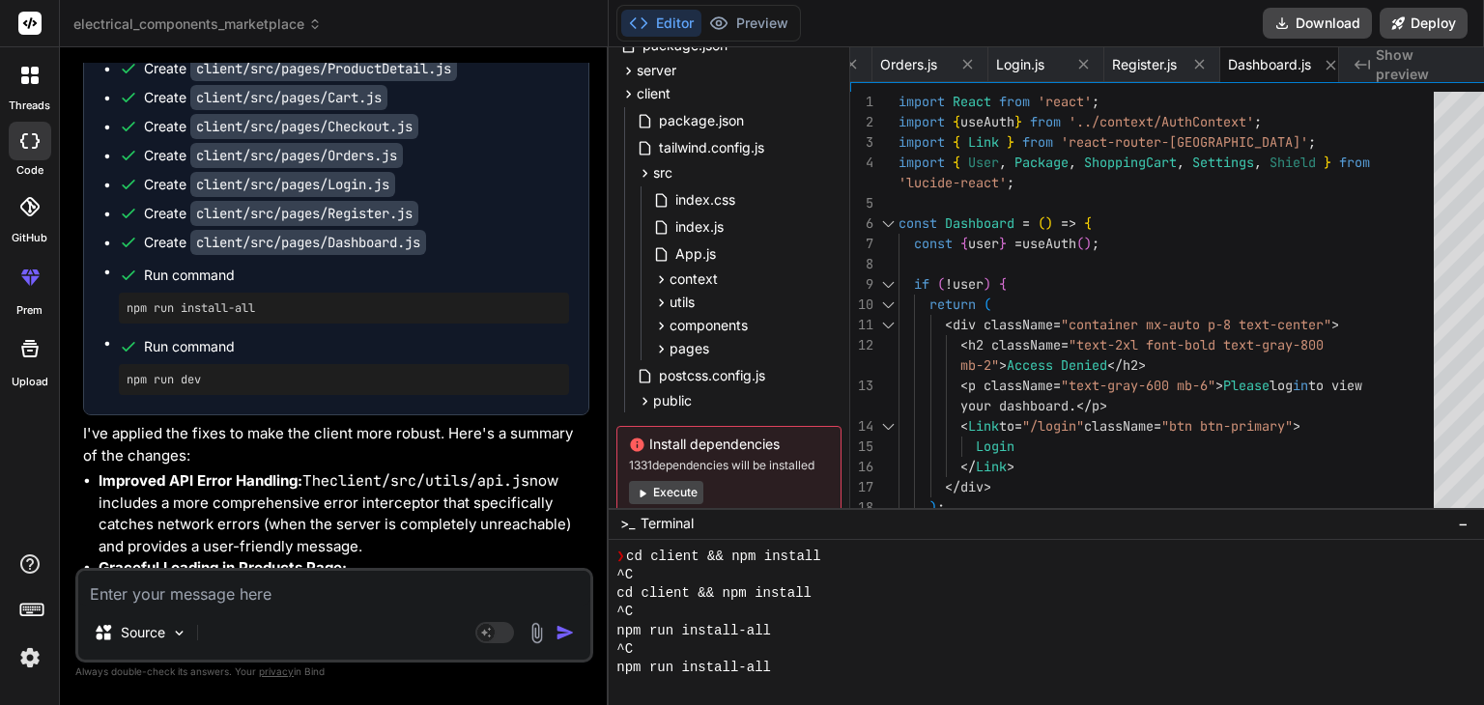
click at [552, 414] on div "Create server/server.js Create server/database/init.js Create server/middleware…" at bounding box center [336, 68] width 504 height 694
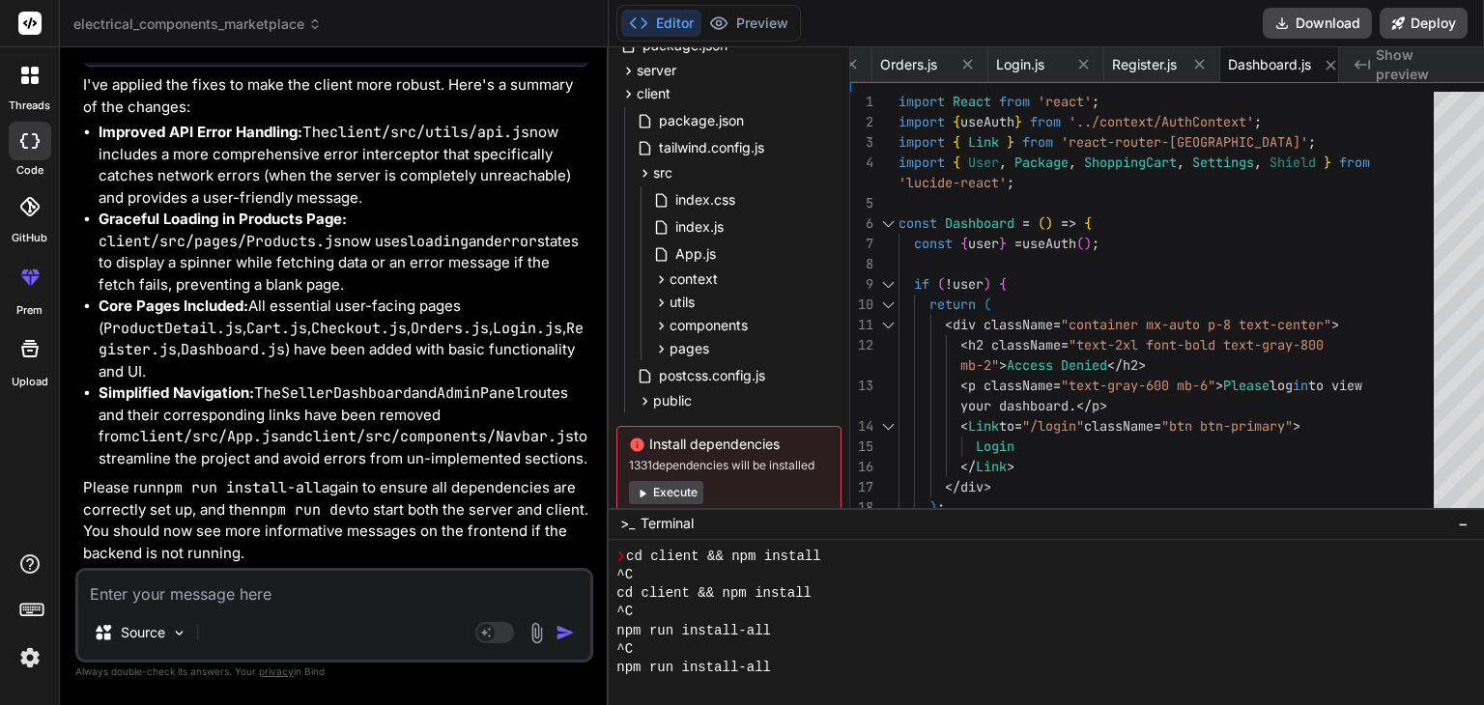
scroll to position [8694, 0]
click at [244, 595] on textarea at bounding box center [334, 588] width 512 height 35
paste textarea "Inserting sample products... [0] Creating demo users... [0] undefined:0 [0] [0]…"
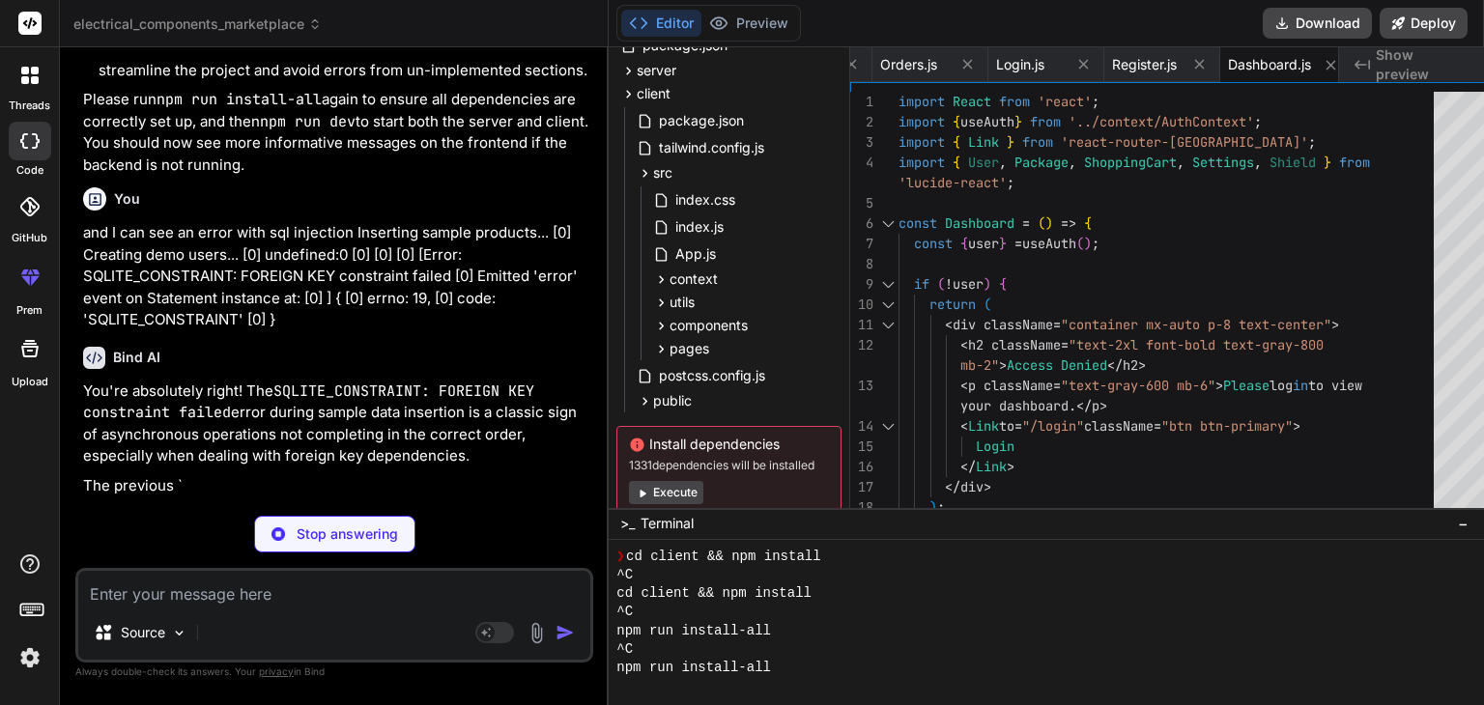
scroll to position [8982, 0]
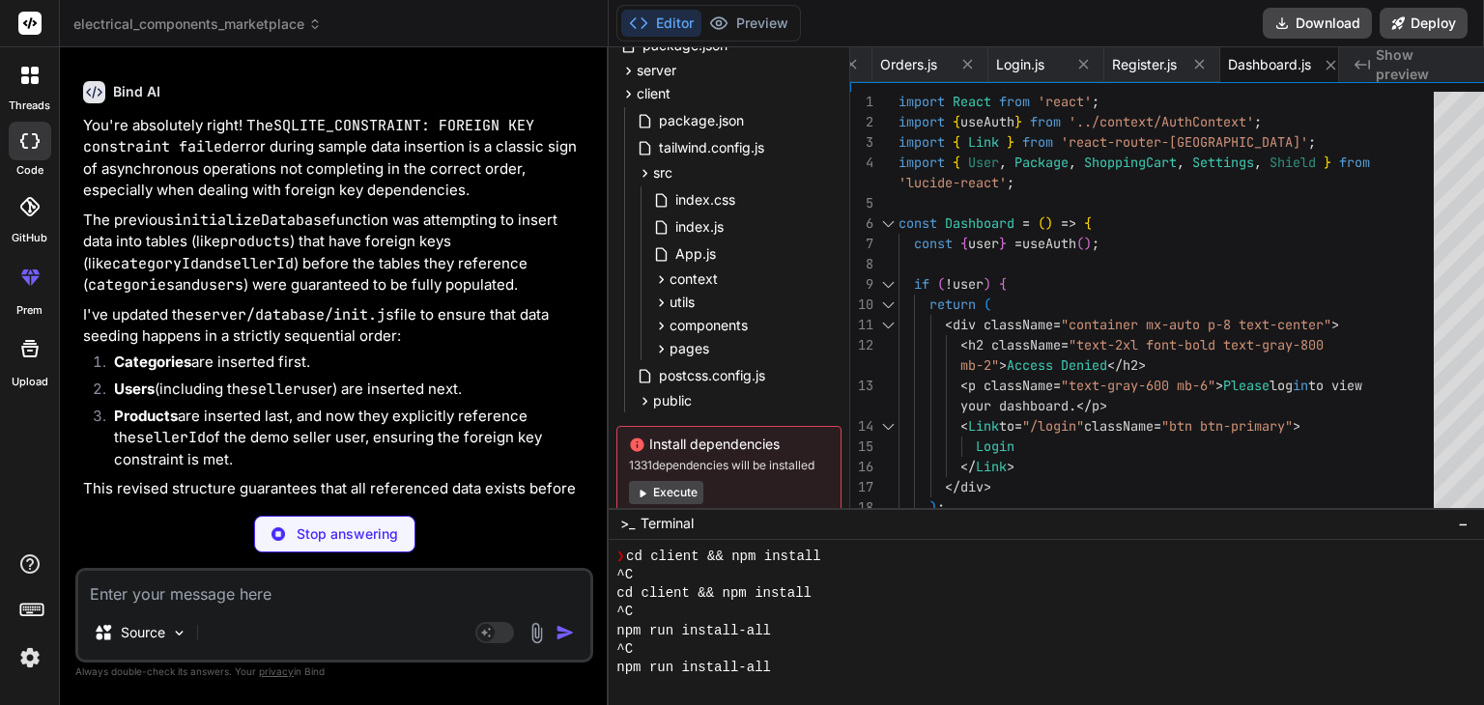
click at [429, 446] on div "Bind AI You're absolutely right! The SQLITE_CONSTRAINT: FOREIGN KEY constraint …" at bounding box center [336, 358] width 506 height 585
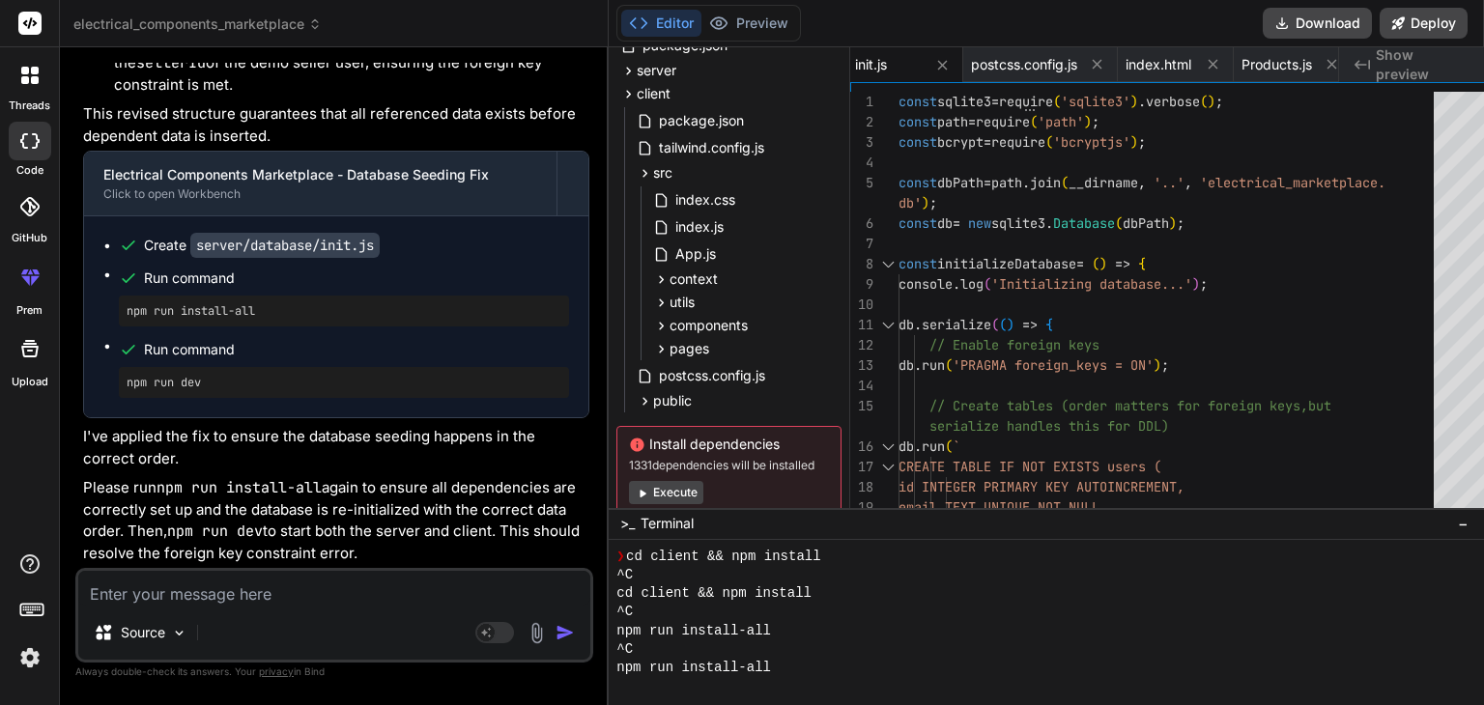
scroll to position [9723, 0]
click at [1297, 24] on button "Download" at bounding box center [1317, 23] width 109 height 31
click at [281, 590] on textarea at bounding box center [334, 588] width 512 height 35
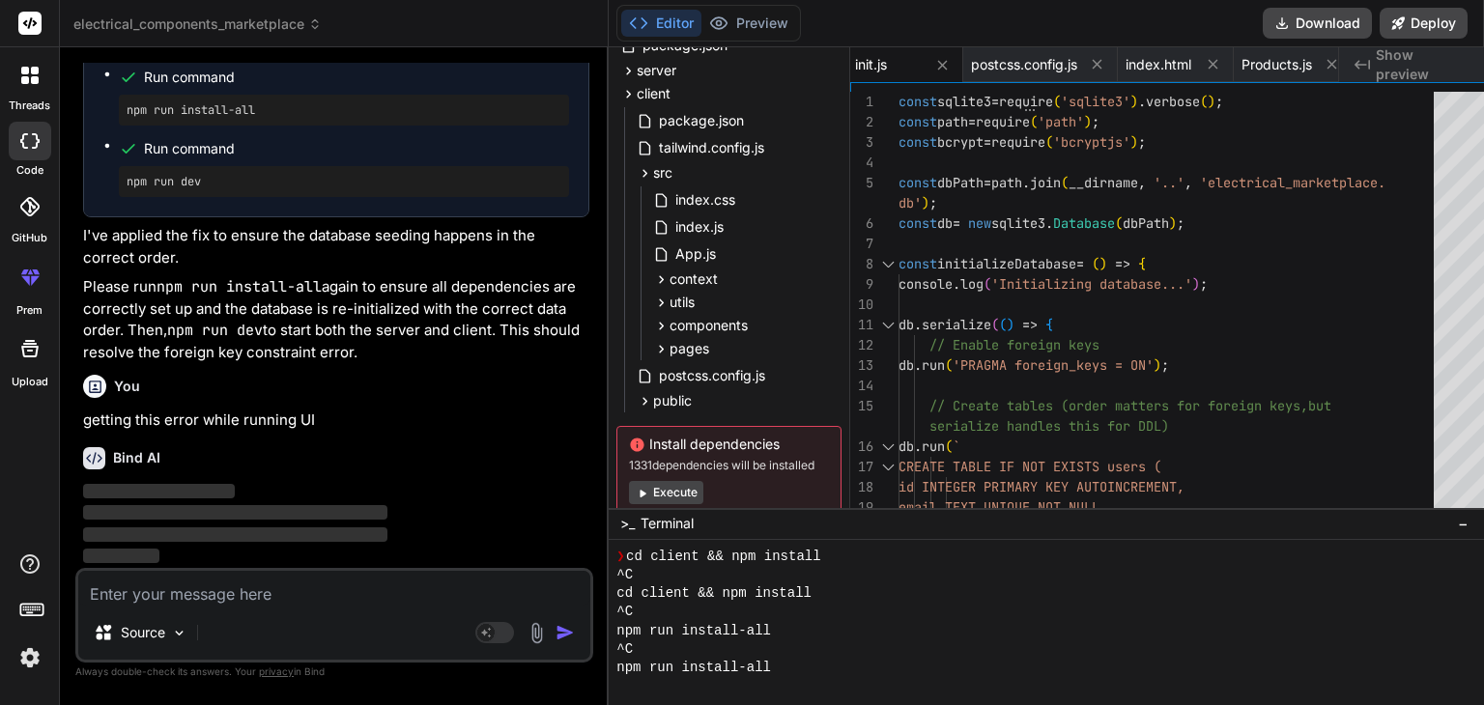
scroll to position [9923, 0]
paste textarea "[eslint] src\pages\Checkout.js Line 72:10: 'Link' is not defined react/jsx-no-u…"
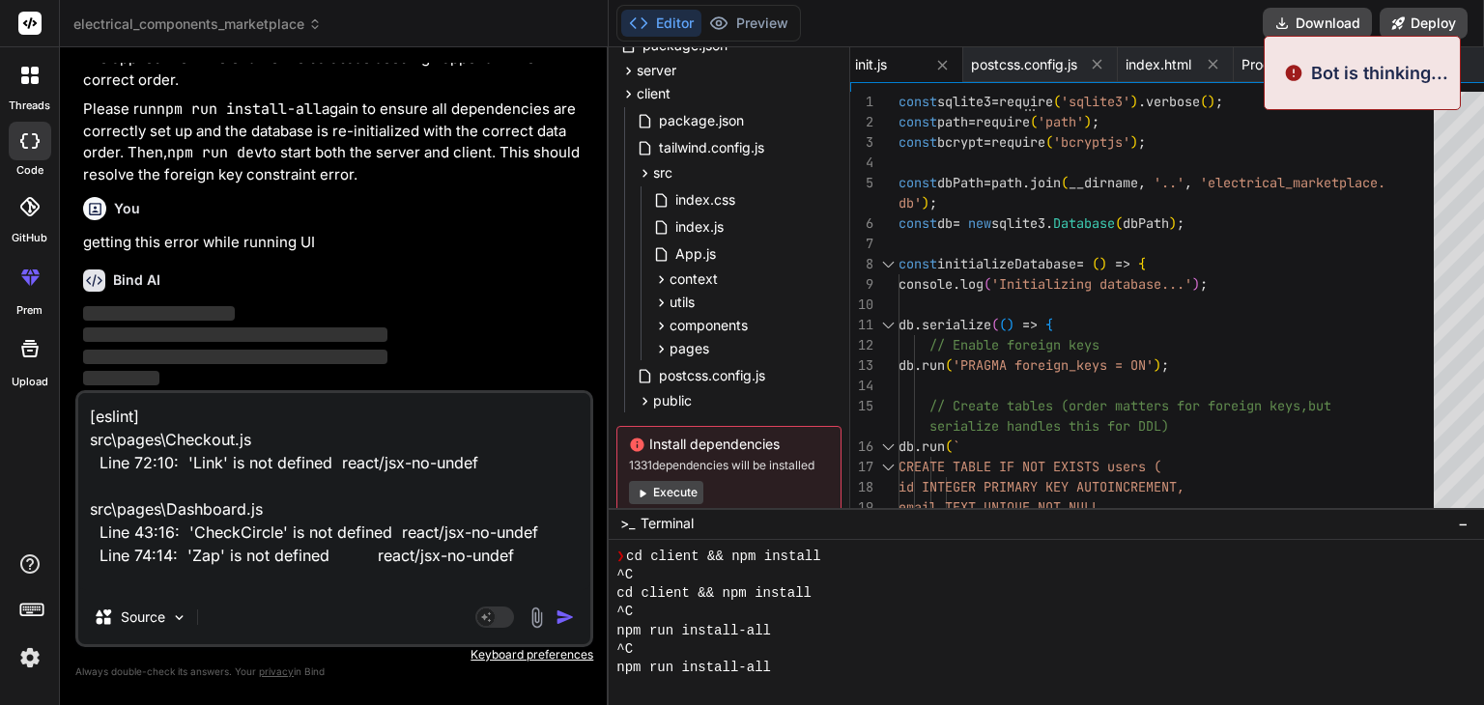
click at [555, 616] on img "button" at bounding box center [564, 617] width 19 height 19
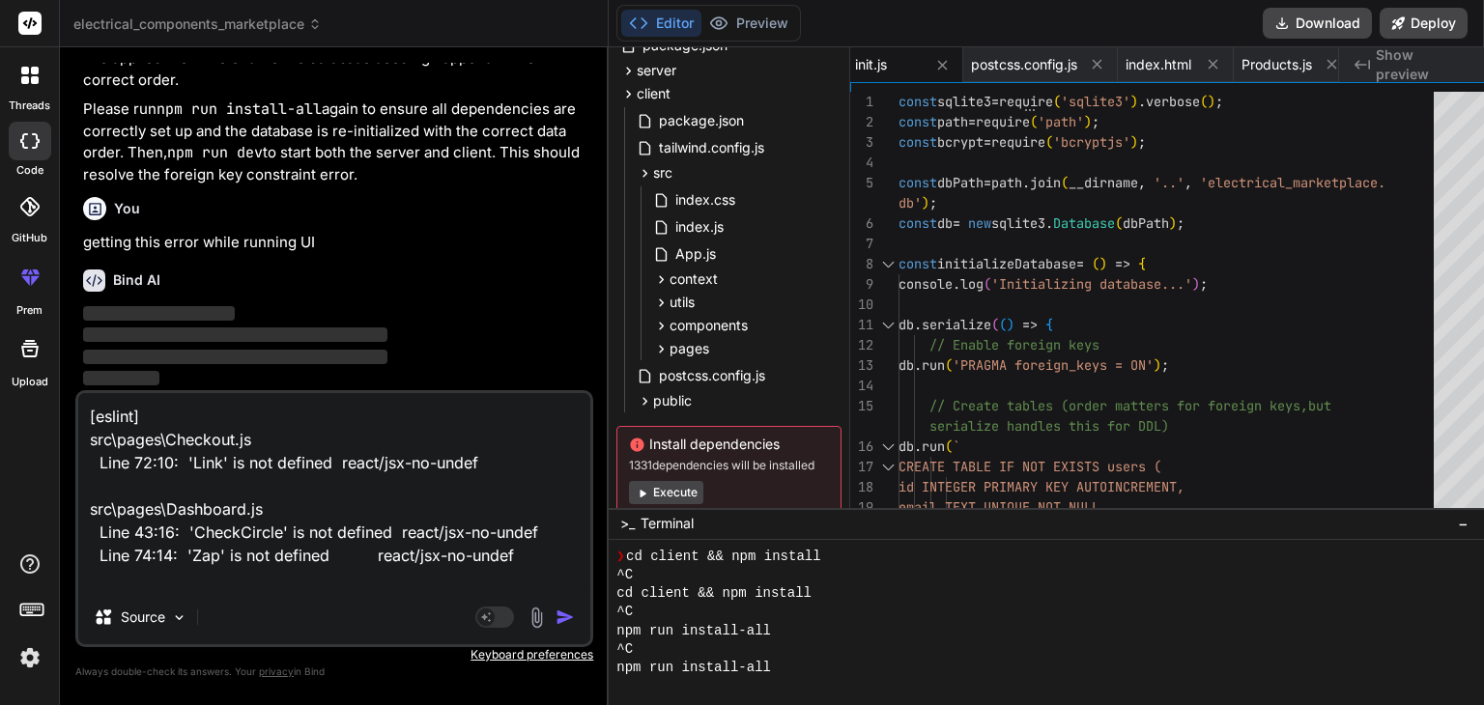
click at [555, 611] on img "button" at bounding box center [564, 617] width 19 height 19
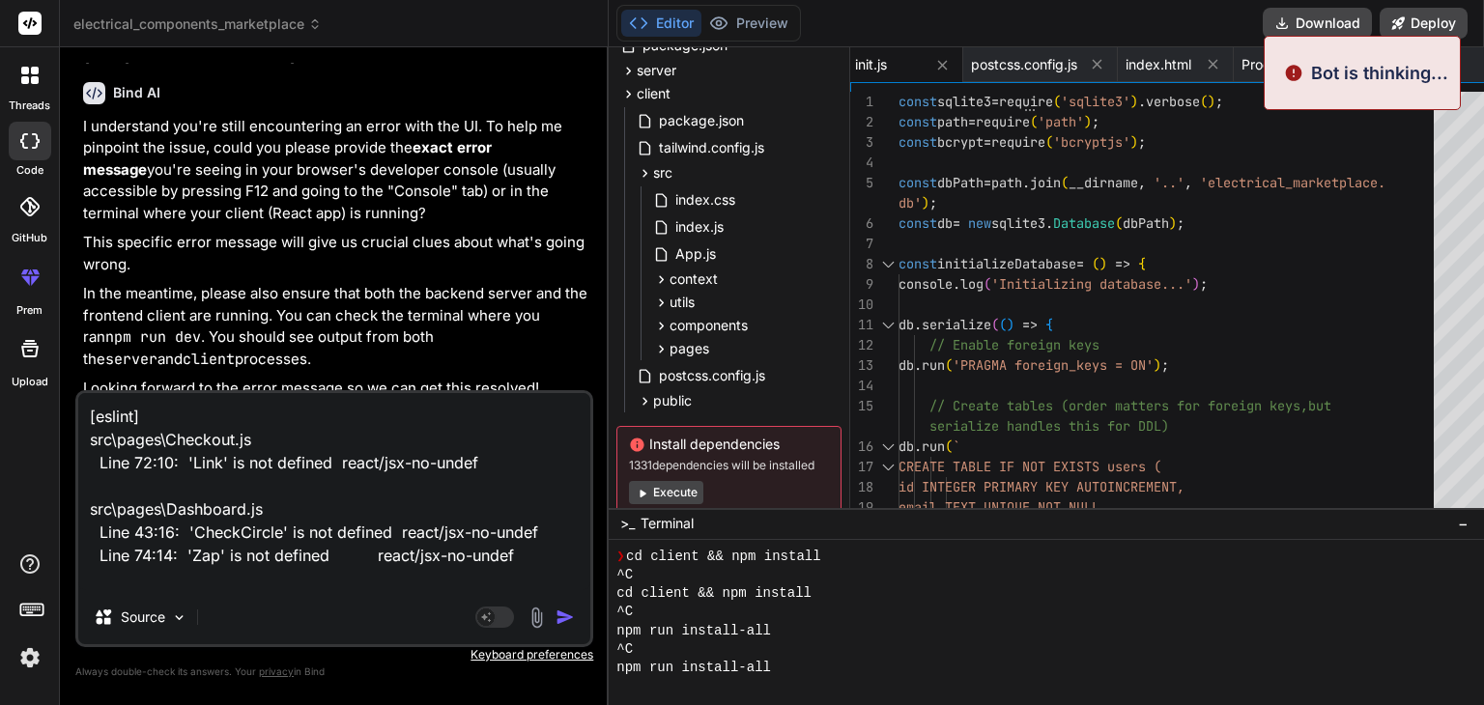
click at [555, 619] on img "button" at bounding box center [564, 617] width 19 height 19
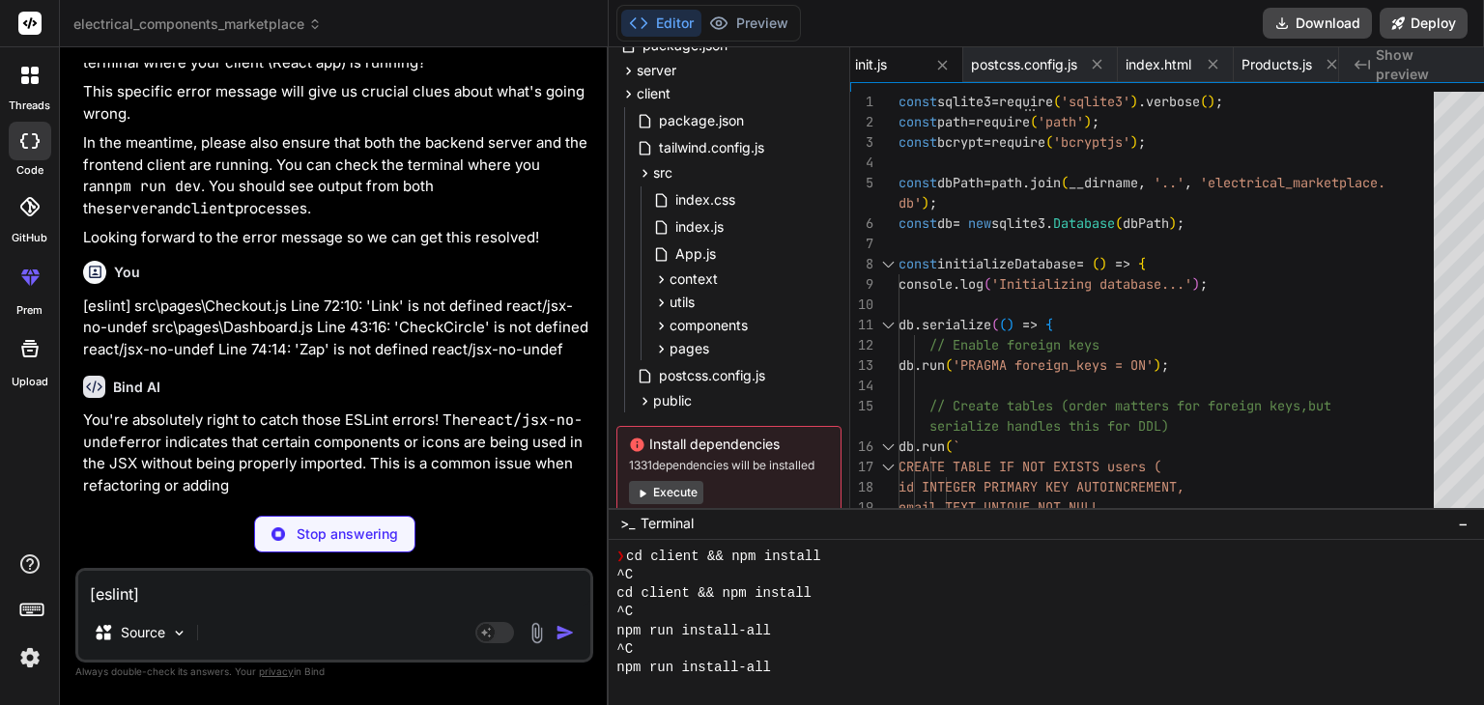
scroll to position [10391, 0]
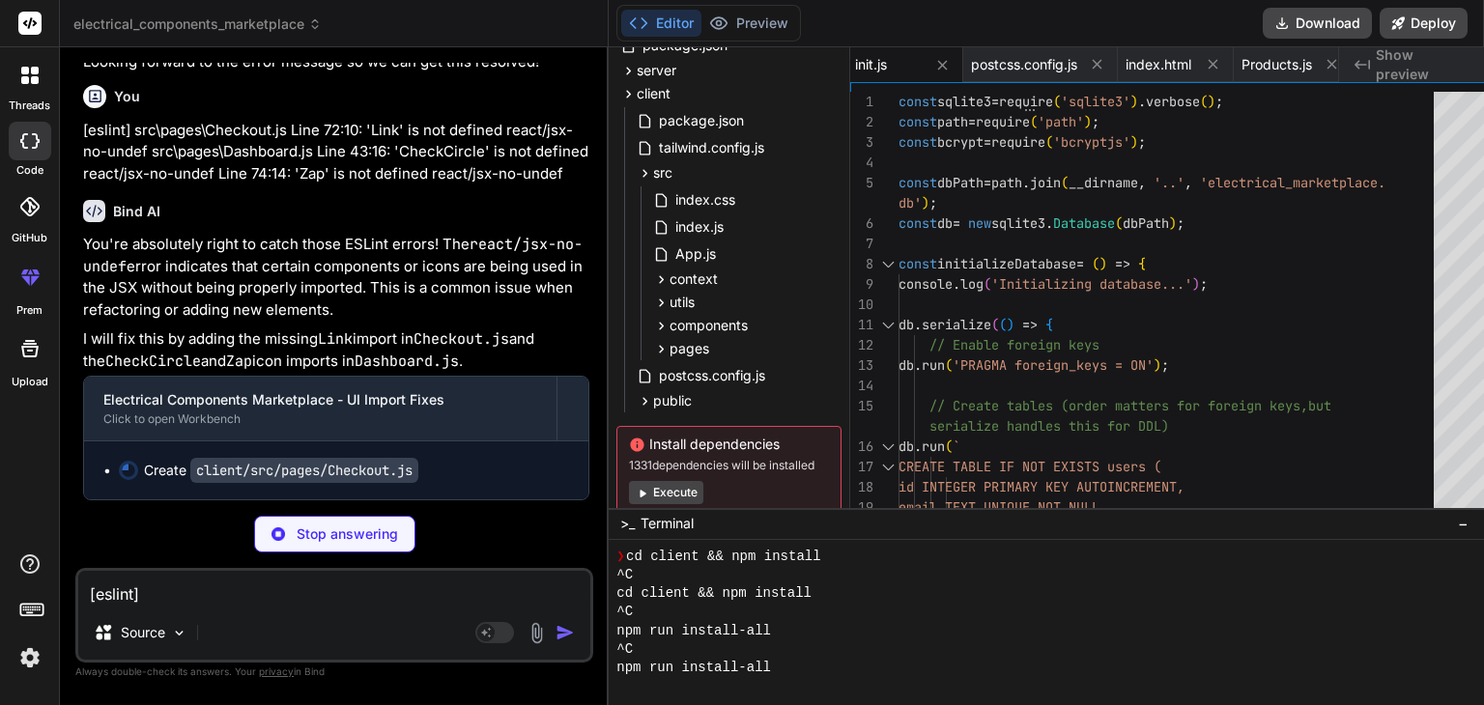
click at [481, 185] on p "[eslint] src\pages\Checkout.js Line 72:10: 'Link' is not defined react/jsx-no-u…" at bounding box center [336, 153] width 506 height 66
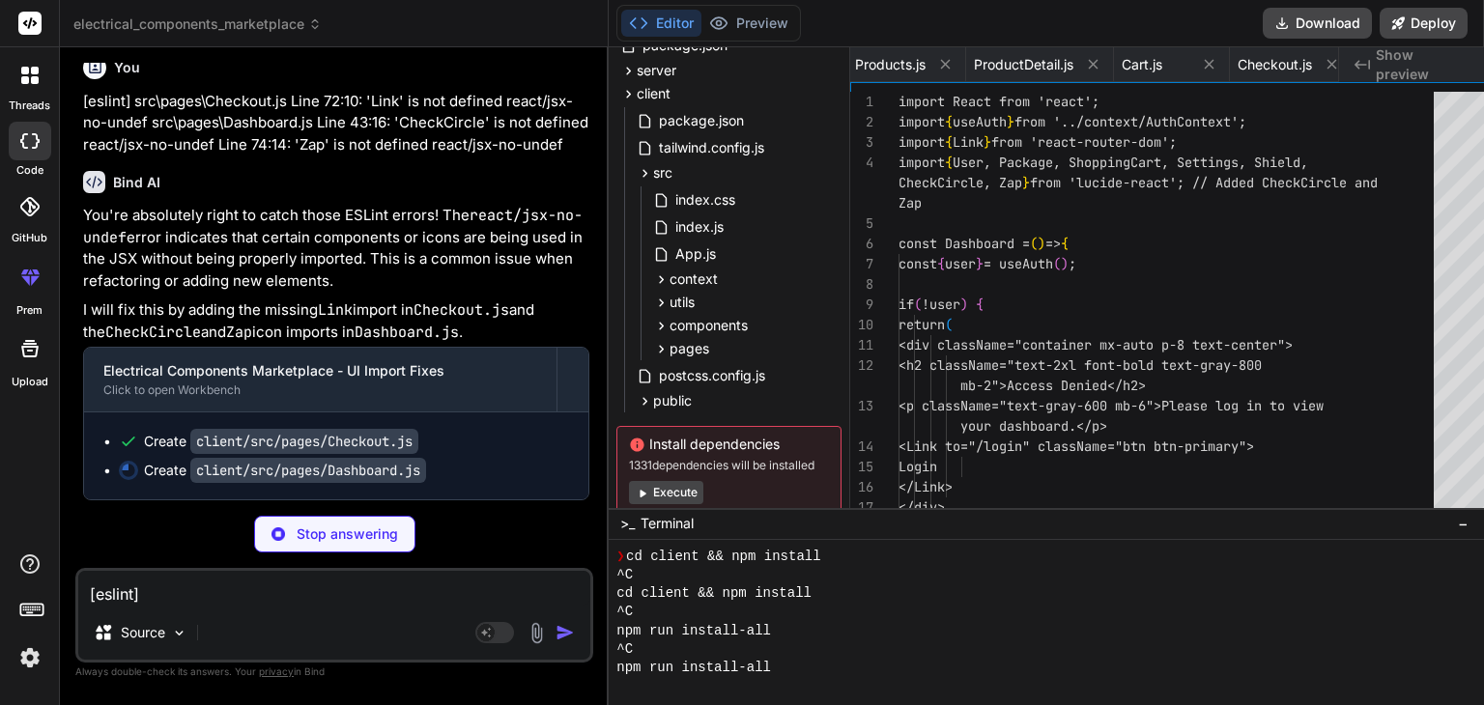
scroll to position [0, 3756]
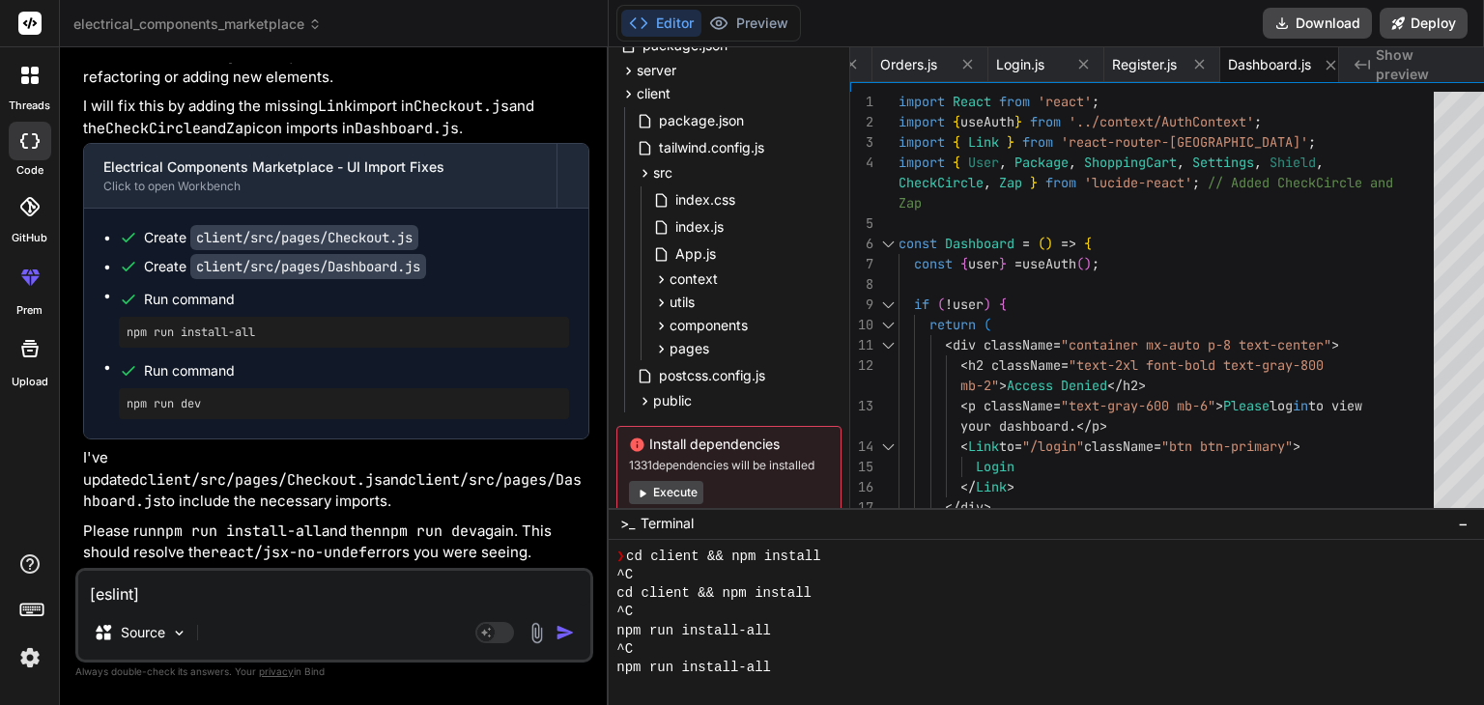
click at [499, 139] on p "I will fix this by adding the missing Link import in Checkout.js and the CheckC…" at bounding box center [336, 117] width 506 height 43
click at [333, 602] on textarea "[eslint] src\pages\Checkout.js Line 72:10: 'Link' is not defined react/jsx-no-u…" at bounding box center [334, 588] width 512 height 35
paste textarea "Inserting default categories... [0] Creating demo users... [0] Inserting sample…"
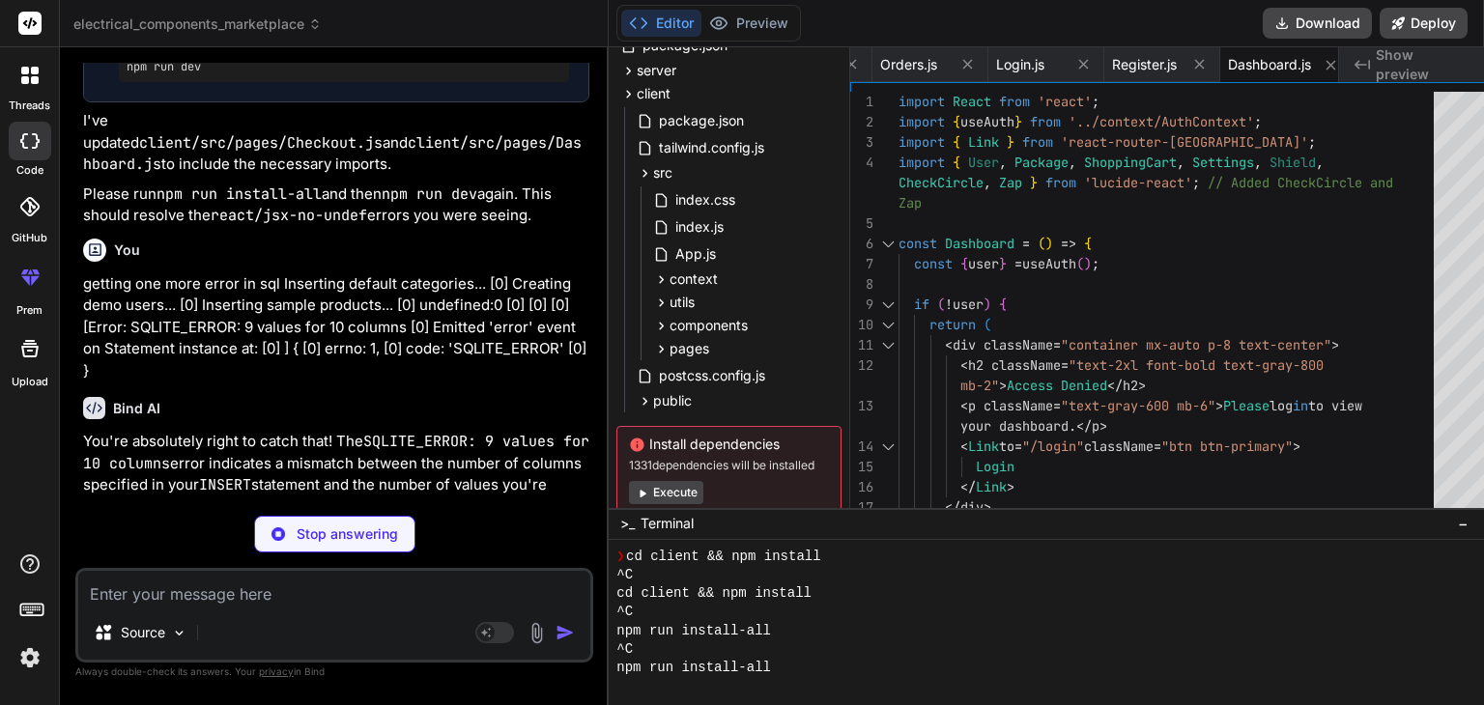
scroll to position [11135, 0]
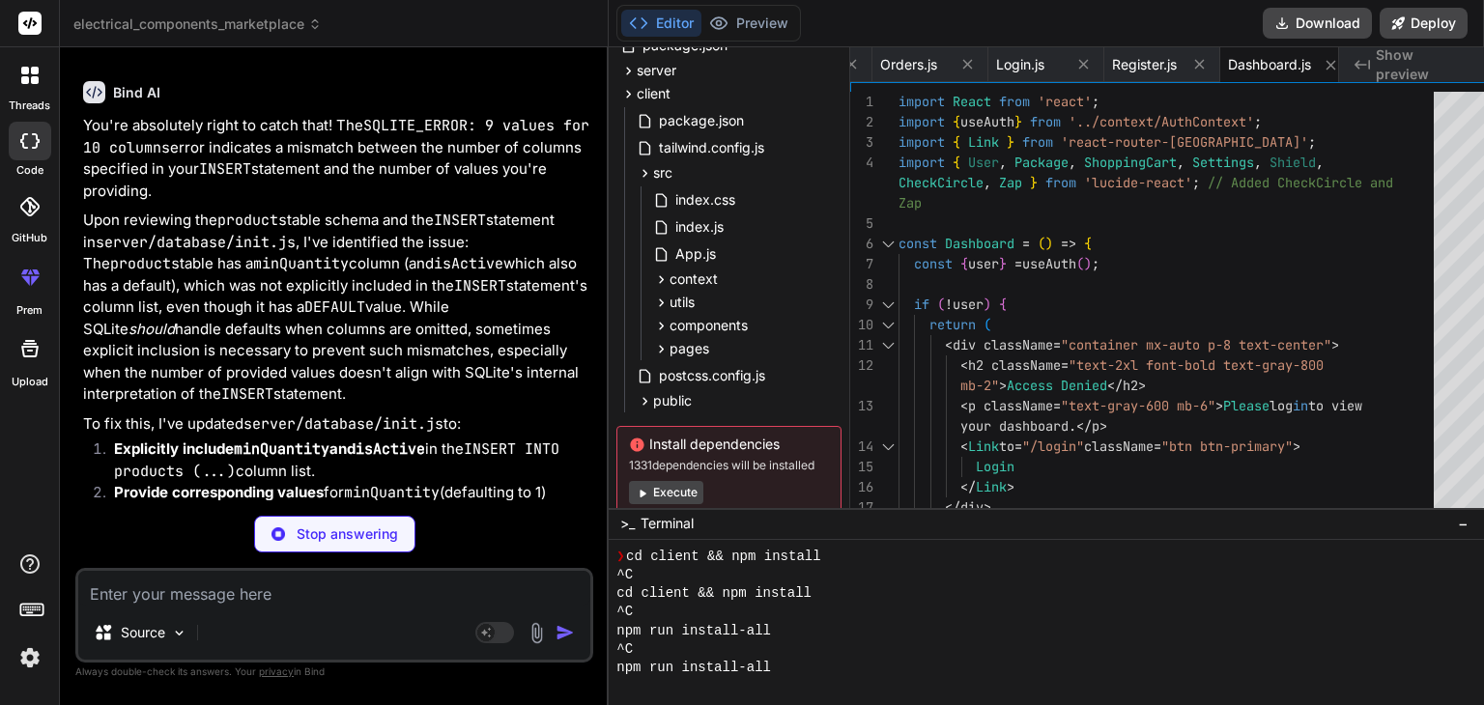
click at [373, 157] on code "SQLITE_ERROR: 9 values for 10 columns" at bounding box center [340, 137] width 515 height 42
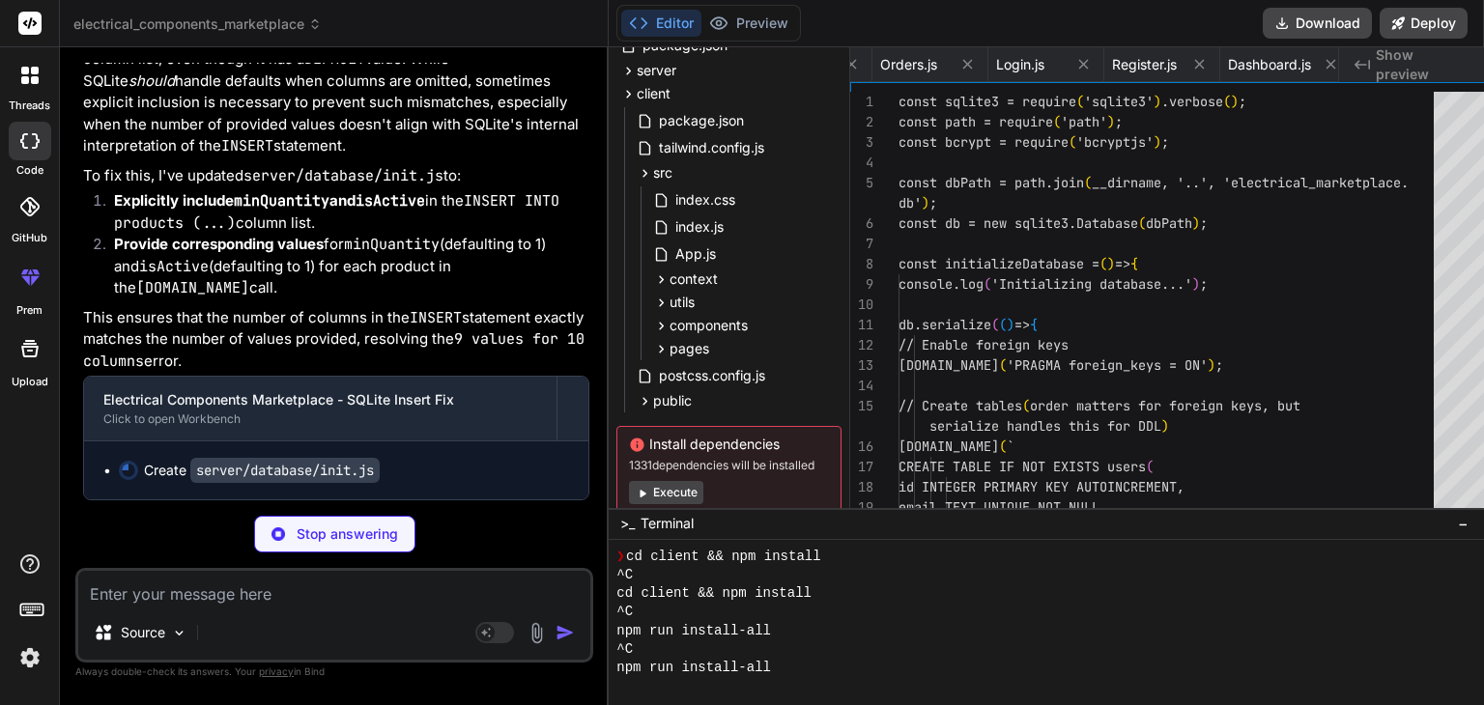
scroll to position [0, 2889]
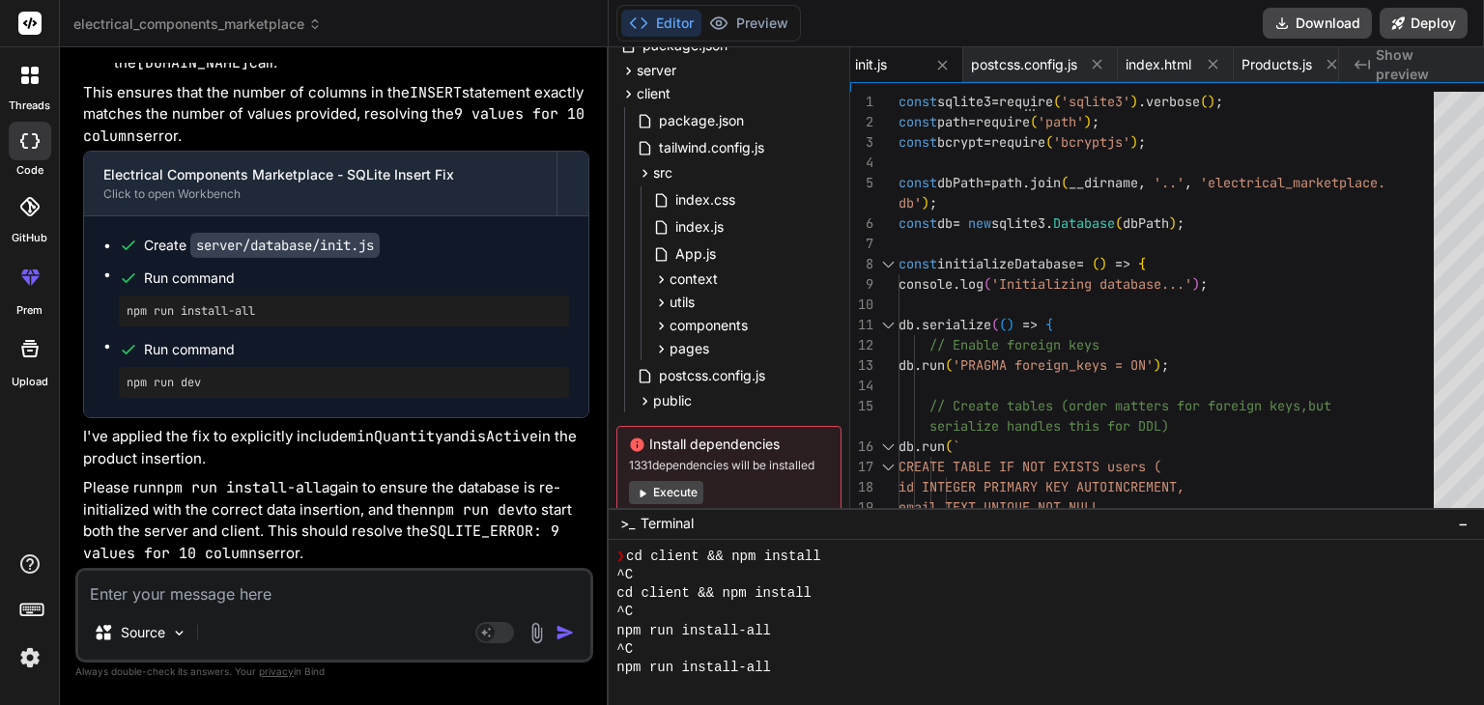
click at [452, 255] on div "Create server/database/init.js" at bounding box center [344, 245] width 450 height 19
click at [1294, 23] on button "Download" at bounding box center [1317, 23] width 109 height 31
click at [250, 590] on textarea at bounding box center [334, 588] width 512 height 35
click at [386, 588] on textarea "I am not able to see view order screen a" at bounding box center [334, 588] width 512 height 35
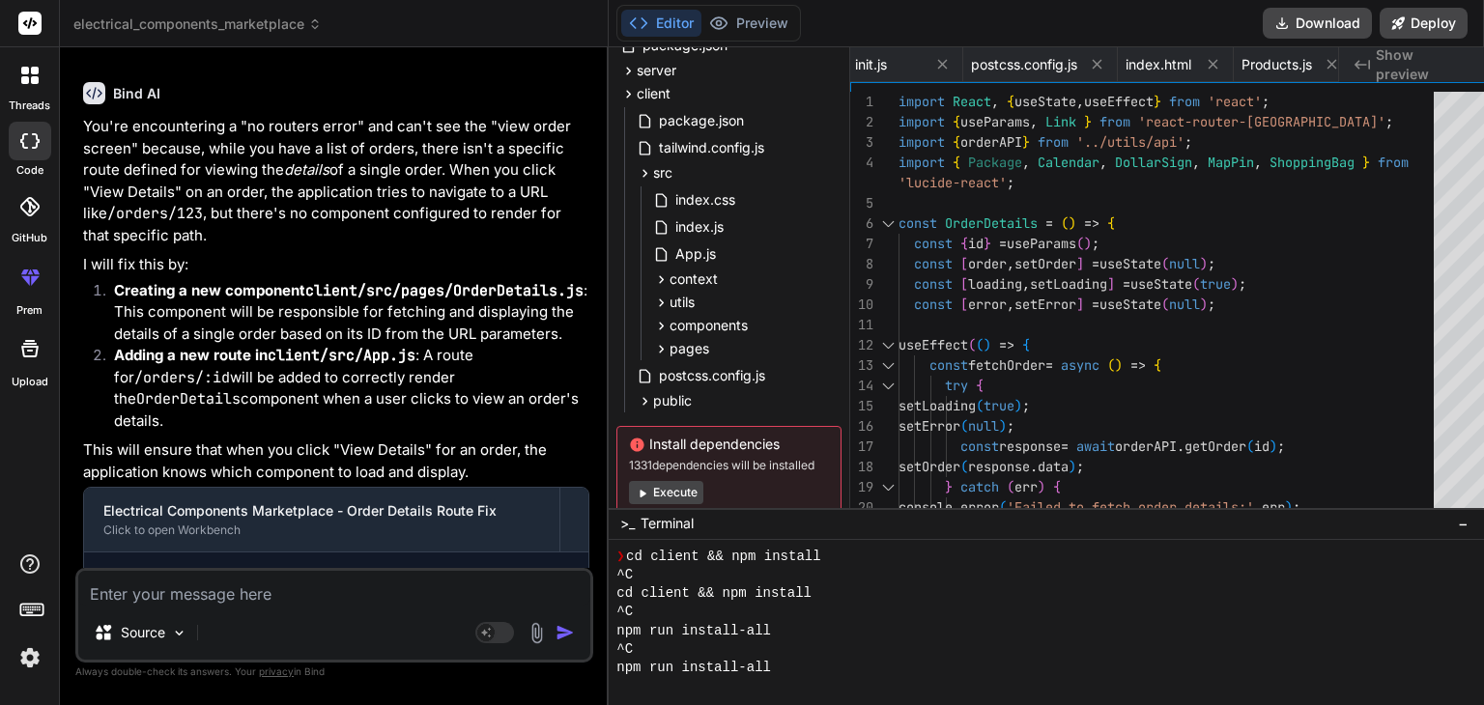
scroll to position [0, 3898]
click at [401, 104] on div "Bind AI" at bounding box center [336, 93] width 506 height 22
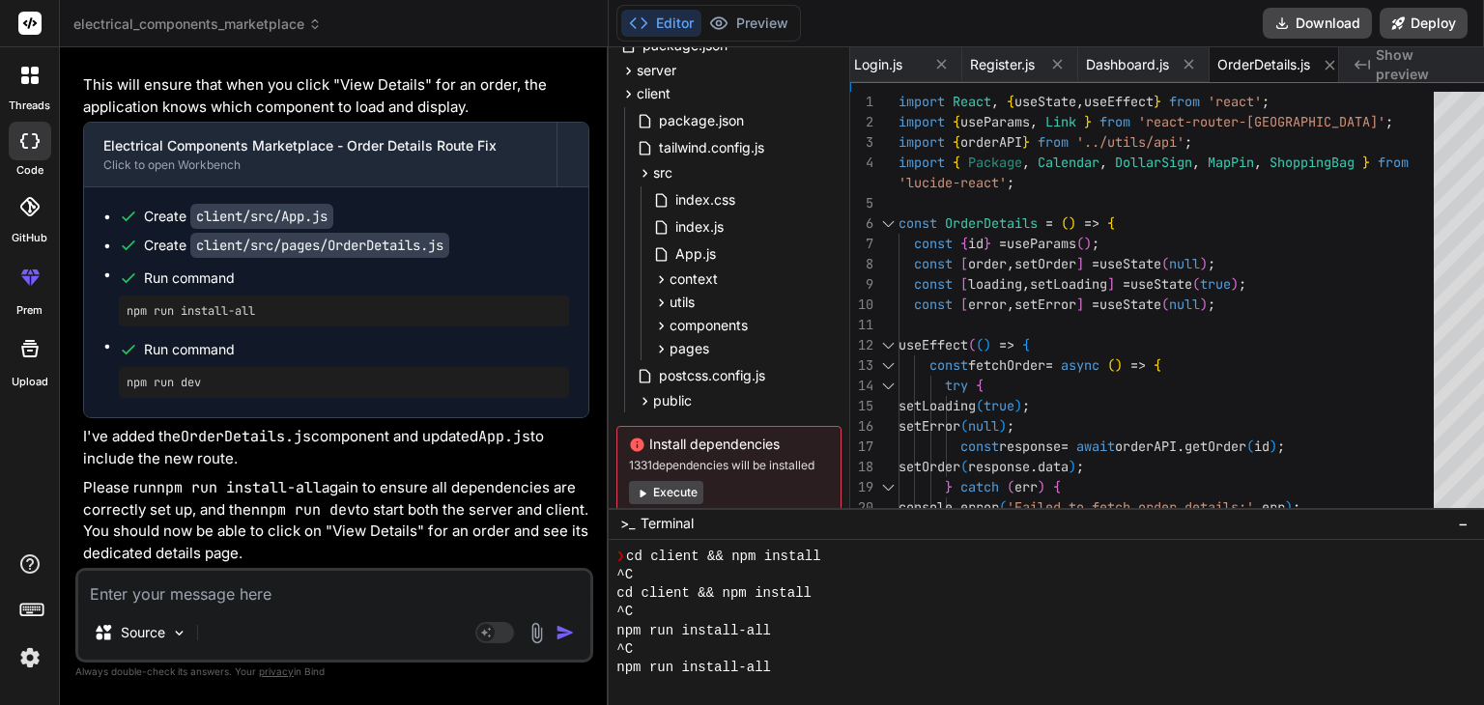
scroll to position [12949, 0]
click at [380, 611] on div "Source Agent Mode. When this toggle is activated, AI automatically makes decisi…" at bounding box center [334, 615] width 518 height 95
click at [274, 589] on textarea at bounding box center [334, 588] width 512 height 35
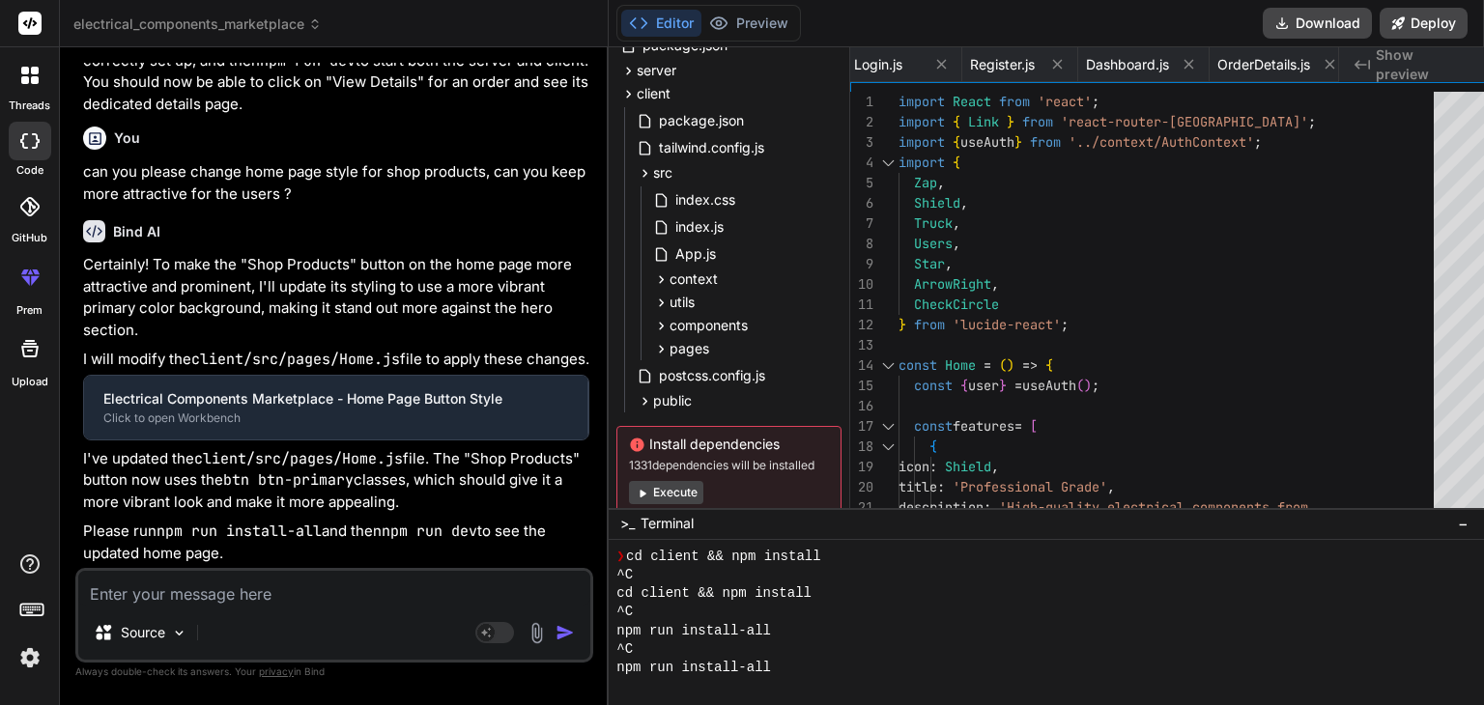
scroll to position [0, 2658]
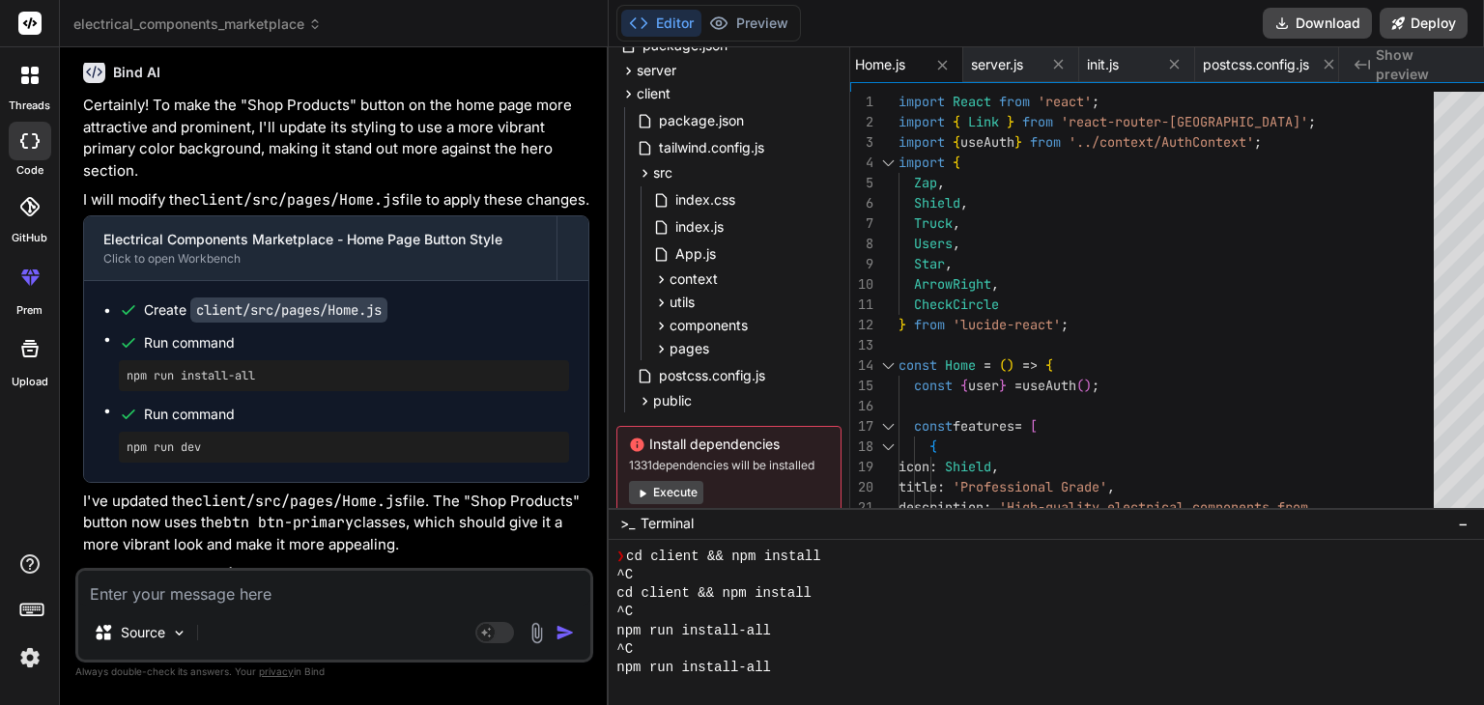
click at [402, 182] on p "Certainly! To make the "Shop Products" button on the home page more attractive …" at bounding box center [336, 138] width 506 height 87
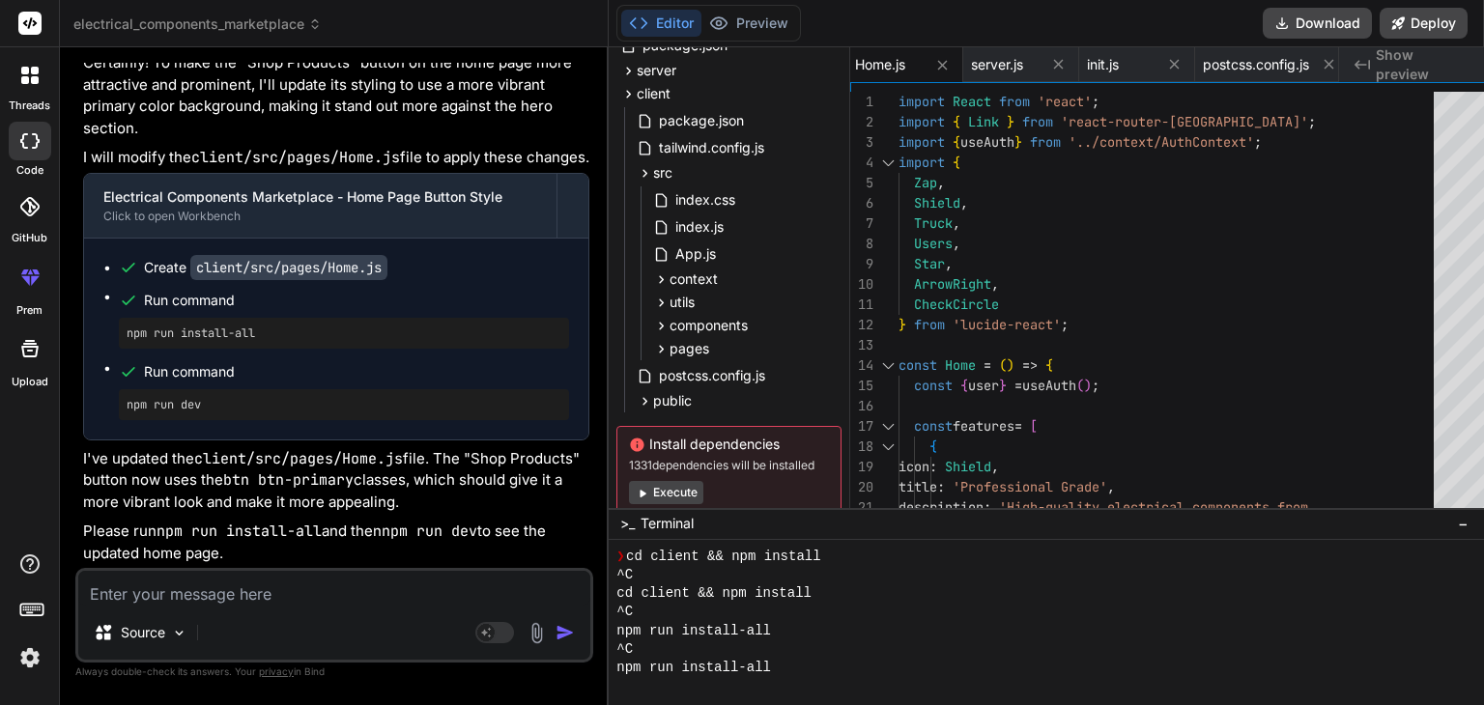
scroll to position [13621, 0]
click at [282, 587] on textarea at bounding box center [334, 588] width 512 height 35
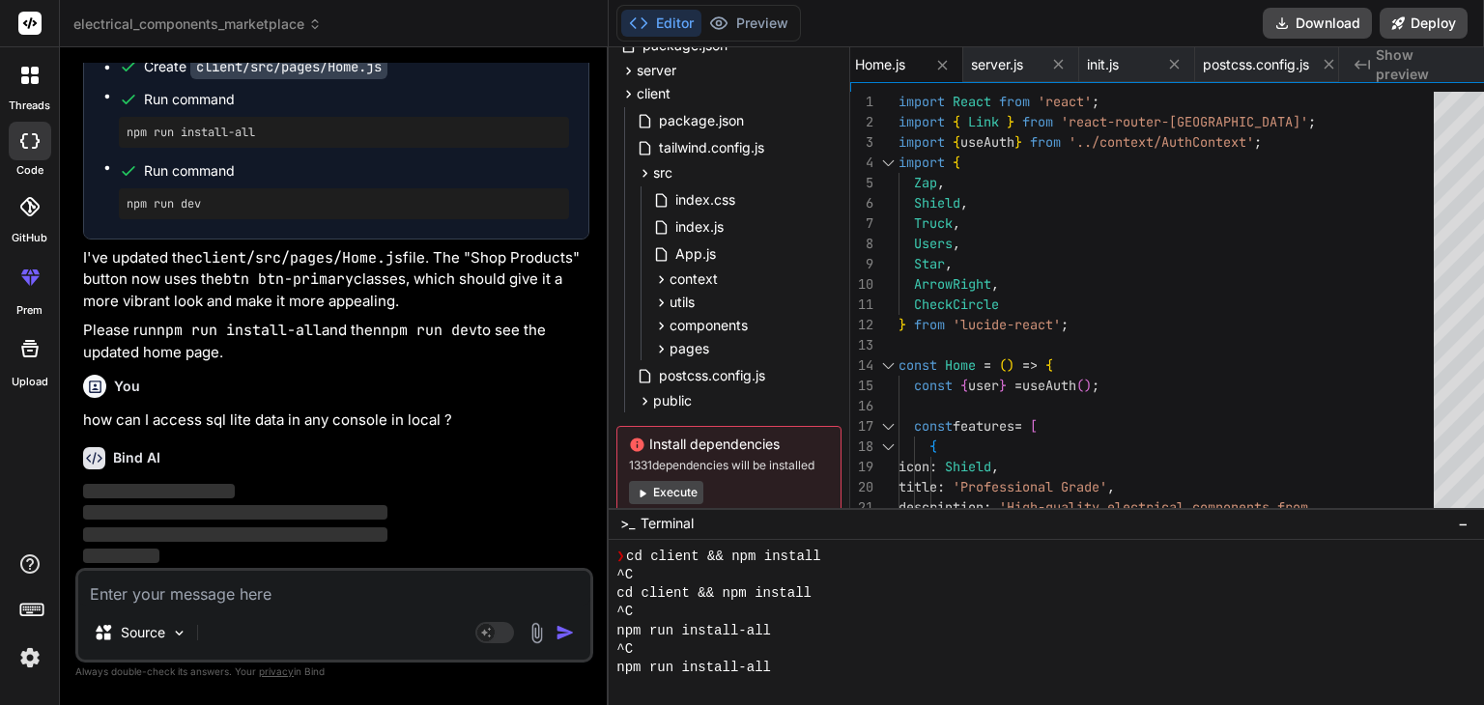
scroll to position [13821, 0]
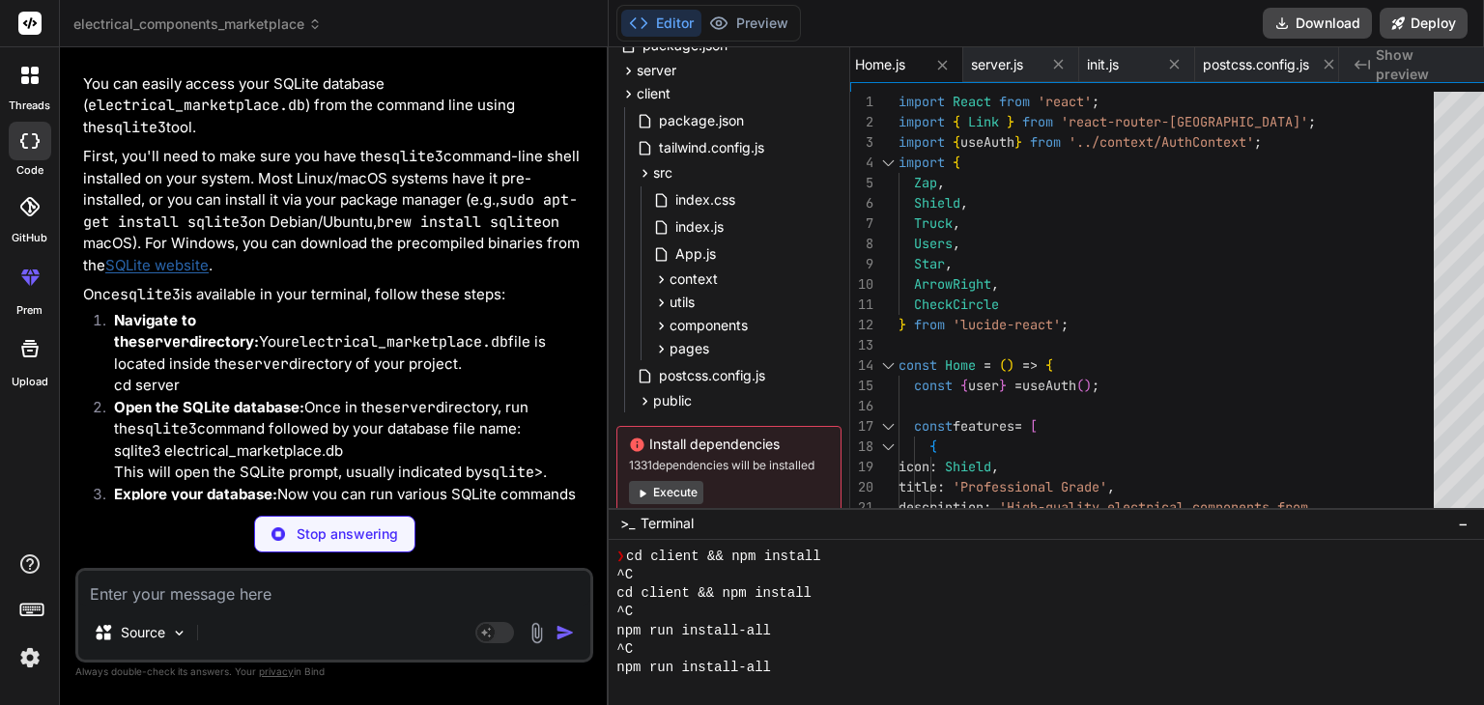
click at [416, 62] on div "Bind AI" at bounding box center [336, 51] width 506 height 22
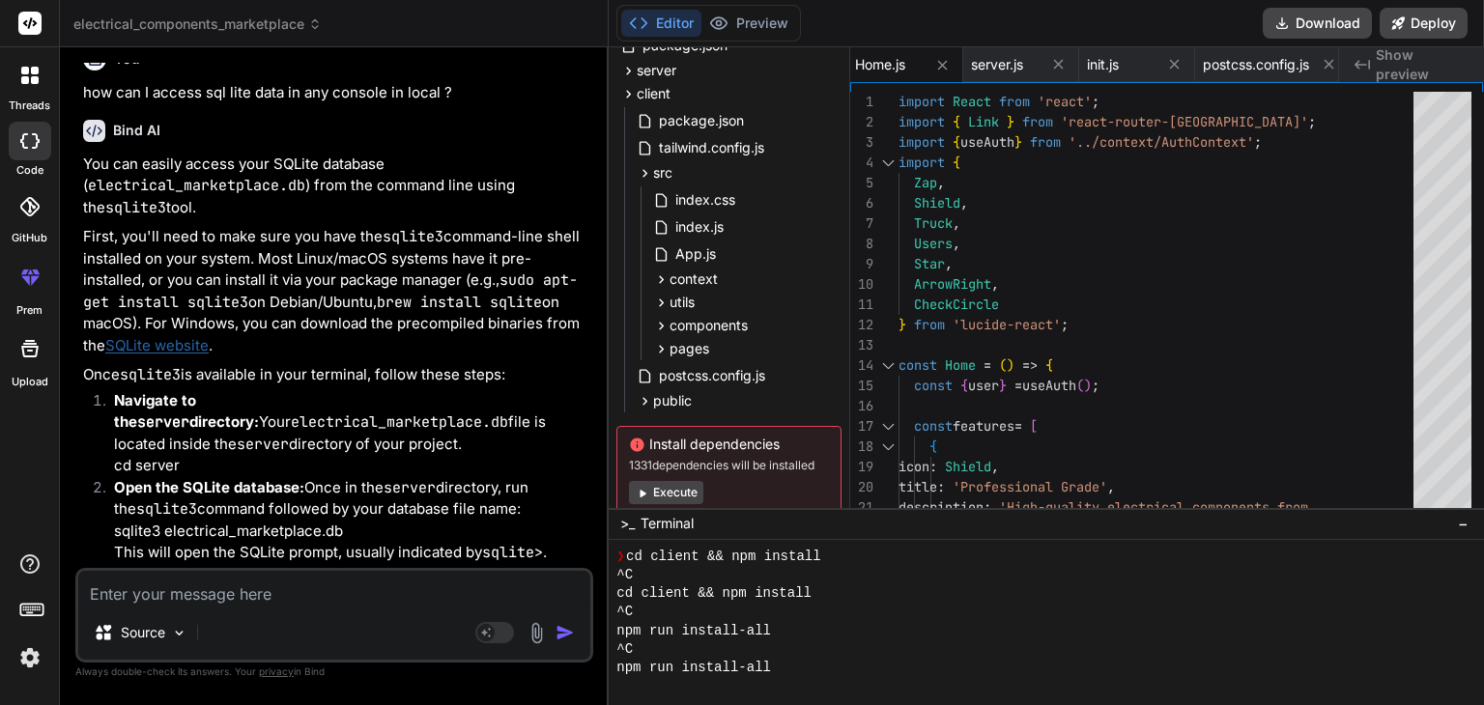
scroll to position [13779, 0]
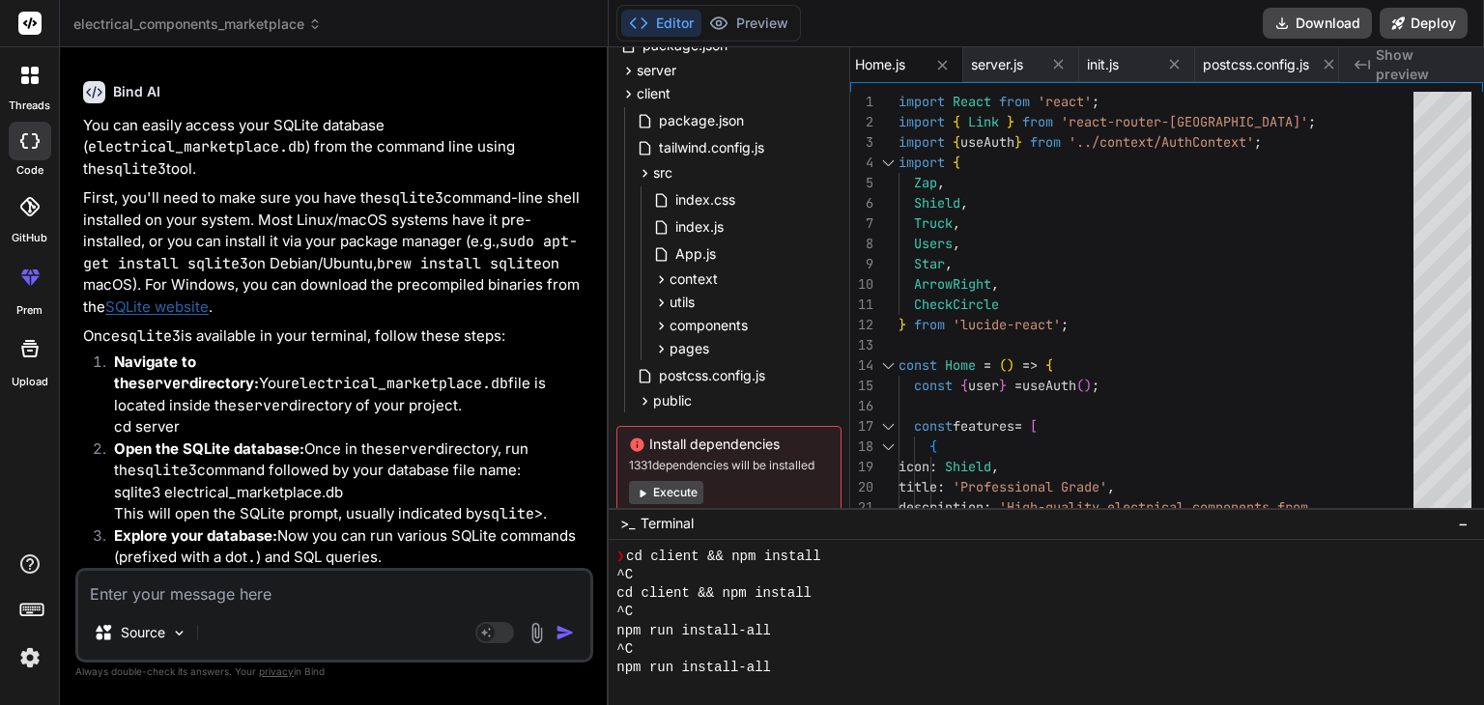
click at [173, 316] on link "SQLite website" at bounding box center [156, 307] width 103 height 18
click at [335, 318] on p "First, you'll need to make sure you have the sqlite3 command-line shell install…" at bounding box center [336, 252] width 506 height 130
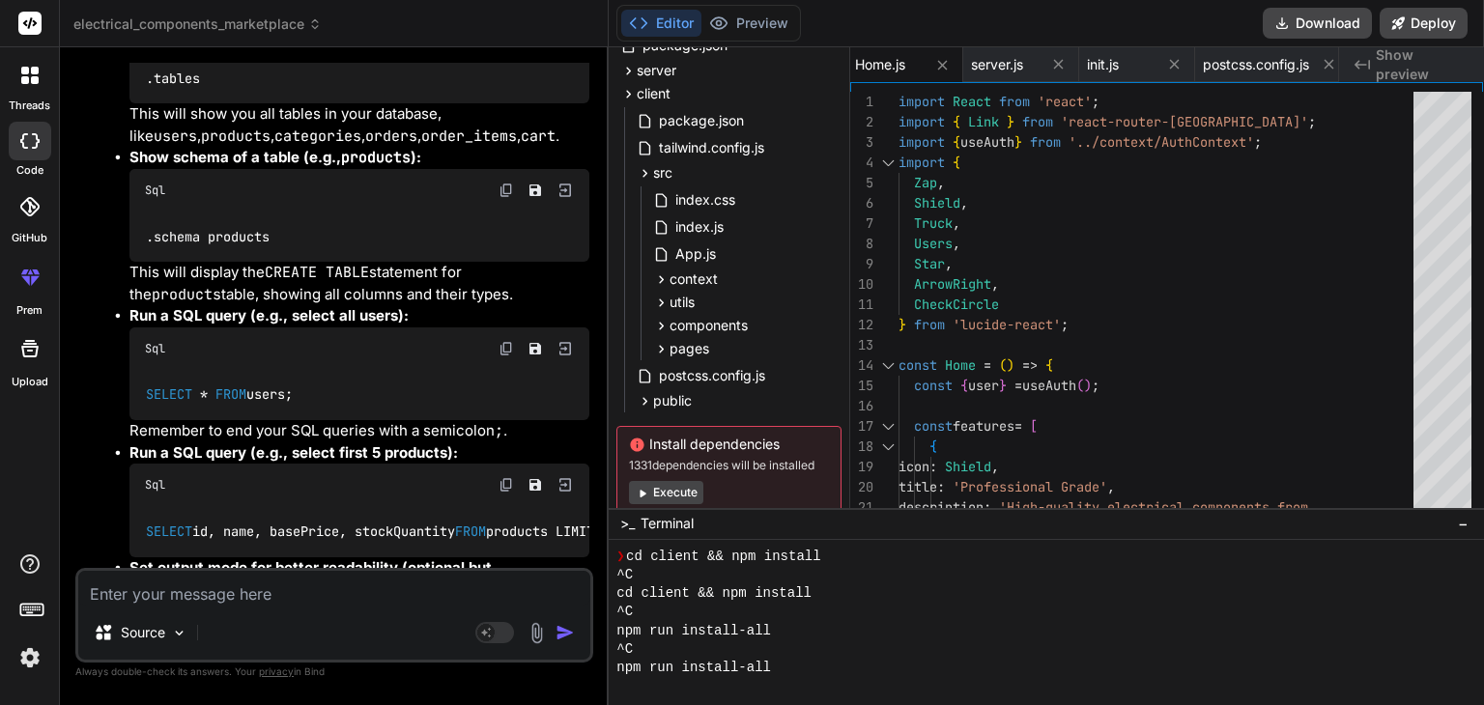
scroll to position [14398, 0]
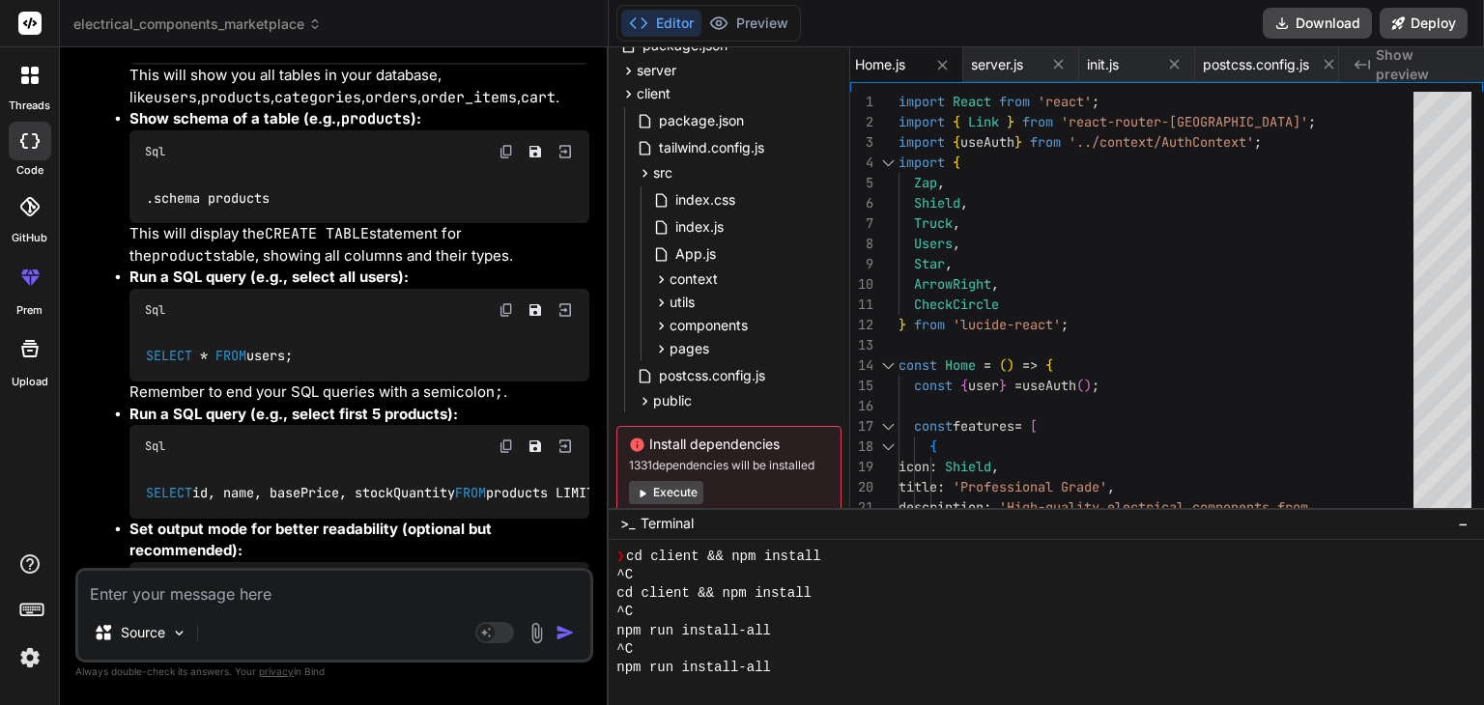
click at [120, 469] on ul "List all tables: Sql .tables This will show you all tables in your database, li…" at bounding box center [351, 335] width 475 height 768
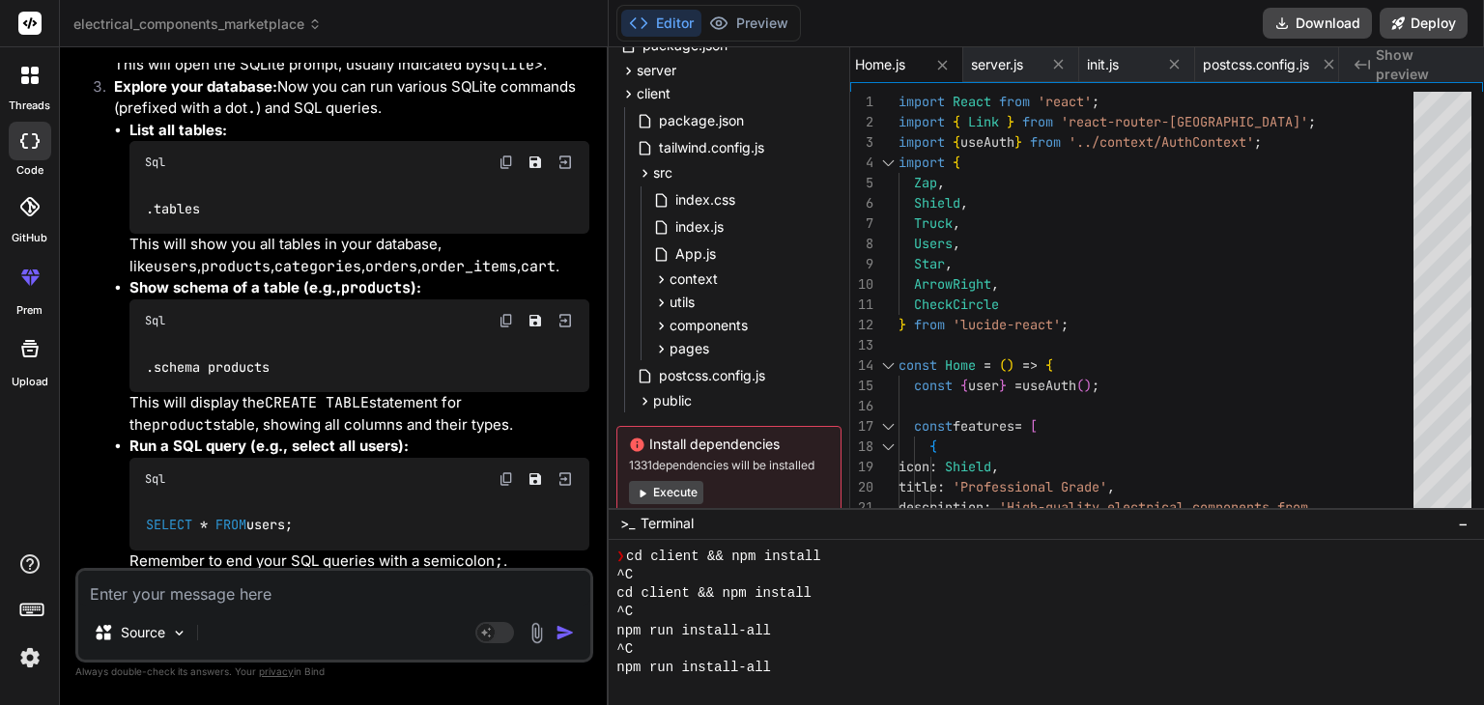
scroll to position [14190, 0]
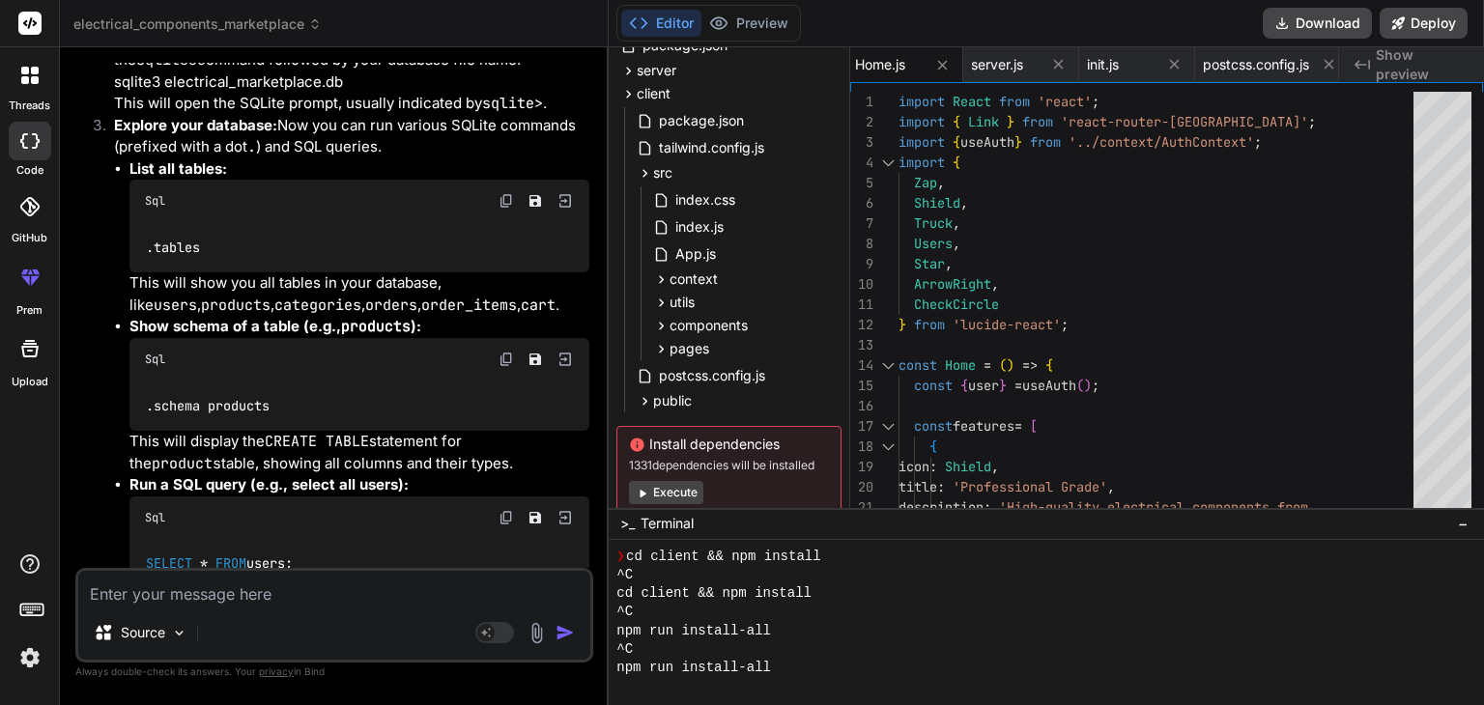
click at [105, 499] on li "Explore your database: Now you can run various SQLite commands (prefixed with a…" at bounding box center [344, 520] width 491 height 811
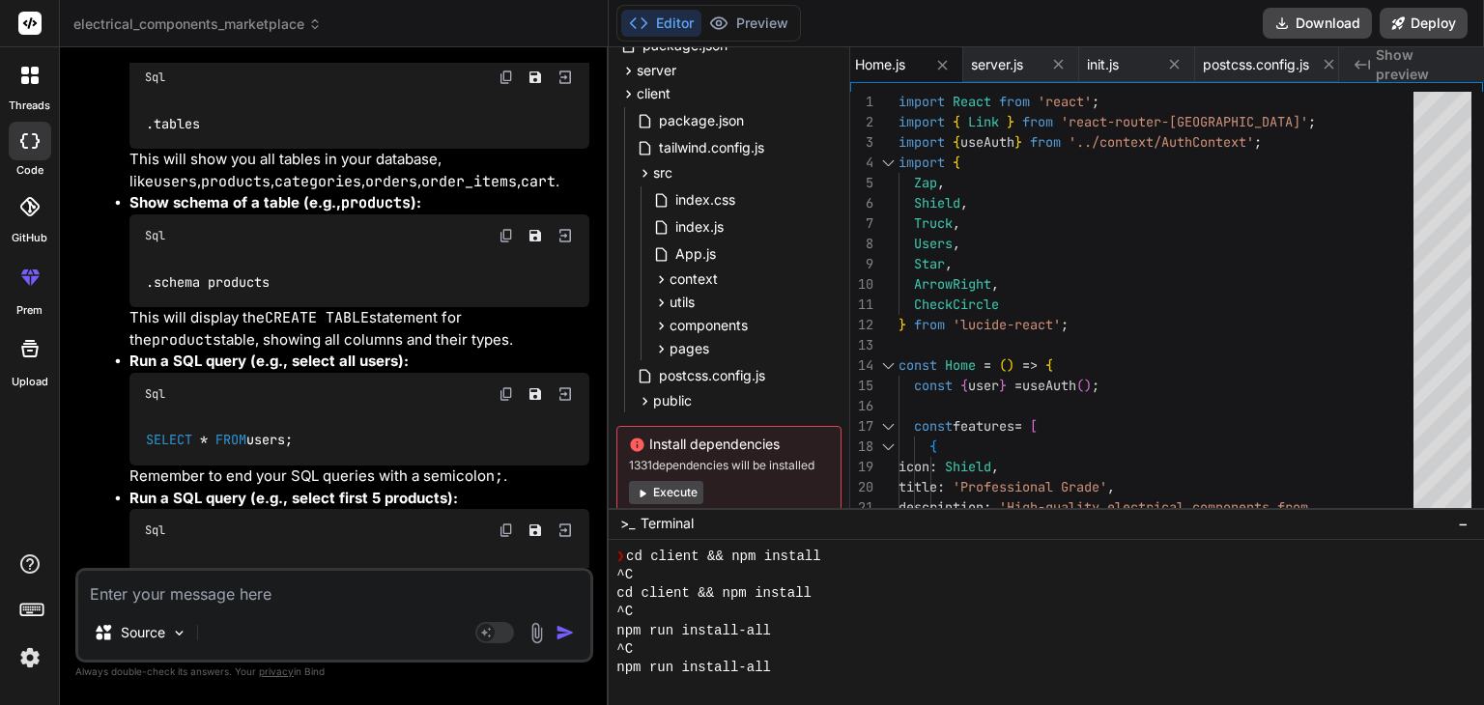
scroll to position [14422, 0]
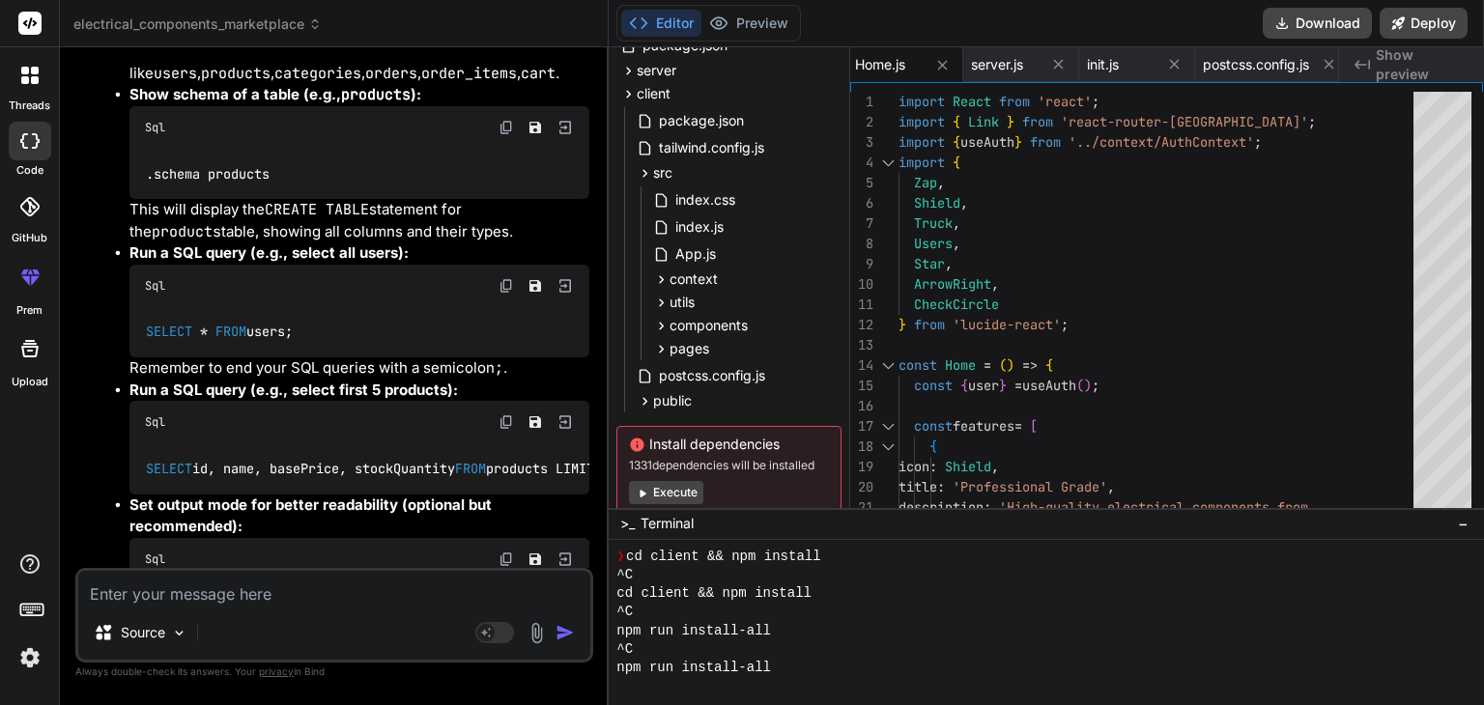
click at [99, 429] on li "Explore your database: Now you can run various SQLite commands (prefixed with a…" at bounding box center [344, 288] width 491 height 811
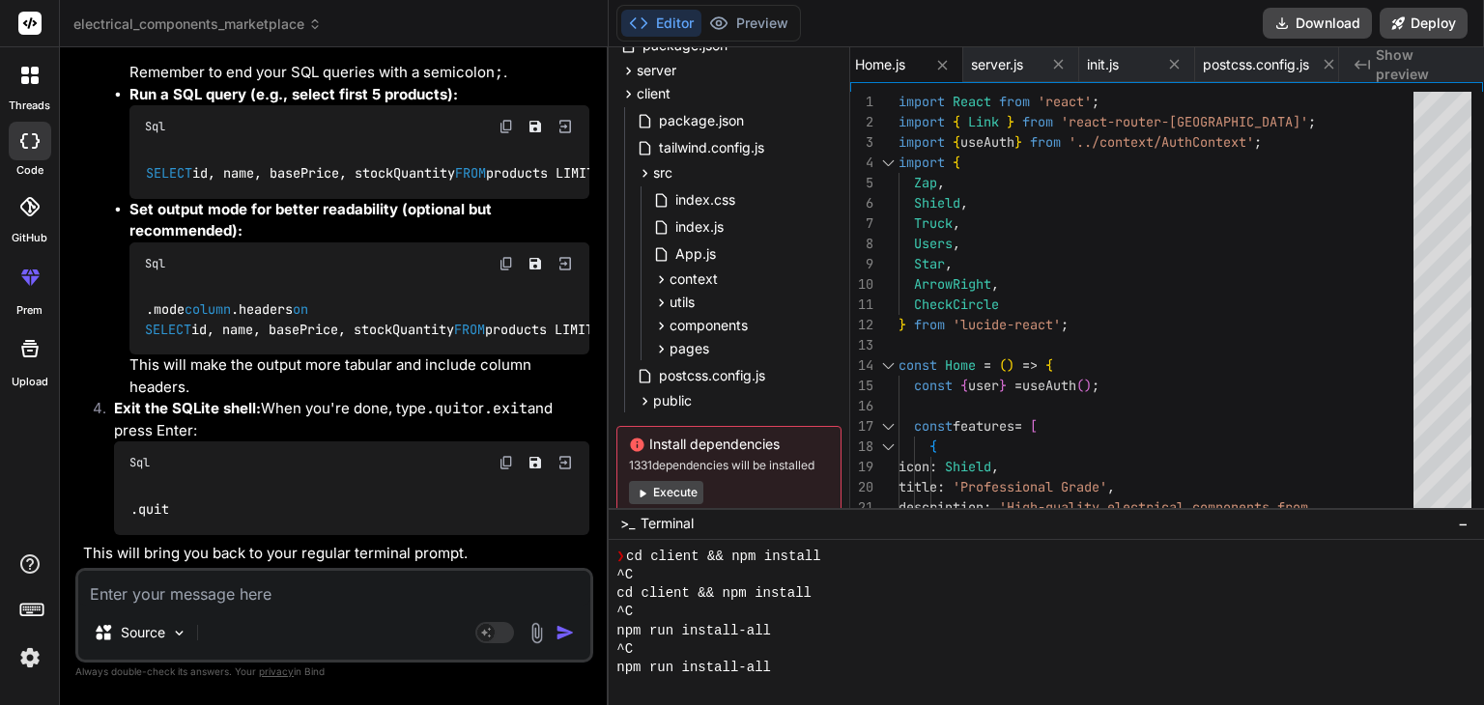
scroll to position [15001, 0]
click at [358, 586] on textarea at bounding box center [334, 588] width 512 height 35
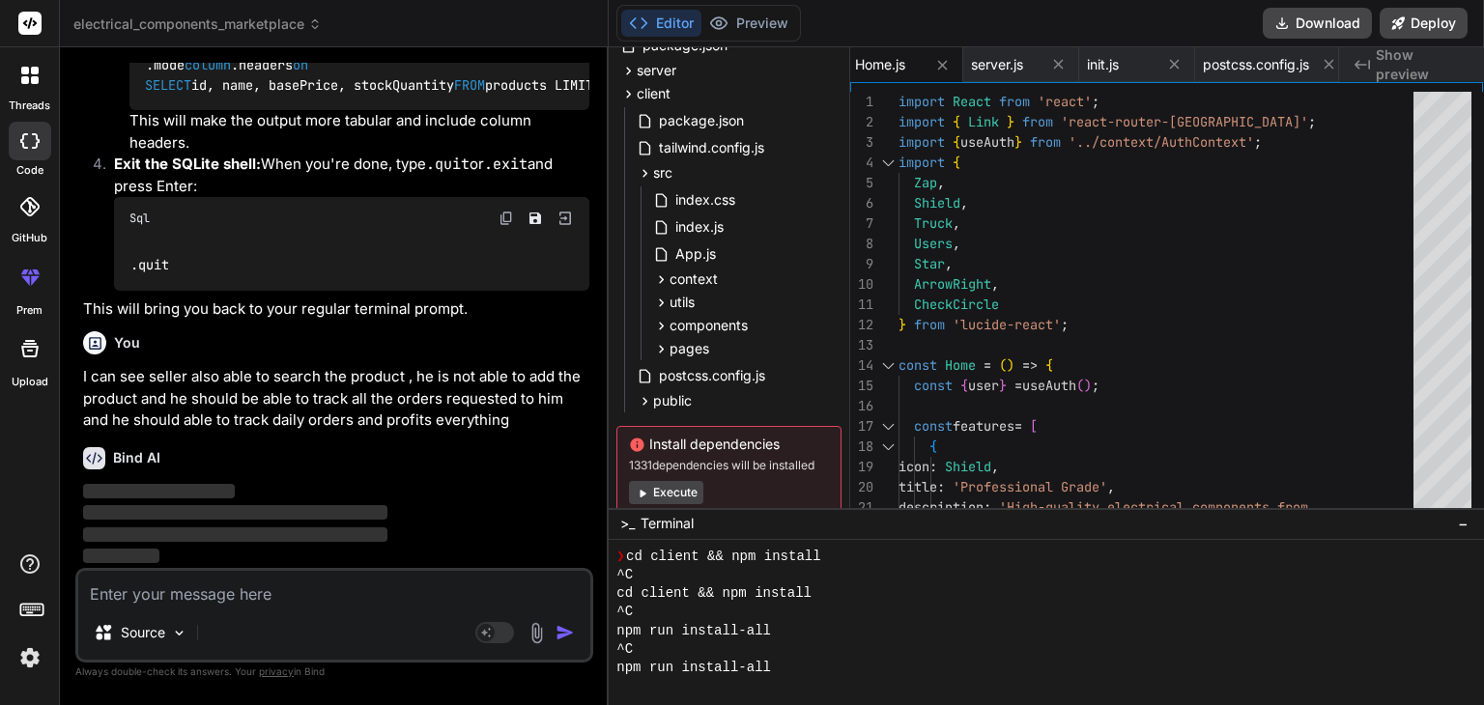
scroll to position [15245, 0]
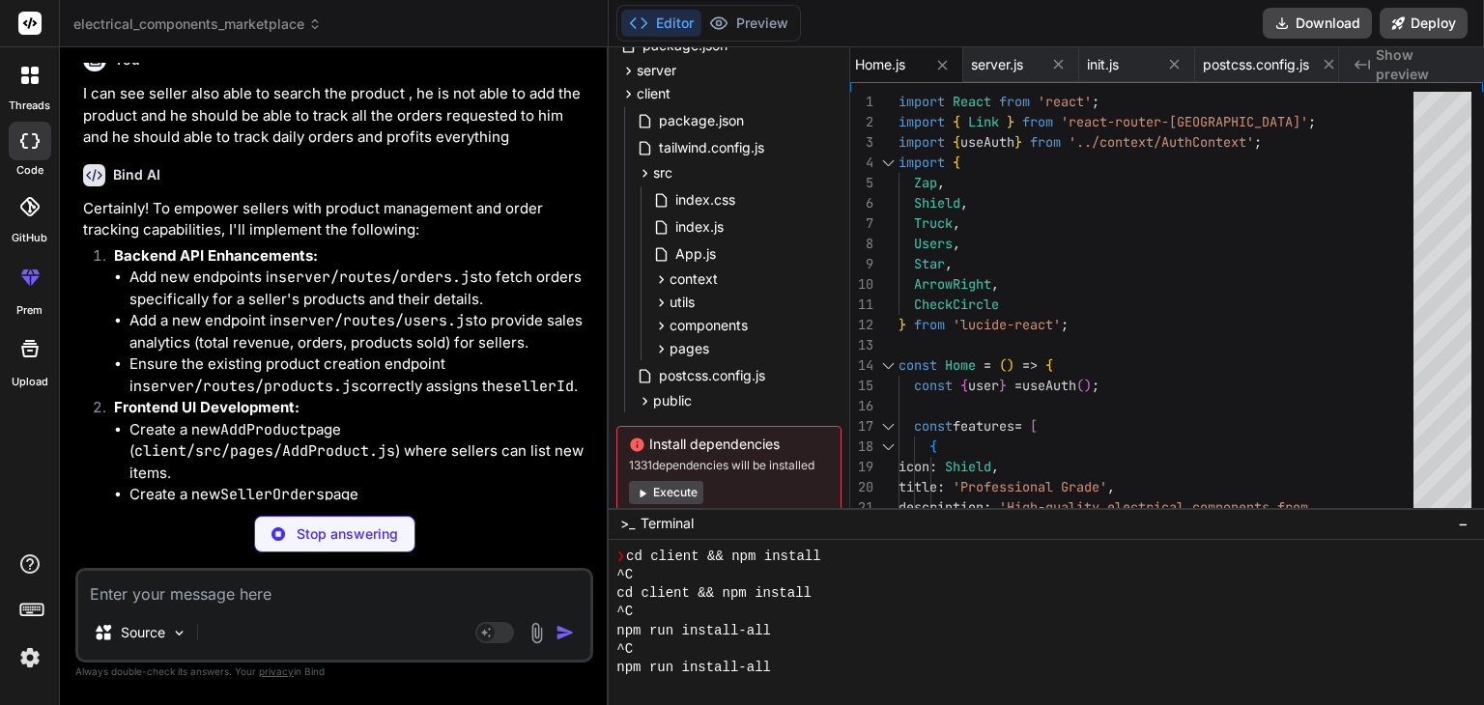
click at [445, 475] on div "Bind AI Certainly! To empower sellers with product management and order trackin…" at bounding box center [336, 548] width 506 height 798
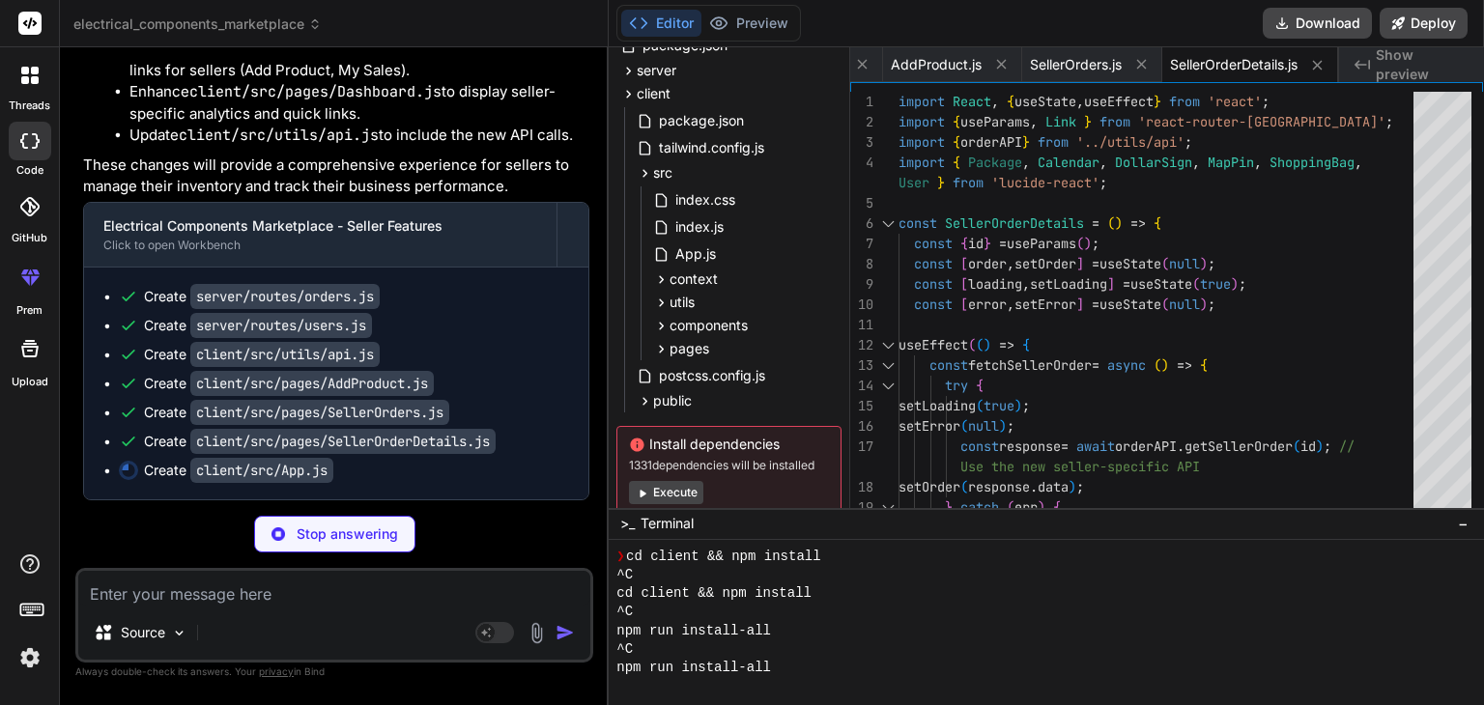
scroll to position [0, 1723]
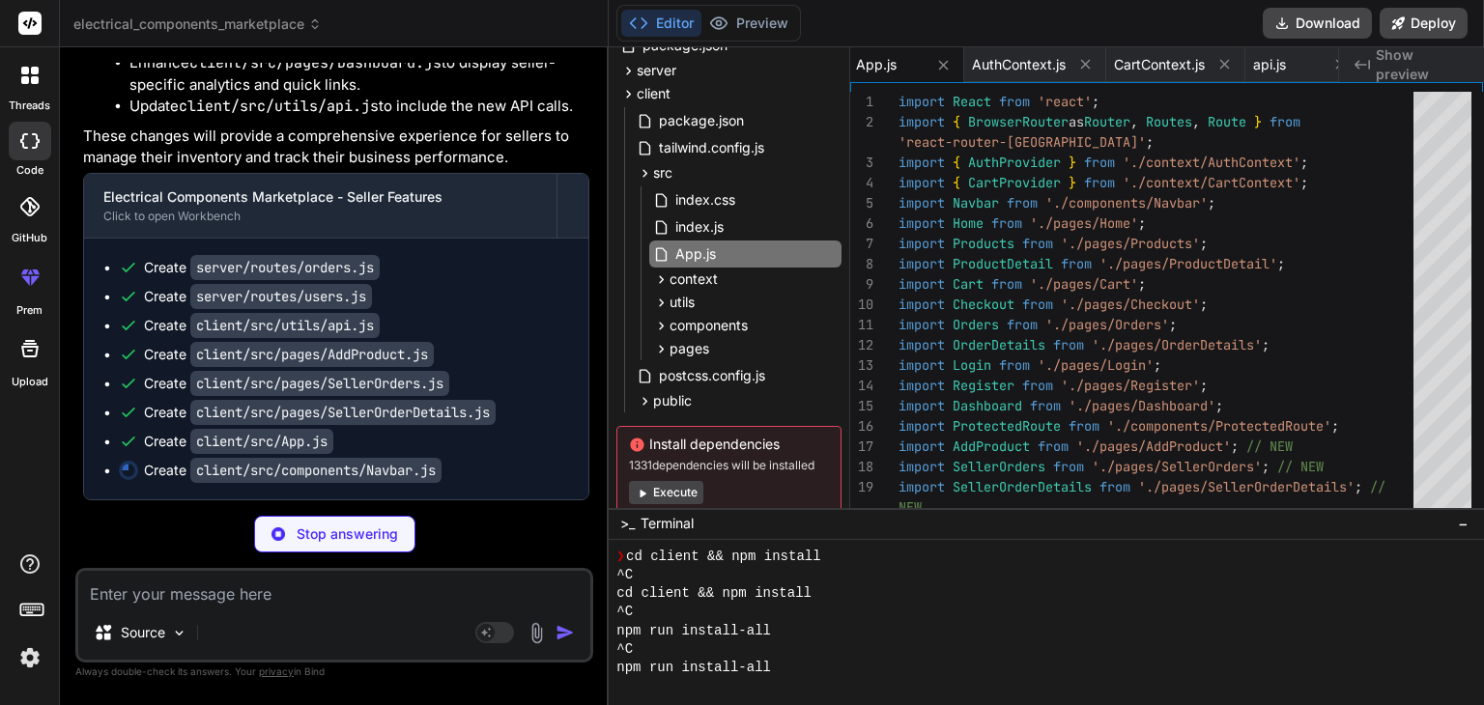
click at [445, 306] on div "Create server/routes/users.js" at bounding box center [344, 296] width 450 height 19
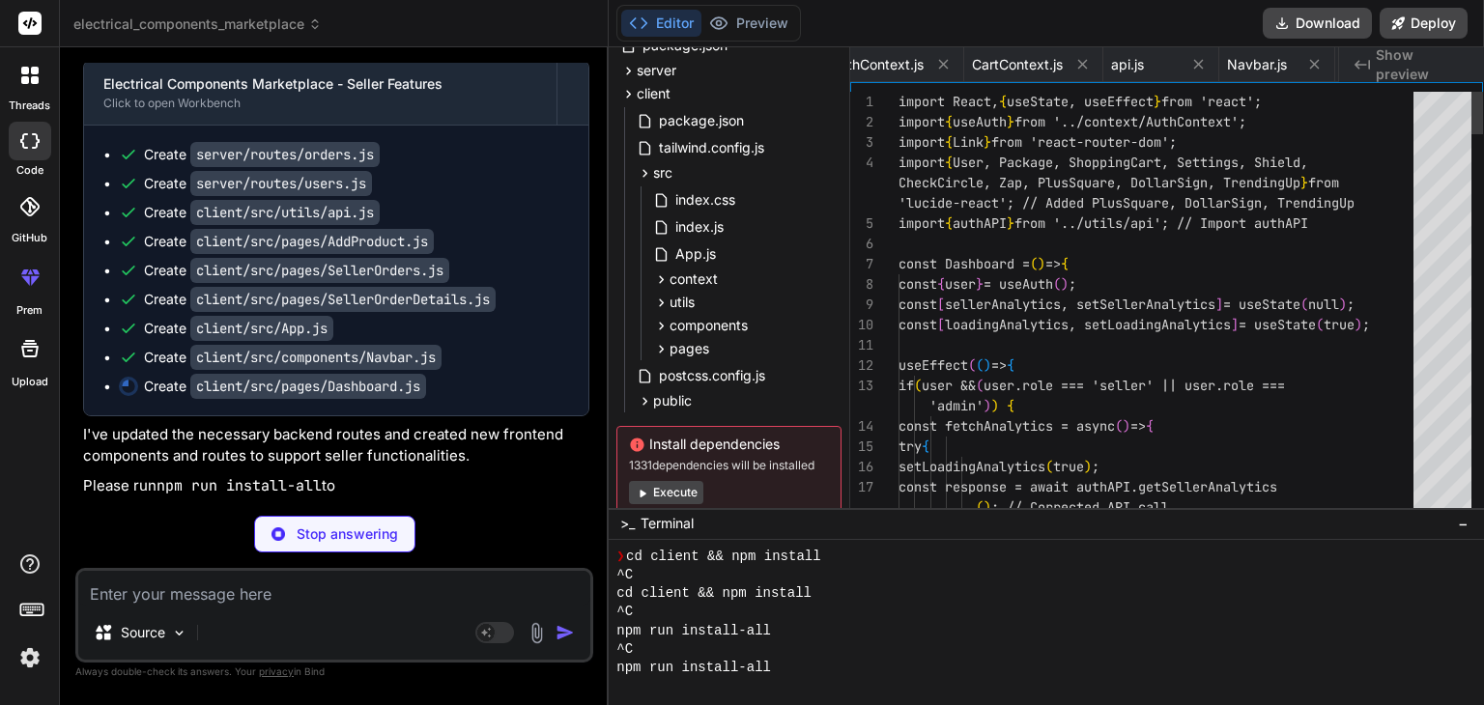
scroll to position [0, 3778]
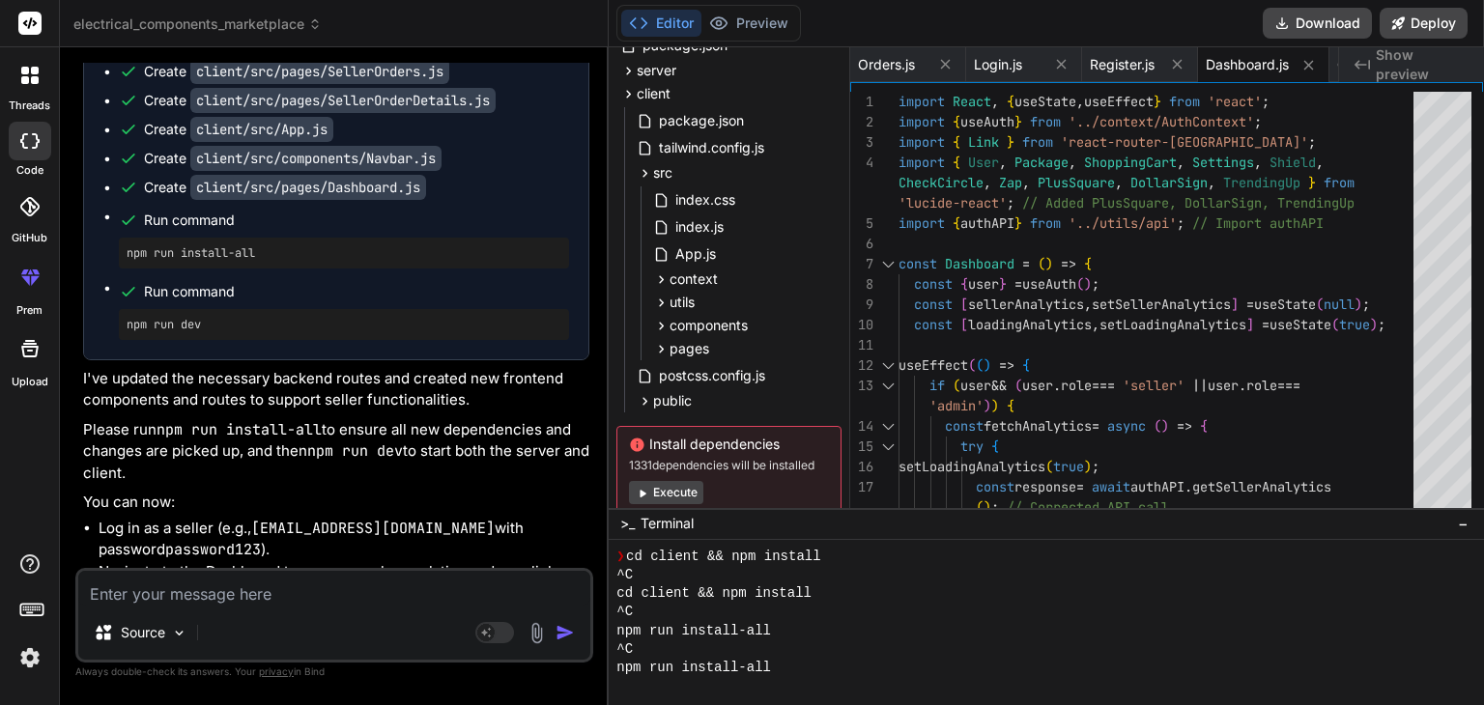
click at [310, 592] on textarea at bounding box center [334, 588] width 512 height 35
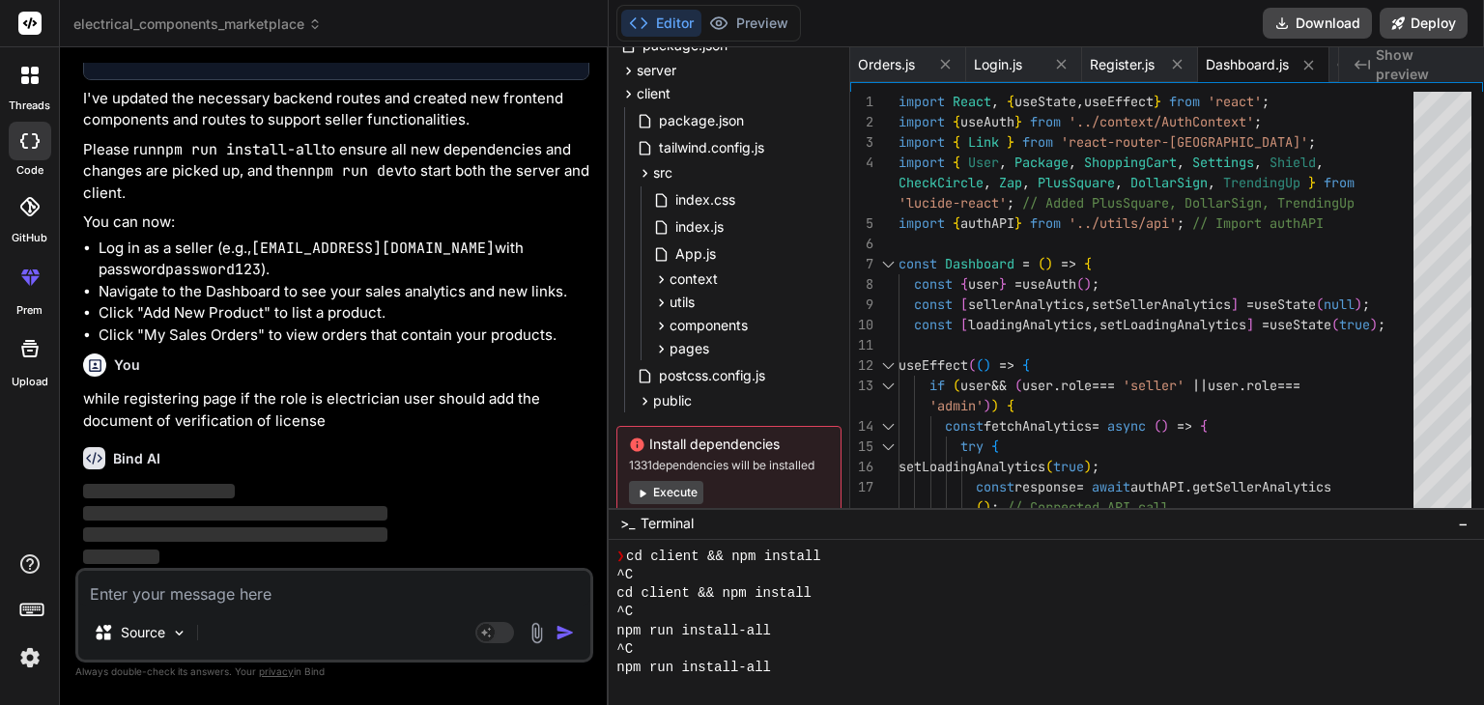
scroll to position [16770, 0]
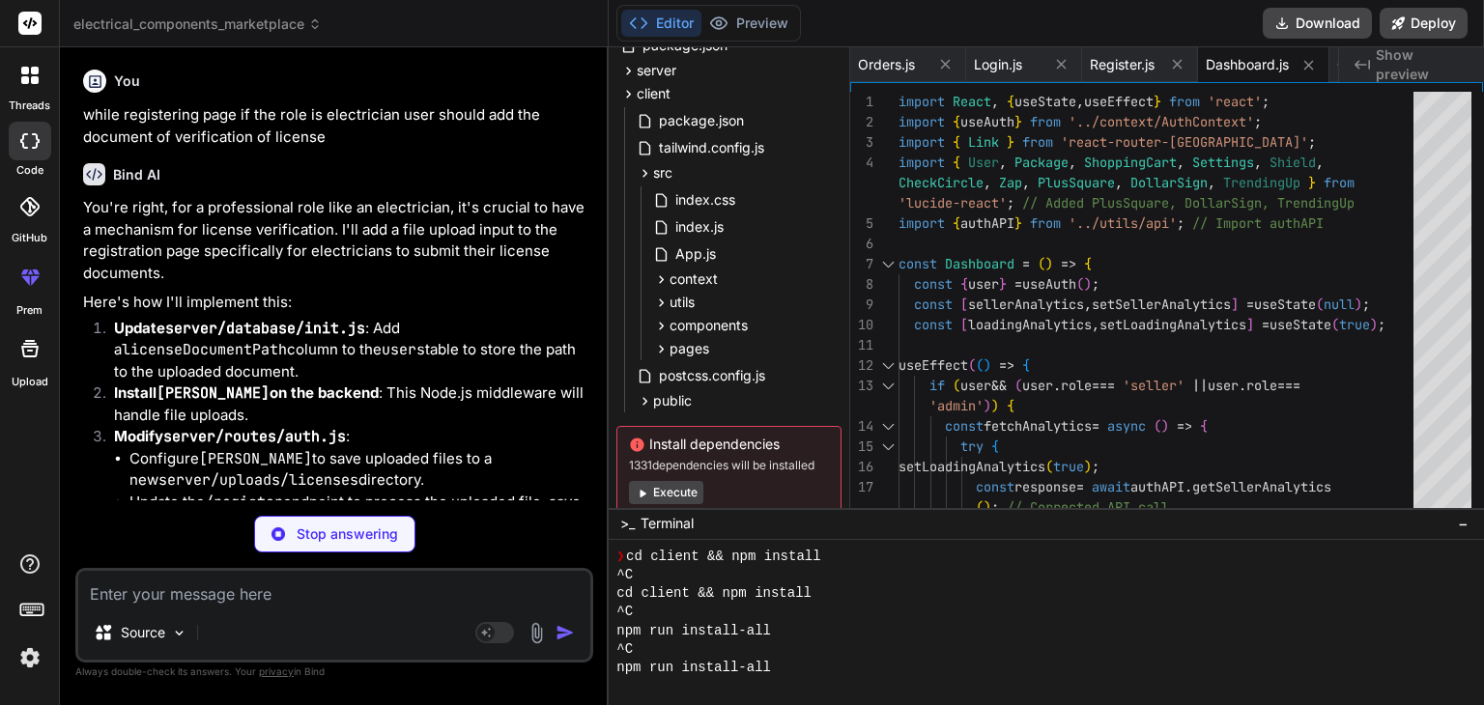
click at [476, 148] on p "while registering page if the role is electrician user should add the document …" at bounding box center [336, 125] width 506 height 43
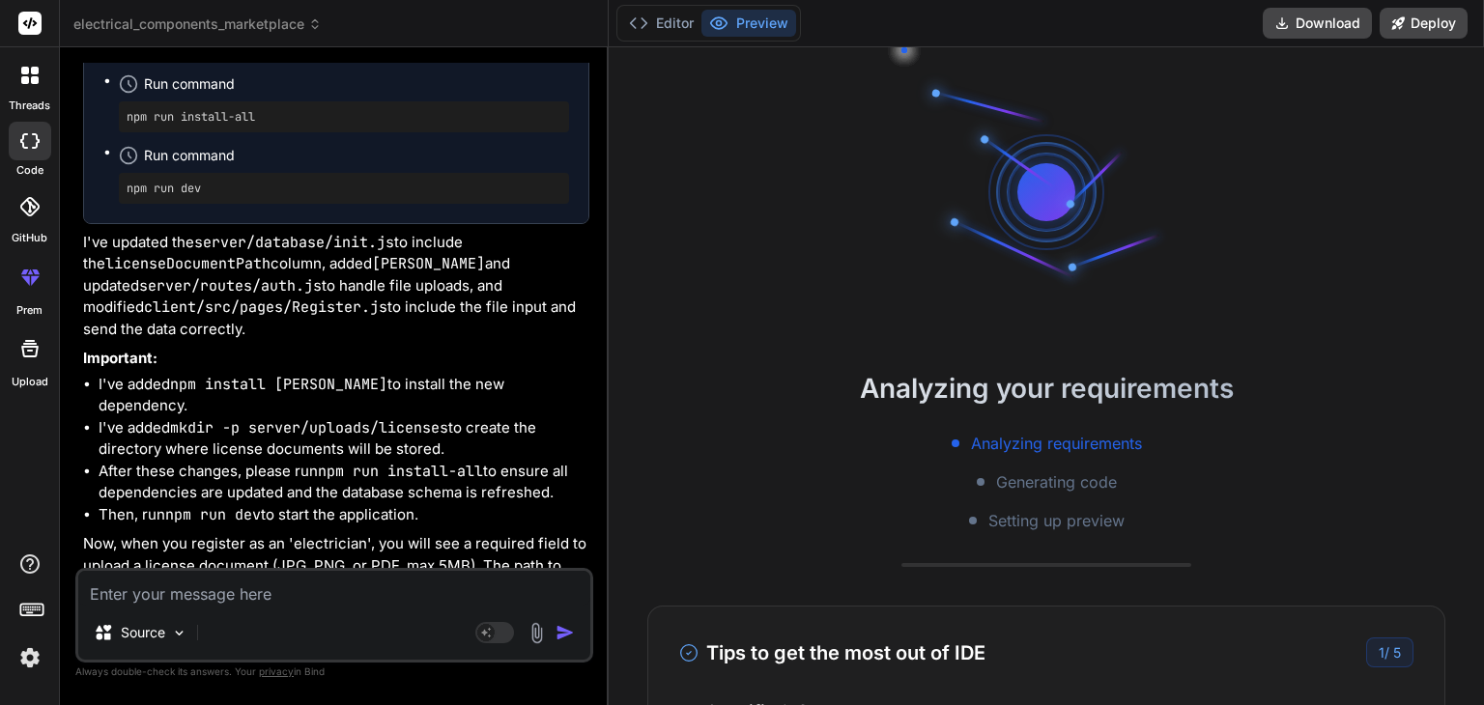
scroll to position [17774, 0]
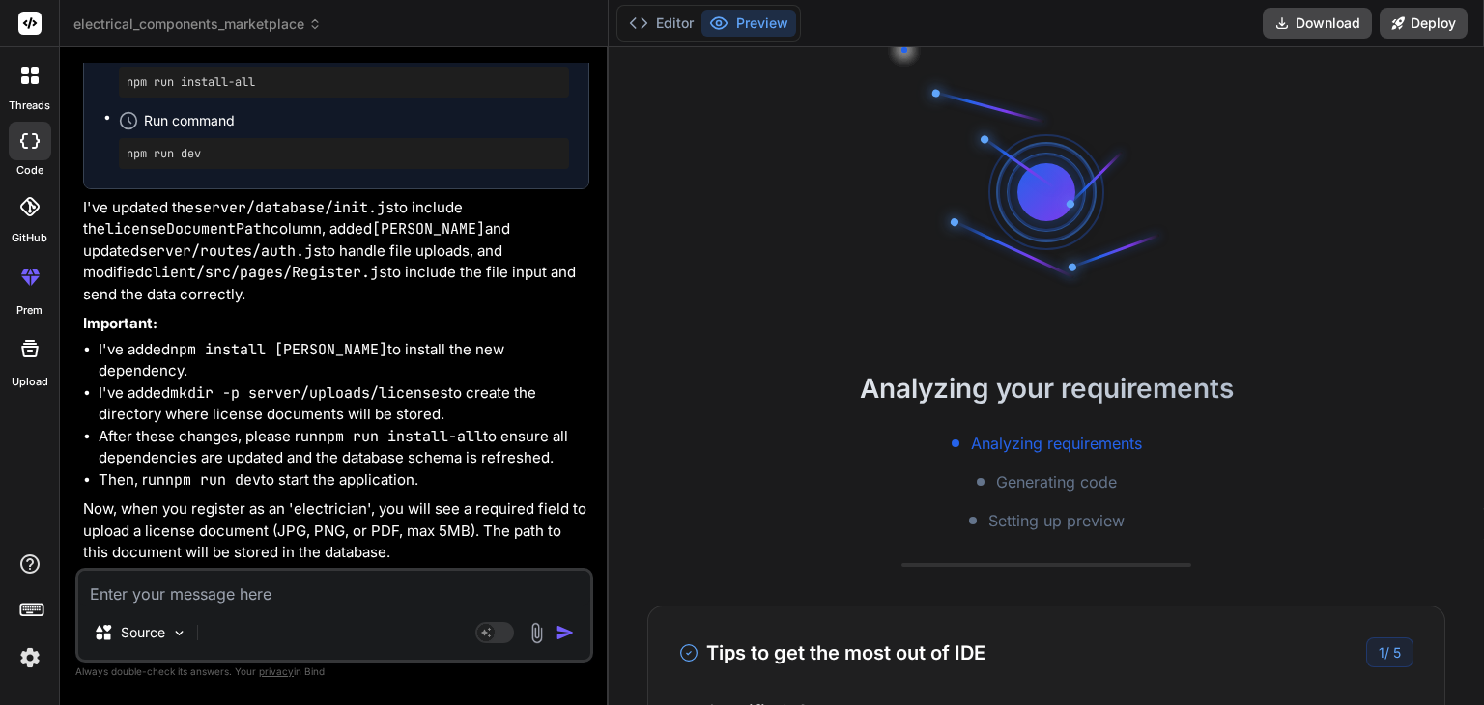
click at [392, 239] on code "[PERSON_NAME]" at bounding box center [428, 228] width 113 height 19
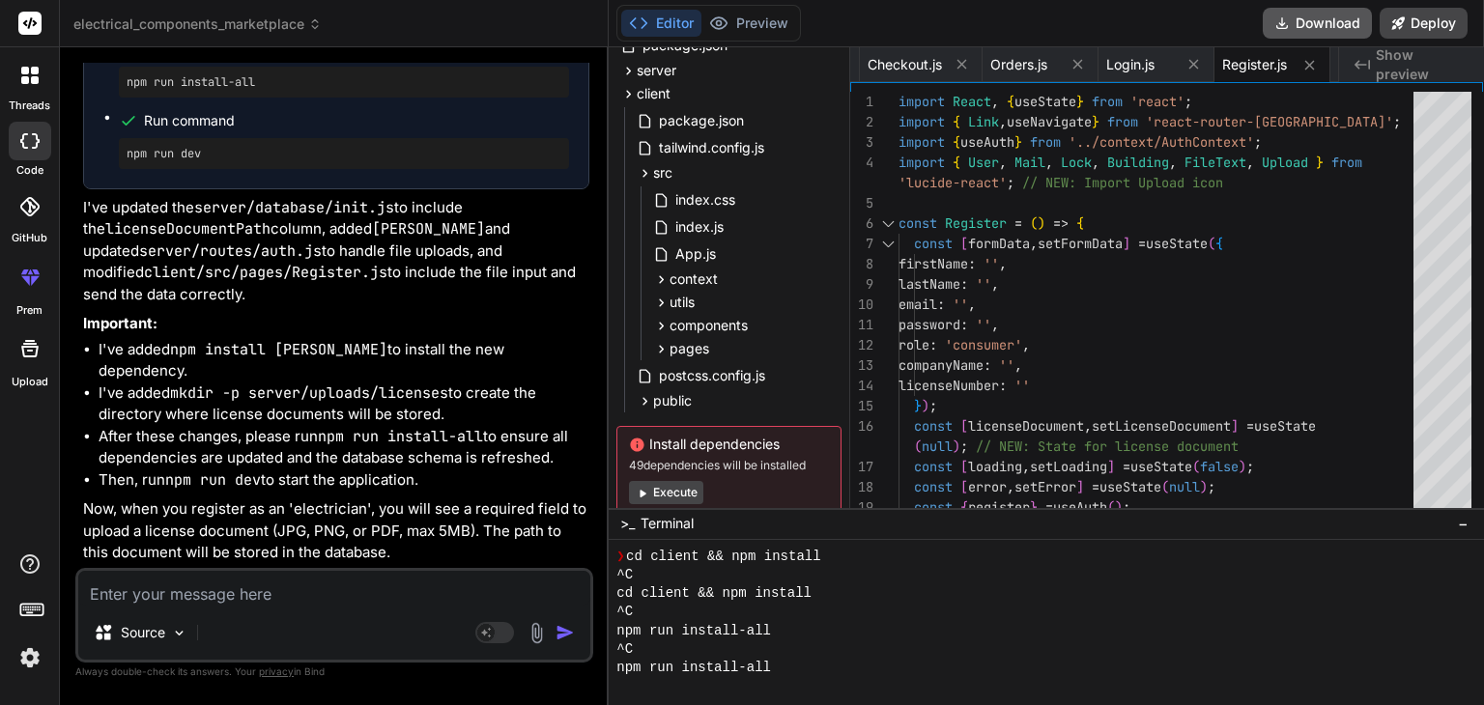
click at [1322, 21] on button "Download" at bounding box center [1317, 23] width 109 height 31
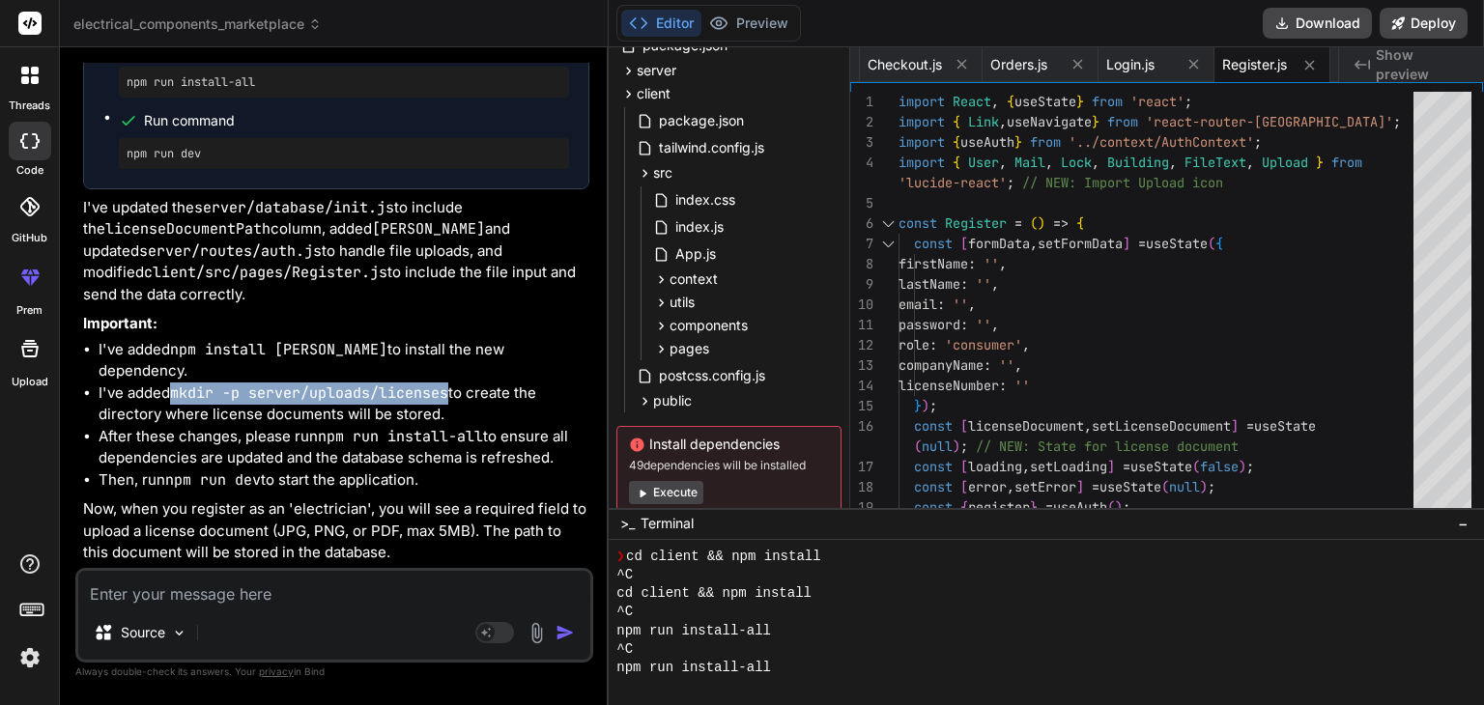
drag, startPoint x: 173, startPoint y: 395, endPoint x: 448, endPoint y: 392, distance: 275.3
click at [448, 392] on li "I've added mkdir -p server/uploads/licenses to create the directory where licen…" at bounding box center [344, 404] width 491 height 43
copy code "mkdir -p server/uploads/licenses"
click at [400, 584] on textarea at bounding box center [334, 588] width 512 height 35
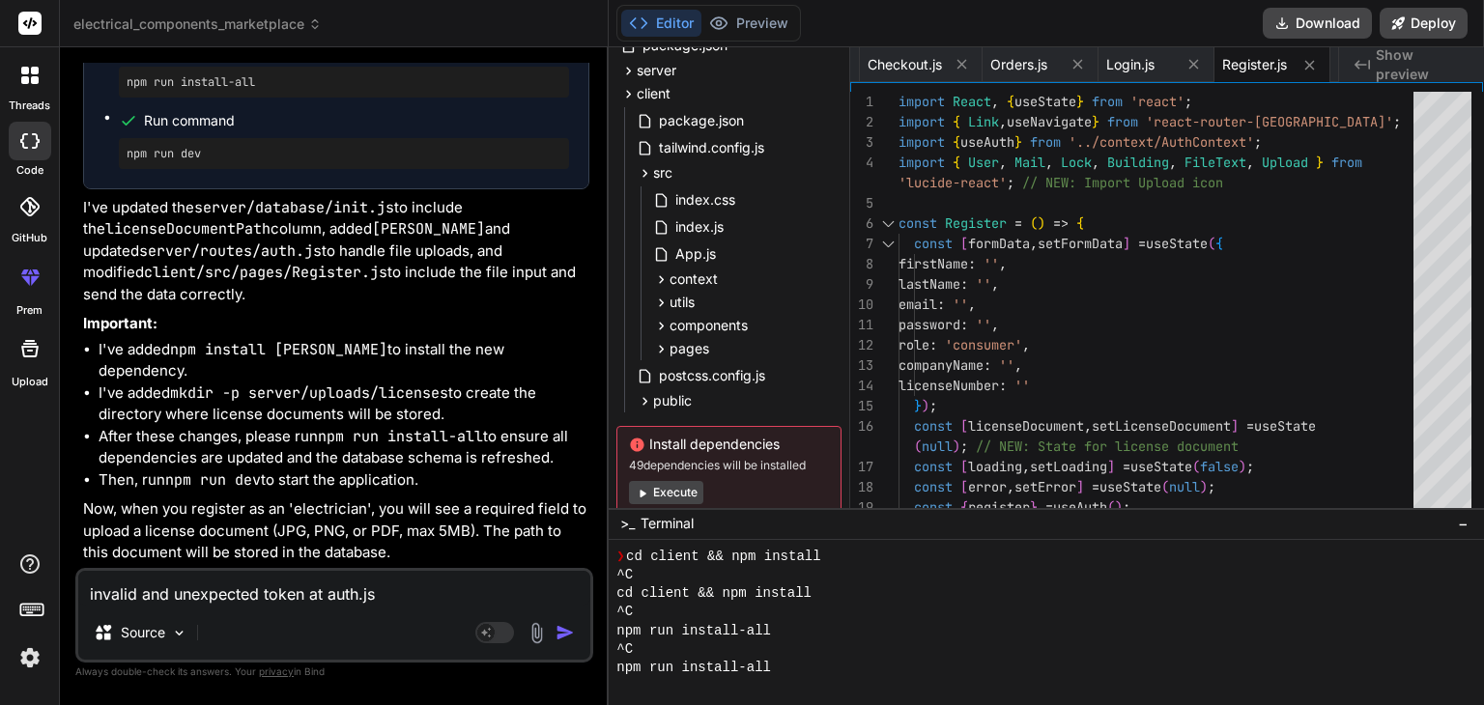
paste textarea "C:\Users\chgop\Downloads\electrical_components_marketplace\server\routes\auth.j…"
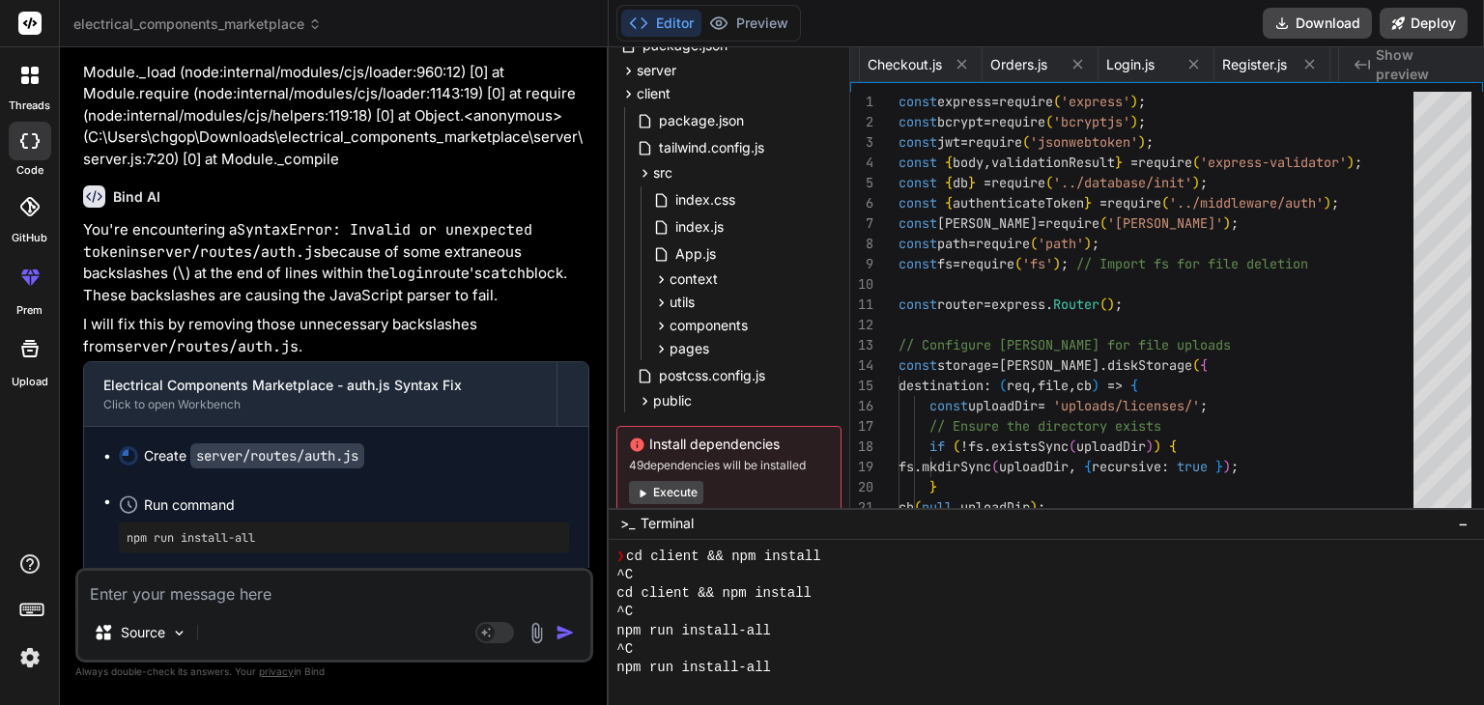
scroll to position [0, 735]
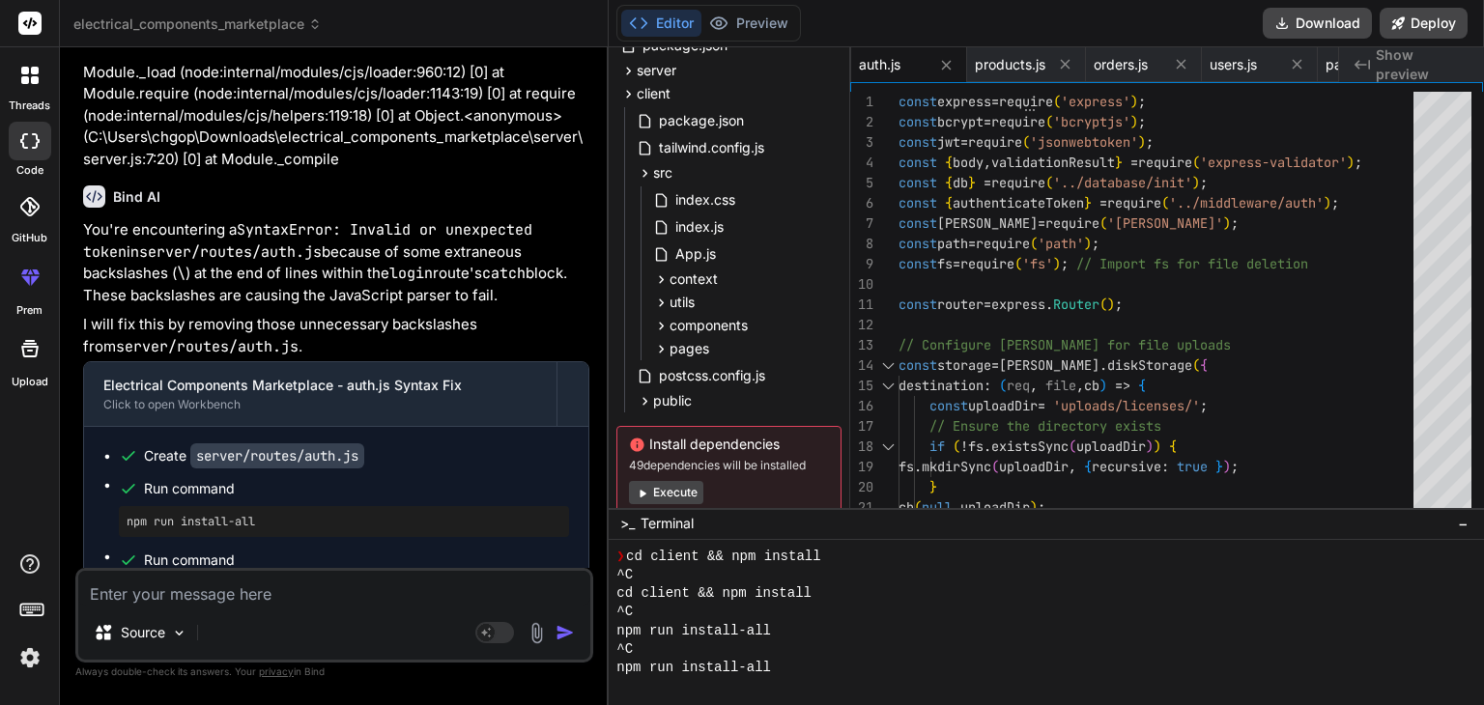
click at [331, 208] on div "Bind AI" at bounding box center [336, 196] width 506 height 22
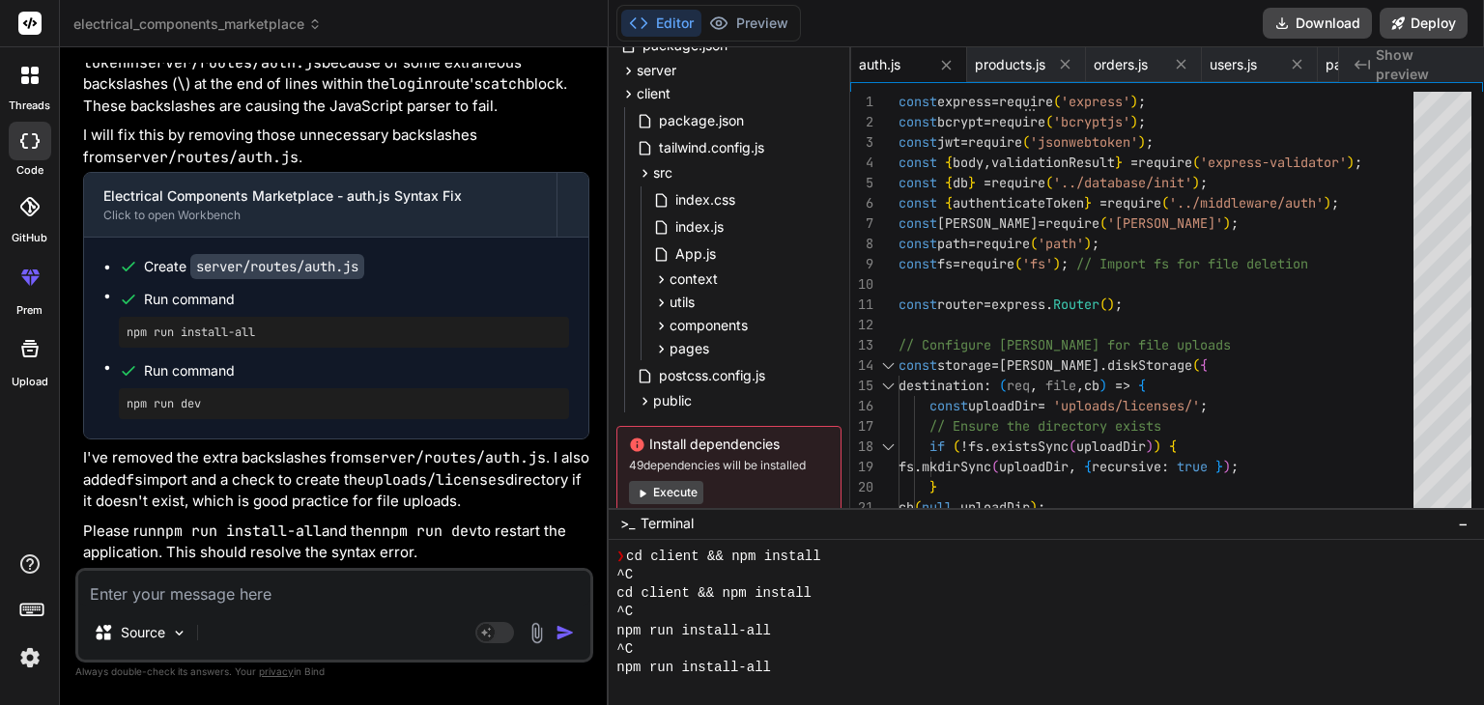
scroll to position [18942, 0]
click at [213, 592] on textarea at bounding box center [334, 588] width 512 height 35
paste textarea "Module build failed (from ./node_modules/babel-loader/lib/index.js): SyntaxErro…"
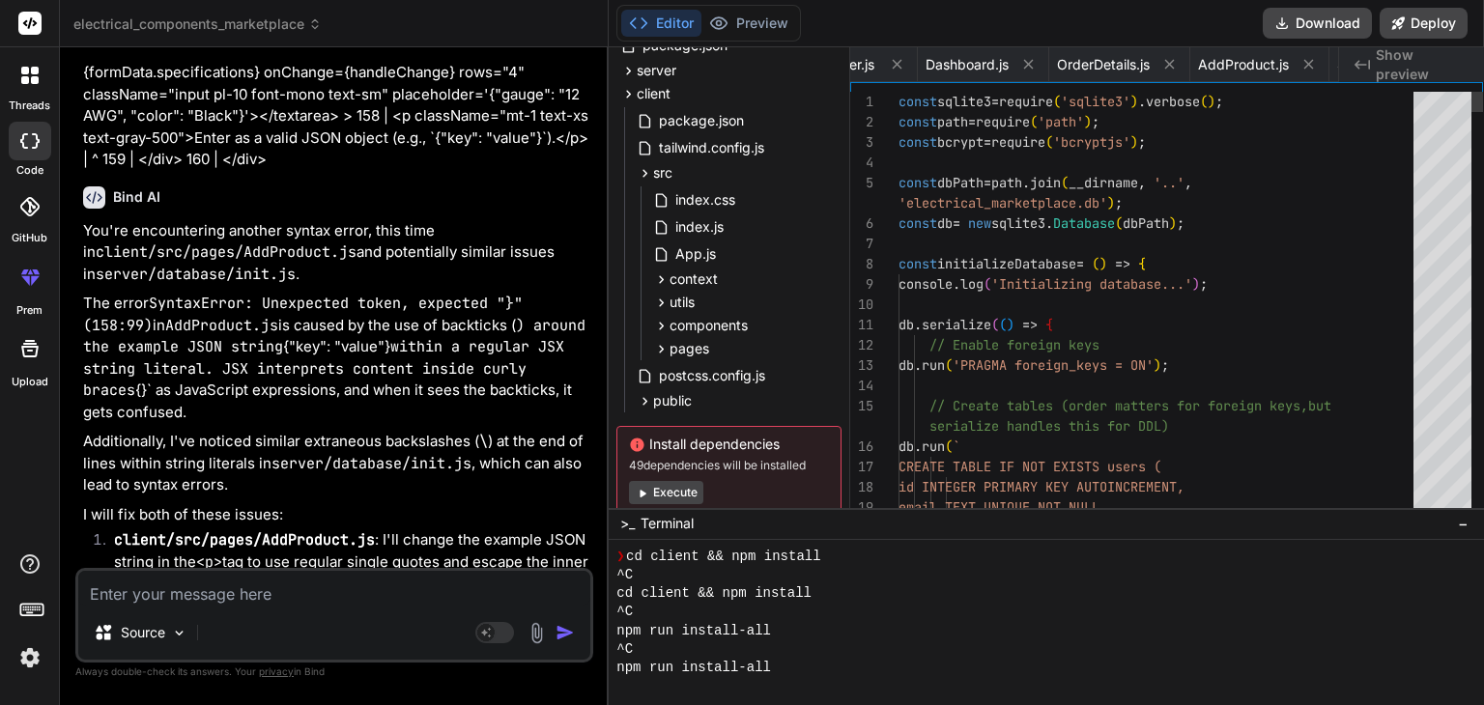
scroll to position [0, 2889]
click at [325, 476] on div "Bind AI You're encountering another syntax error, this time in client/src/pages…" at bounding box center [336, 626] width 506 height 910
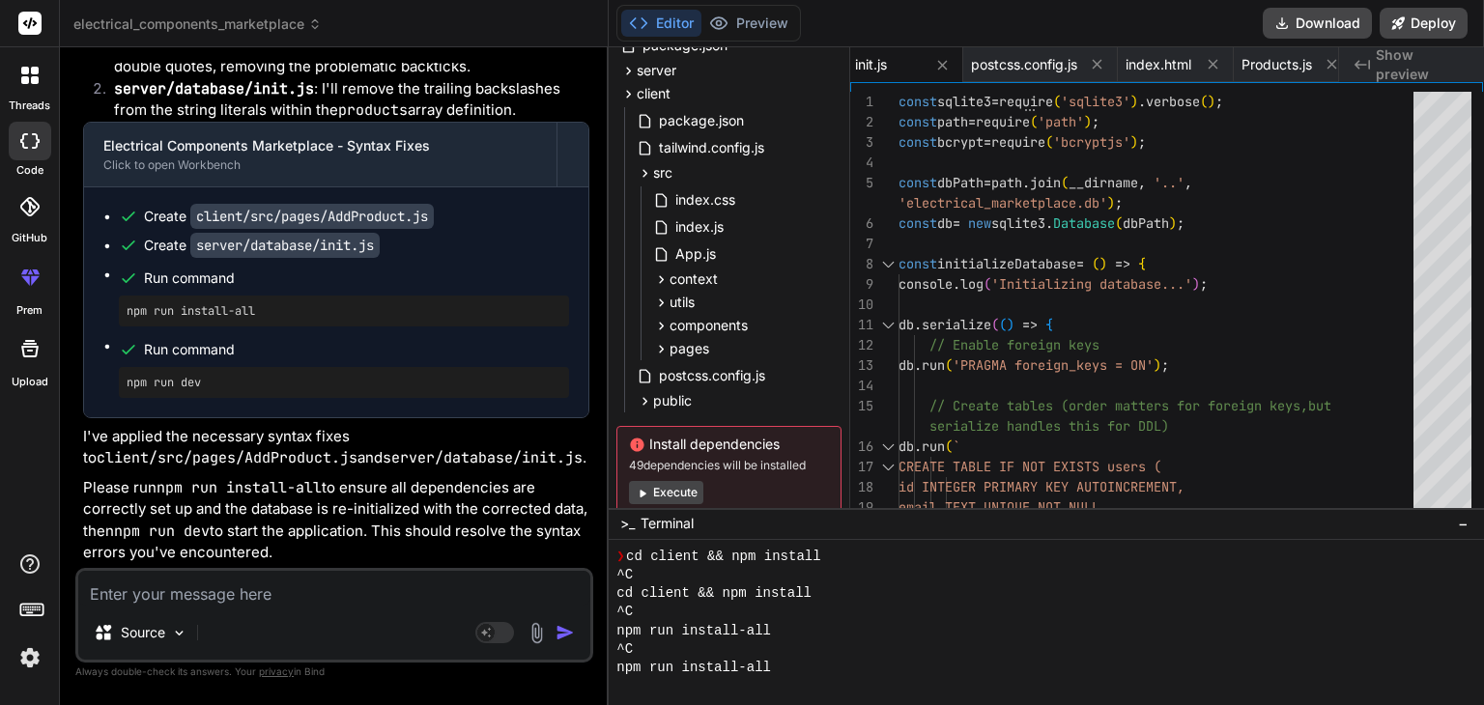
scroll to position [20159, 0]
click at [334, 577] on textarea at bounding box center [334, 588] width 512 height 35
paste textarea "ERROR in ./src/pages/Register.js [1] Module build failed (from ./node_modules/b…"
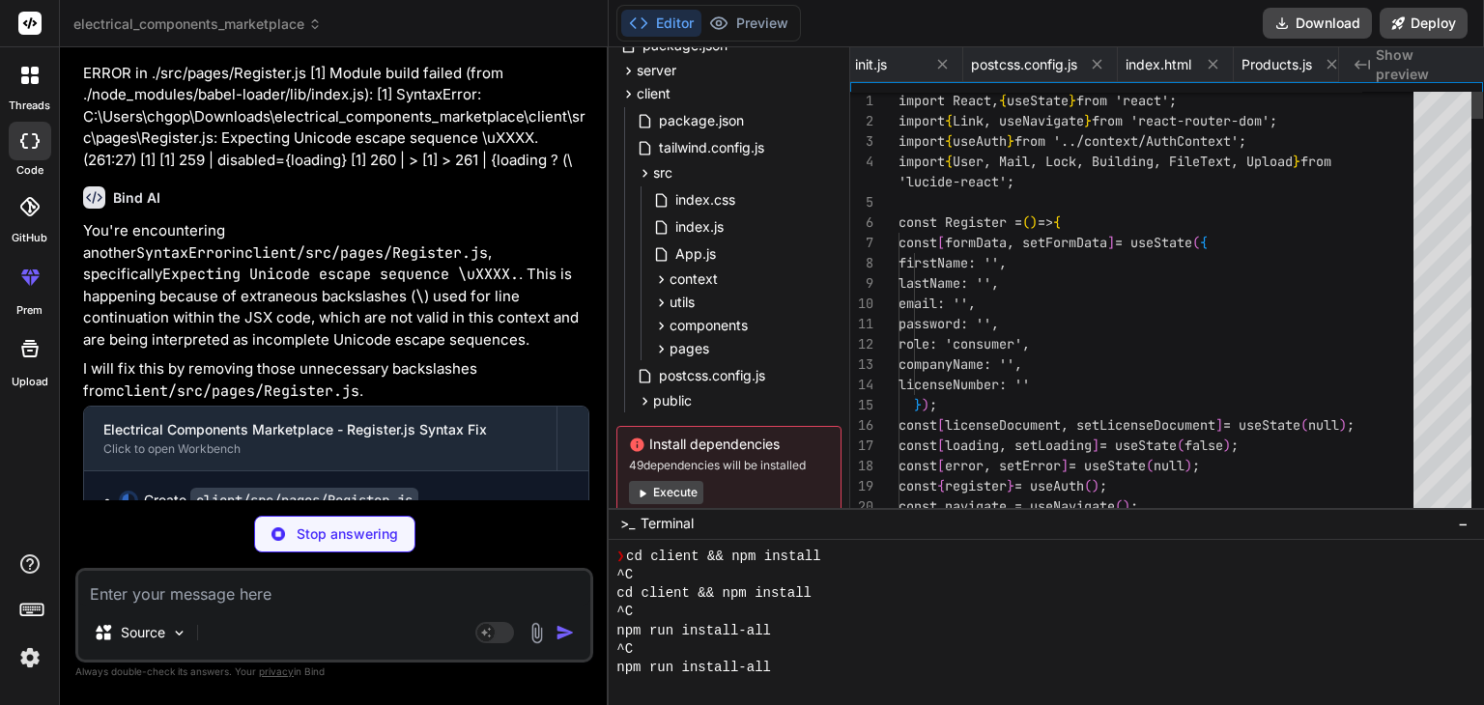
scroll to position [0, 3646]
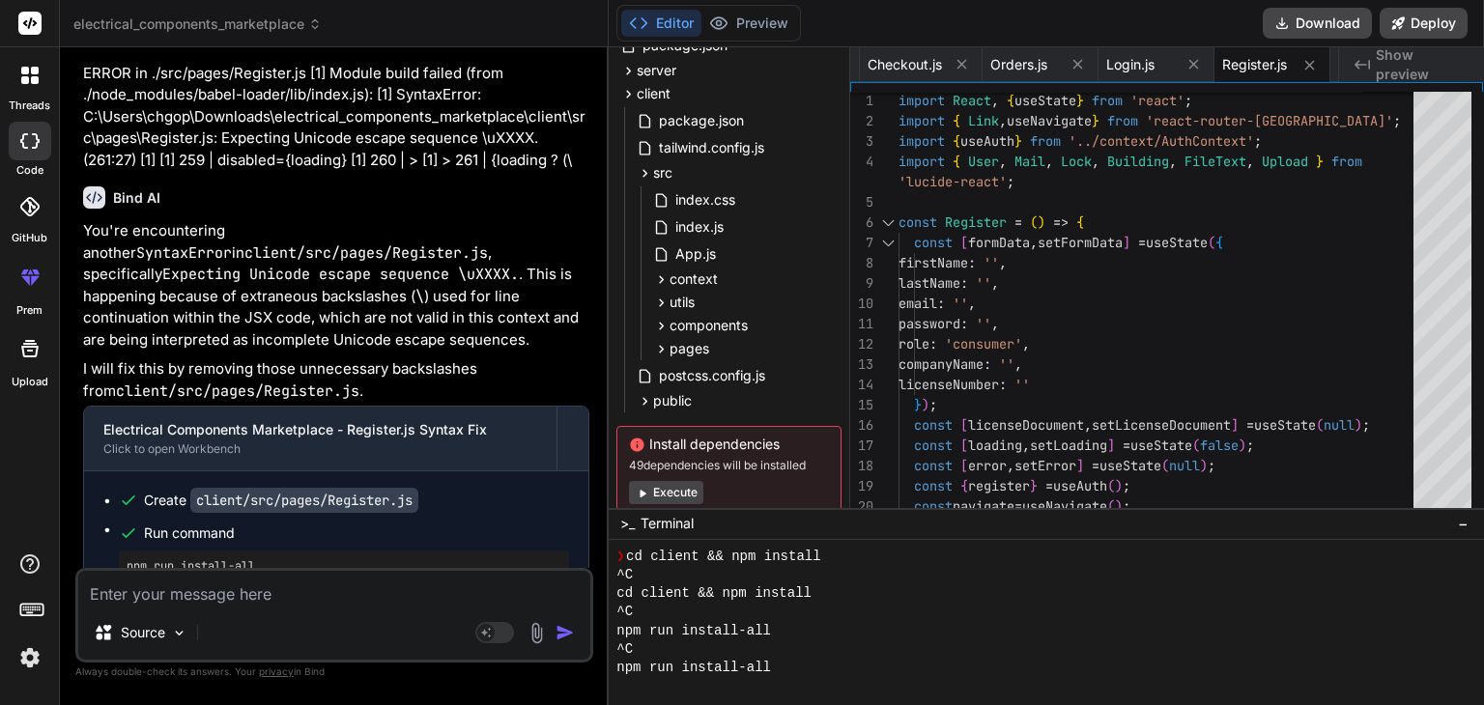
click at [239, 604] on textarea at bounding box center [334, 588] width 512 height 35
click at [336, 351] on p "You're encountering another SyntaxError in client/src/pages/Register.js , speci…" at bounding box center [336, 285] width 506 height 130
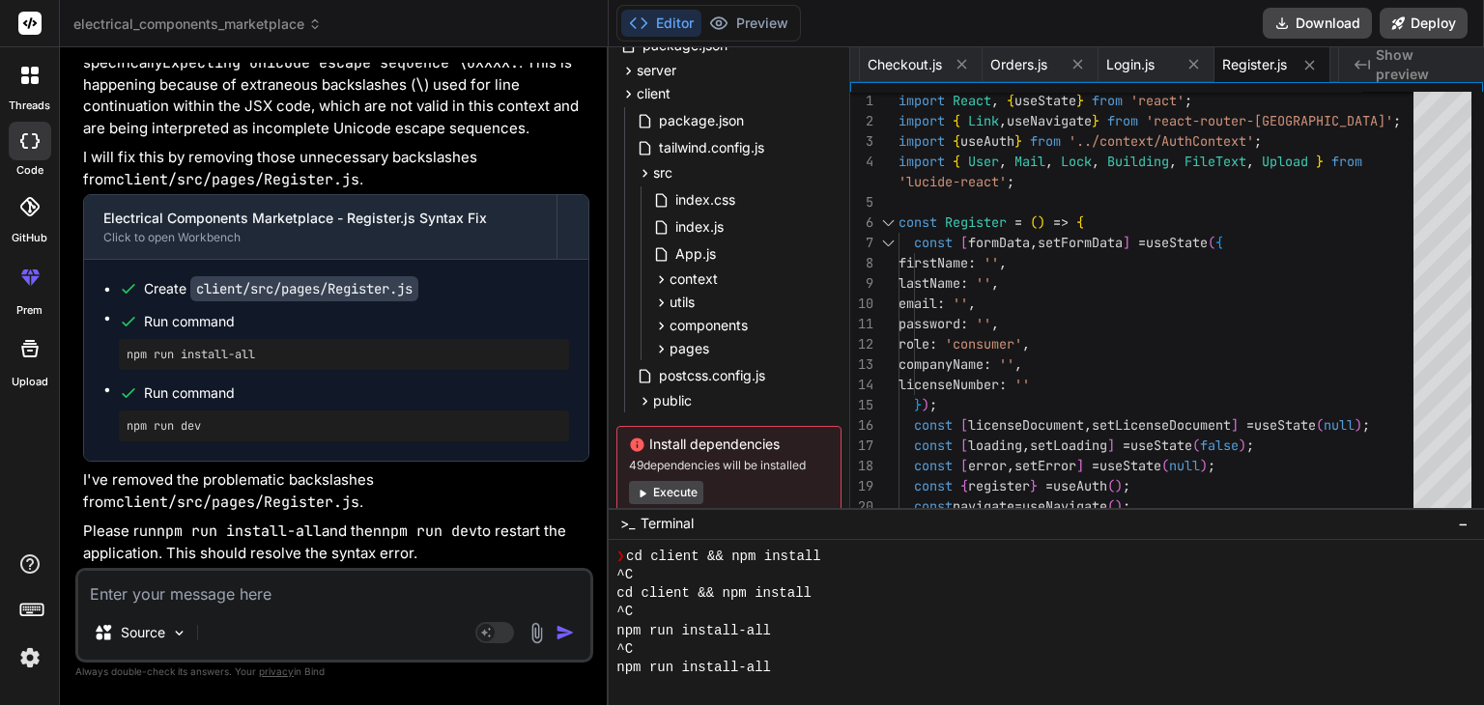
scroll to position [20918, 0]
click at [267, 602] on textarea at bounding box center [334, 588] width 512 height 35
paste textarea "Failed to compile. [1] [1] SyntaxError: C:\Users\chgop\Downloads\electrical_com…"
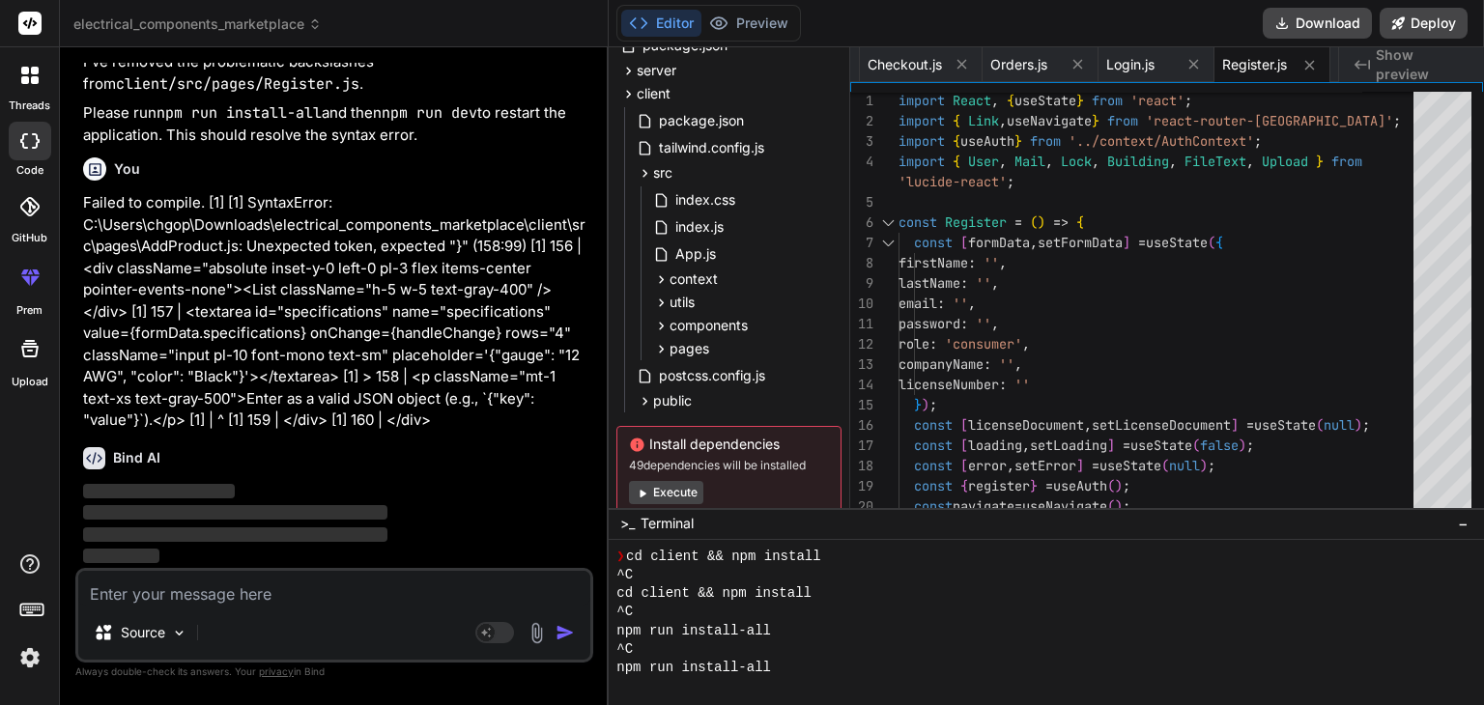
scroll to position [21336, 0]
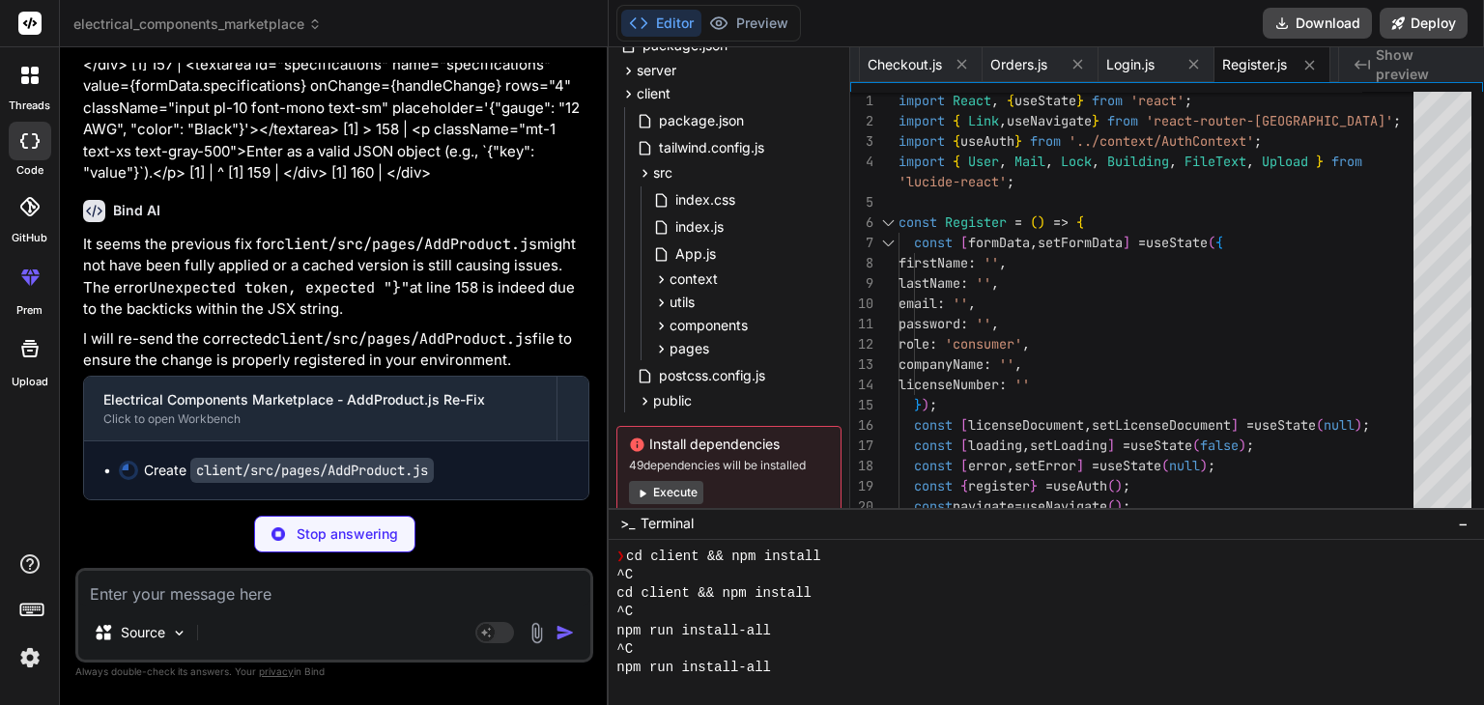
click at [420, 222] on div "Bind AI" at bounding box center [336, 211] width 506 height 22
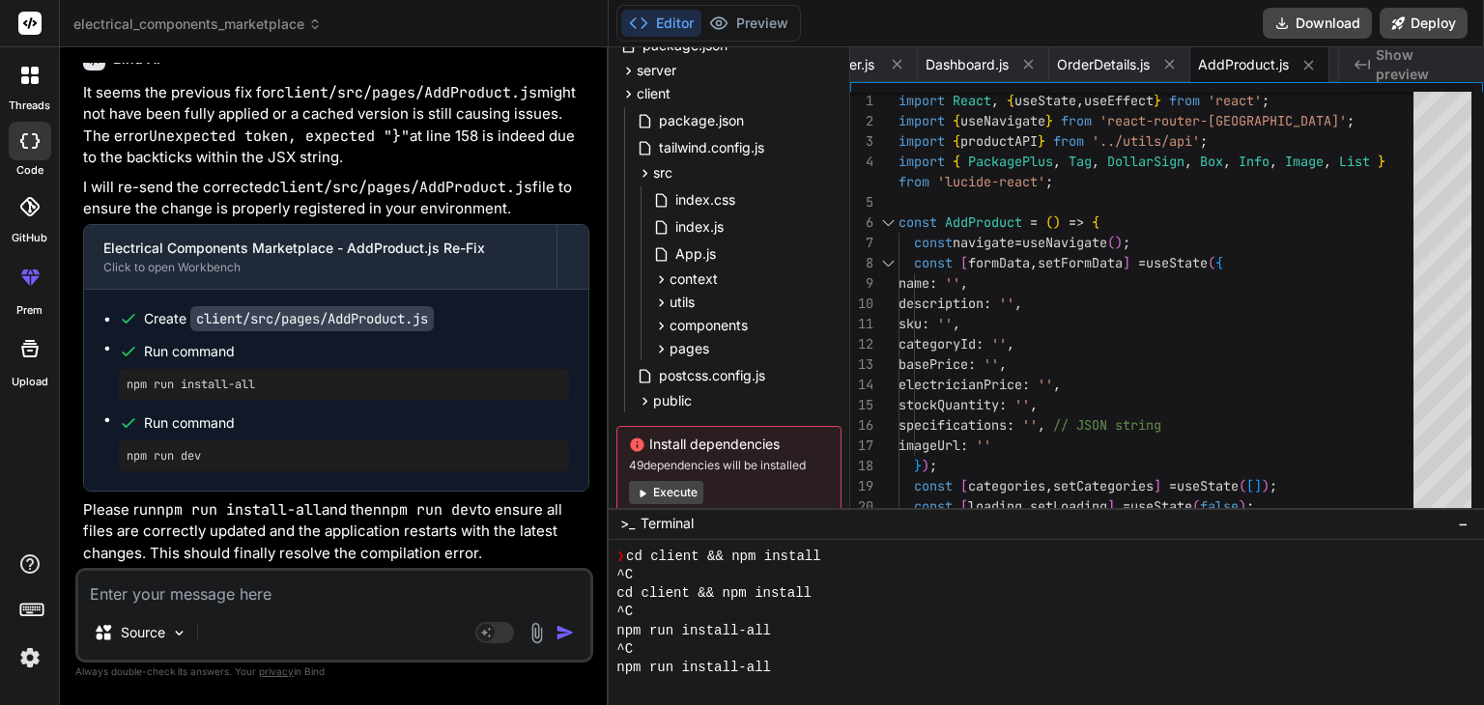
scroll to position [21735, 0]
click at [1314, 26] on button "Download" at bounding box center [1317, 23] width 109 height 31
click at [294, 605] on textarea at bounding box center [334, 588] width 512 height 35
paste textarea "C:\Users\chgop\Downloads\electrical_components_marketplace\server\routes\users.…"
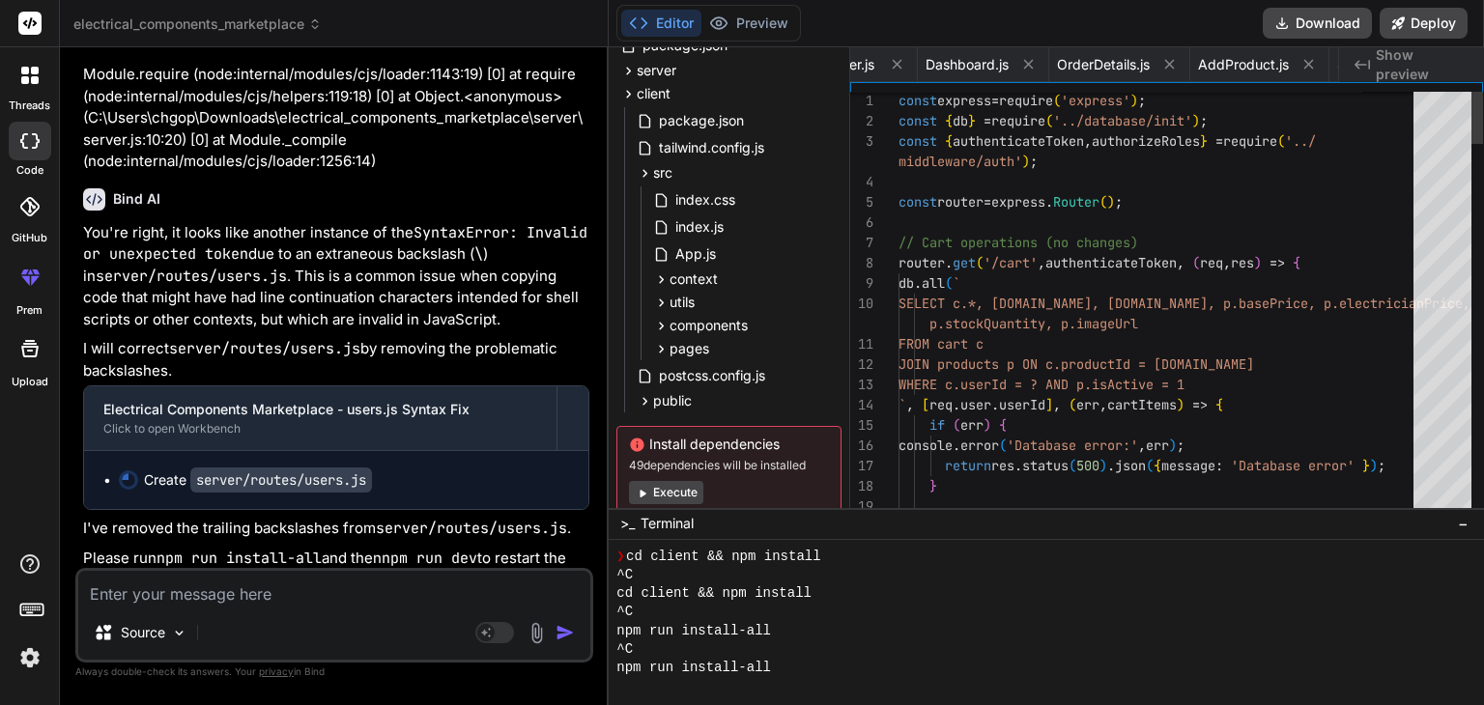
scroll to position [0, 1087]
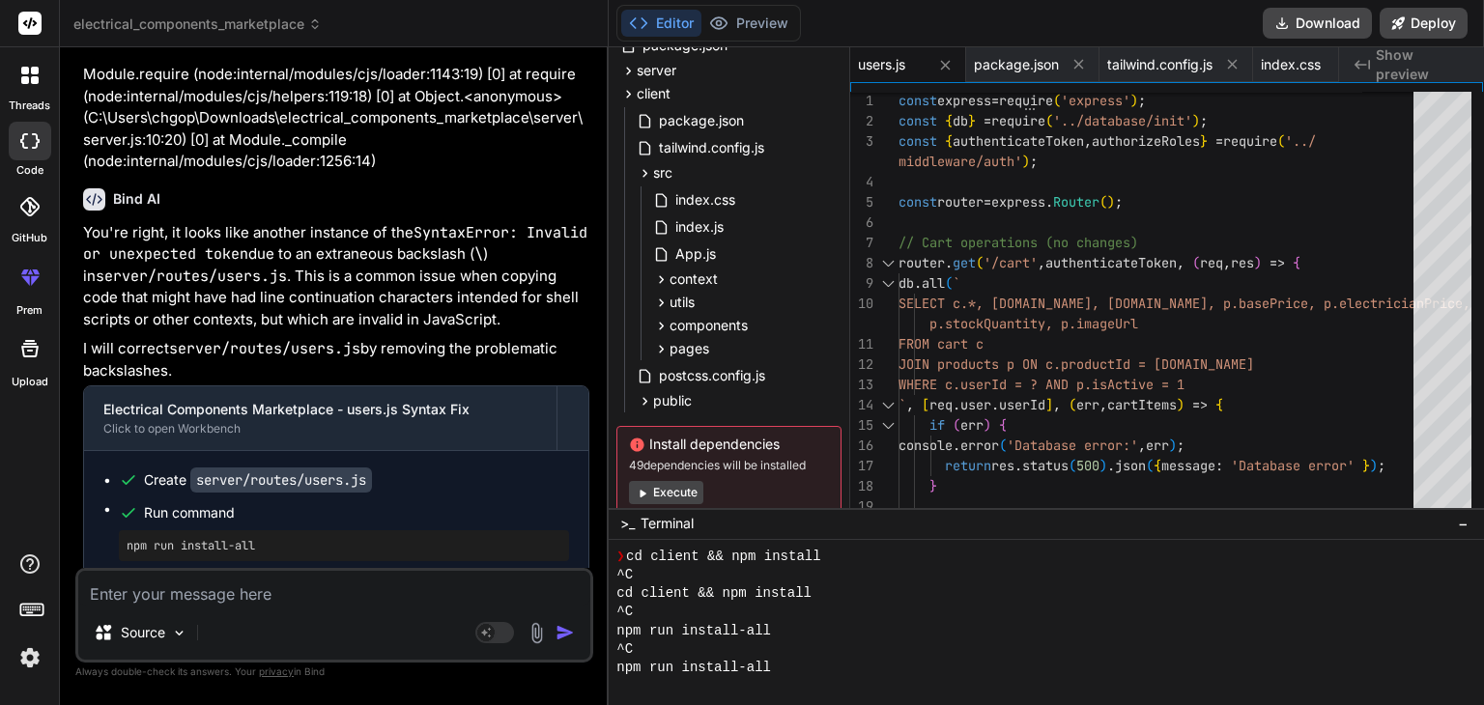
click at [346, 331] on p "You're right, it looks like another instance of the SyntaxError: Invalid or une…" at bounding box center [336, 276] width 506 height 109
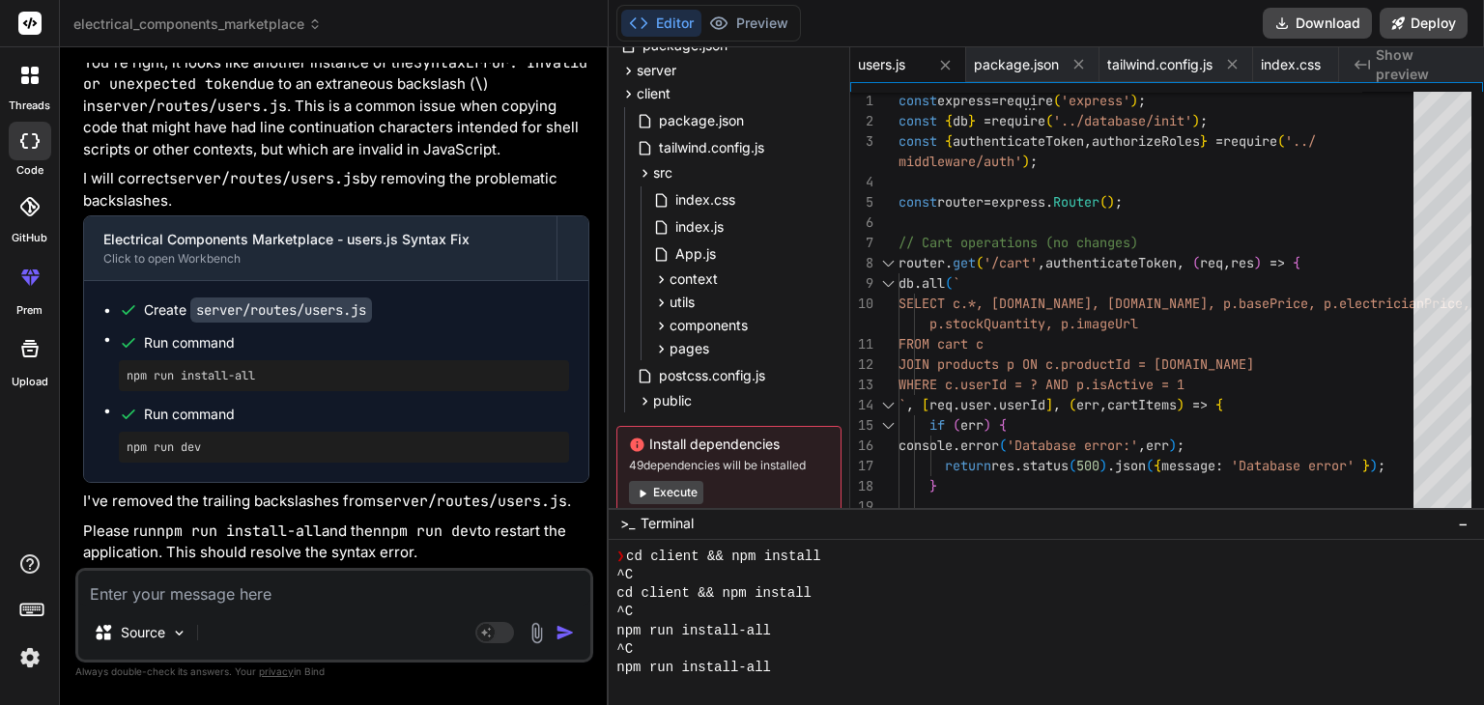
scroll to position [22625, 0]
click at [264, 592] on textarea at bounding box center [334, 588] width 512 height 35
paste textarea "C:\Users\chgop\Downloads\electrical_components_marketplace\client\src\pages\Add…"
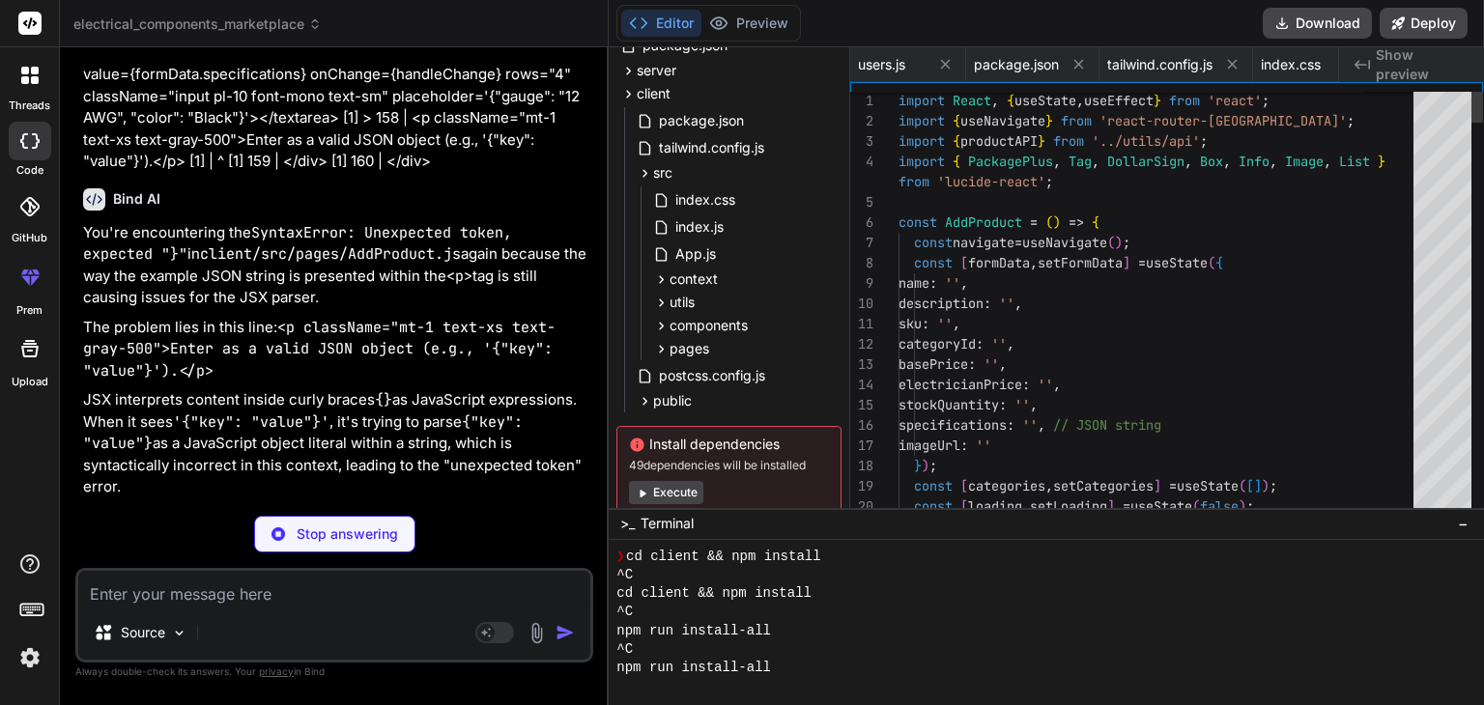
scroll to position [0, 4058]
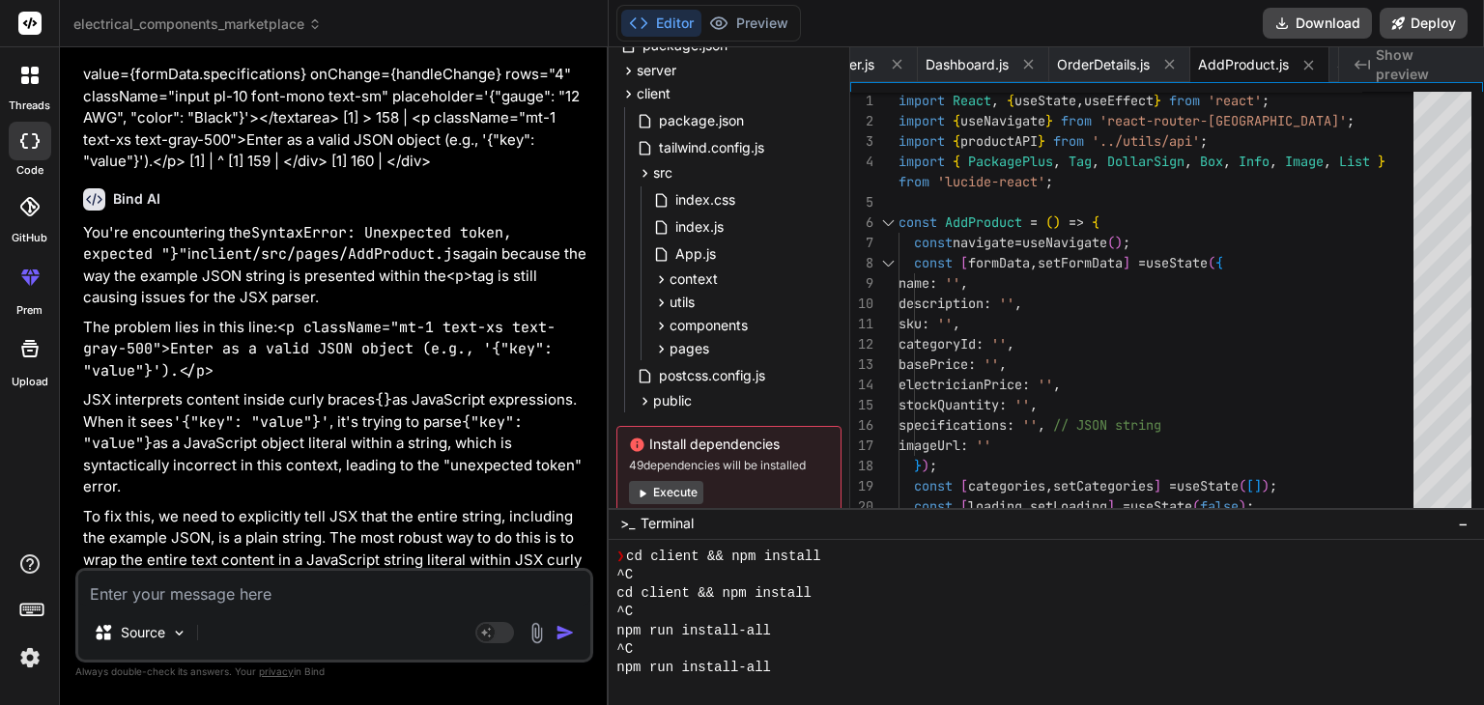
click at [355, 211] on div "Bind AI" at bounding box center [336, 199] width 506 height 22
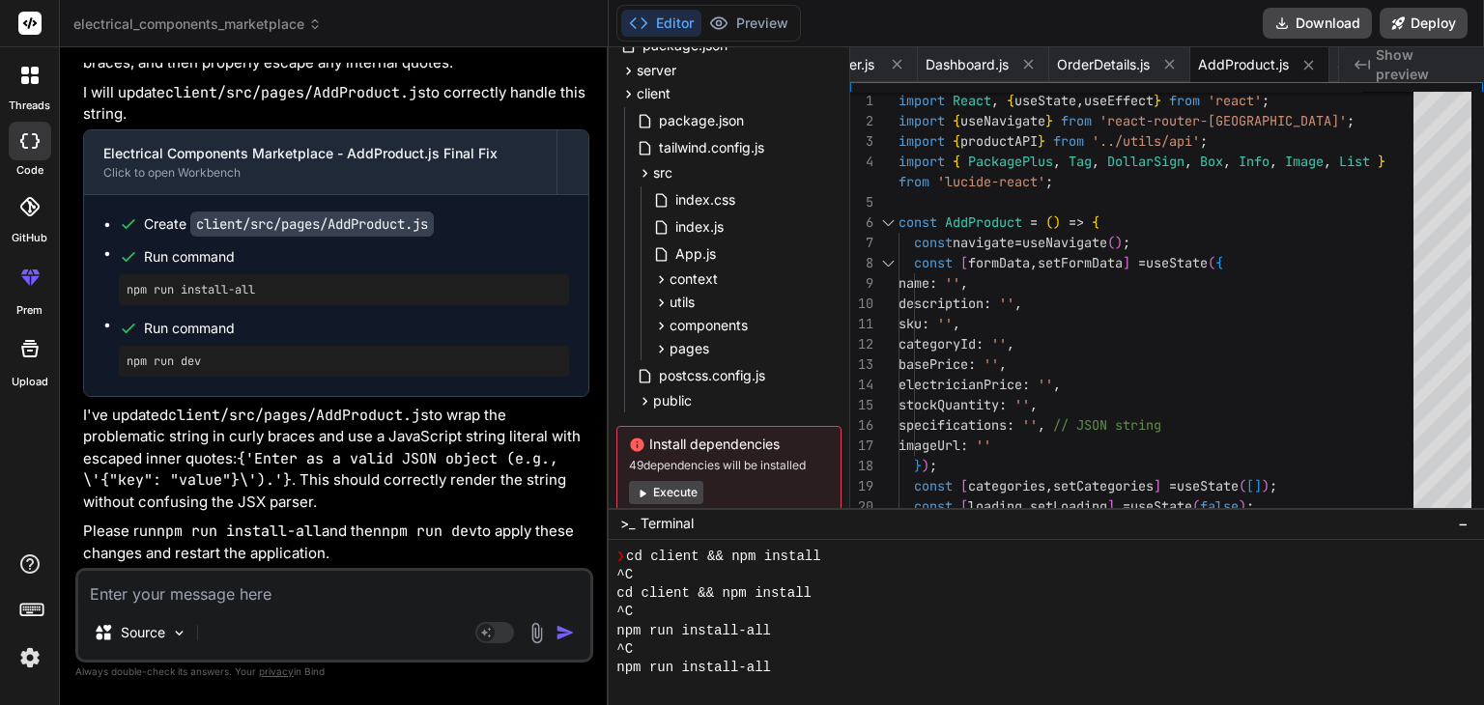
scroll to position [23799, 0]
click at [282, 601] on textarea at bounding box center [334, 588] width 512 height 35
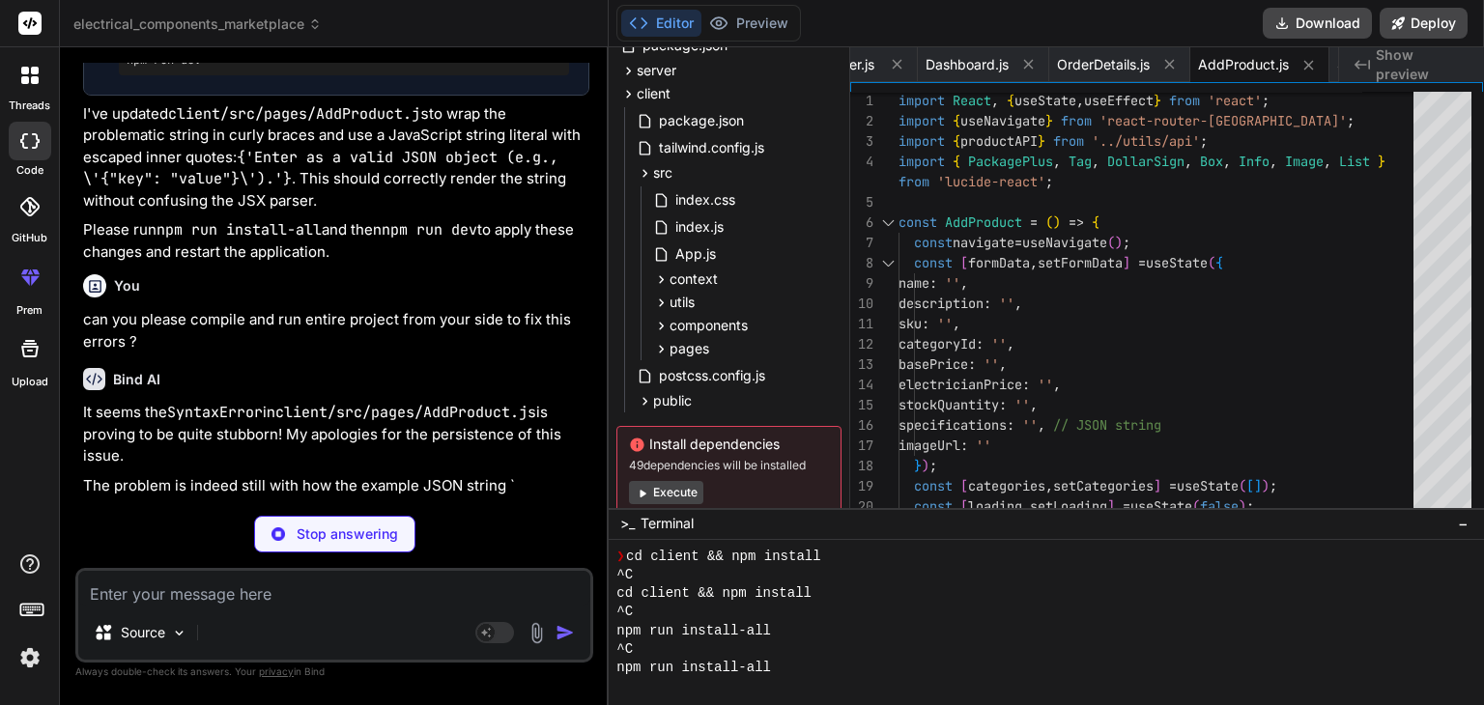
scroll to position [24021, 0]
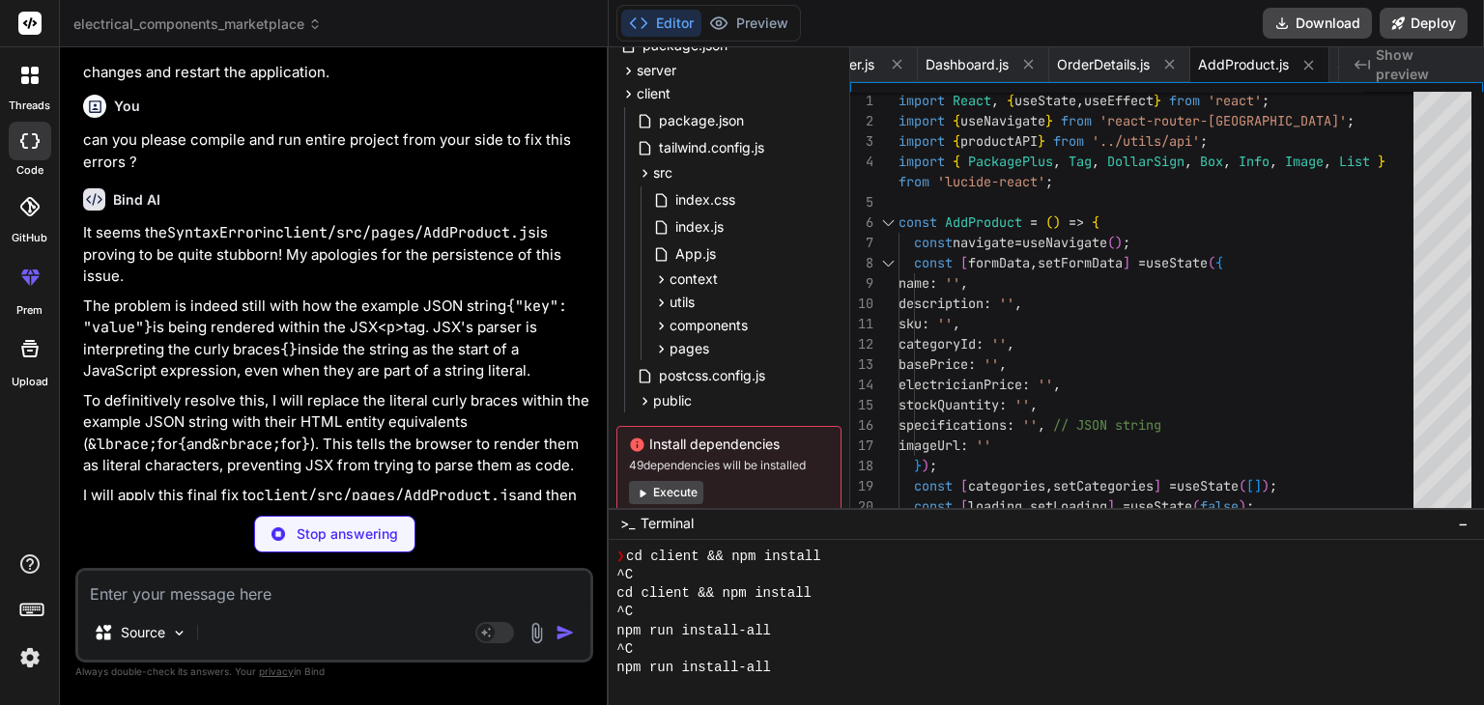
click at [460, 472] on div "Bind AI It seems the SyntaxError in client/src/pages/AddProduct.js is proving t…" at bounding box center [336, 415] width 506 height 484
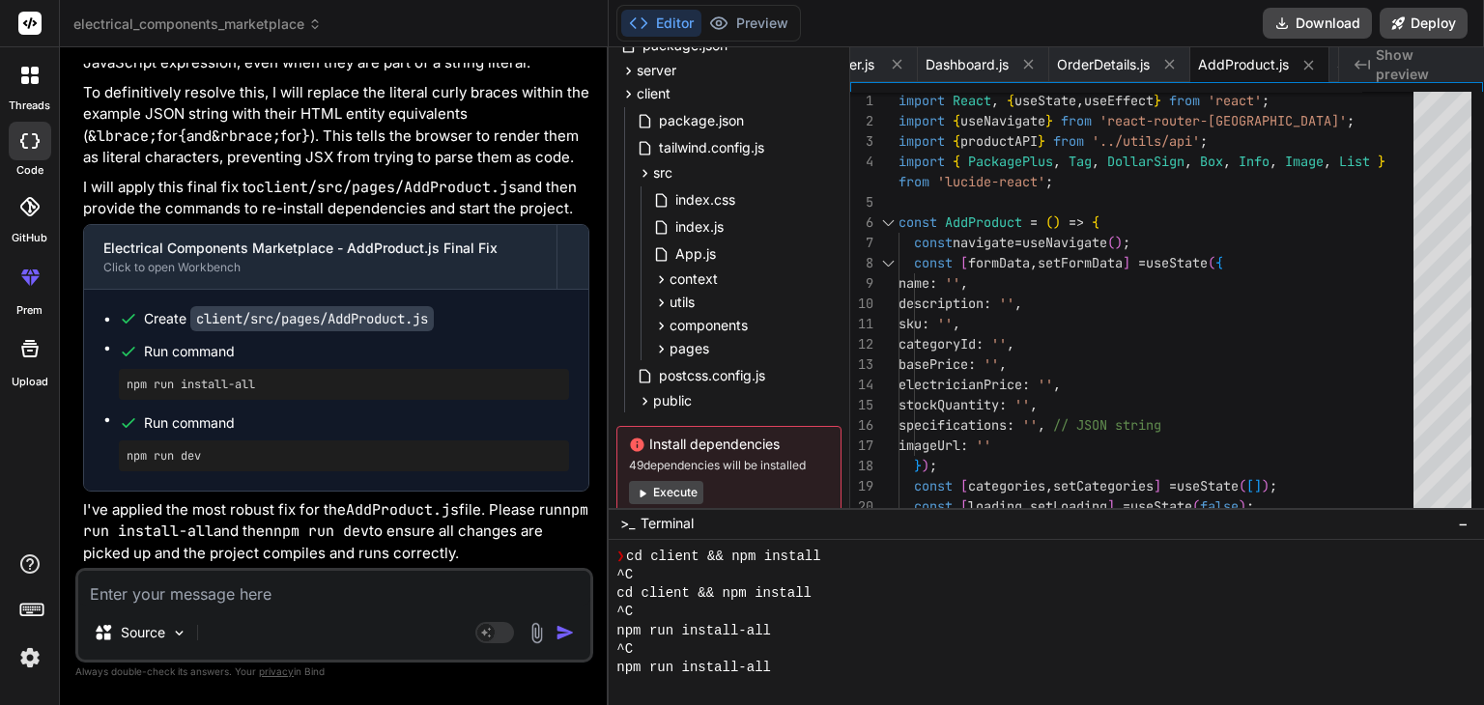
scroll to position [24587, 0]
click at [1322, 20] on button "Download" at bounding box center [1317, 23] width 109 height 31
click at [288, 588] on textarea at bounding box center [334, 588] width 512 height 35
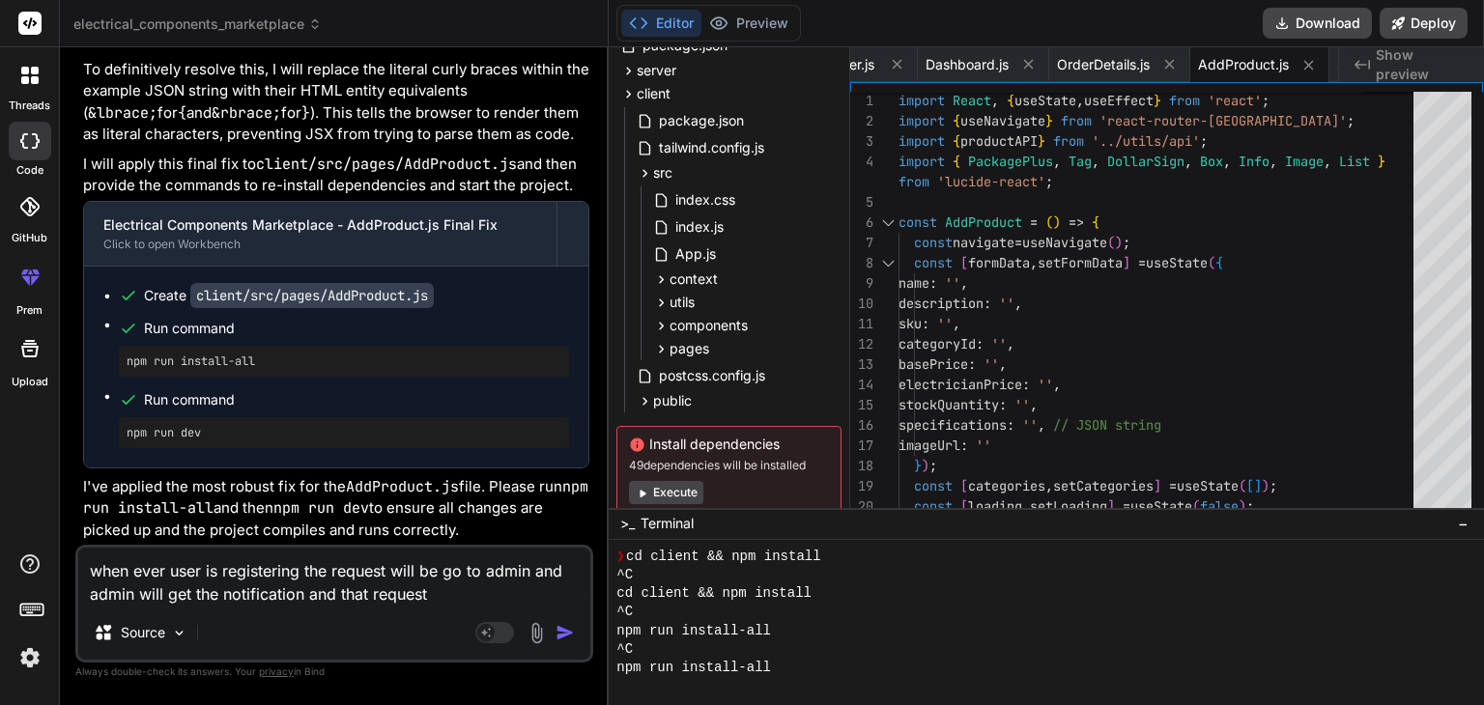
click at [203, 572] on textarea "when ever user is registering the request will be go to admin and admin will ge…" at bounding box center [334, 577] width 512 height 58
click at [243, 594] on textarea "when ever user or either electician is registering the request will be go to ad…" at bounding box center [334, 577] width 512 height 58
click at [306, 569] on textarea "when ever user or either electician is registering the request will be go to ad…" at bounding box center [334, 577] width 512 height 58
click at [339, 596] on textarea "when ever user or either electrician is registering the request will be go to a…" at bounding box center [334, 577] width 512 height 58
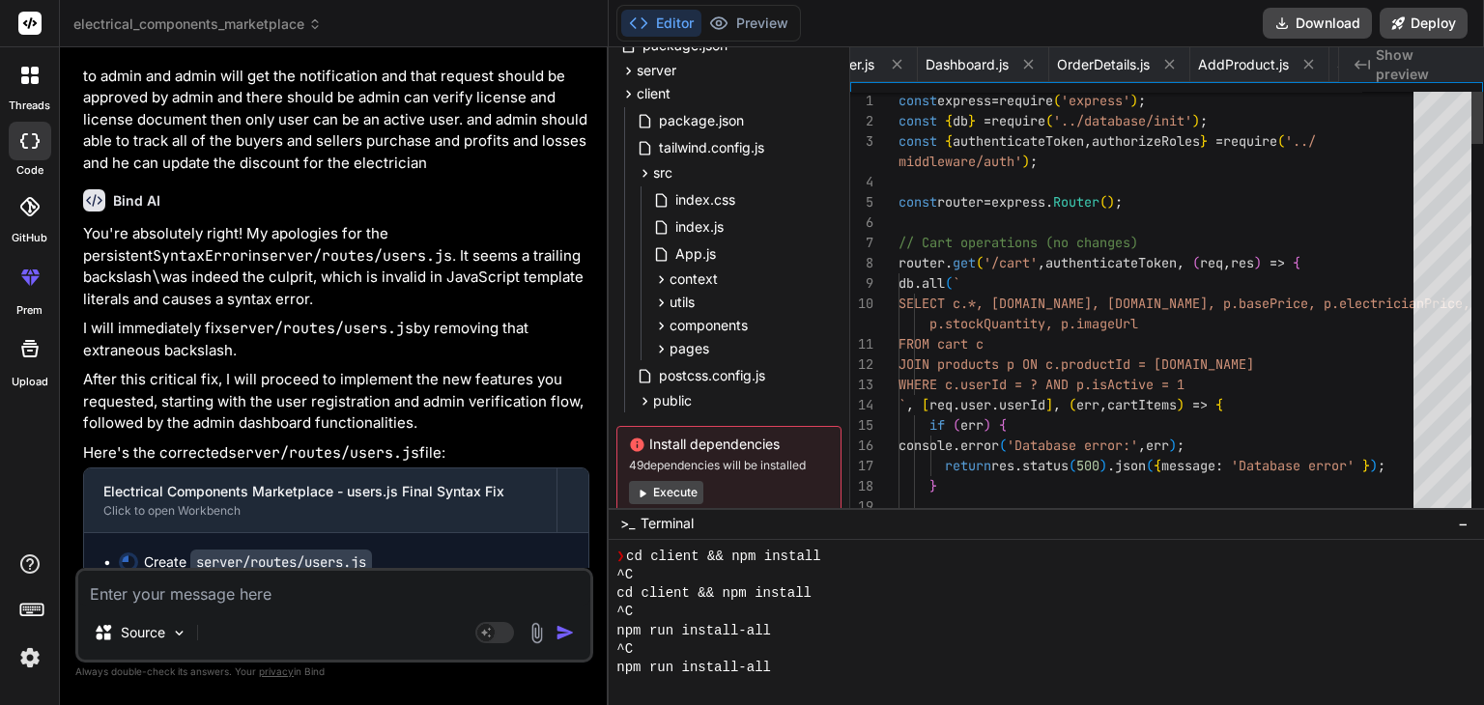
scroll to position [0, 1087]
click at [340, 470] on div "Bind AI You're absolutely right! My apologies for the persistent SyntaxError in…" at bounding box center [336, 527] width 506 height 707
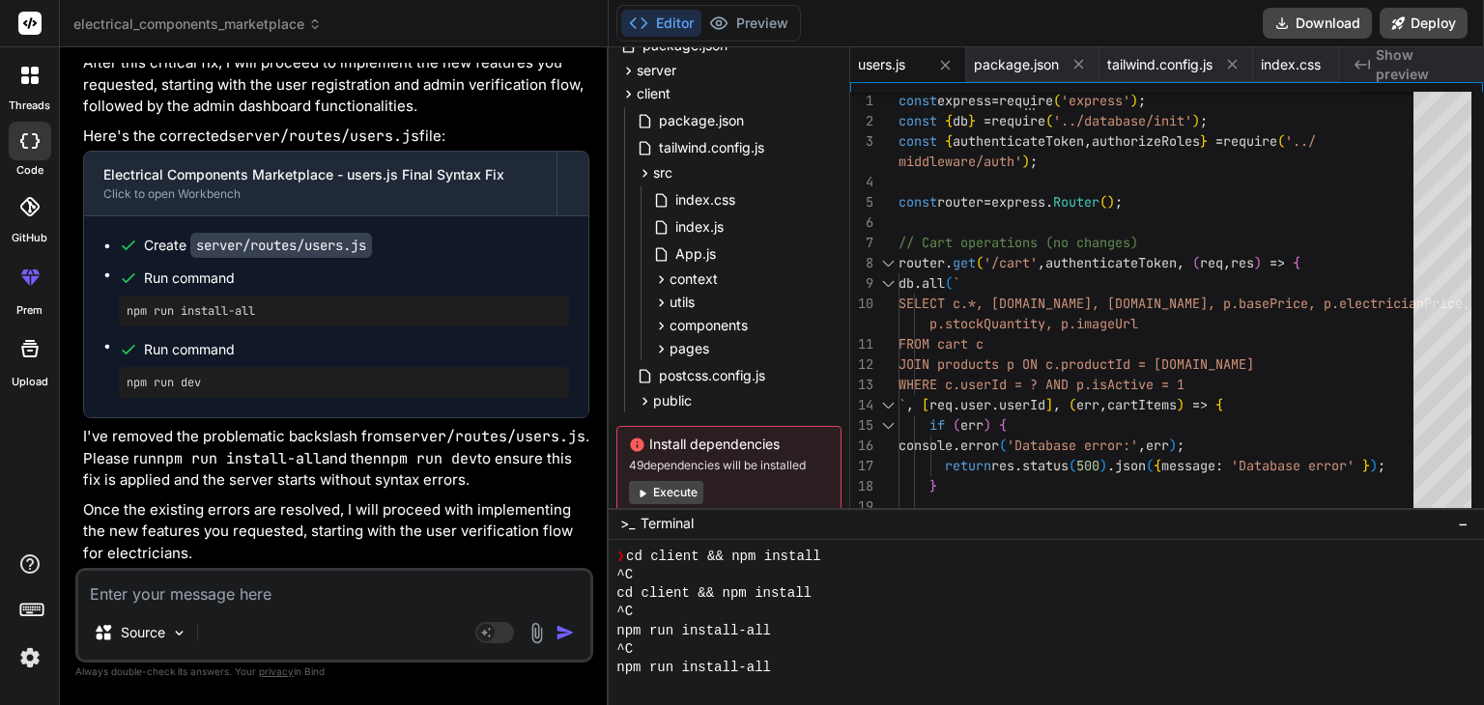
scroll to position [25493, 0]
click at [238, 539] on p "Once the existing errors are resolved, I will proceed with implementing the new…" at bounding box center [336, 532] width 506 height 66
click at [197, 600] on textarea at bounding box center [334, 588] width 512 height 35
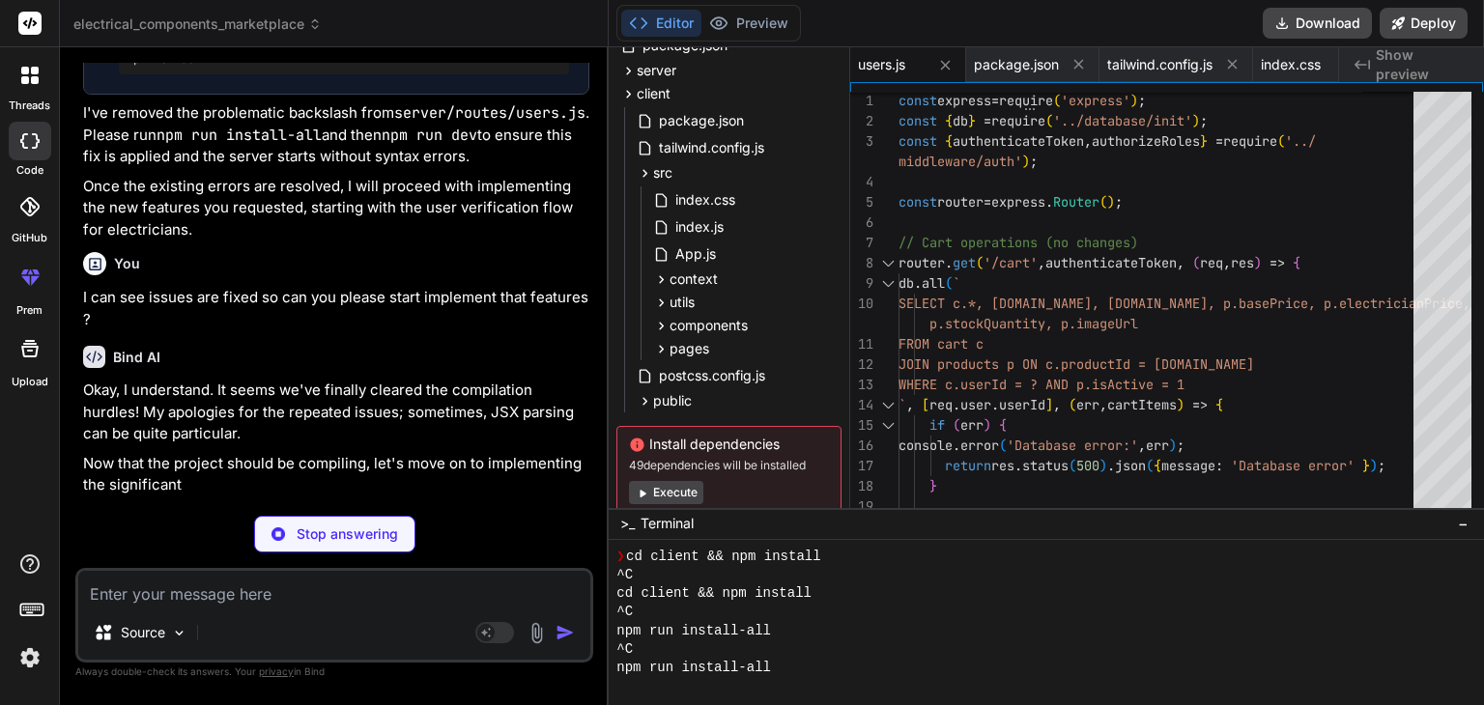
scroll to position [25715, 0]
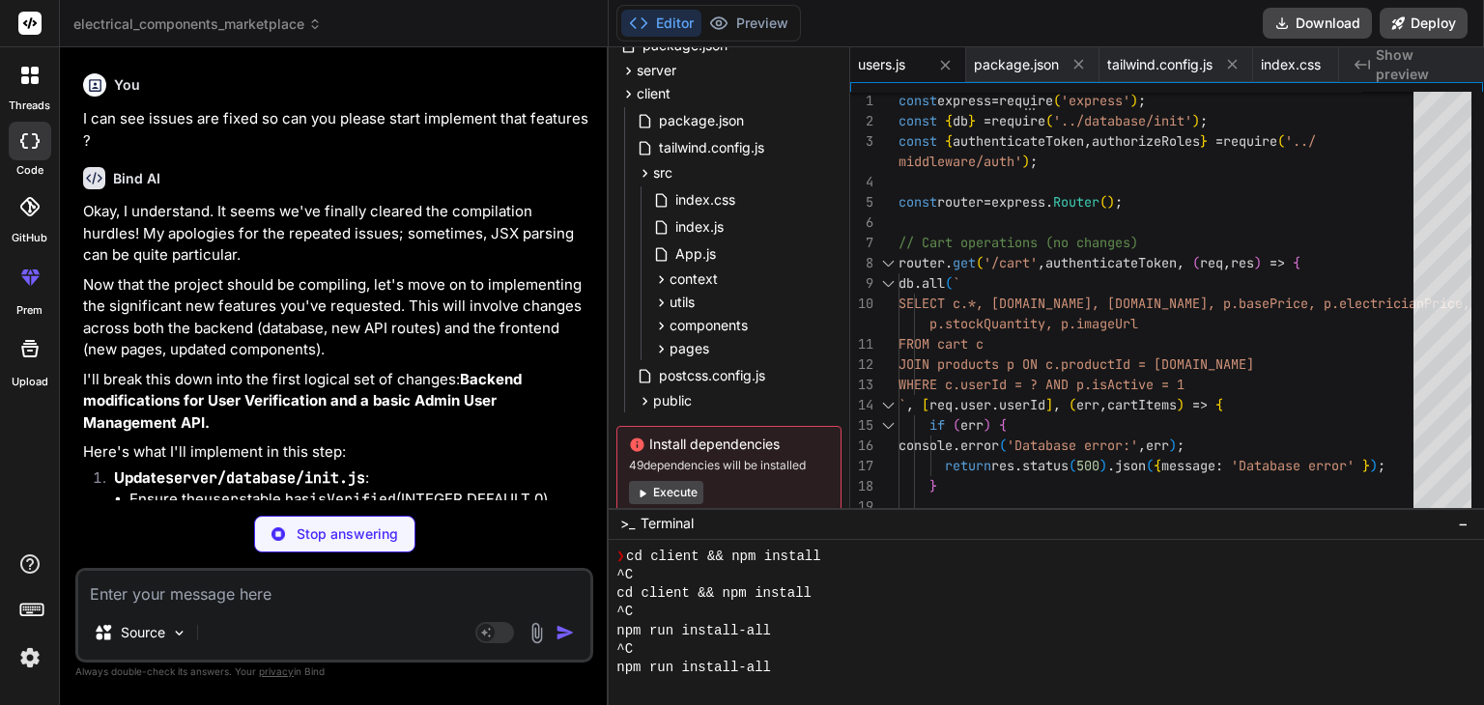
click at [345, 189] on div "Bind AI" at bounding box center [336, 178] width 506 height 22
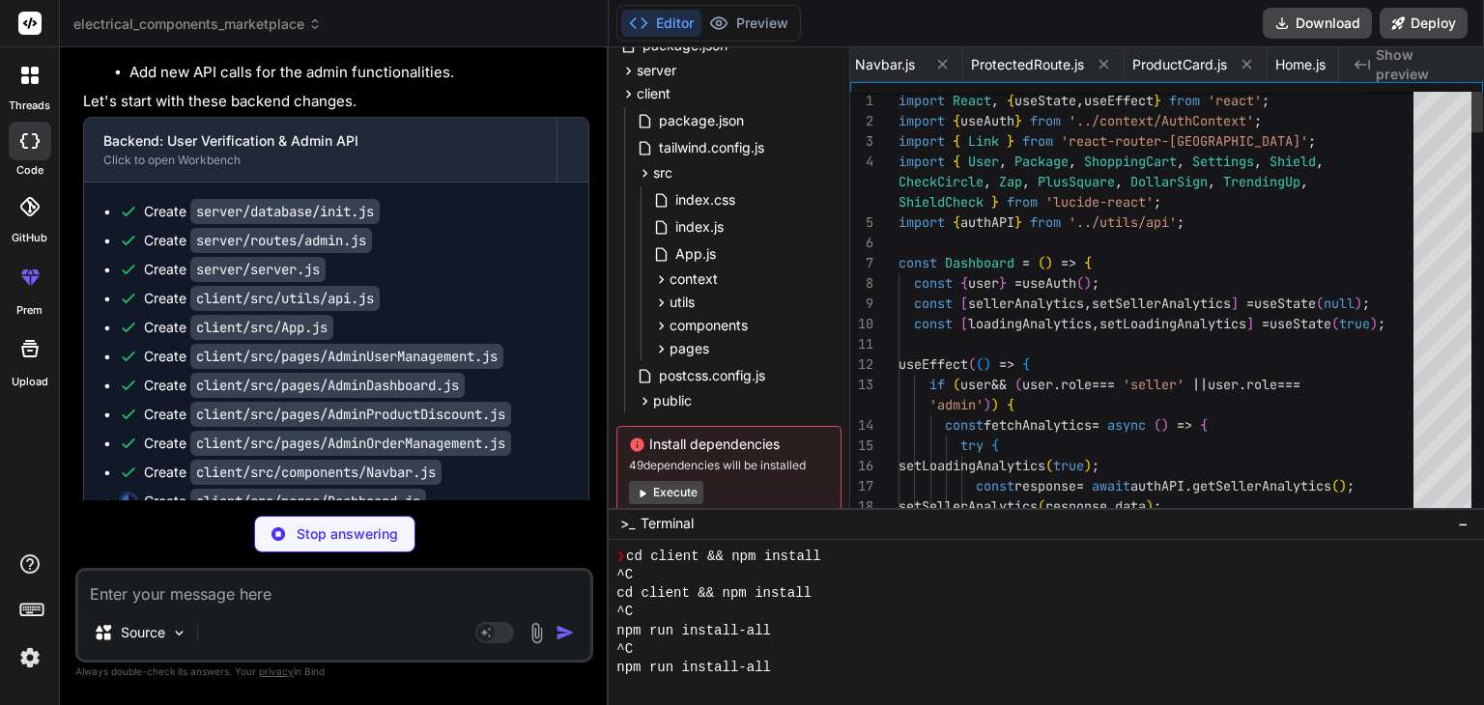
scroll to position [0, 3778]
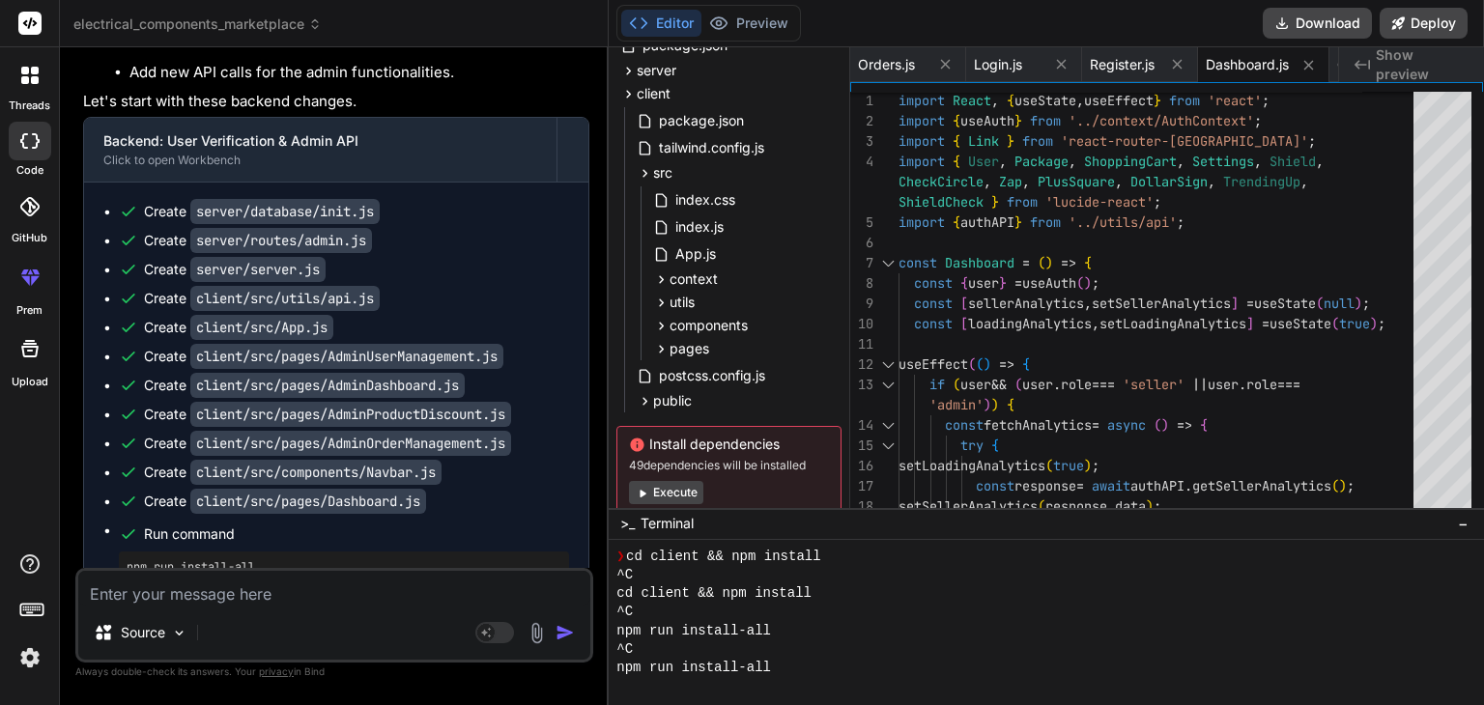
click at [452, 221] on div "Create server/database/init.js" at bounding box center [344, 211] width 450 height 19
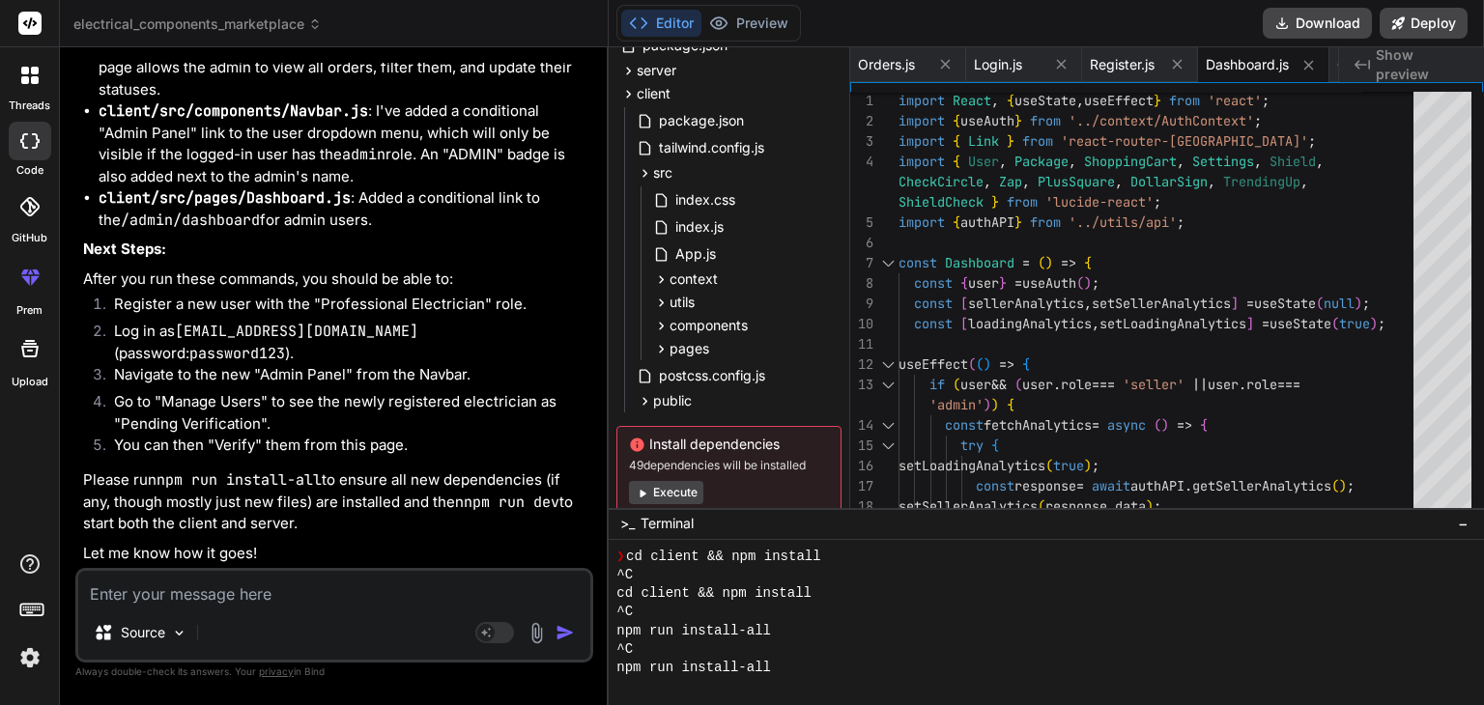
scroll to position [28771, 0]
click at [1309, 28] on button "Download" at bounding box center [1317, 23] width 109 height 31
click at [182, 341] on code "[EMAIL_ADDRESS][DOMAIN_NAME]" at bounding box center [296, 331] width 243 height 19
drag, startPoint x: 181, startPoint y: 348, endPoint x: 362, endPoint y: 349, distance: 181.6
click at [362, 349] on li "Log in as [EMAIL_ADDRESS][DOMAIN_NAME] (password: password123 )." at bounding box center [344, 342] width 491 height 43
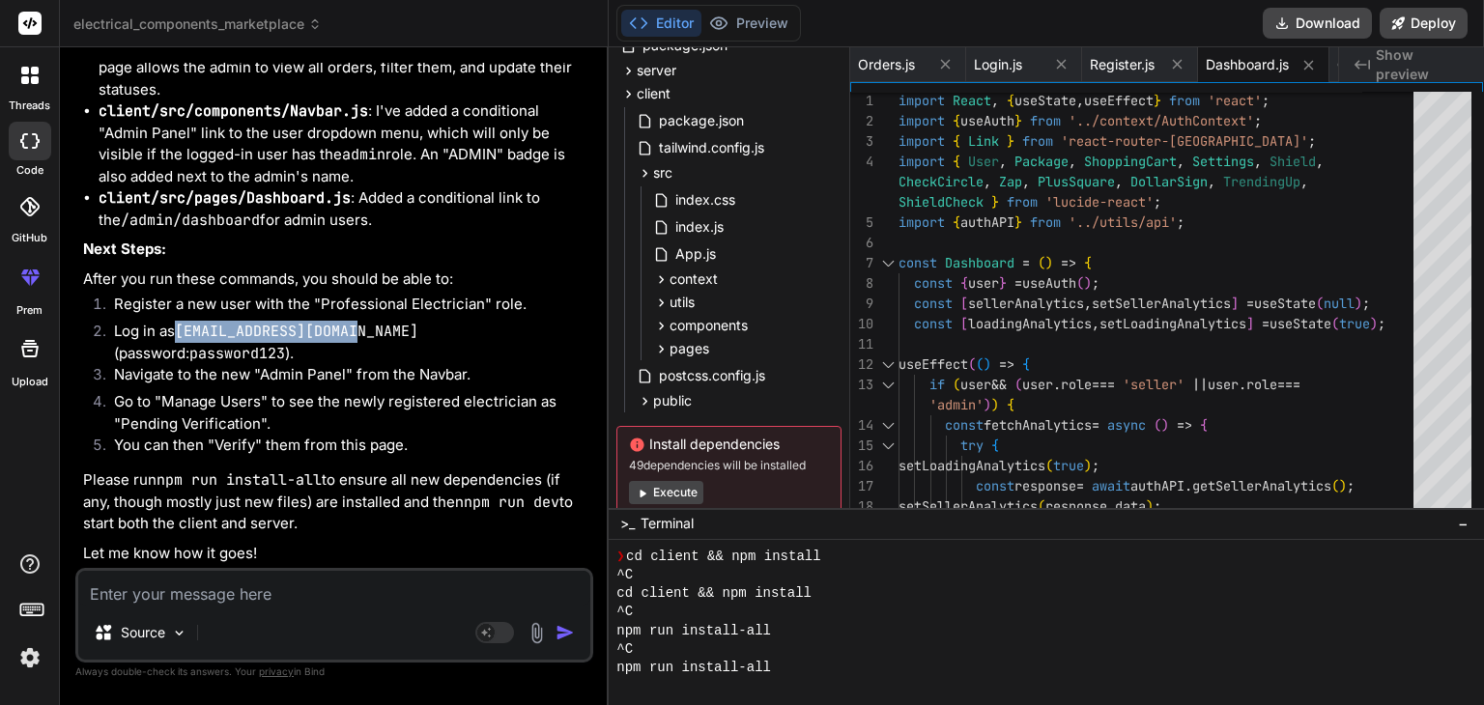
copy code "[EMAIL_ADDRESS][DOMAIN_NAME]"
drag, startPoint x: 448, startPoint y: 348, endPoint x: 538, endPoint y: 345, distance: 89.9
click at [285, 345] on code "password123" at bounding box center [237, 353] width 96 height 19
copy code "password123"
click at [308, 585] on textarea at bounding box center [334, 588] width 512 height 35
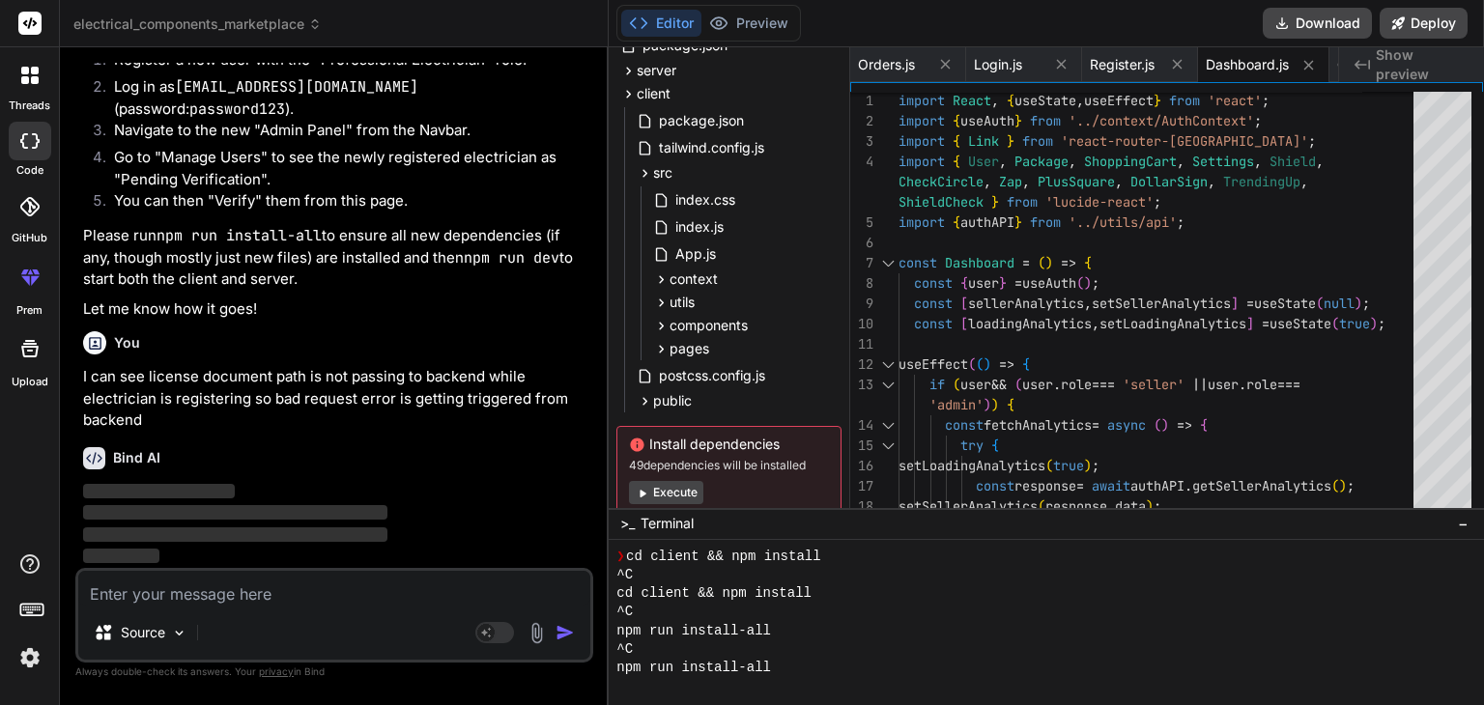
scroll to position [29015, 0]
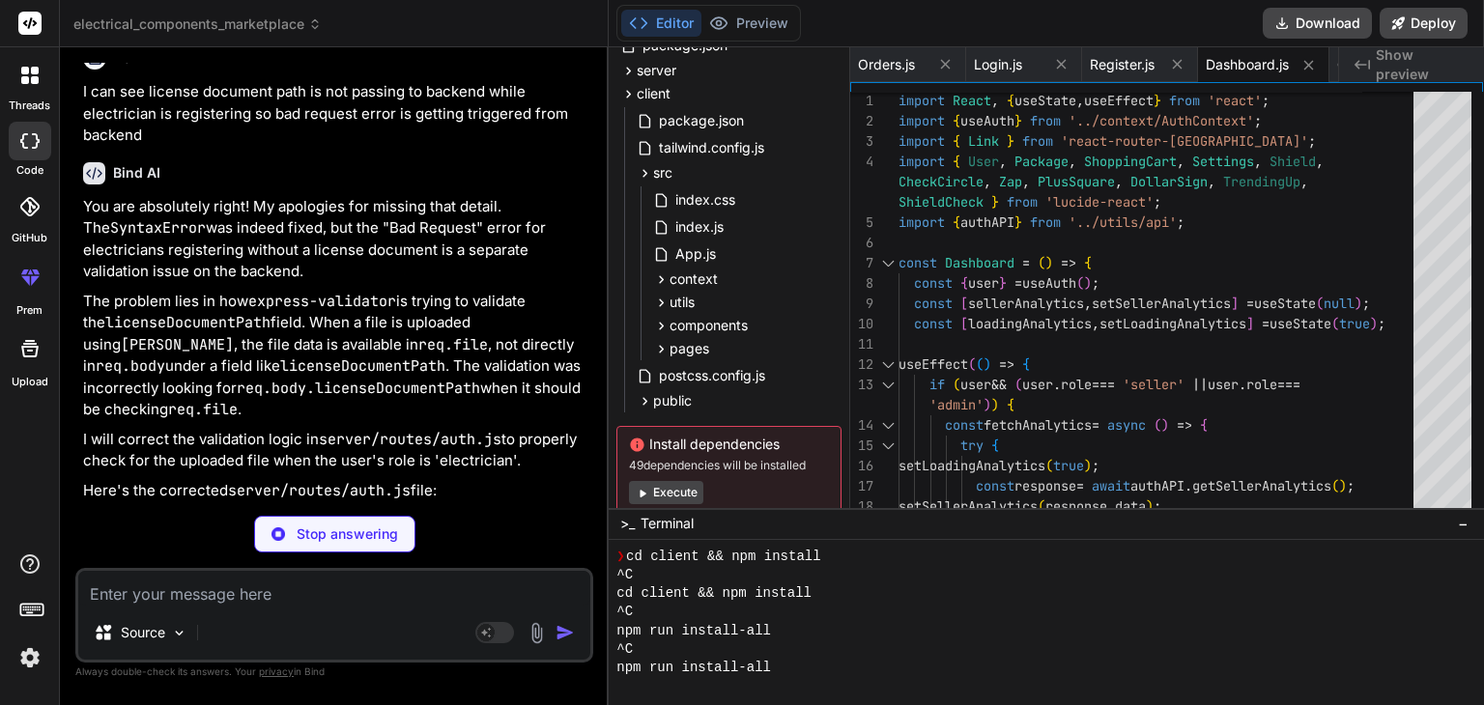
click at [386, 185] on div "Bind AI" at bounding box center [336, 173] width 506 height 22
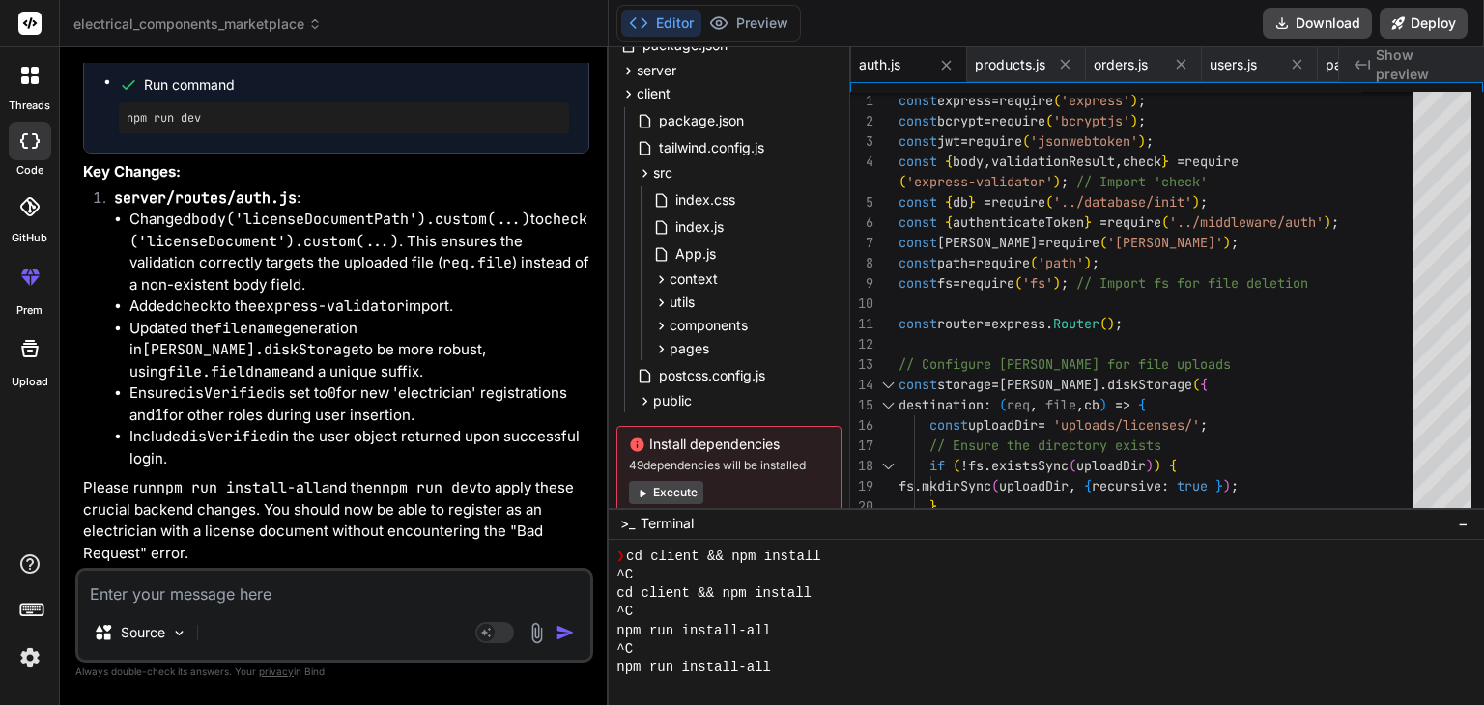
scroll to position [29897, 0]
click at [1296, 24] on button "Download" at bounding box center [1317, 23] width 109 height 31
click at [414, 584] on textarea at bounding box center [334, 588] width 512 height 35
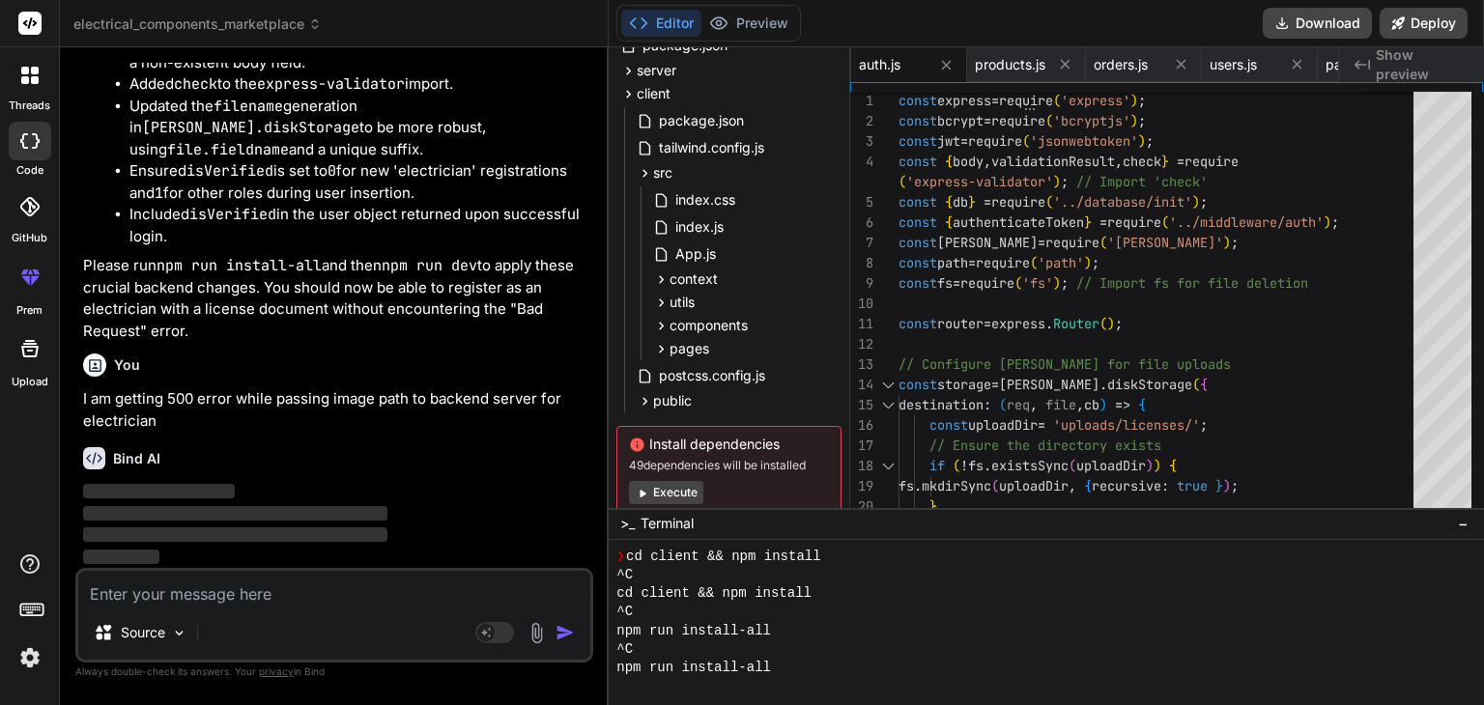
scroll to position [30120, 0]
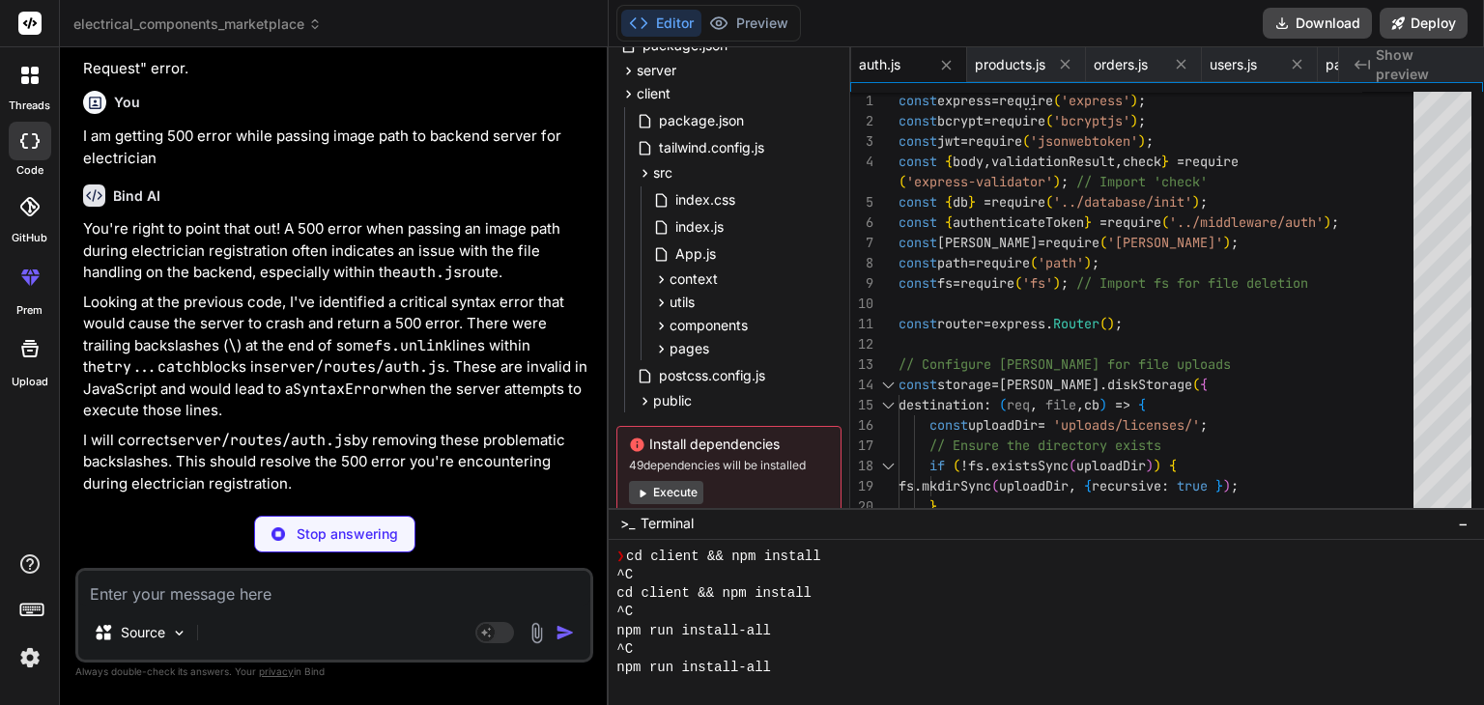
click at [469, 207] on div "Bind AI" at bounding box center [336, 196] width 506 height 22
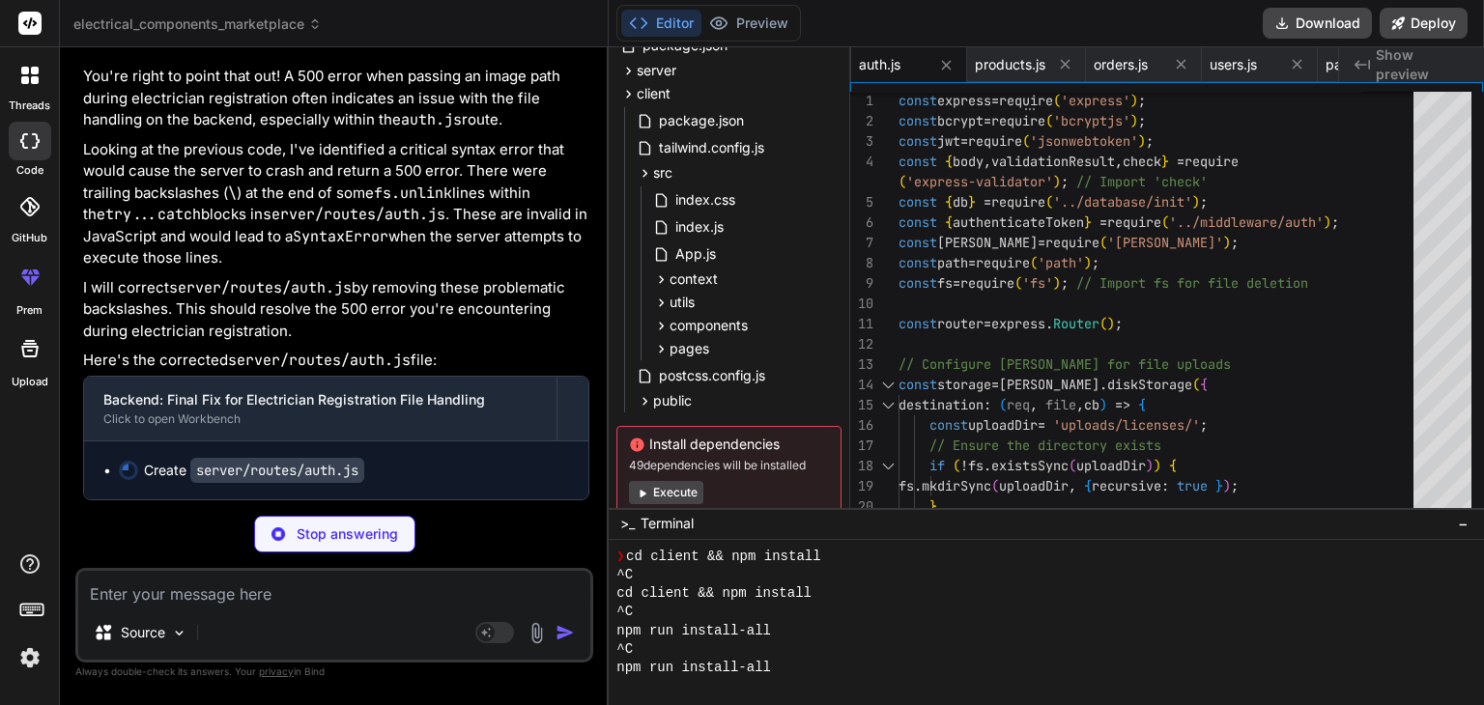
scroll to position [30313, 0]
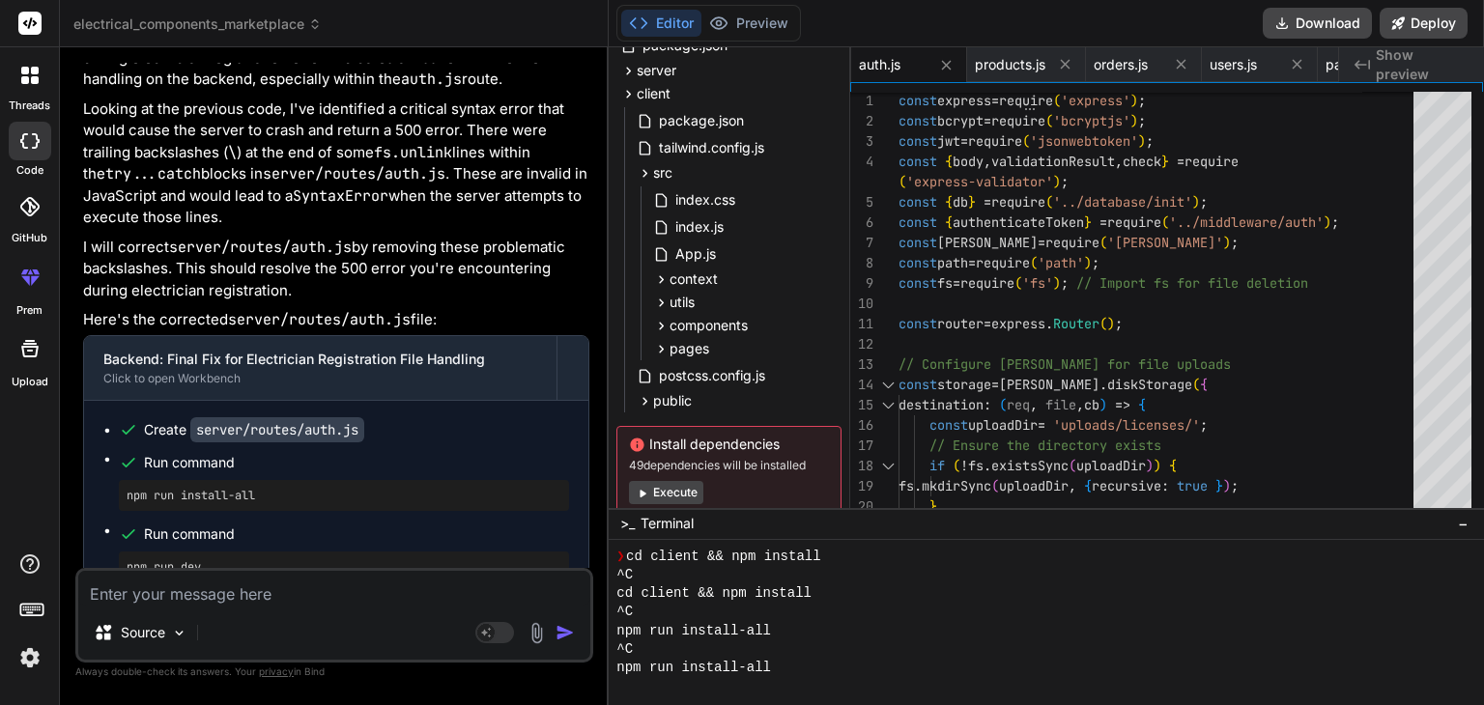
click at [457, 302] on p "I will correct server/routes/auth.js by removing these problematic backslashes.…" at bounding box center [336, 270] width 506 height 66
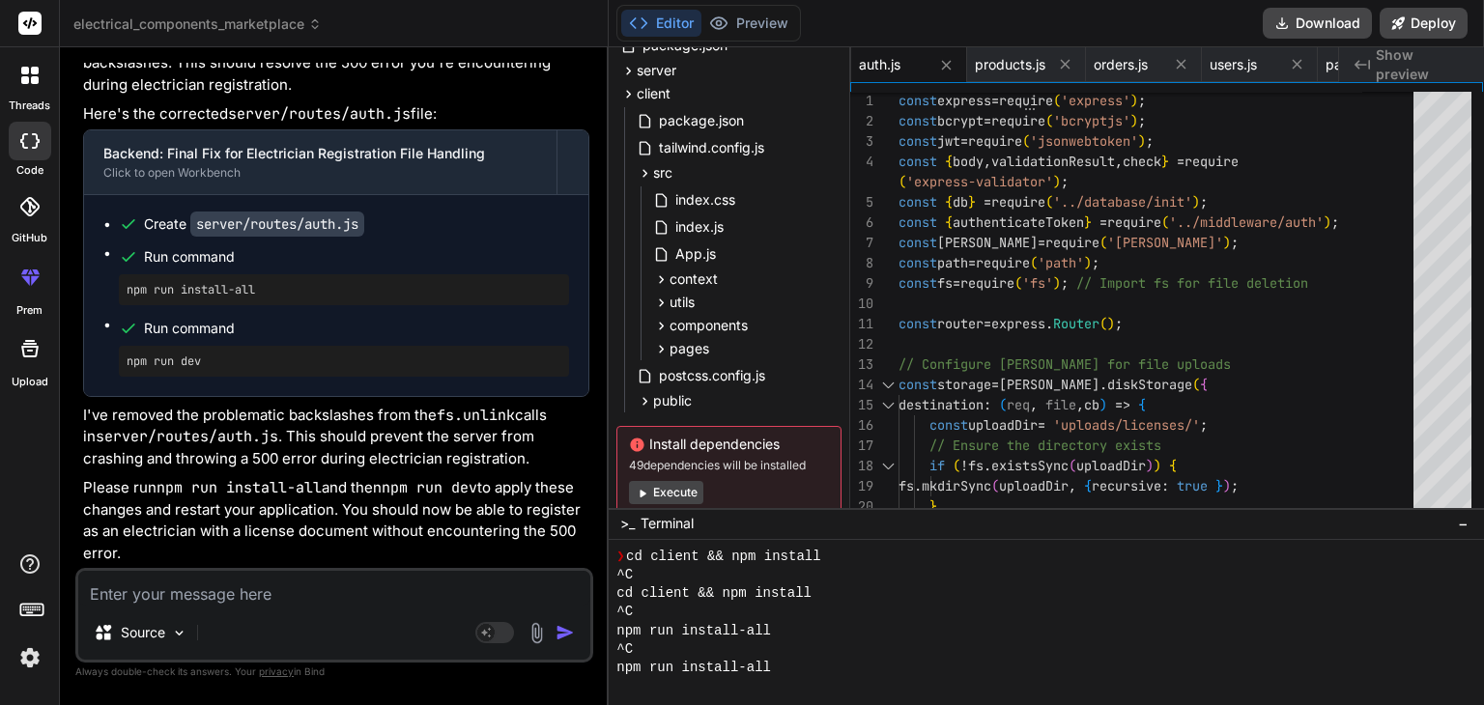
scroll to position [30781, 0]
click at [302, 588] on textarea at bounding box center [334, 588] width 512 height 35
paste textarea "C:\Users\chgop\Downloads\electrical_components_marketplace\server\routes\auth.j…"
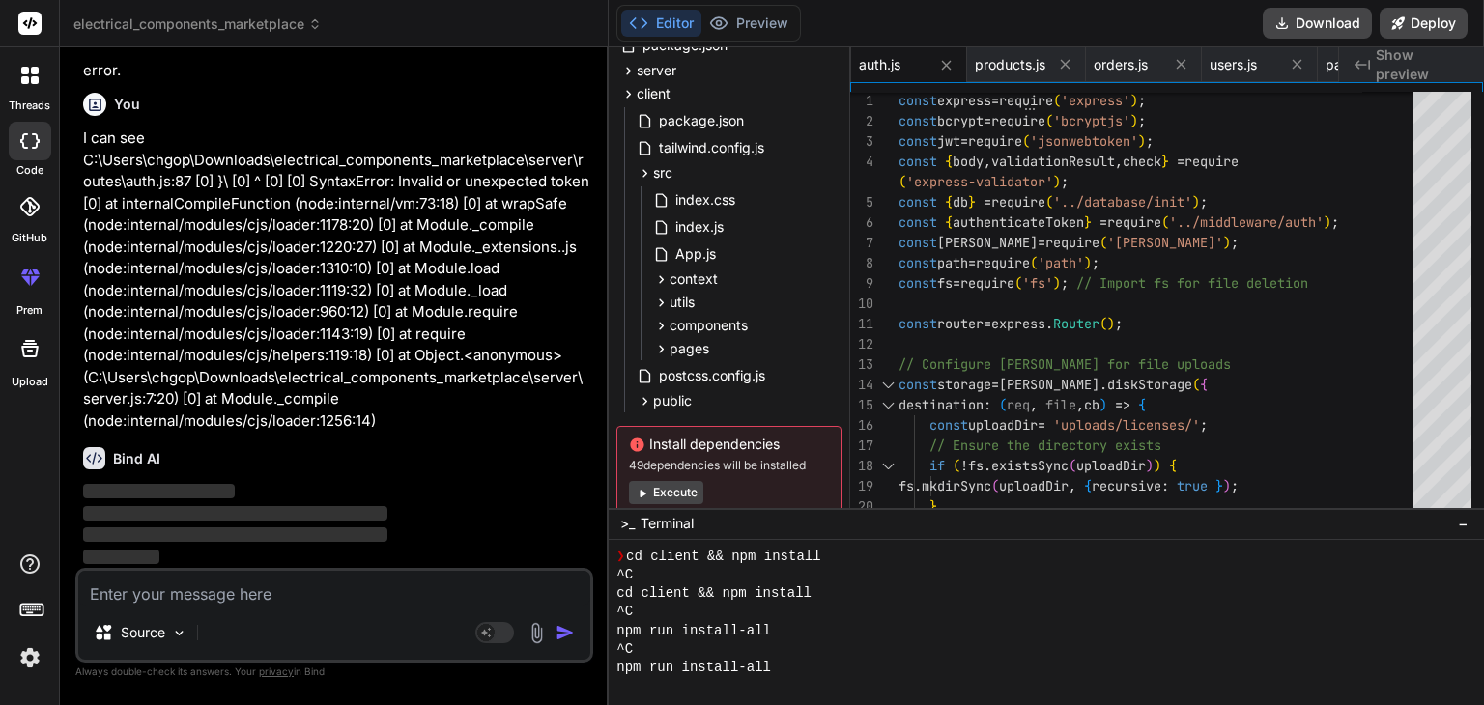
scroll to position [31264, 0]
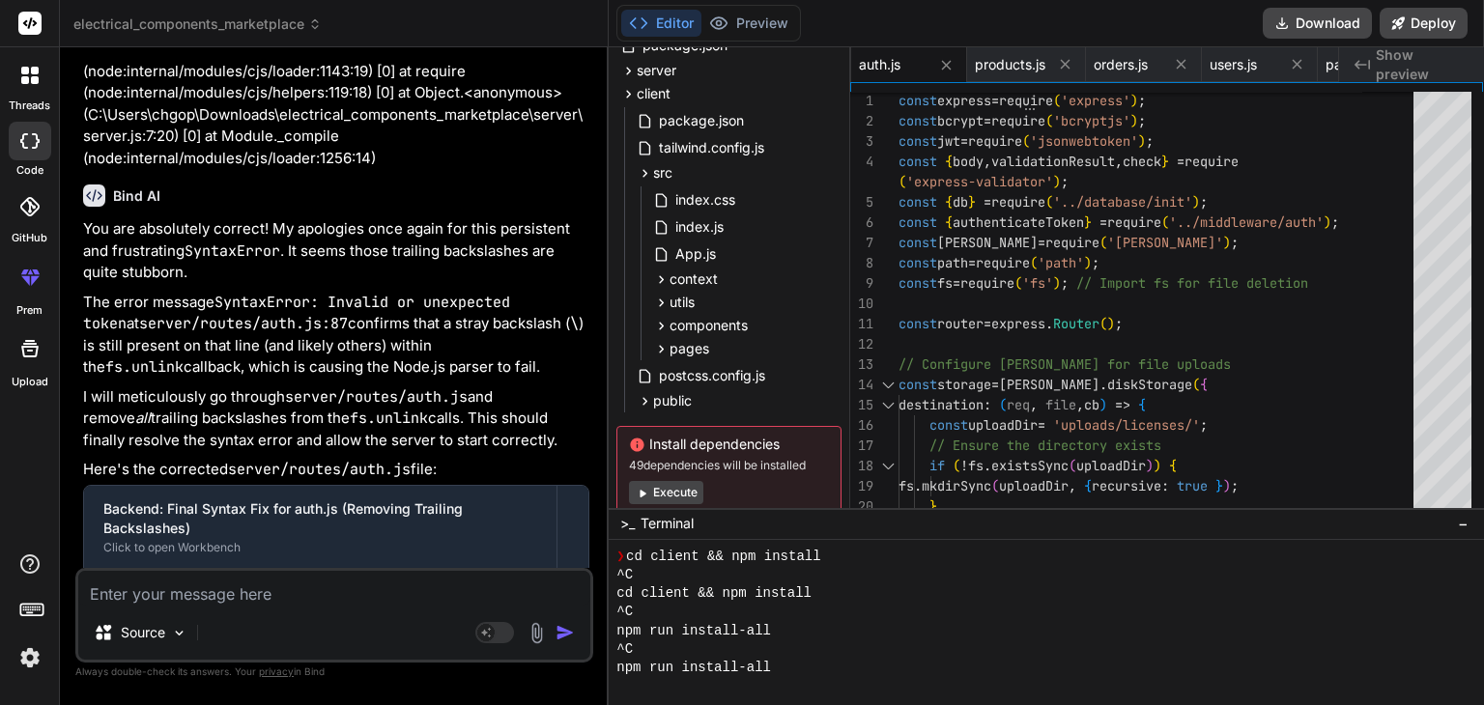
click at [417, 207] on div "Bind AI" at bounding box center [336, 196] width 506 height 22
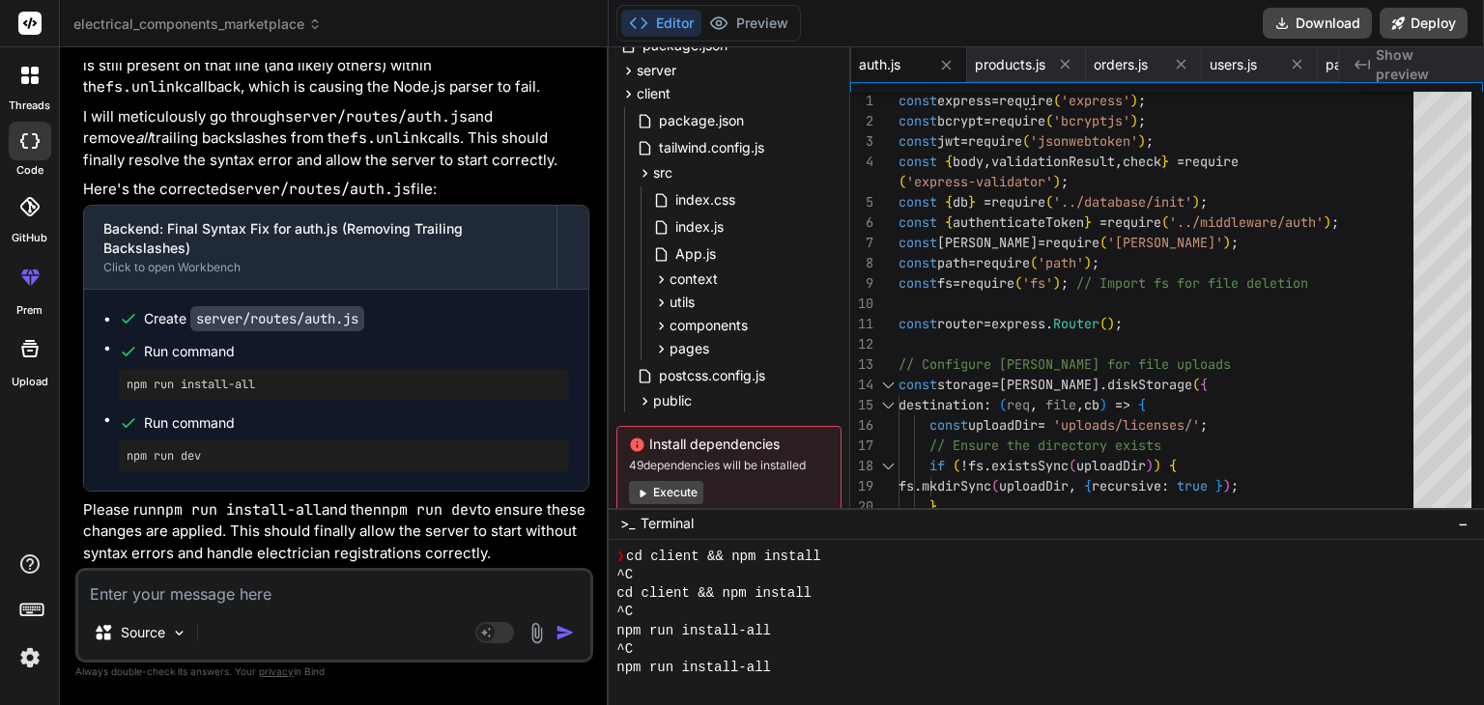
scroll to position [31806, 0]
click at [1306, 18] on button "Download" at bounding box center [1317, 23] width 109 height 31
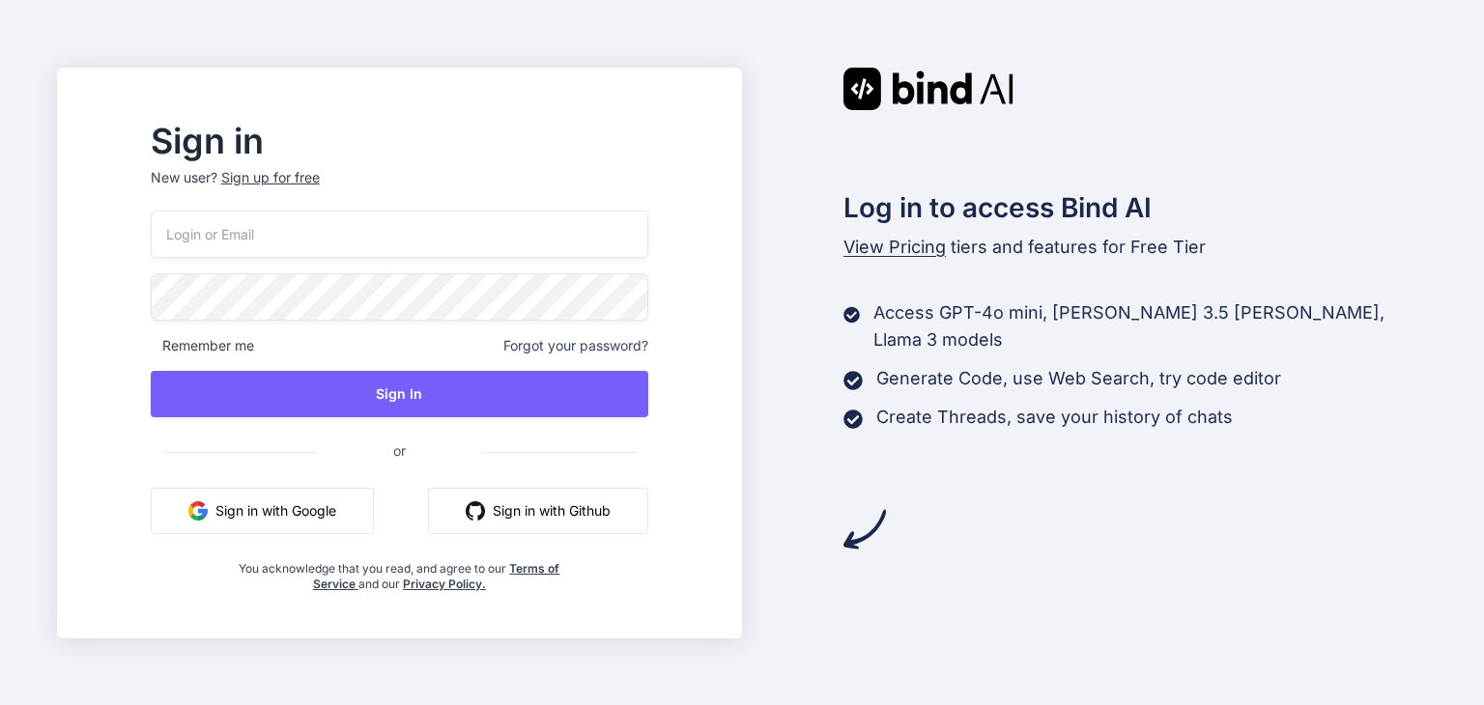
click at [331, 519] on button "Sign in with Google" at bounding box center [262, 511] width 223 height 46
